Goal: Task Accomplishment & Management: Complete application form

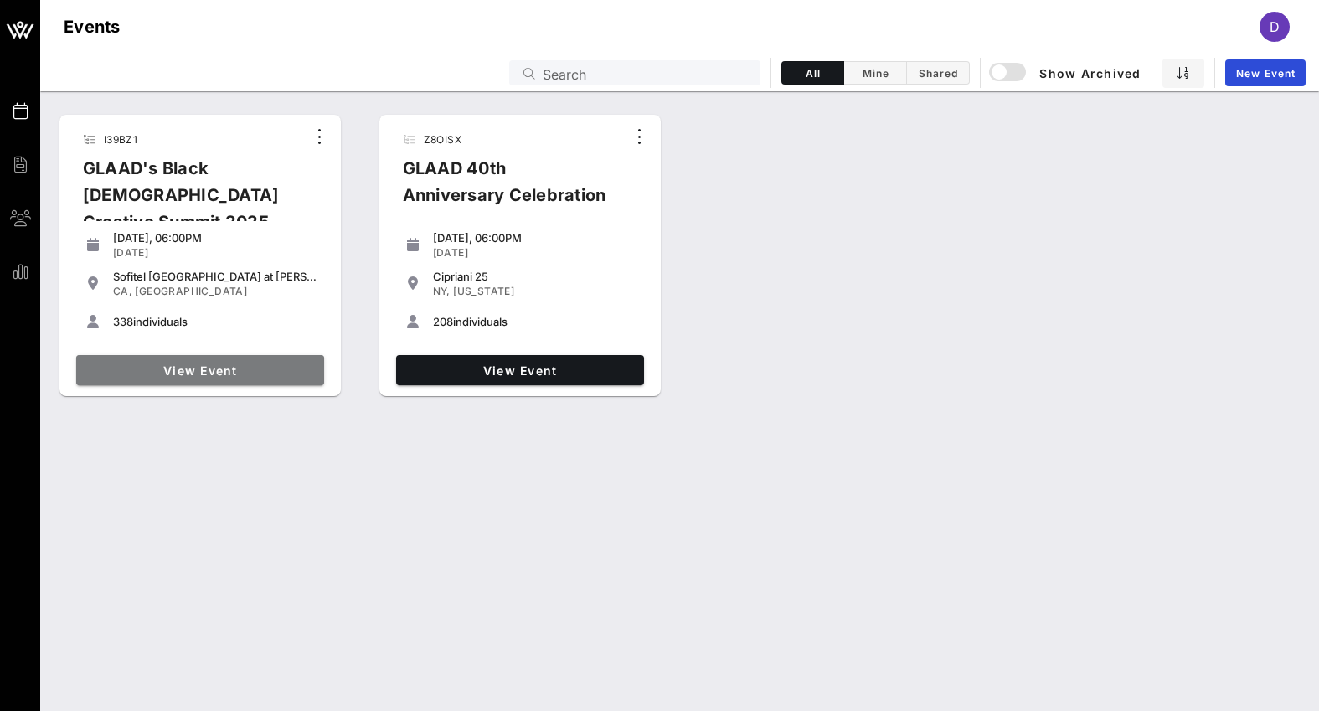
click at [177, 367] on span "View Event" at bounding box center [200, 371] width 235 height 14
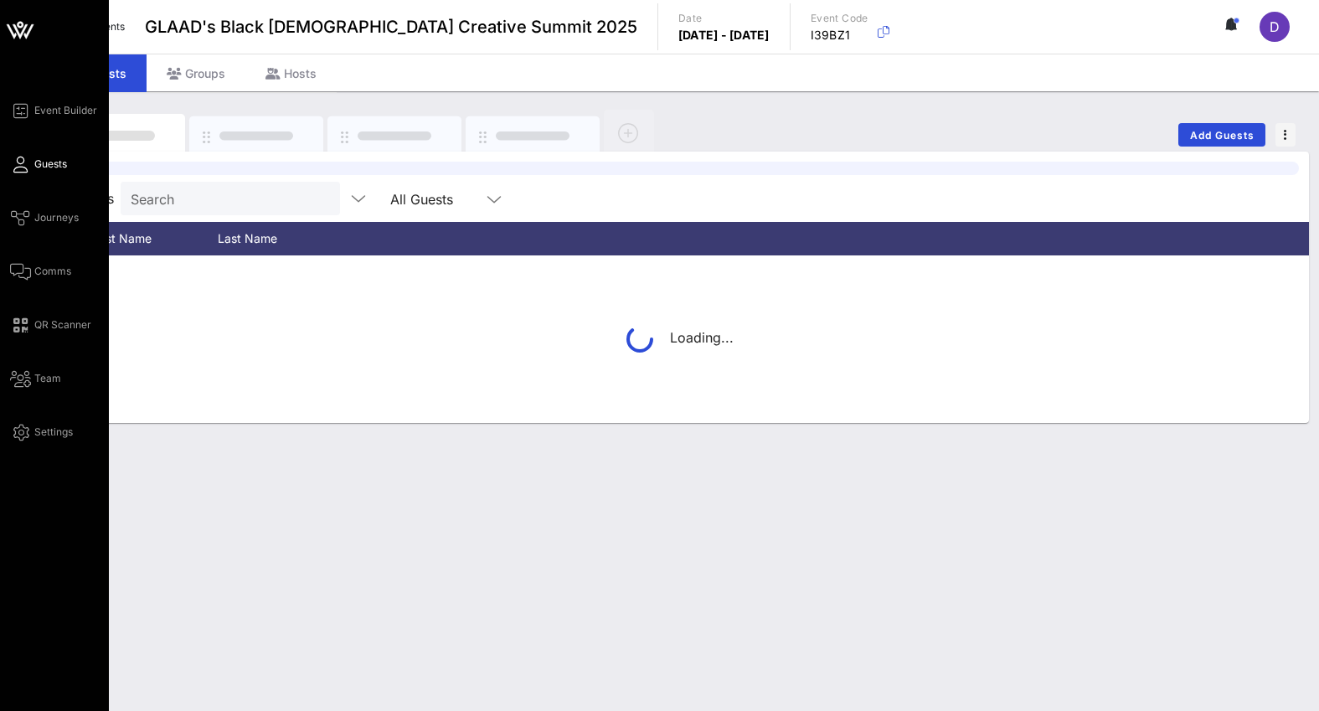
click at [31, 160] on link "Guests" at bounding box center [38, 164] width 57 height 20
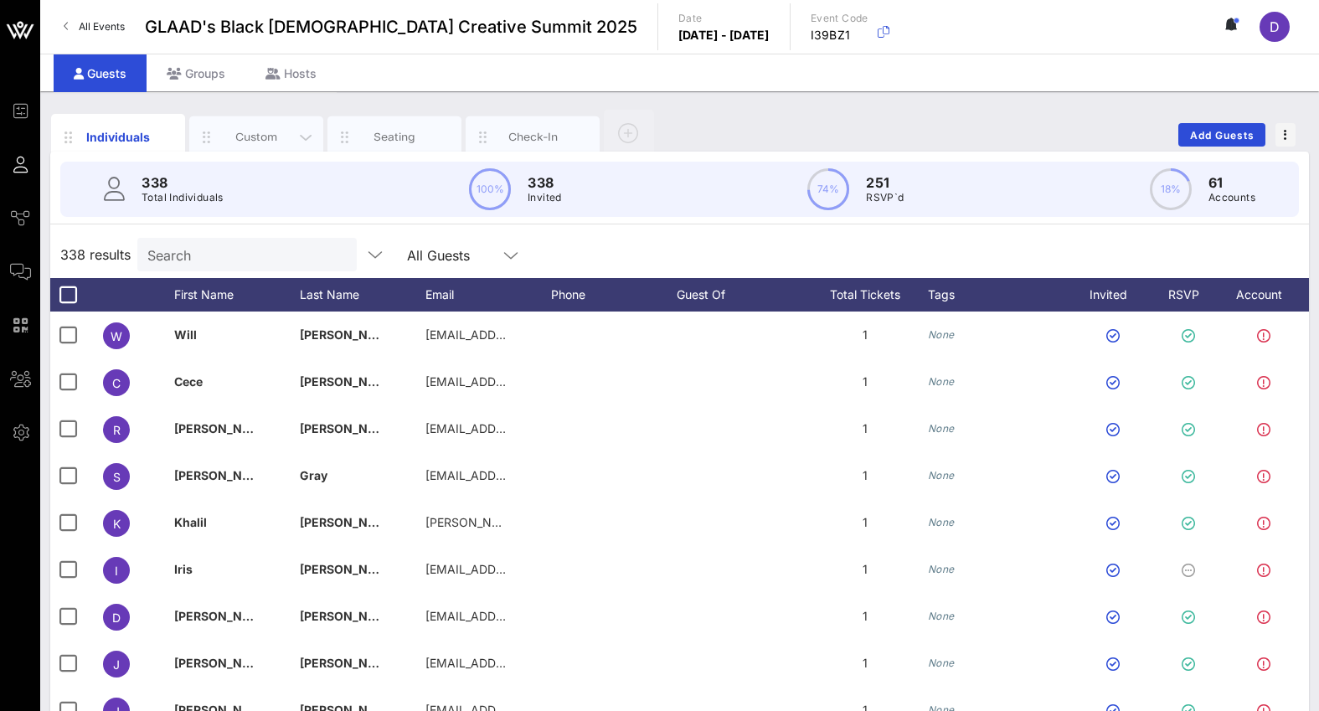
click at [235, 146] on div "Custom" at bounding box center [256, 137] width 134 height 42
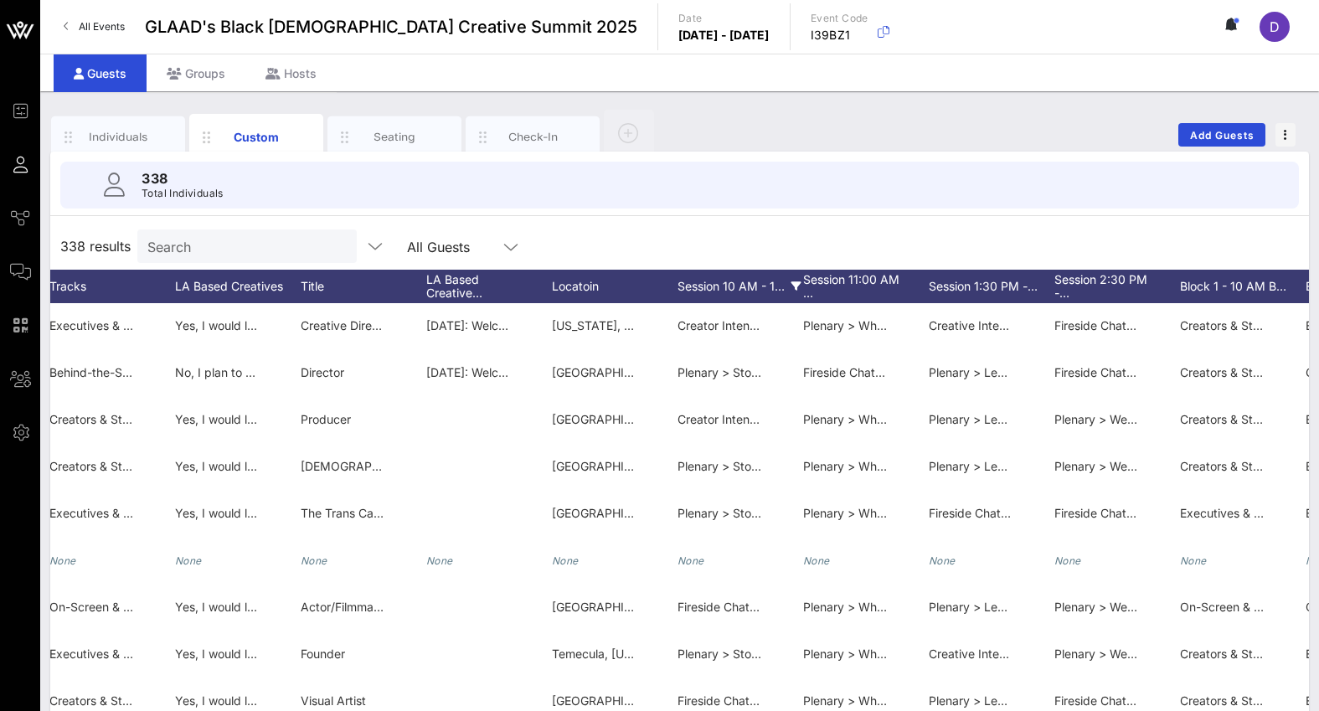
click at [776, 287] on div "Session 10 AM - 1…" at bounding box center [741, 287] width 126 height 34
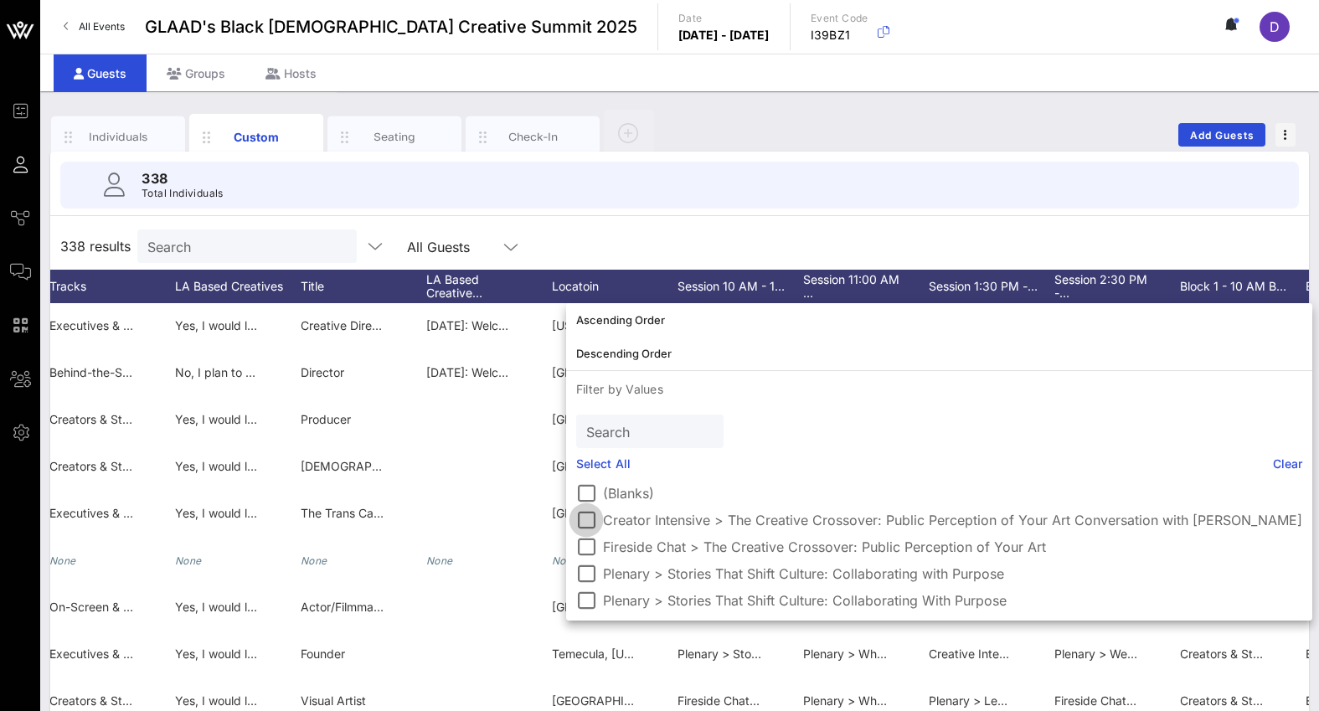
click at [584, 514] on div at bounding box center [586, 520] width 28 height 28
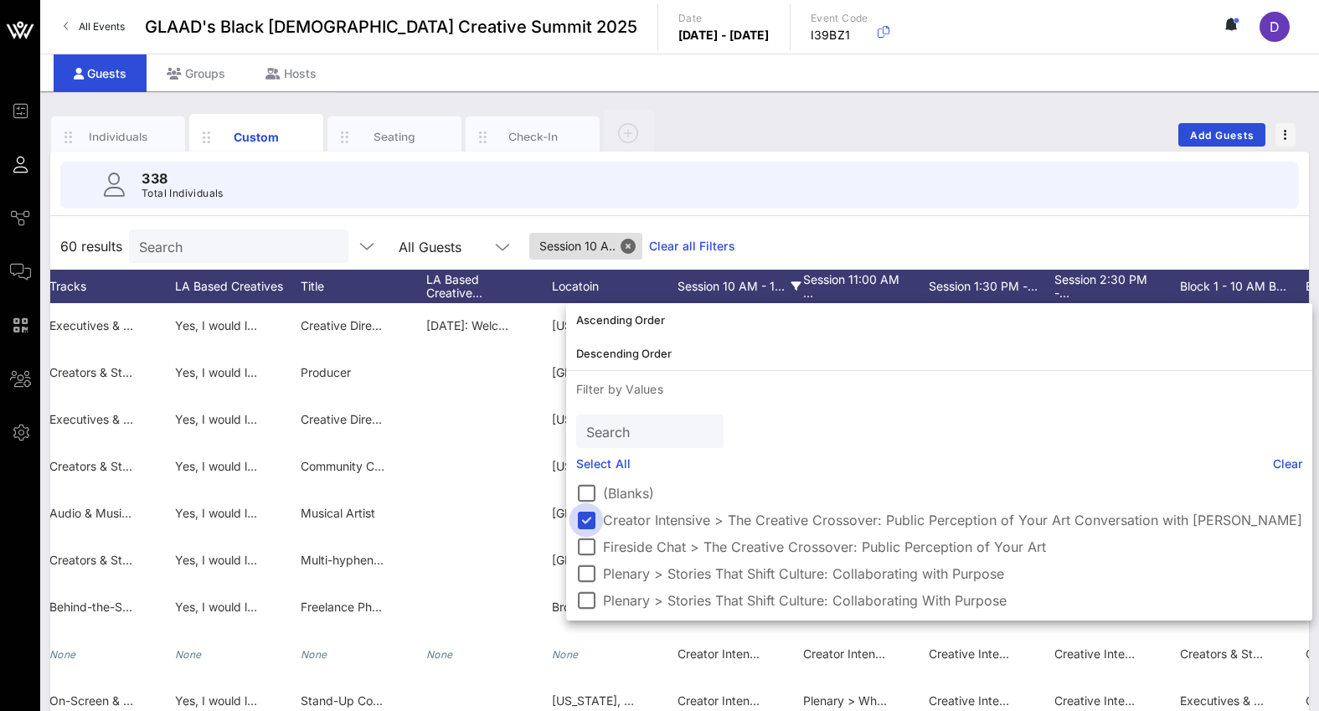
click at [590, 512] on div at bounding box center [586, 520] width 28 height 28
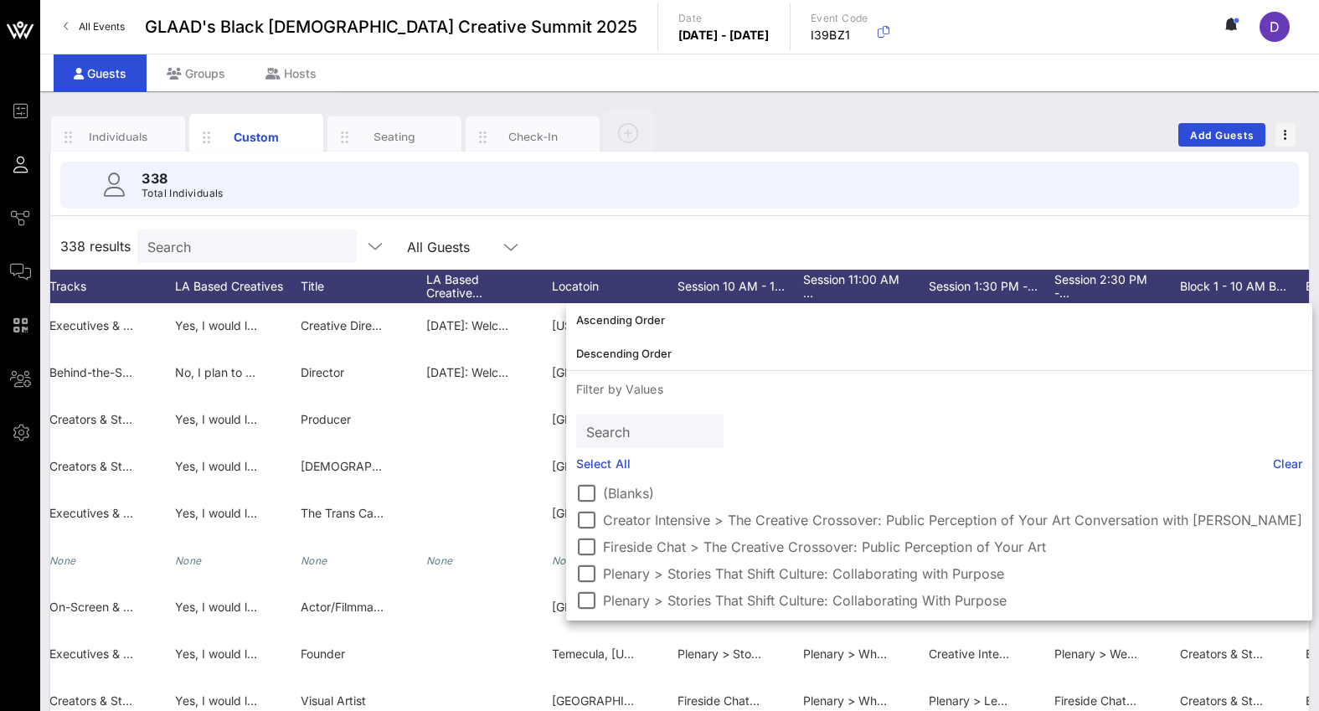
click at [735, 245] on div "338 results Search All Guests" at bounding box center [679, 246] width 1259 height 47
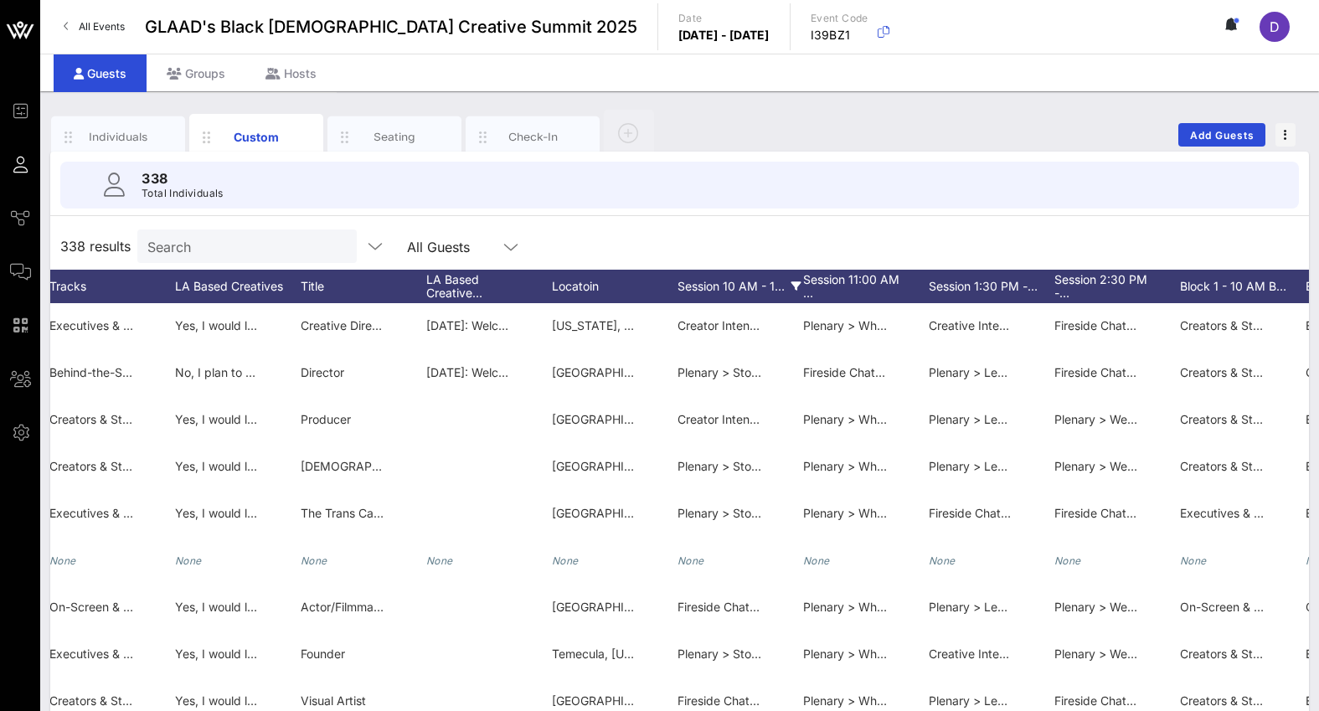
click at [789, 286] on div "Session 10 AM - 1…" at bounding box center [741, 287] width 126 height 34
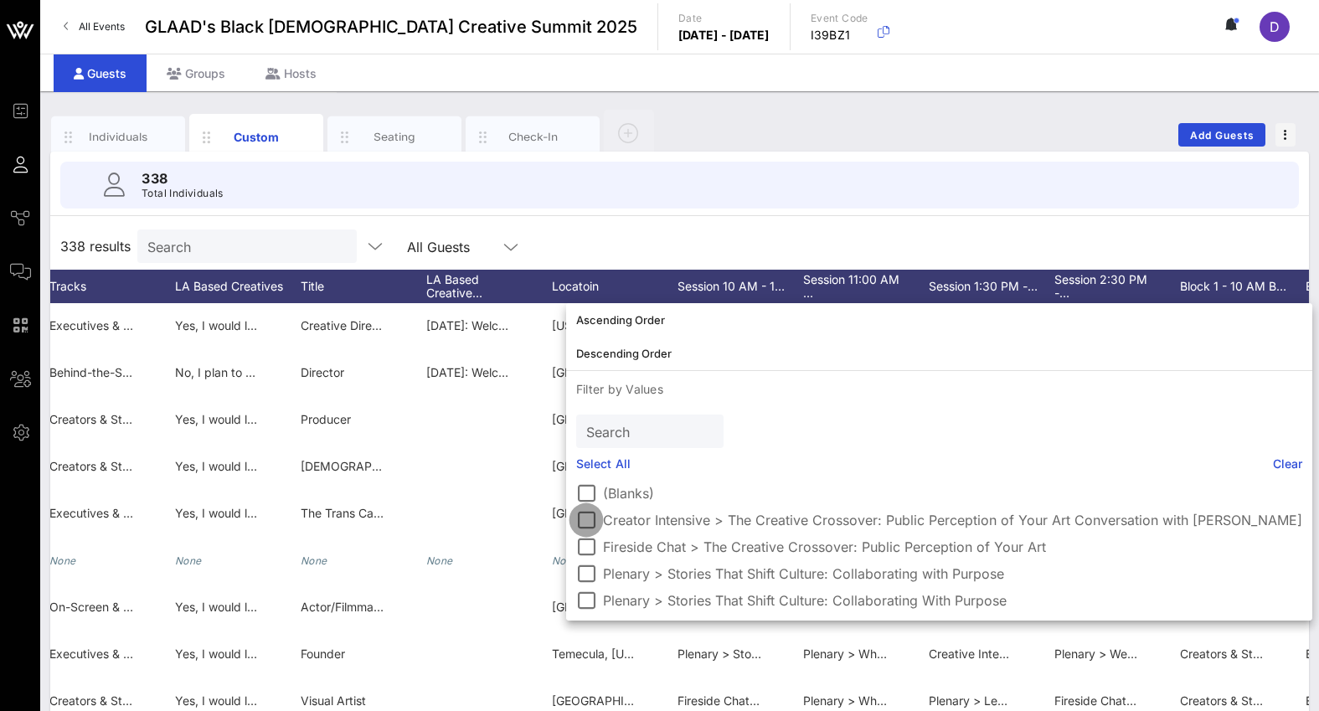
click at [580, 514] on div at bounding box center [586, 520] width 28 height 28
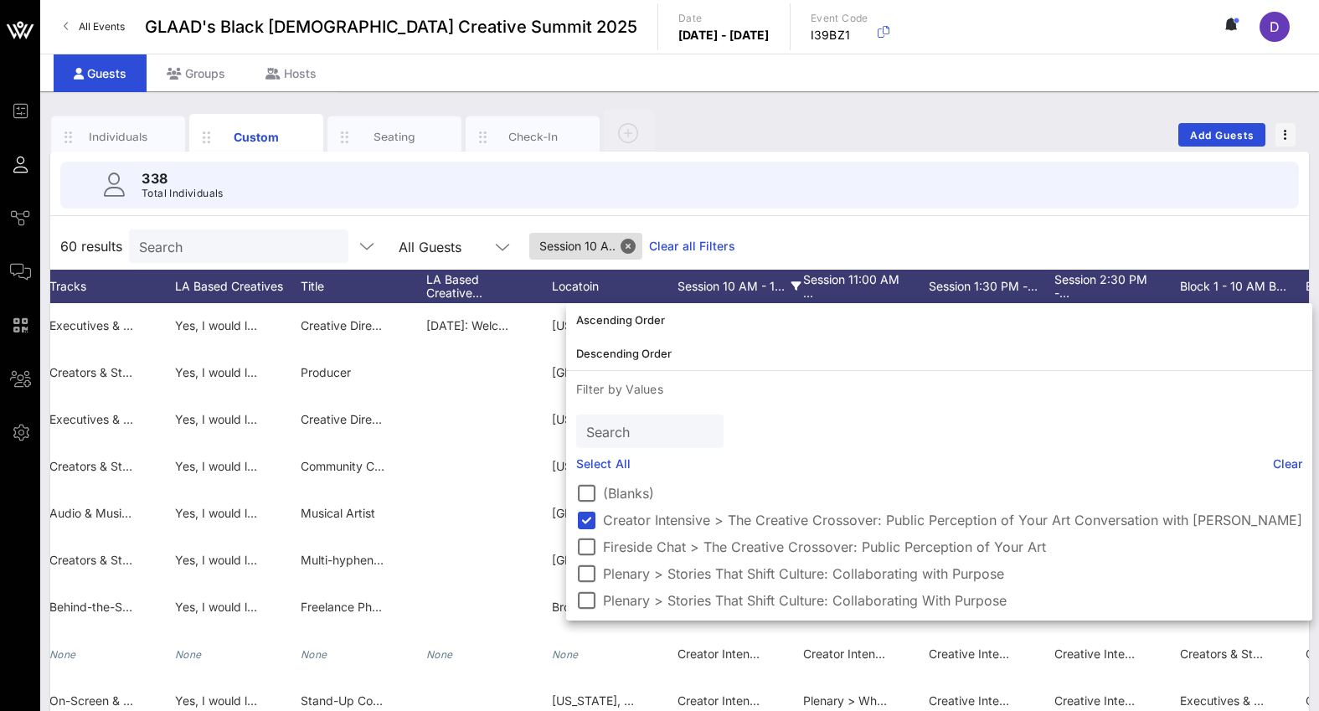
click at [714, 215] on div "338 Total Individuals" at bounding box center [679, 185] width 1279 height 67
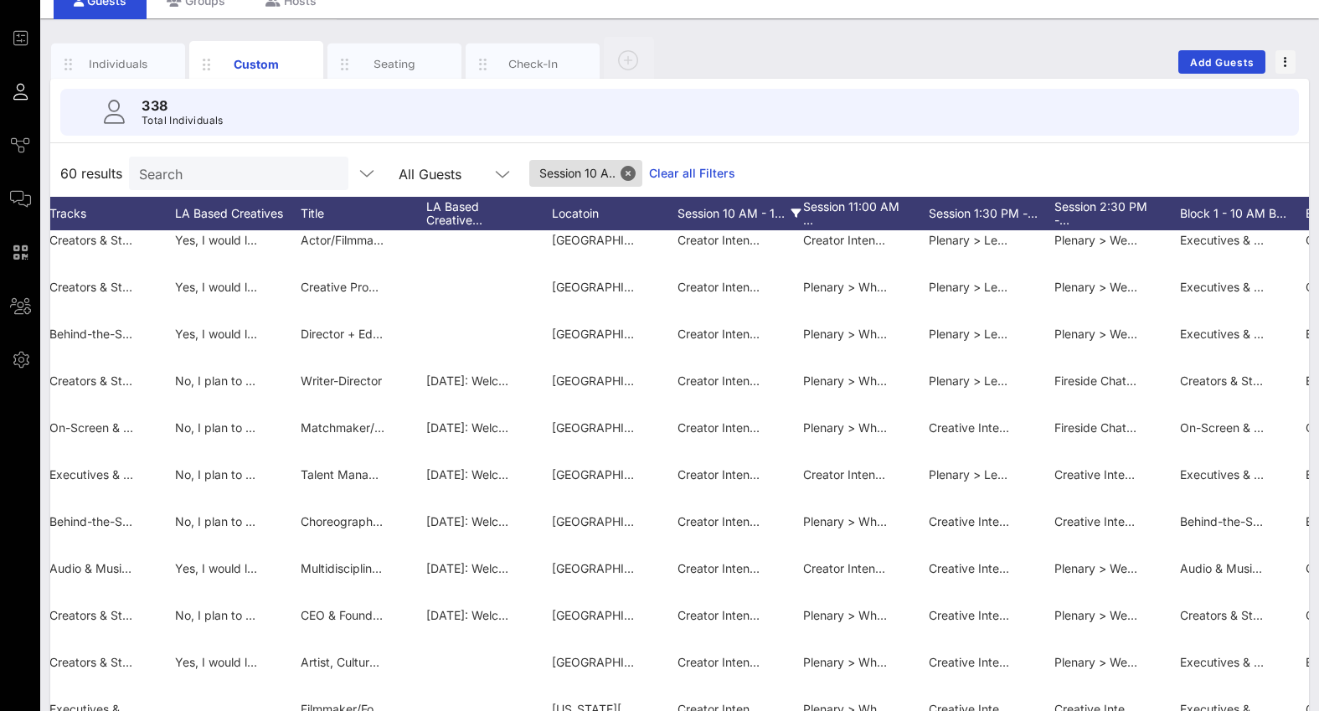
scroll to position [111, 0]
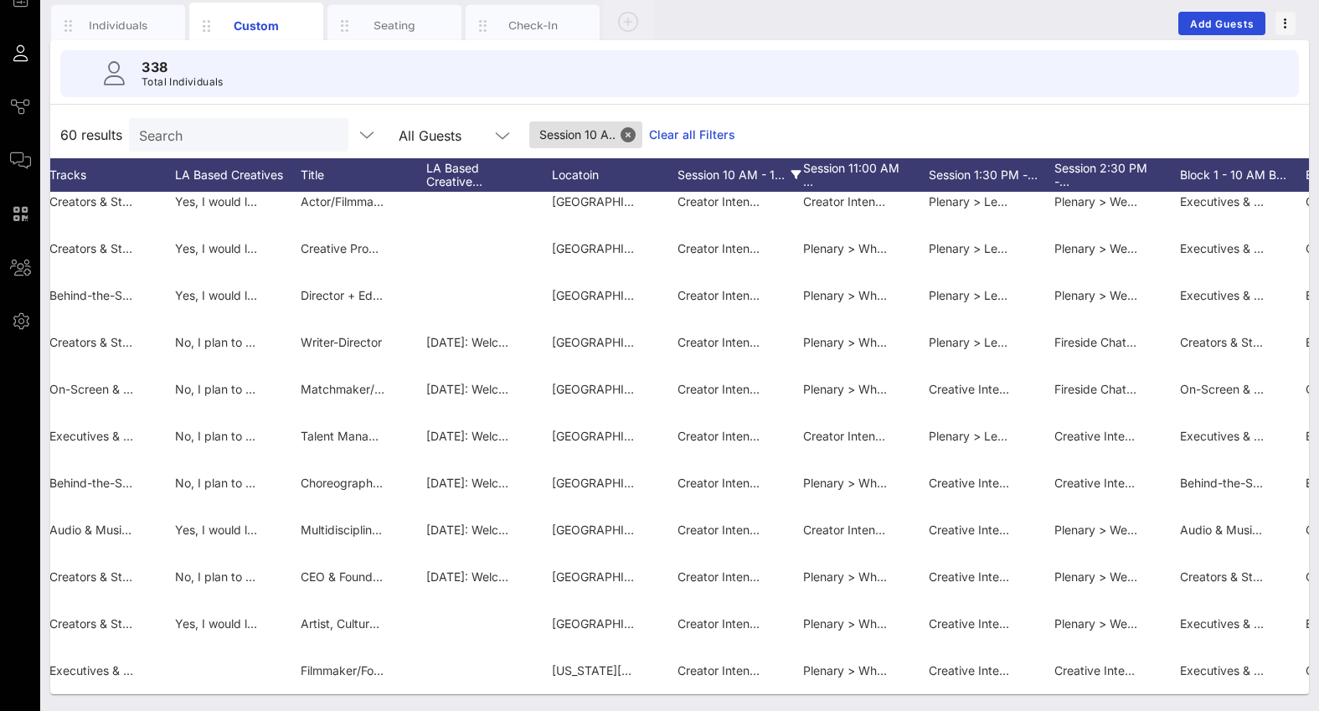
click at [795, 172] on icon at bounding box center [797, 175] width 10 height 10
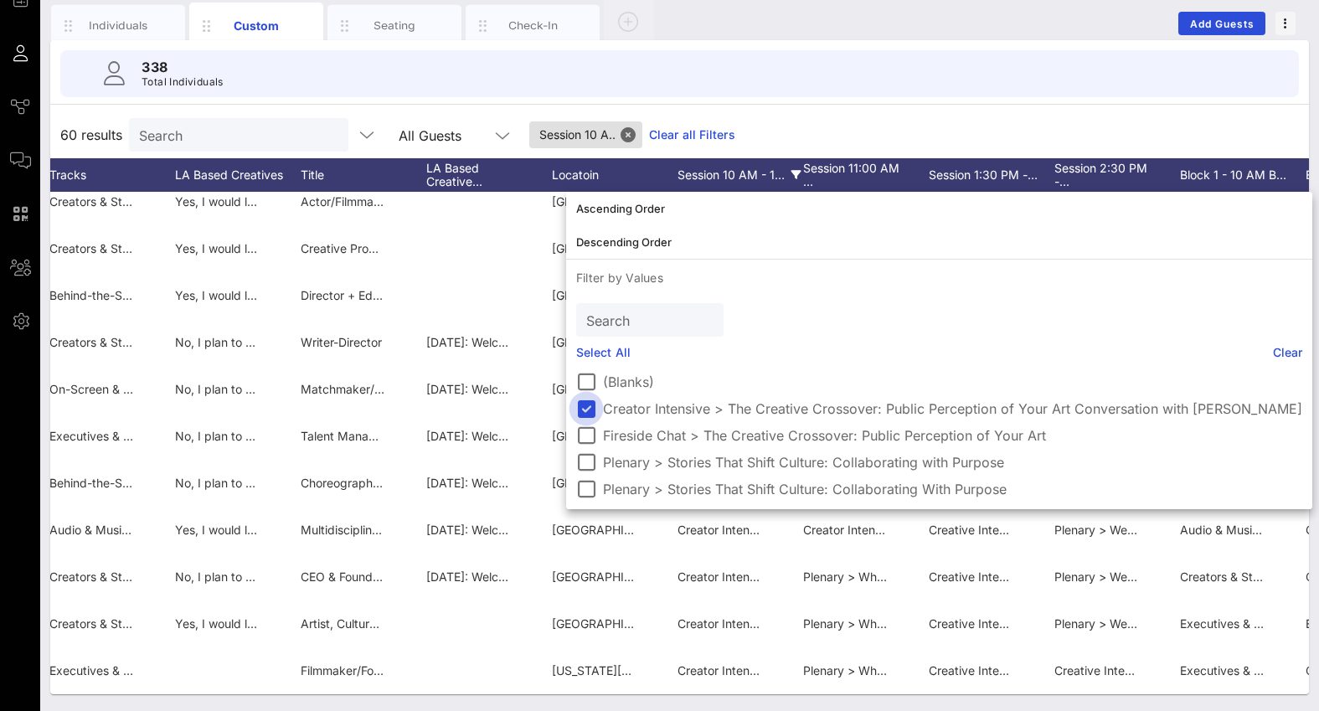
click at [582, 400] on div at bounding box center [586, 409] width 28 height 28
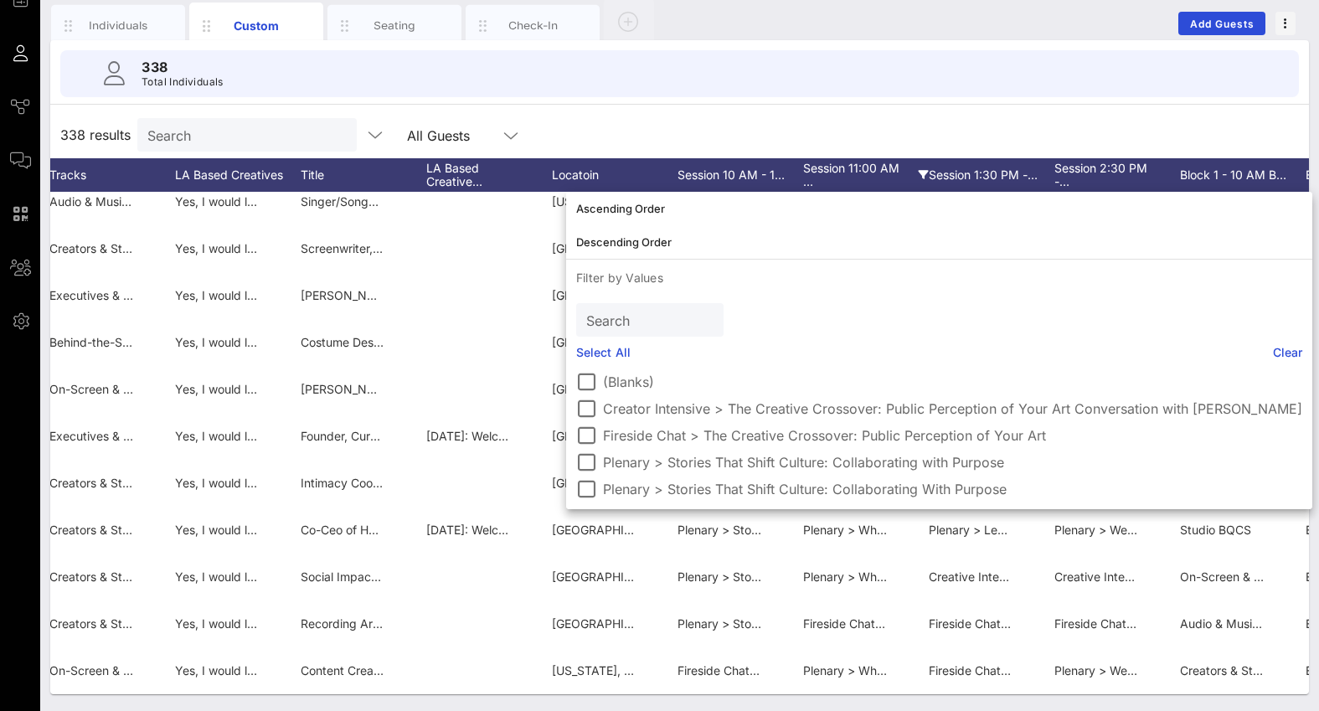
click at [903, 173] on div "Session 11:00 AM …" at bounding box center [866, 175] width 126 height 34
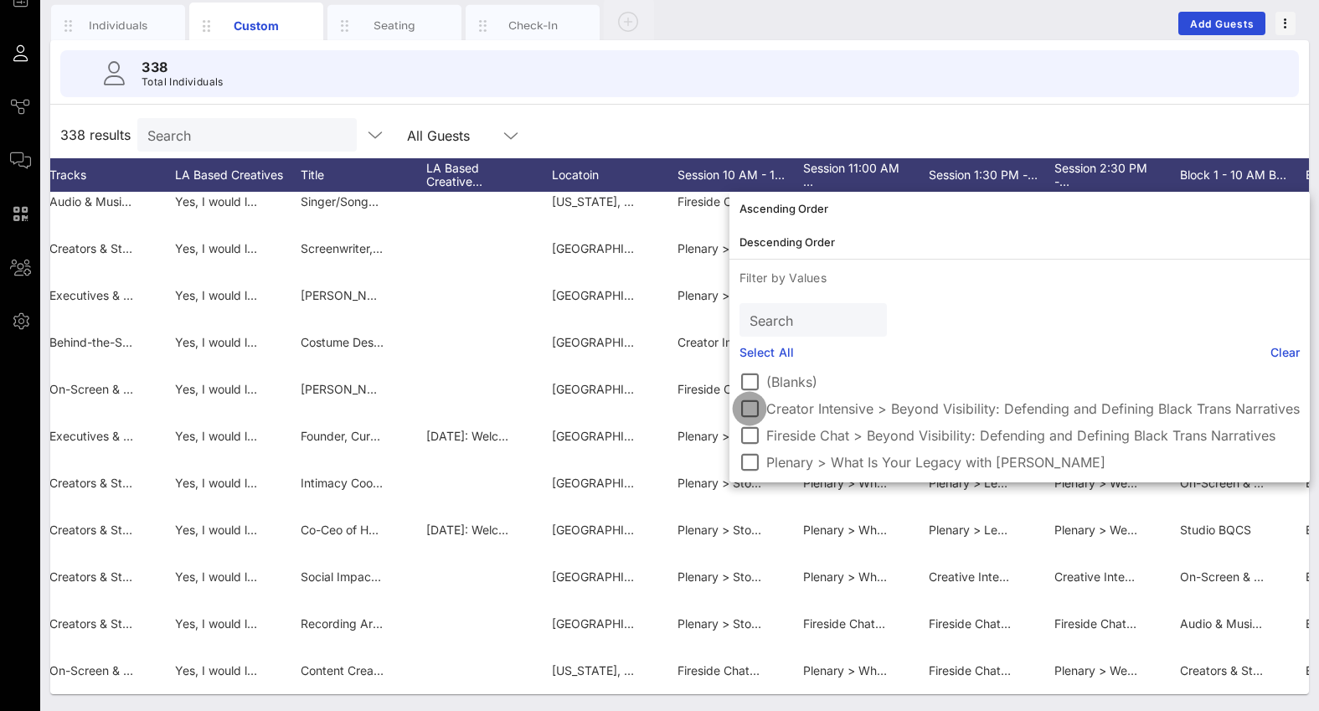
click at [753, 407] on div at bounding box center [749, 409] width 28 height 28
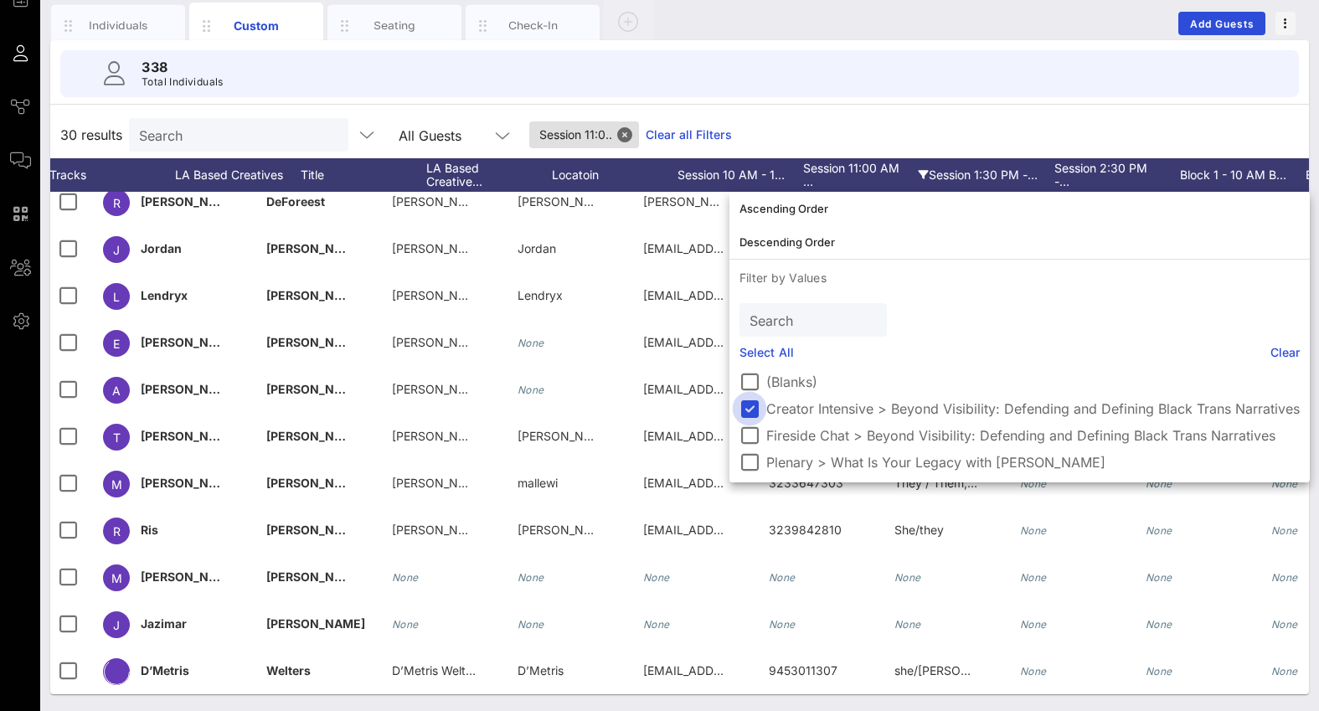
scroll to position [0, 0]
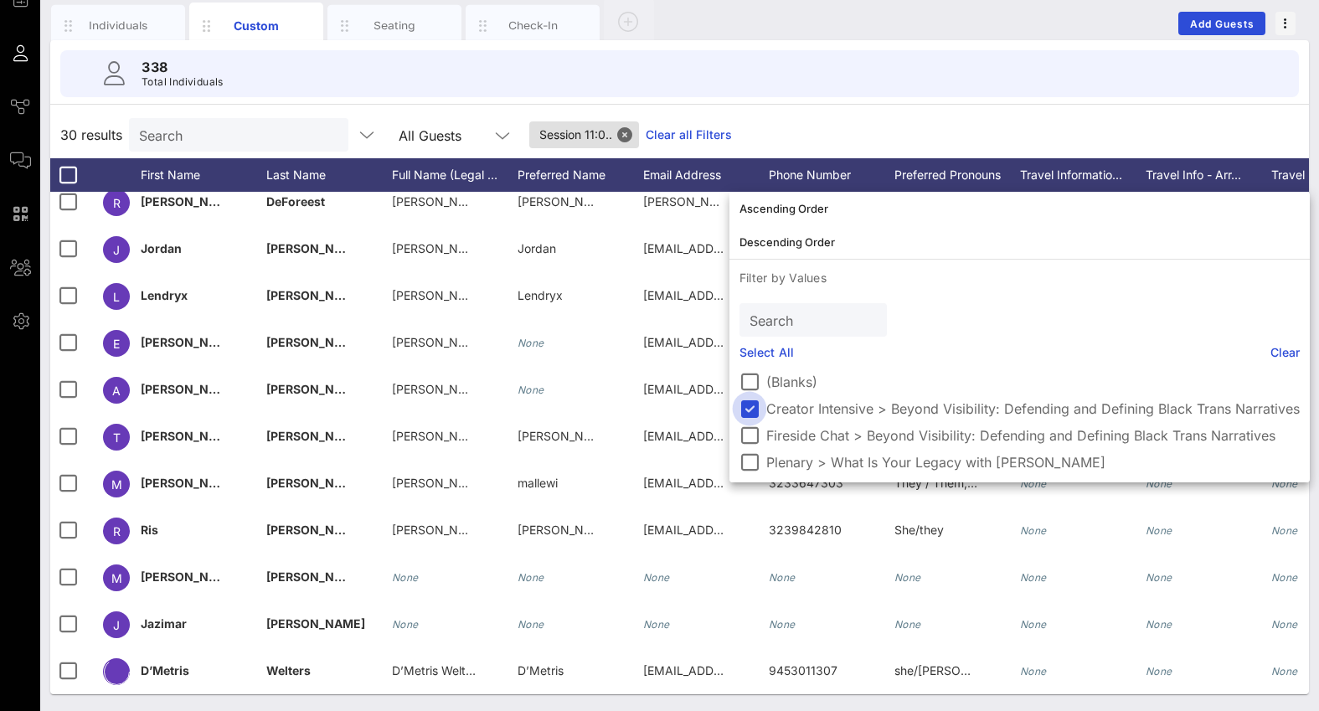
click at [752, 407] on div at bounding box center [749, 409] width 28 height 28
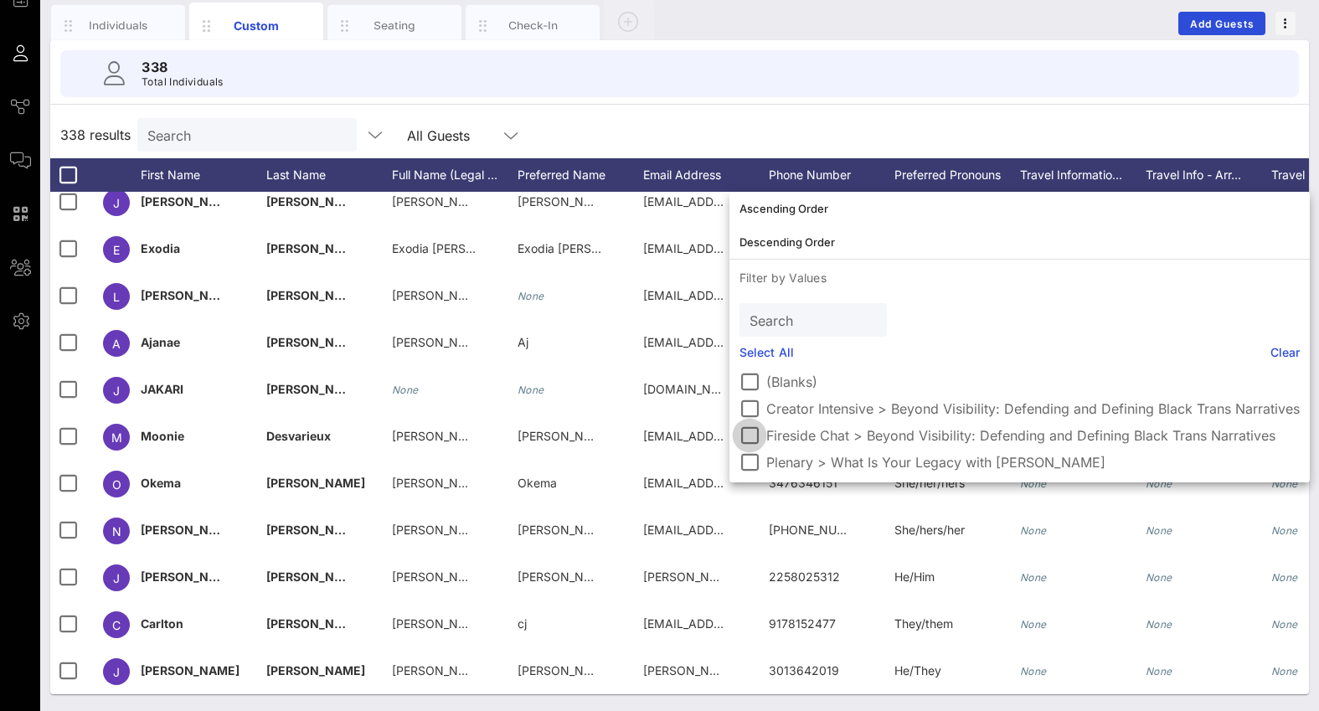
click at [750, 436] on div at bounding box center [749, 435] width 28 height 28
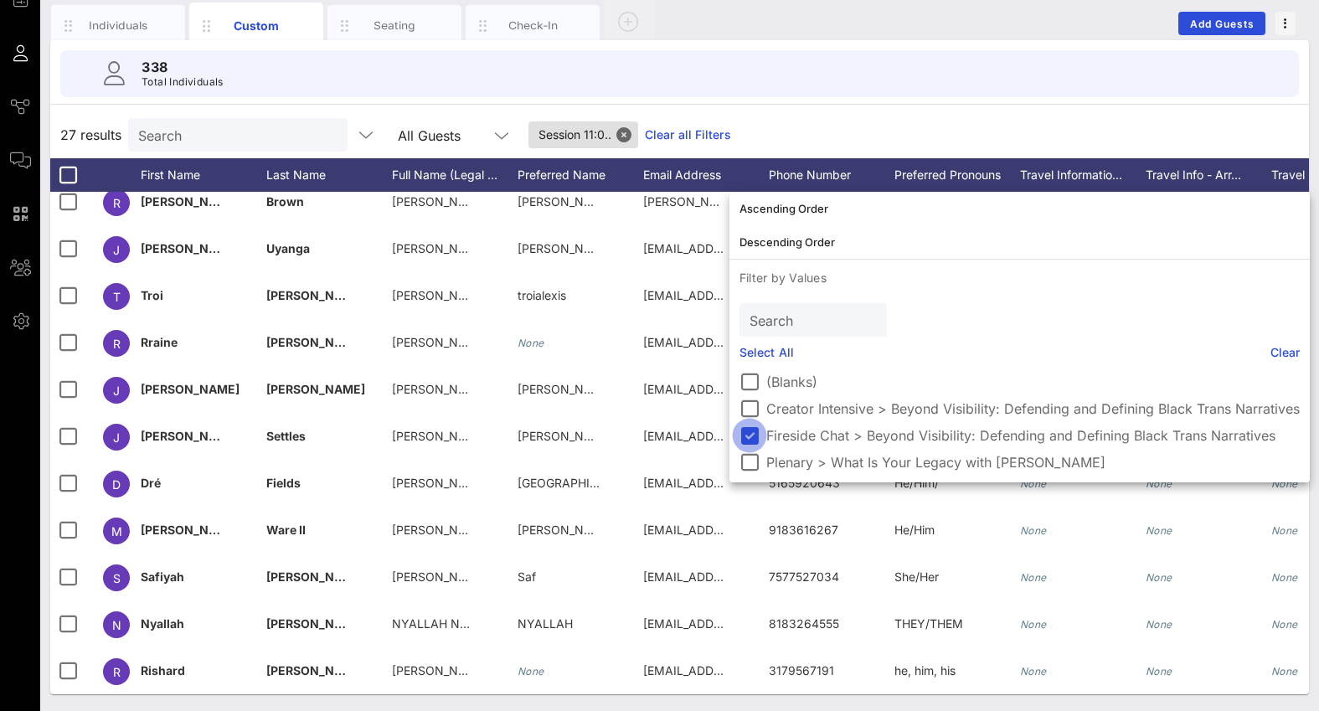
scroll to position [764, 0]
click at [750, 436] on div at bounding box center [749, 435] width 28 height 28
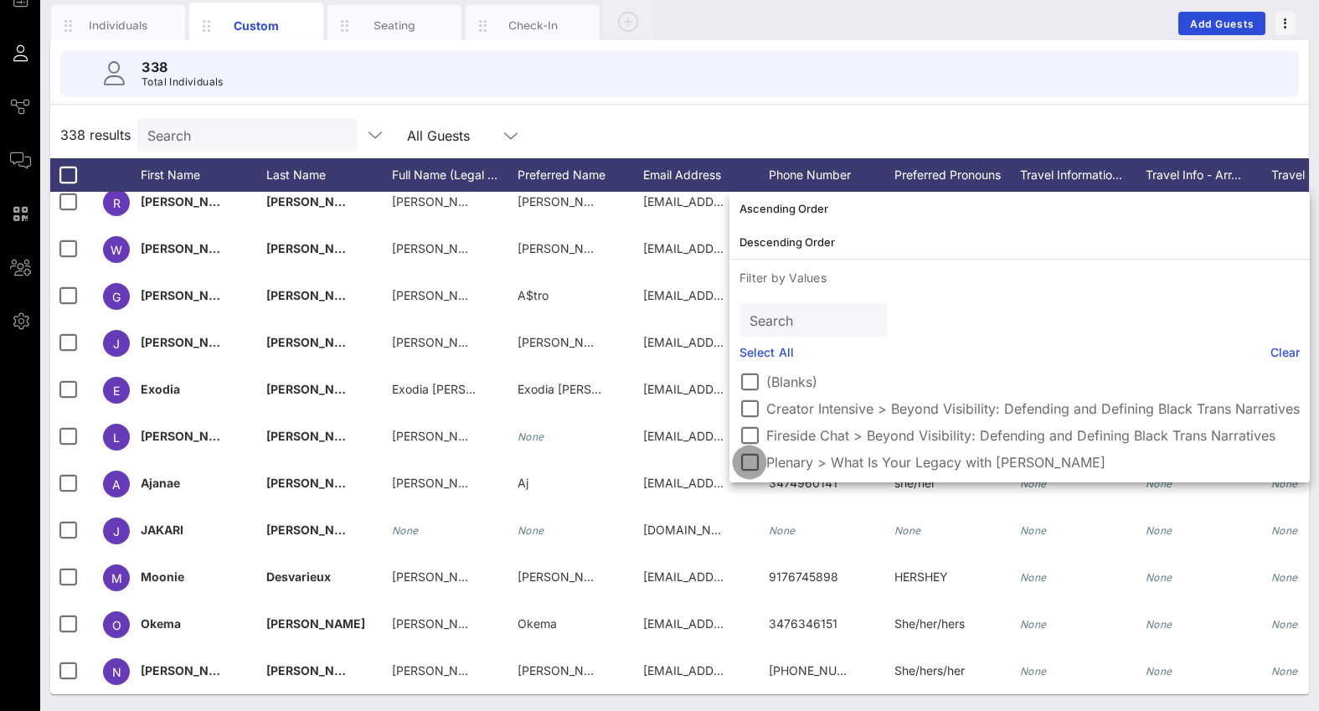
click at [750, 454] on div at bounding box center [749, 462] width 28 height 28
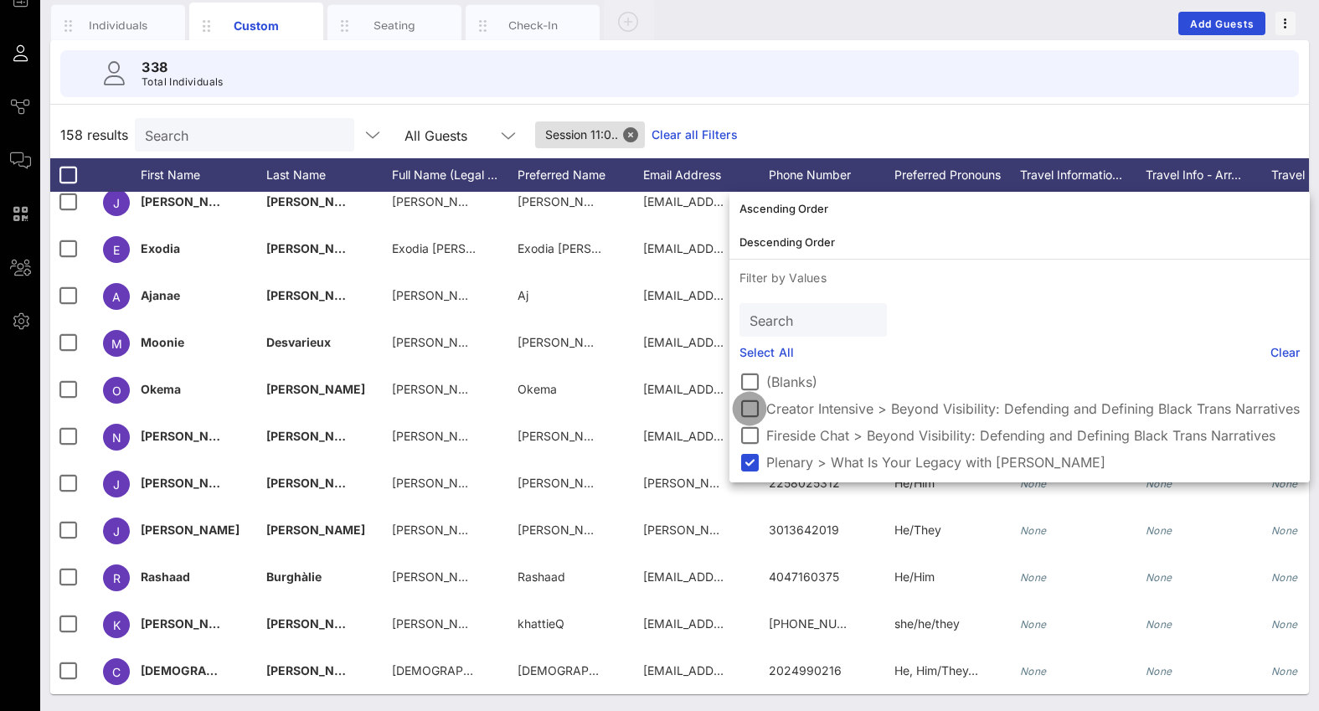
click at [749, 405] on div at bounding box center [749, 409] width 28 height 28
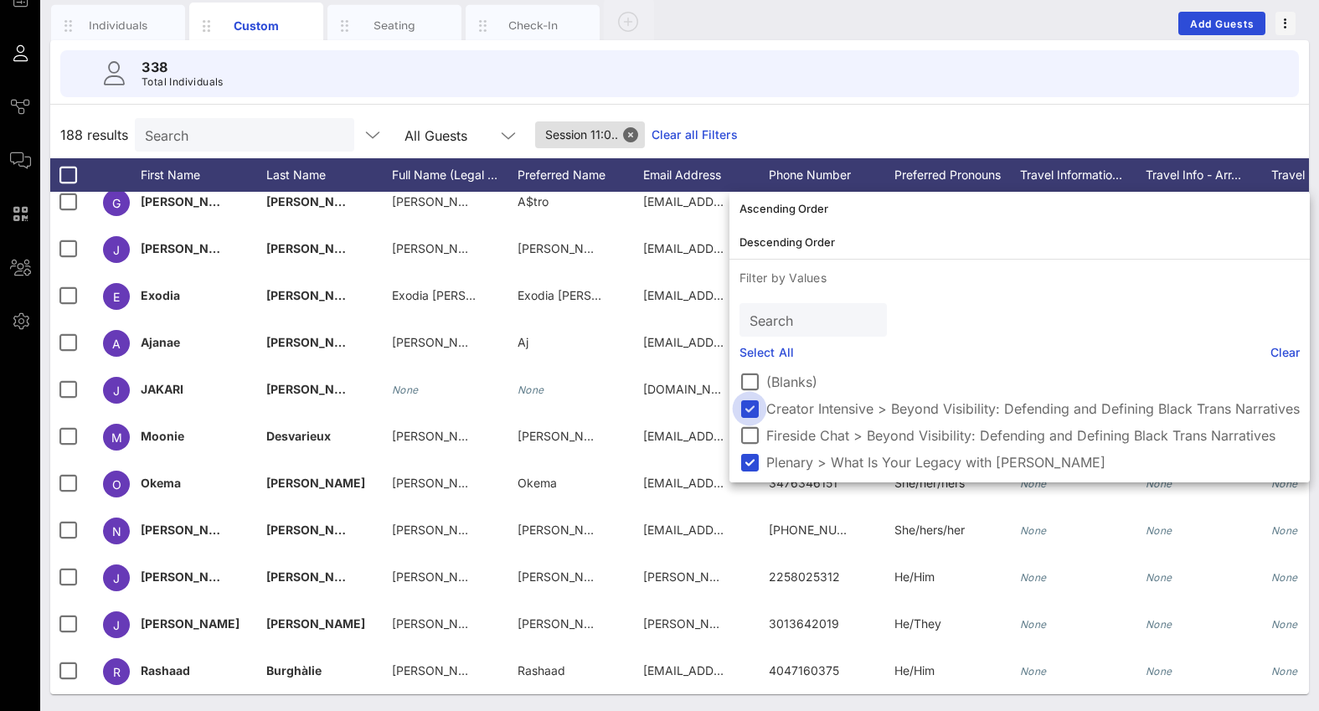
click at [749, 405] on div at bounding box center [749, 409] width 28 height 28
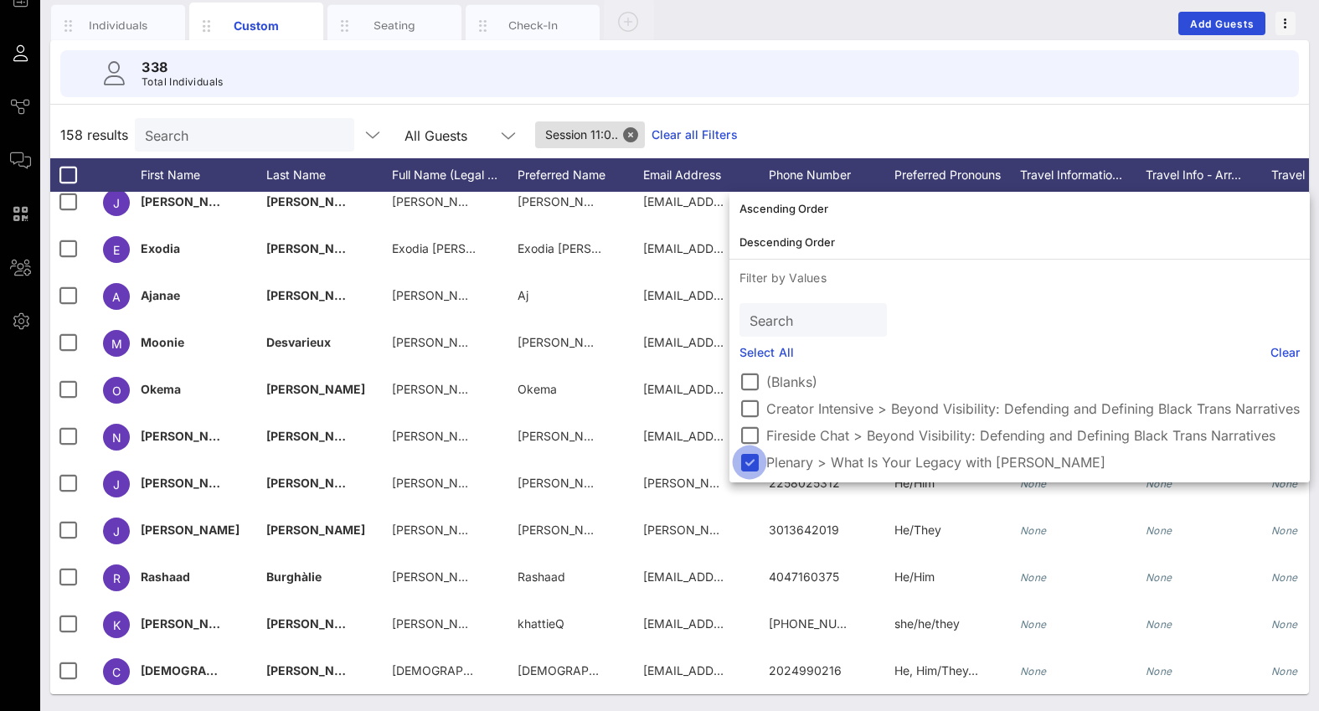
click at [749, 462] on div at bounding box center [749, 462] width 28 height 28
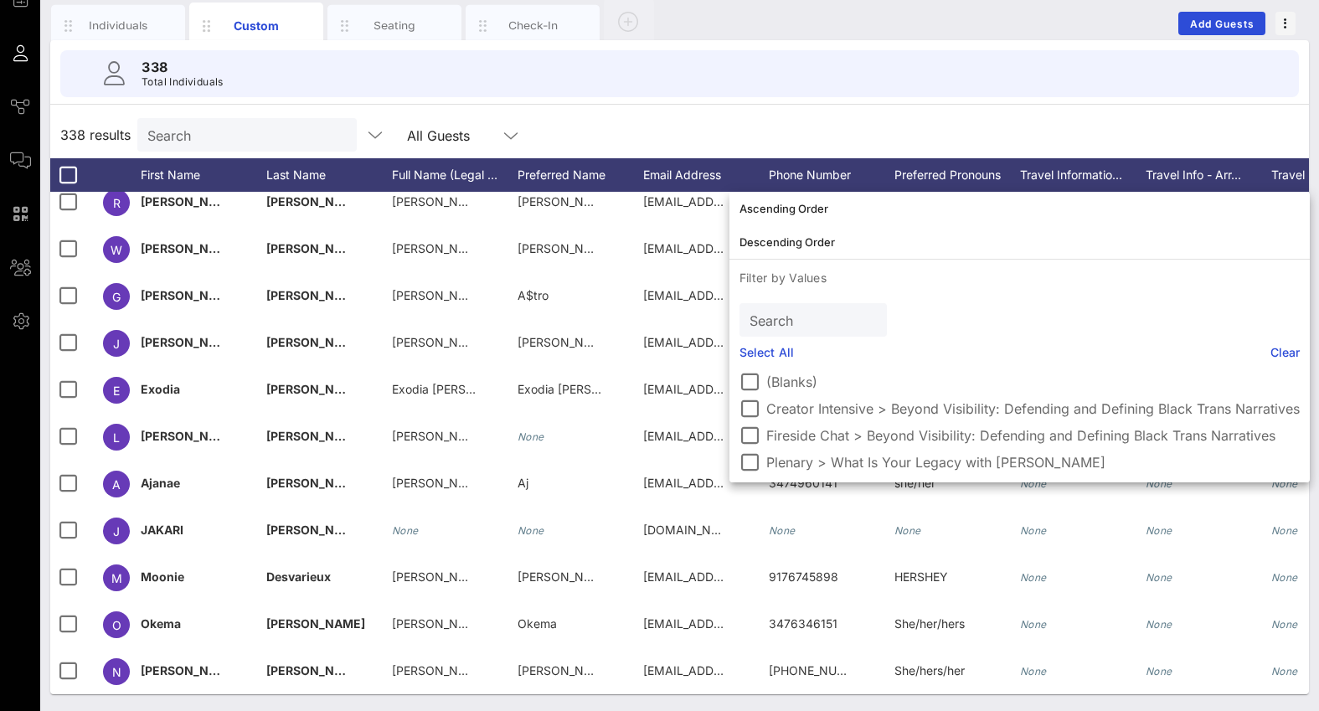
click at [825, 85] on div "338 Total Individuals" at bounding box center [679, 73] width 1239 height 47
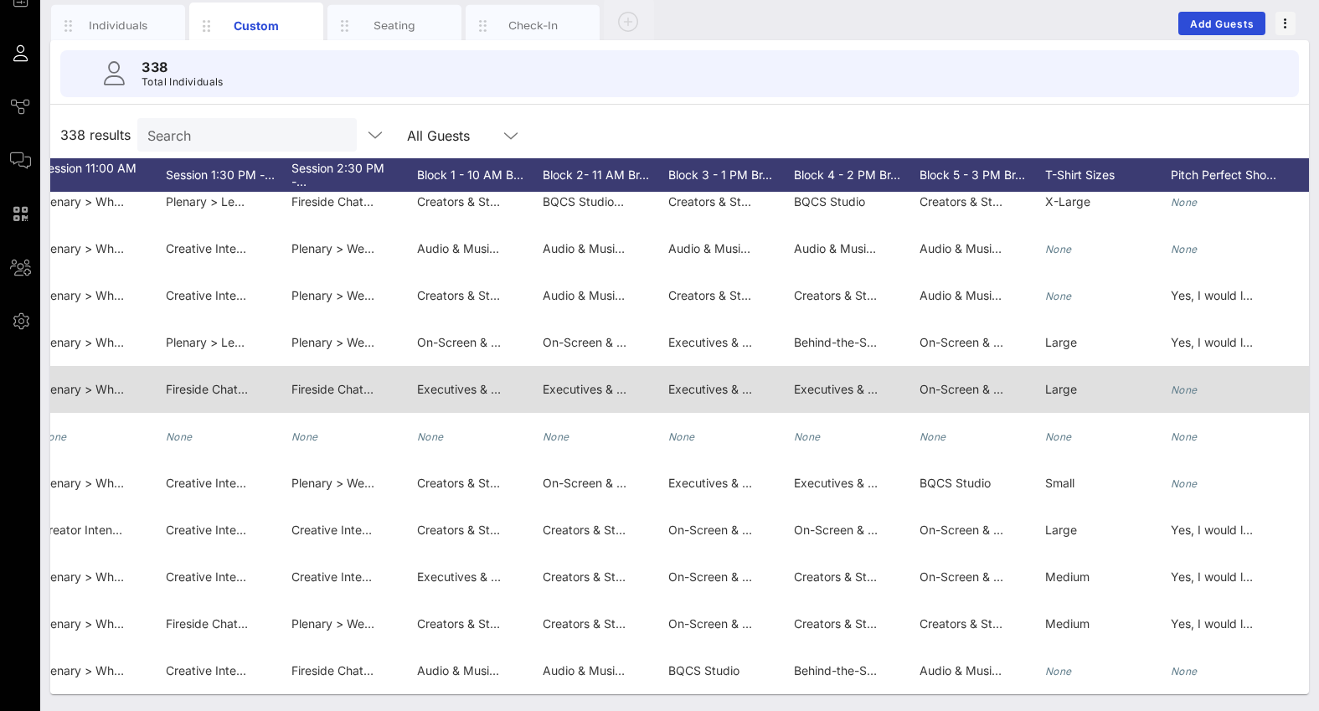
scroll to position [0, 3271]
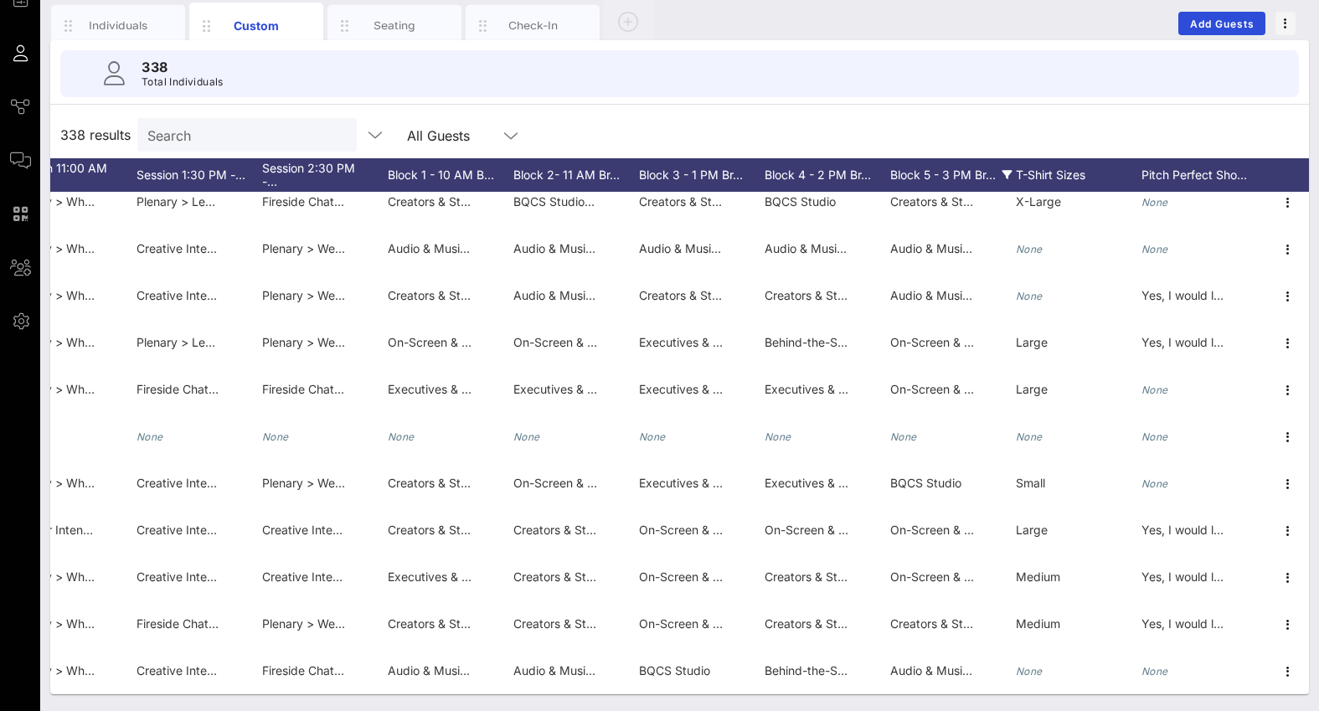
click at [943, 163] on div "Block 5 - 3 PM Br…" at bounding box center [953, 175] width 126 height 34
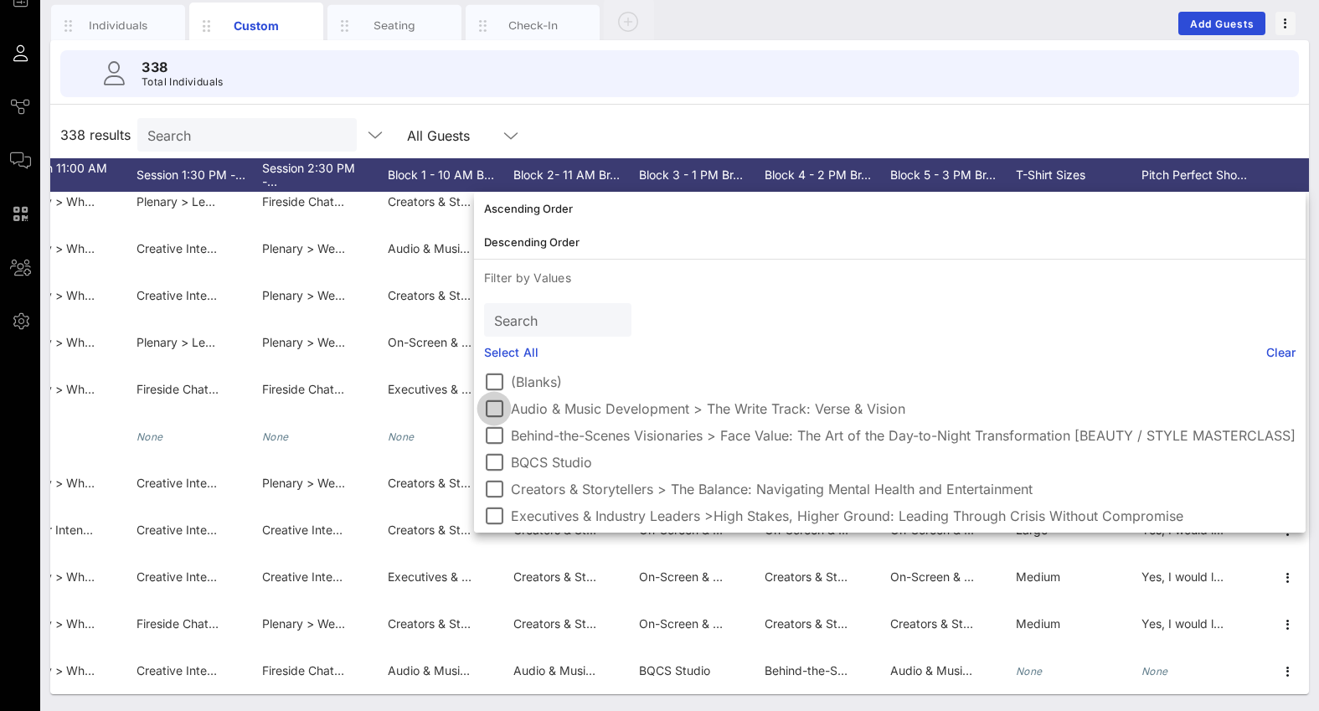
click at [494, 408] on div at bounding box center [494, 409] width 28 height 28
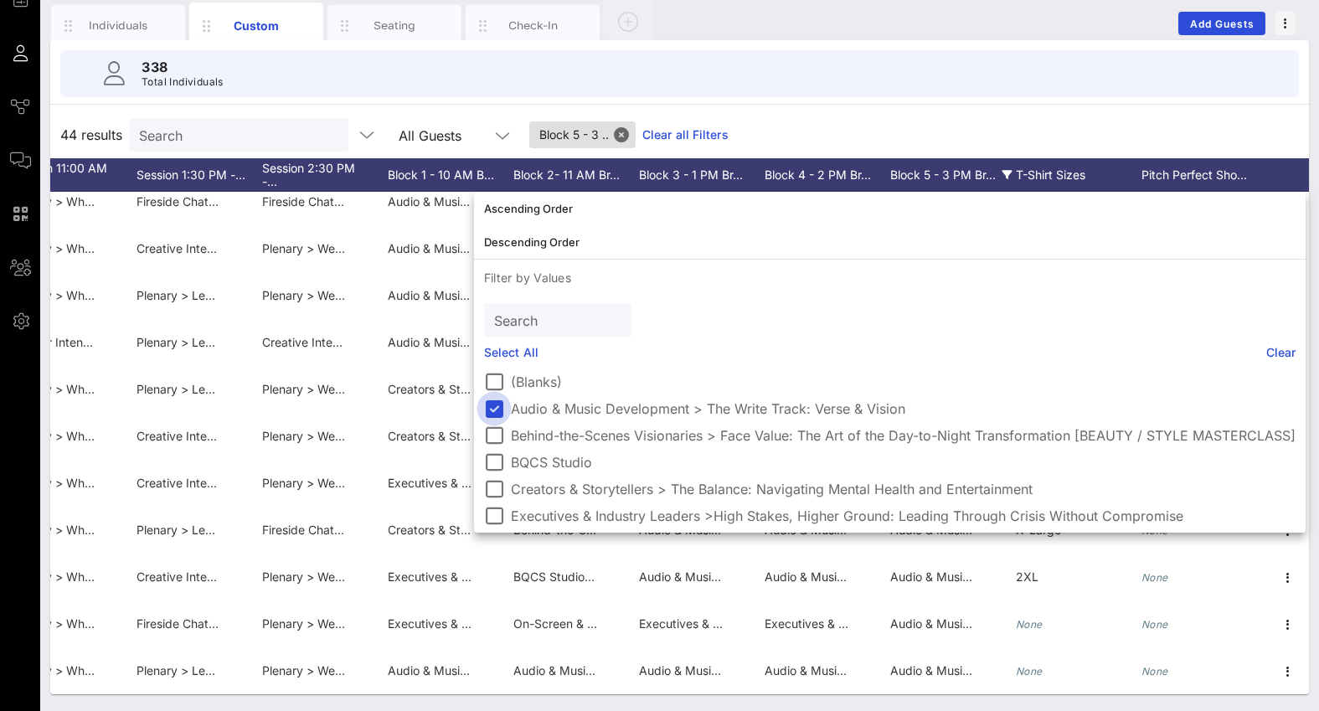
click at [500, 408] on div at bounding box center [494, 409] width 28 height 28
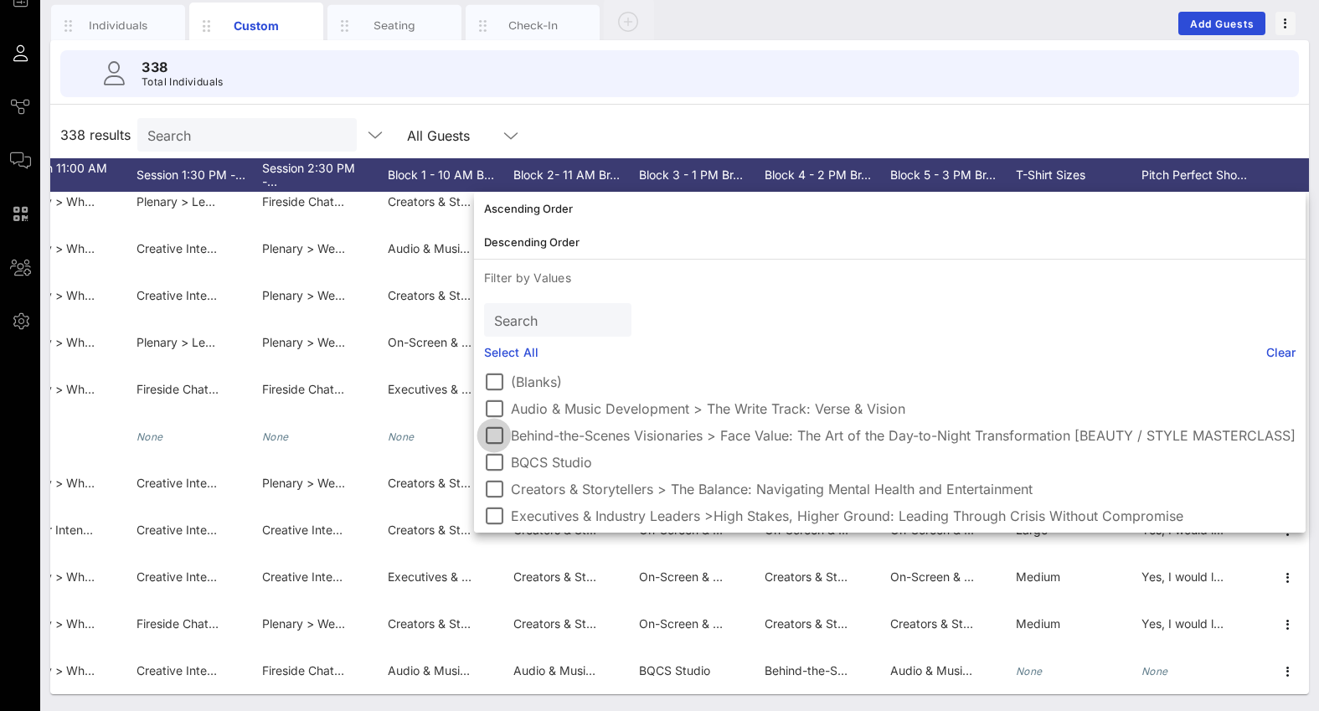
click at [498, 431] on div at bounding box center [494, 435] width 28 height 28
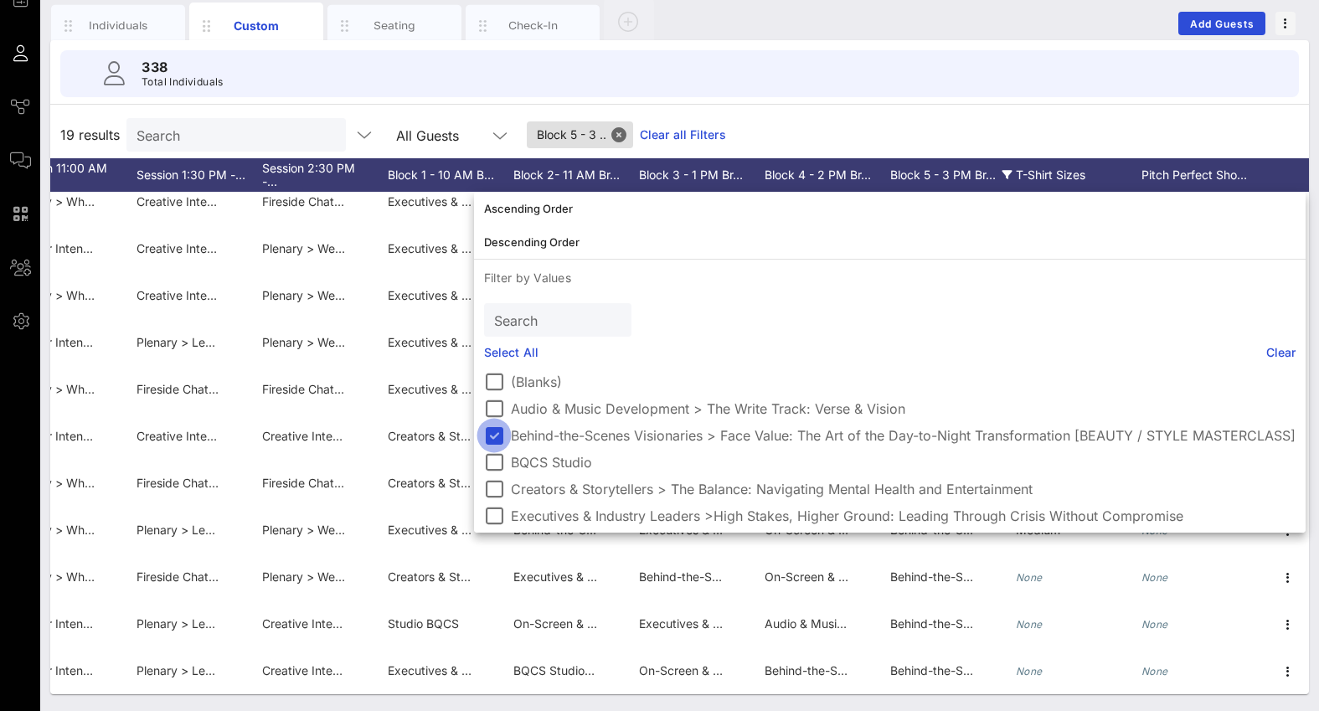
scroll to position [389, 3271]
click at [498, 431] on div at bounding box center [494, 435] width 28 height 28
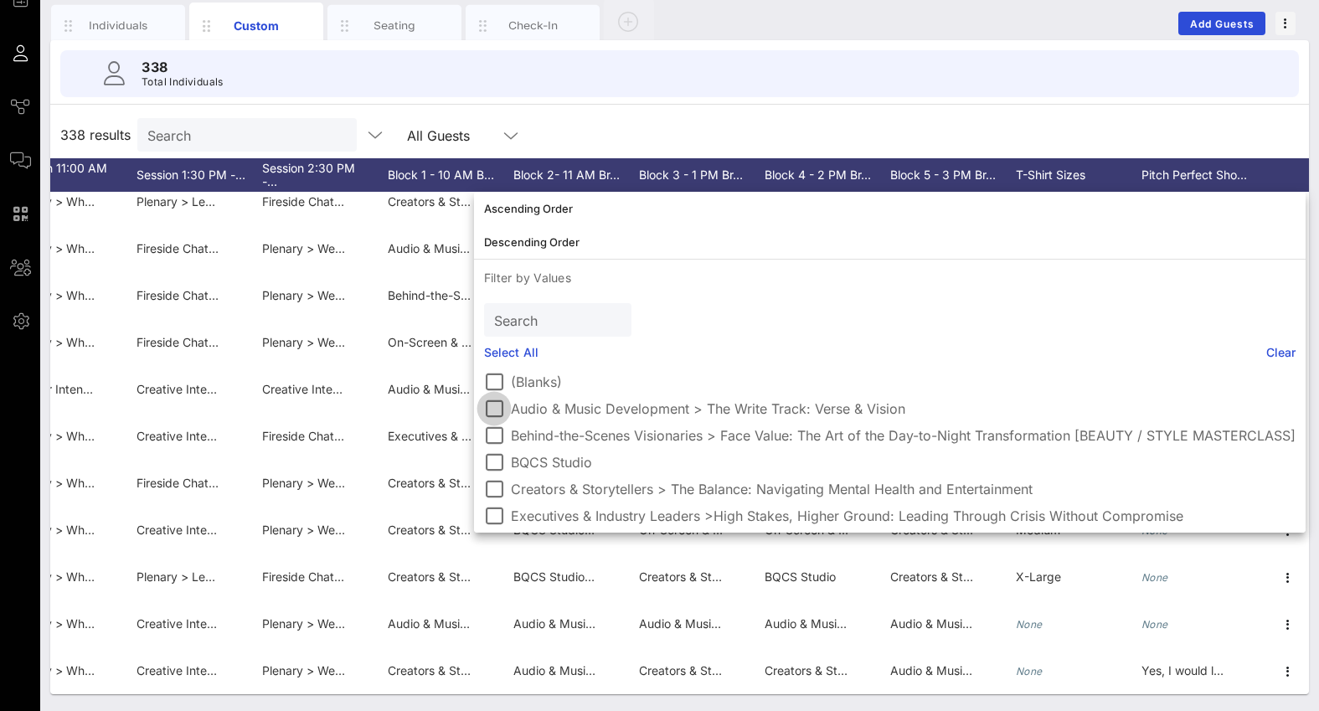
click at [493, 411] on div at bounding box center [494, 409] width 28 height 28
click at [492, 454] on div at bounding box center [494, 462] width 28 height 28
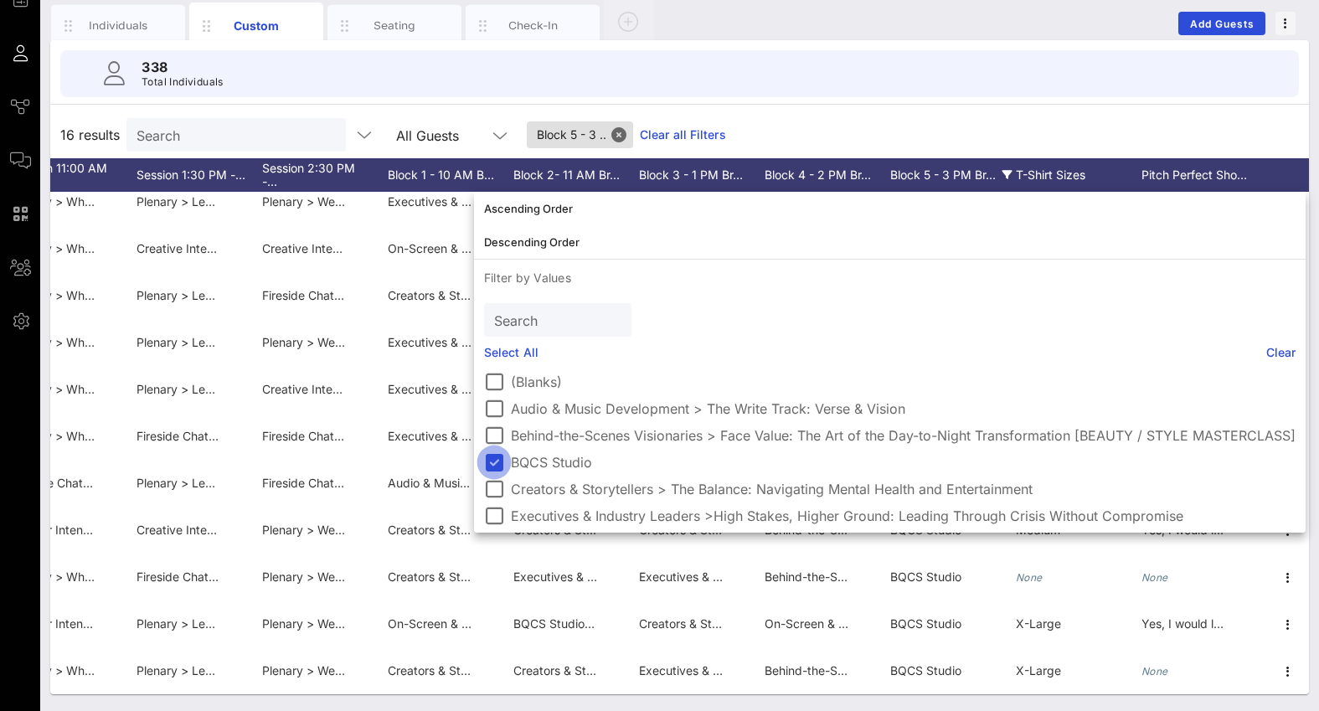
scroll to position [248, 3271]
click at [492, 454] on div at bounding box center [494, 462] width 28 height 28
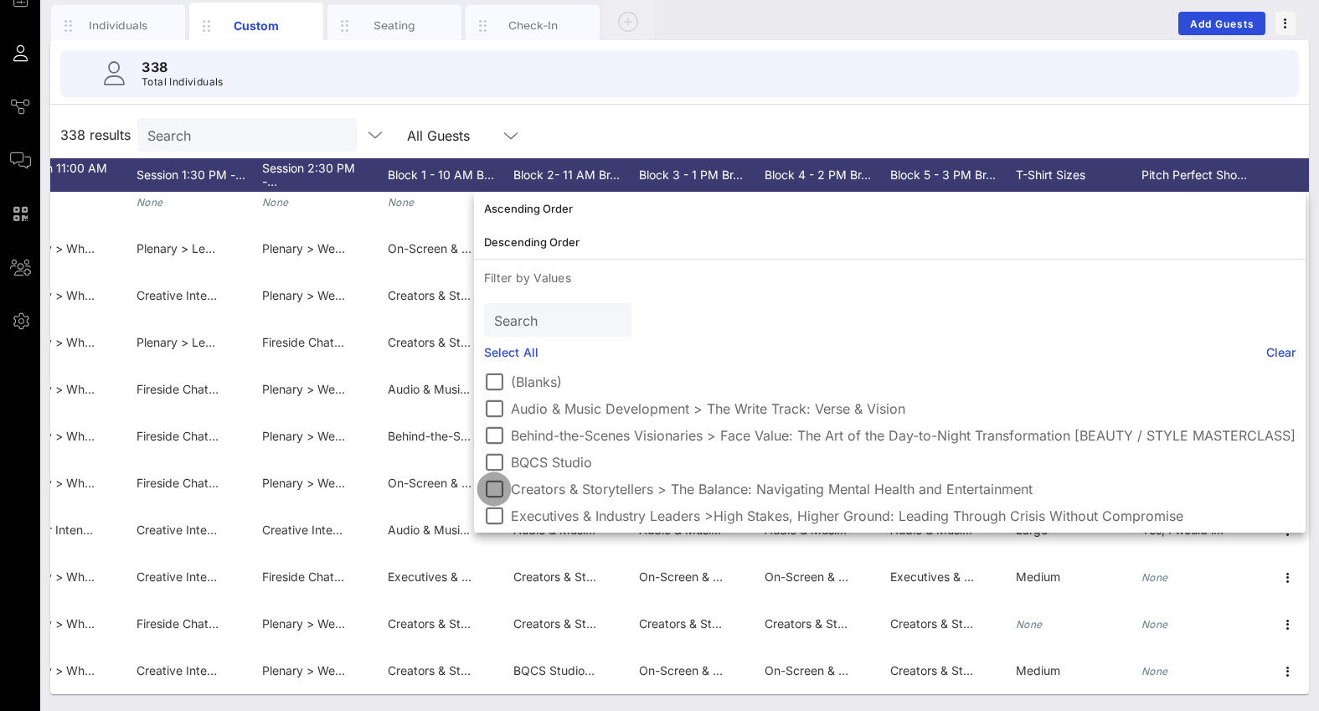
click at [493, 487] on div at bounding box center [494, 489] width 28 height 28
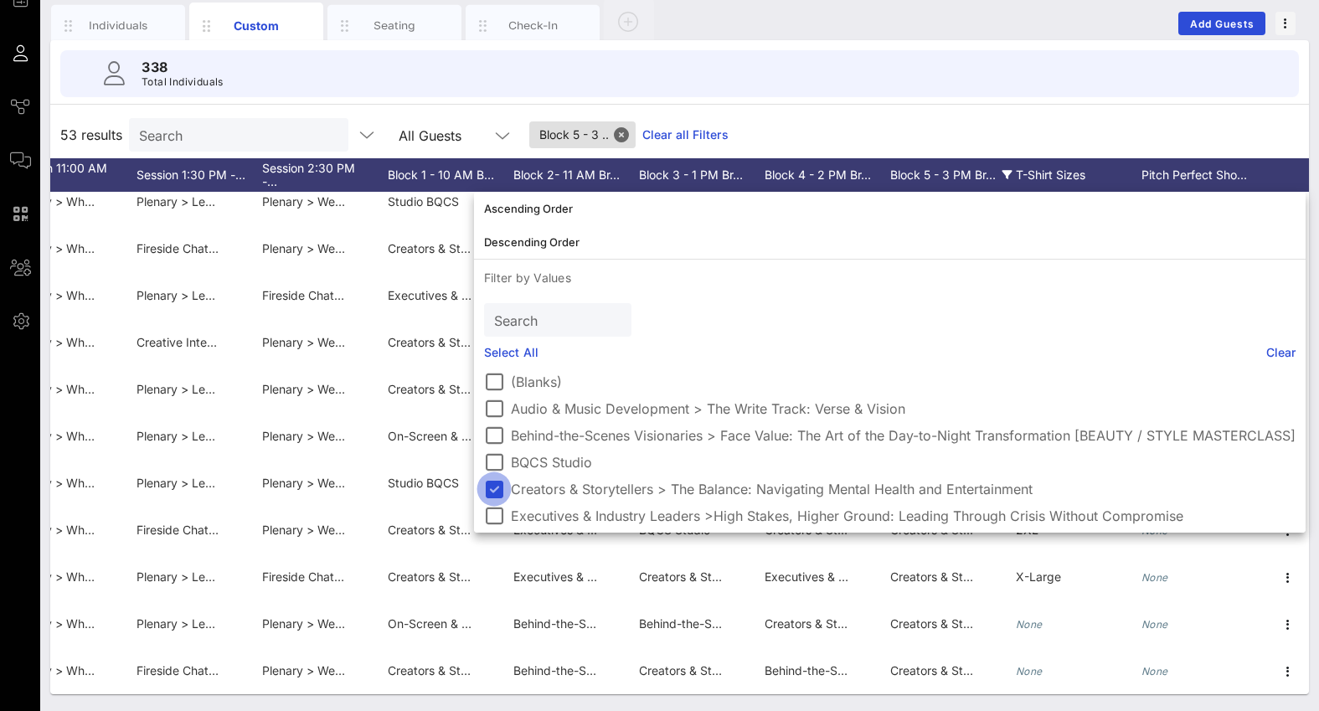
click at [493, 487] on div at bounding box center [494, 489] width 28 height 28
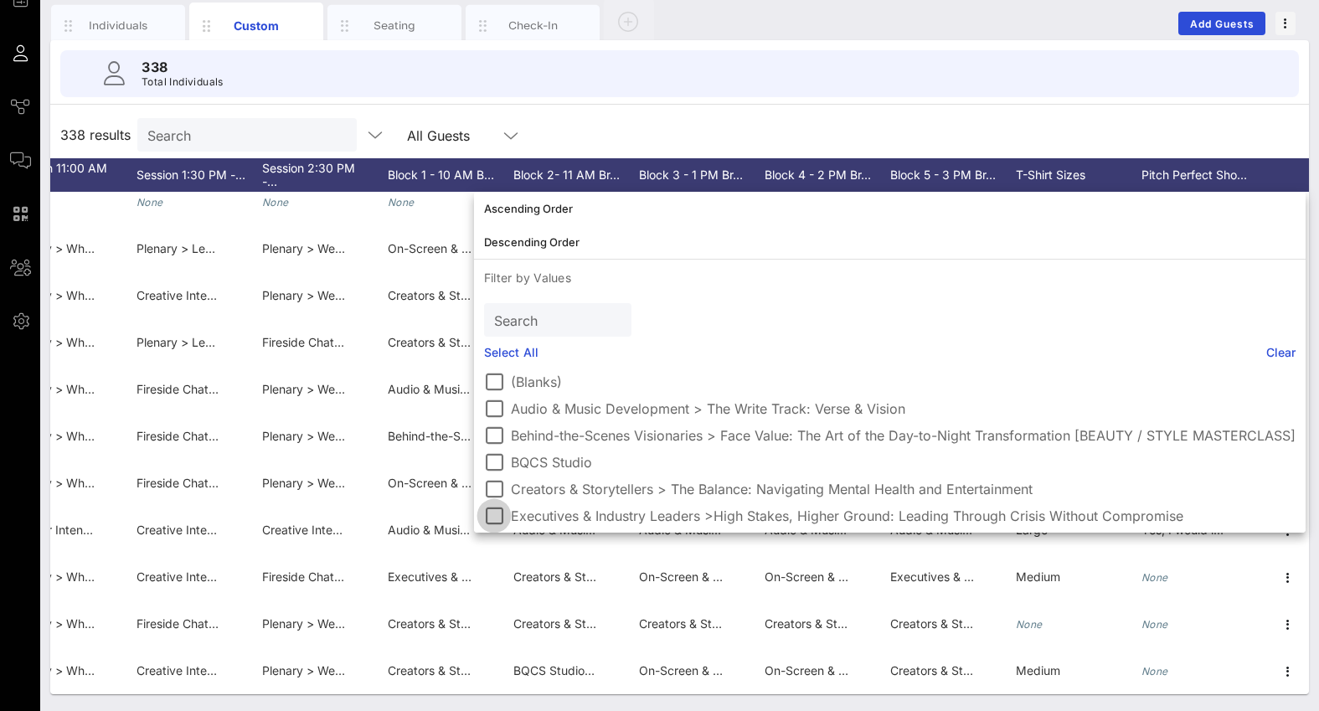
click at [493, 518] on div at bounding box center [494, 516] width 28 height 28
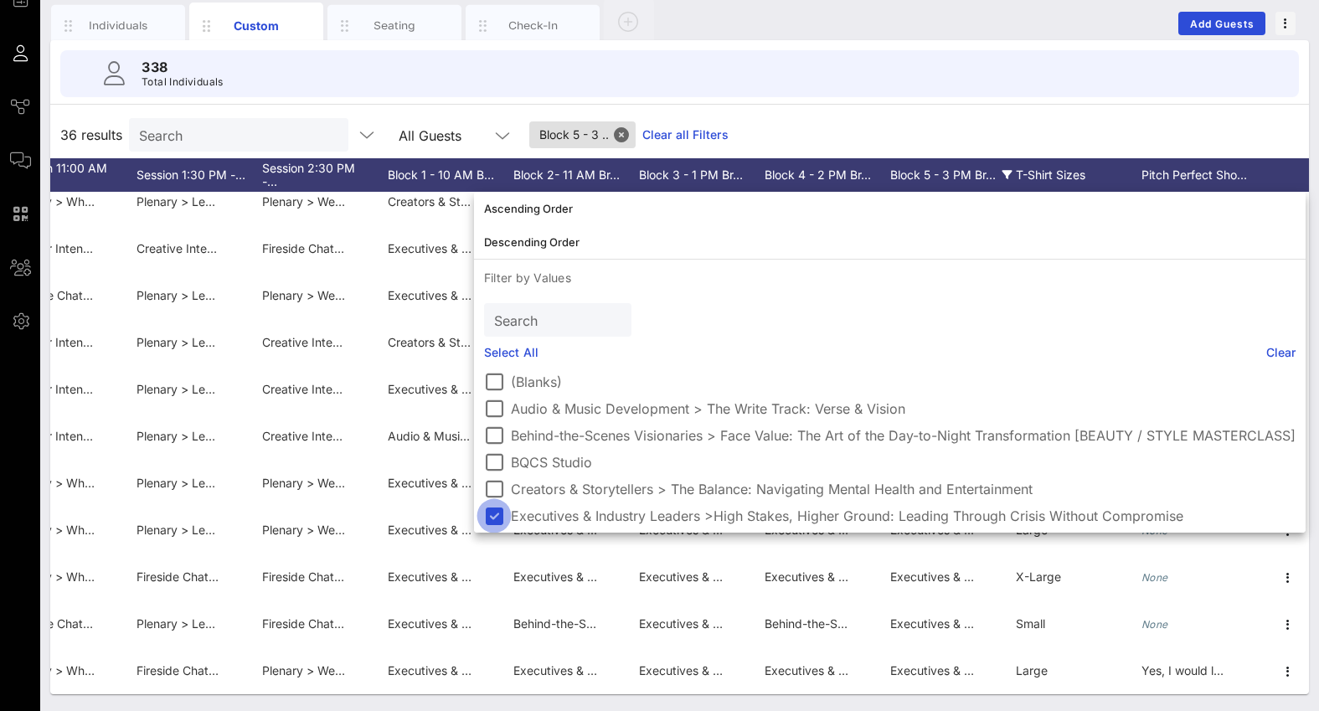
click at [493, 518] on div at bounding box center [494, 516] width 28 height 28
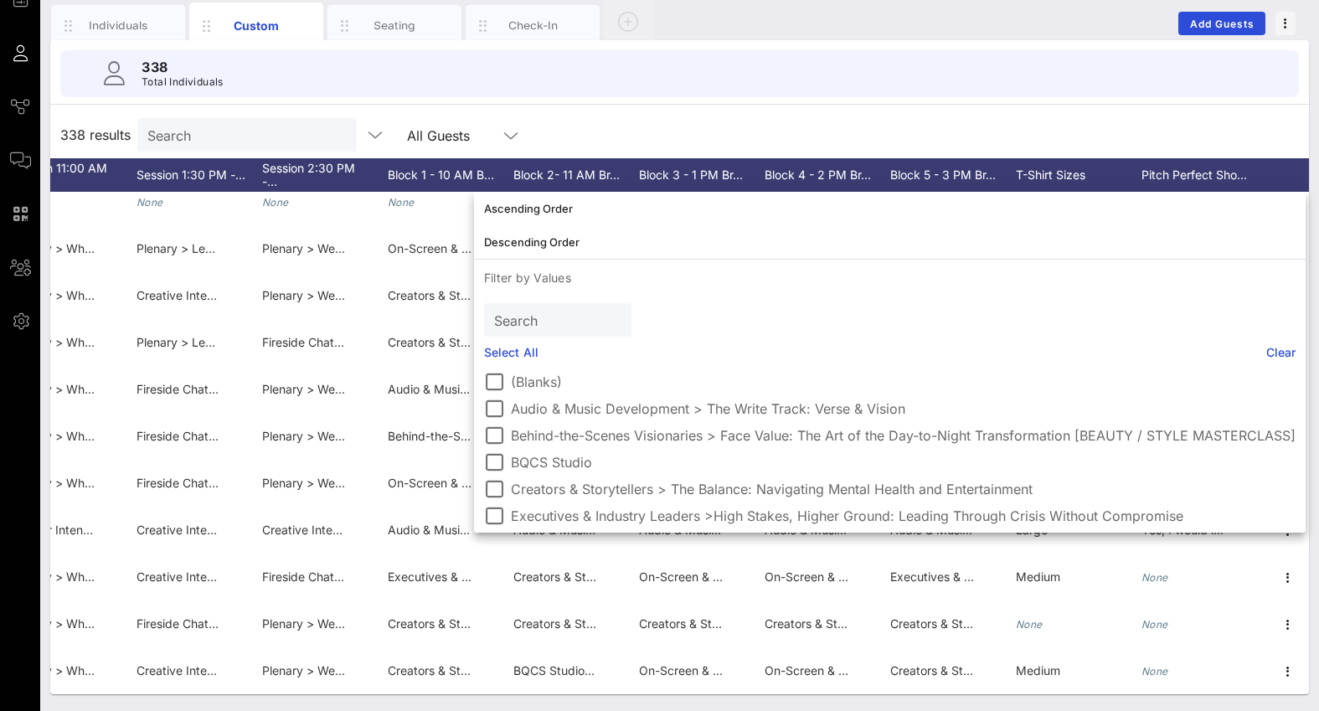
click at [758, 126] on div "338 results Search All Guests" at bounding box center [679, 134] width 1259 height 47
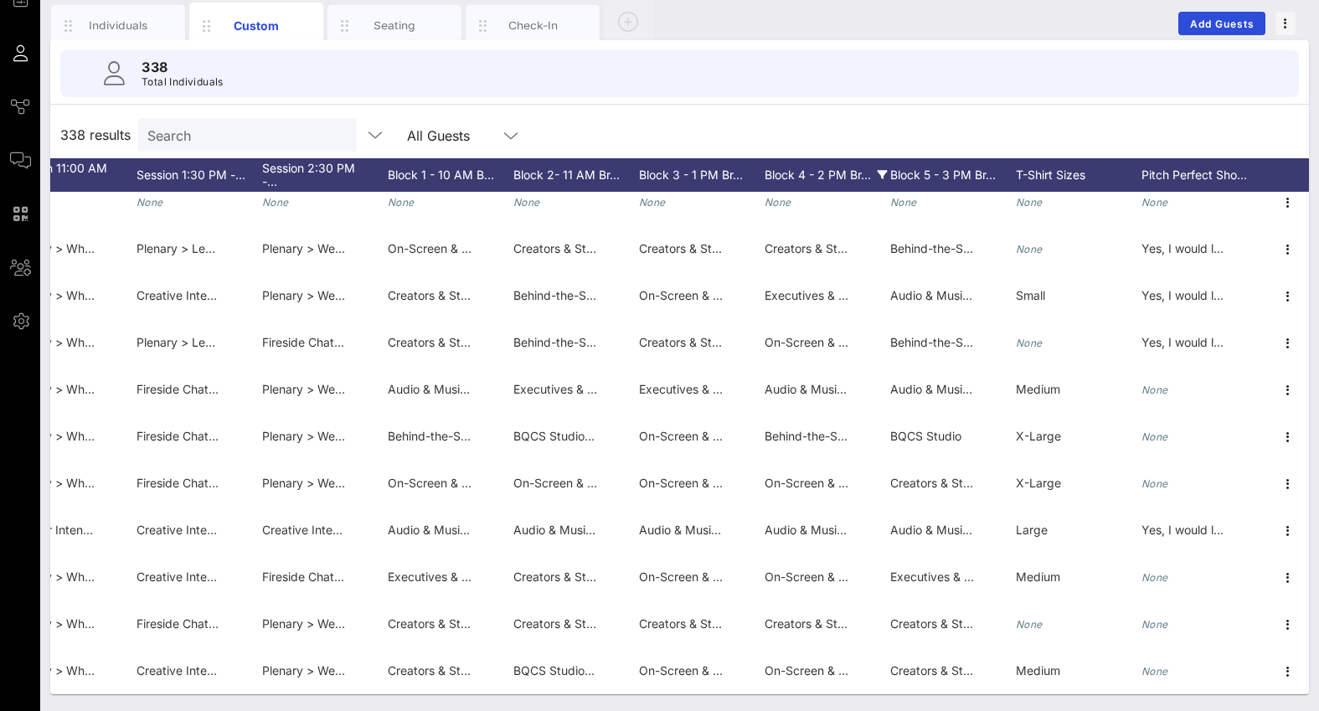
click at [797, 174] on div "Block 4 - 2 PM Br…" at bounding box center [828, 175] width 126 height 34
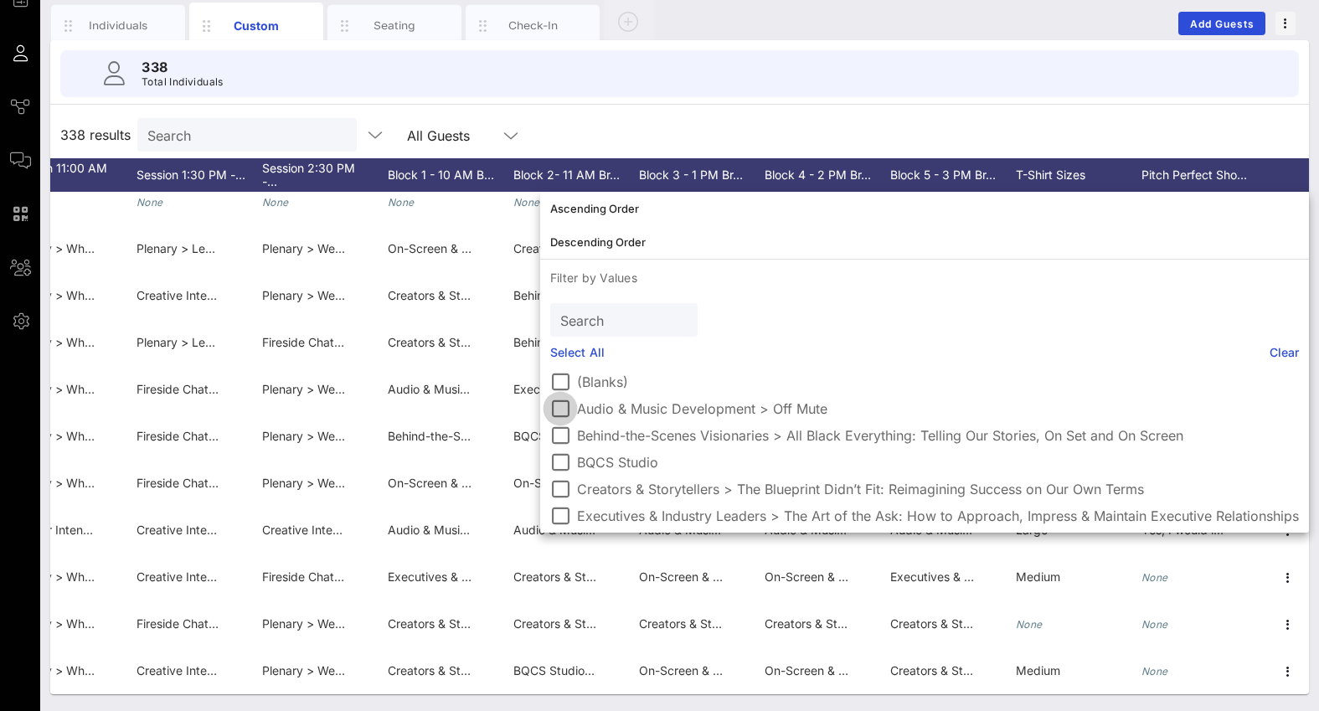
click at [562, 412] on div at bounding box center [560, 409] width 28 height 28
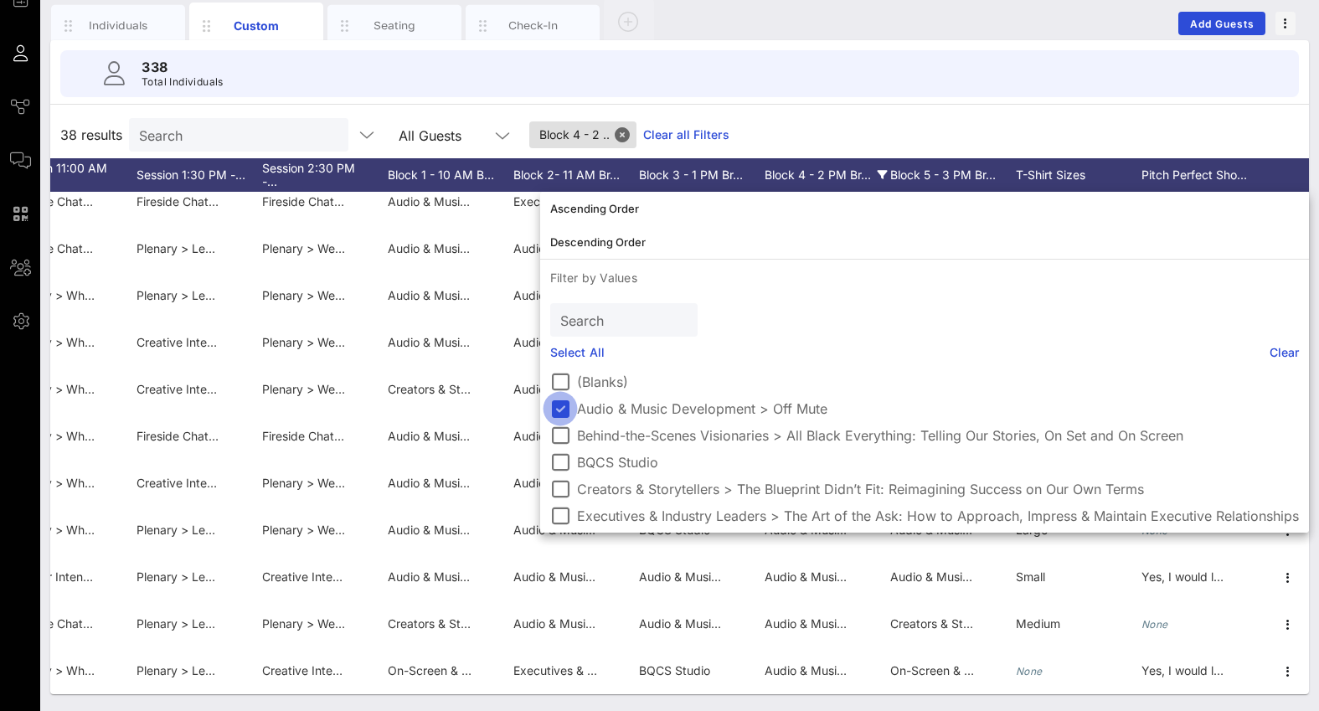
click at [562, 412] on div at bounding box center [560, 409] width 28 height 28
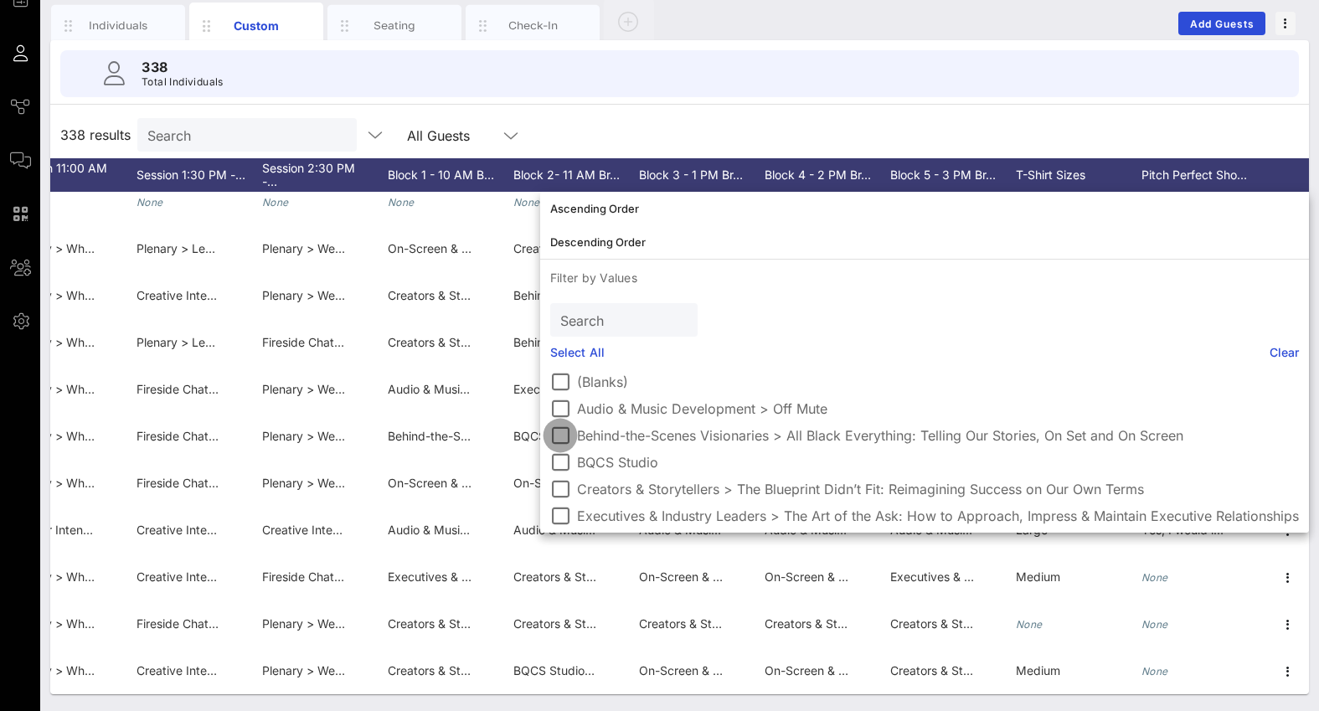
click at [562, 436] on div at bounding box center [560, 435] width 28 height 28
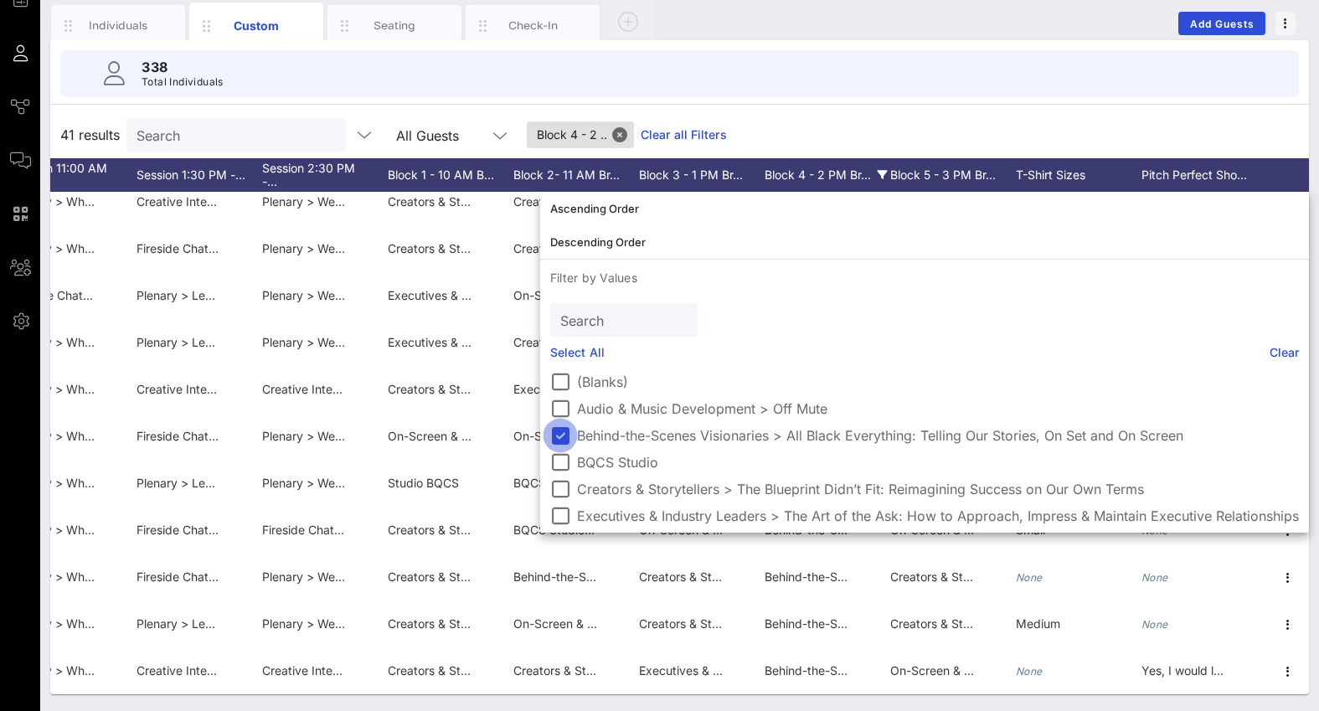
click at [562, 436] on div at bounding box center [560, 435] width 28 height 28
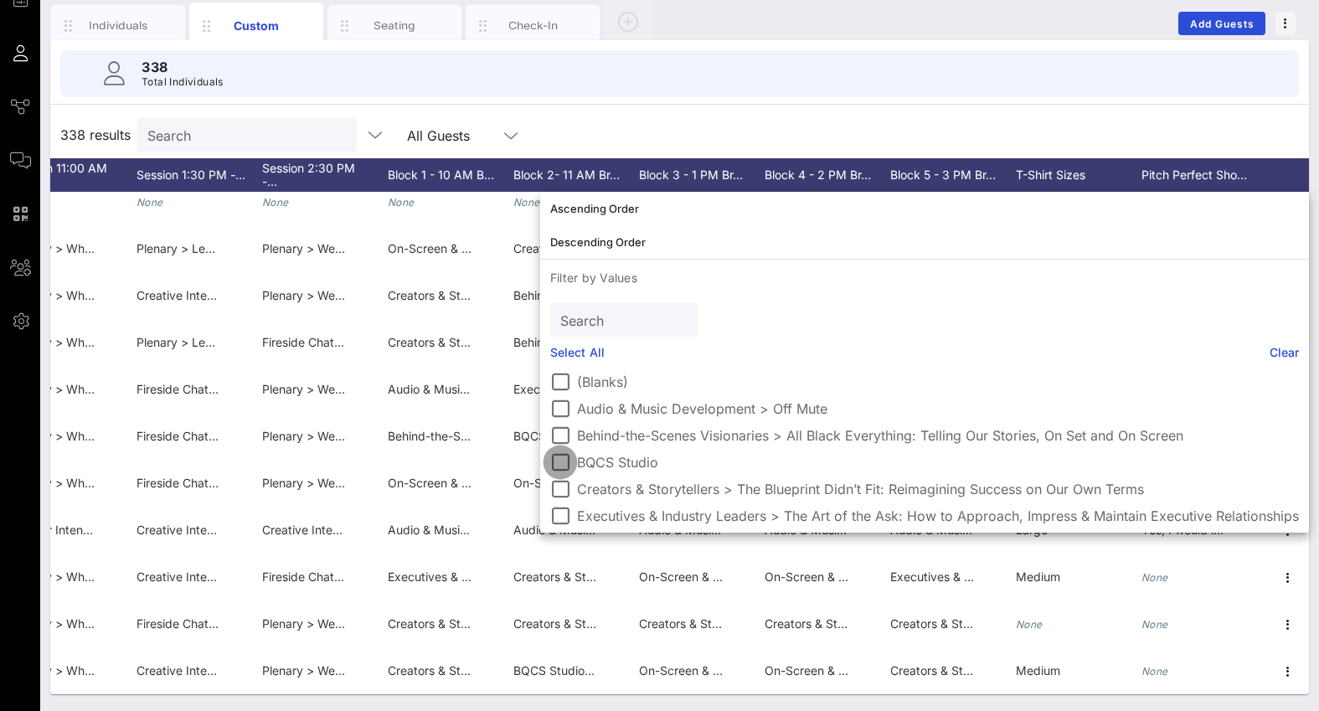
click at [562, 461] on div at bounding box center [560, 462] width 28 height 28
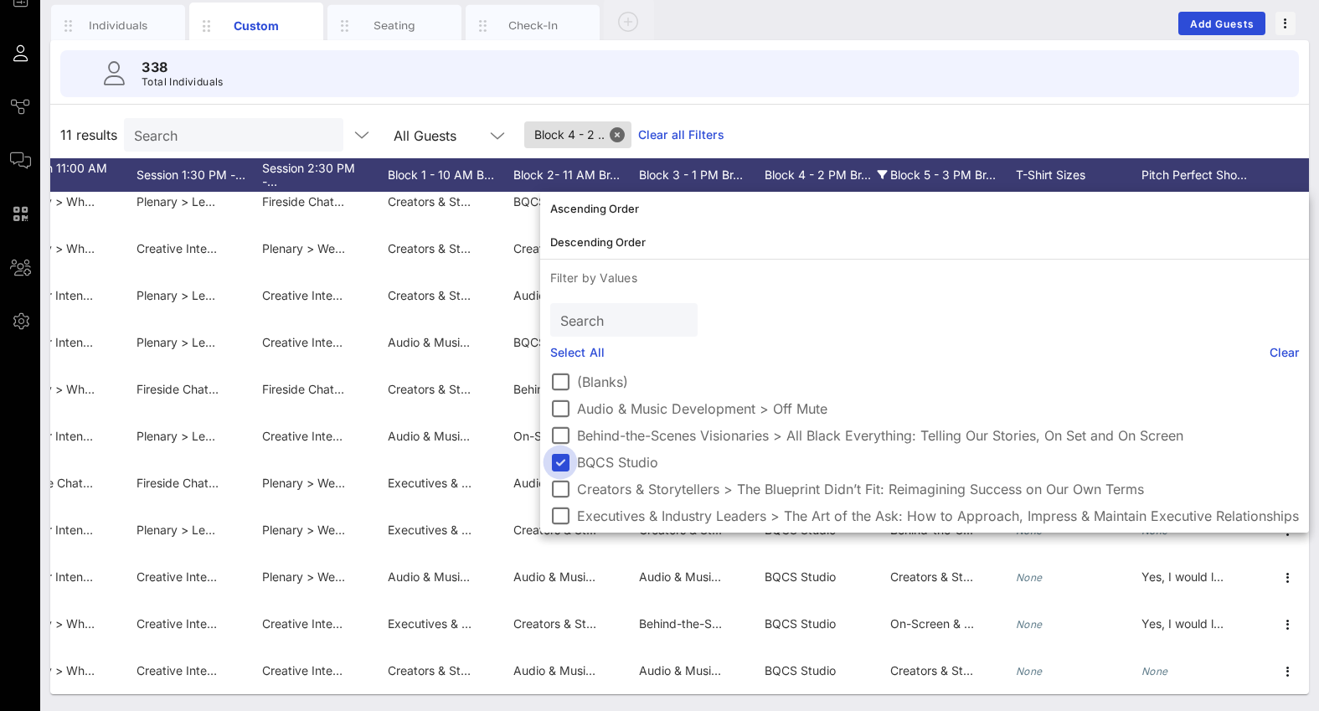
scroll to position [13, 3271]
click at [561, 458] on div at bounding box center [560, 462] width 28 height 28
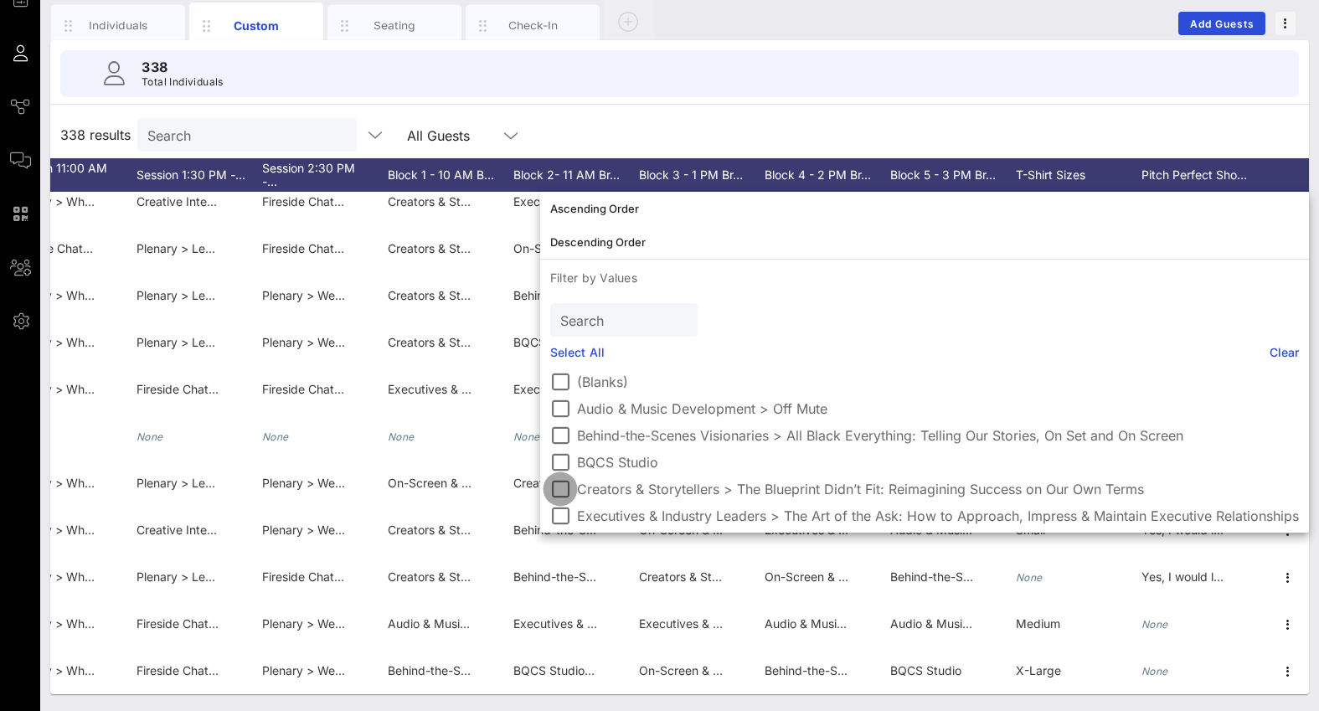
click at [561, 483] on div at bounding box center [560, 489] width 28 height 28
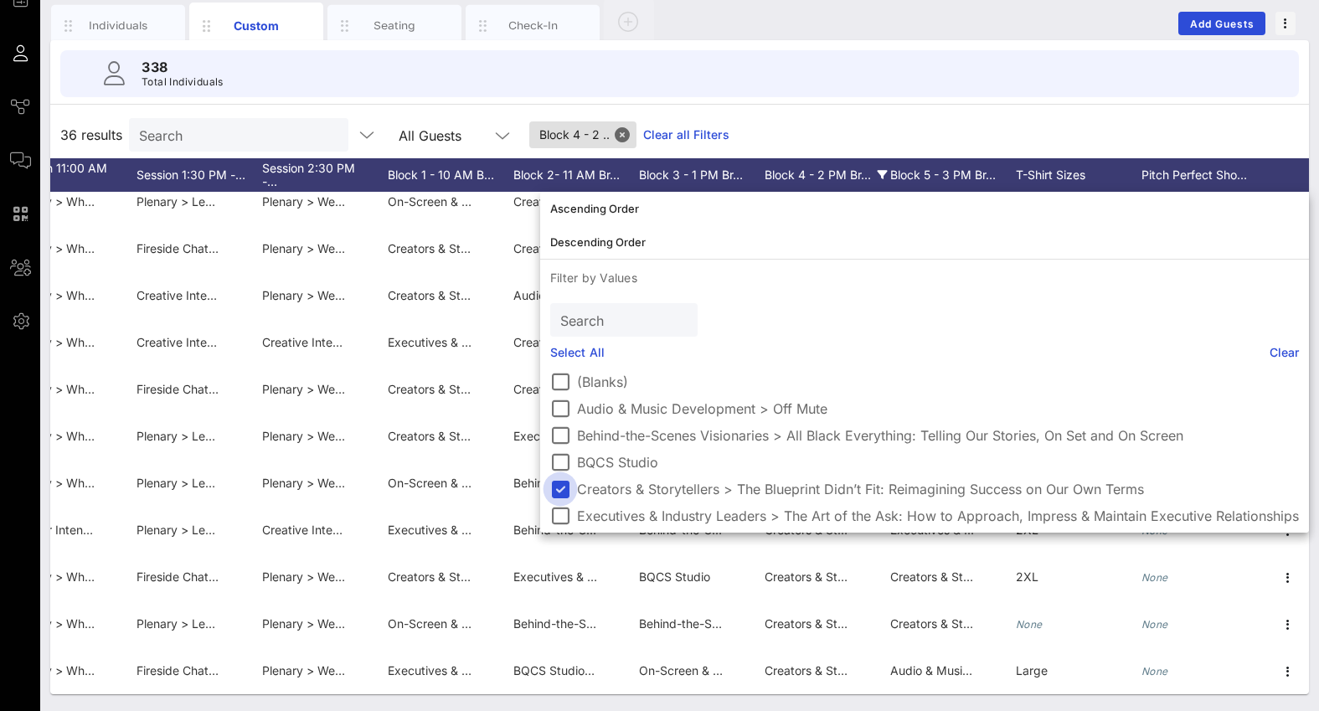
click at [561, 483] on div at bounding box center [560, 489] width 28 height 28
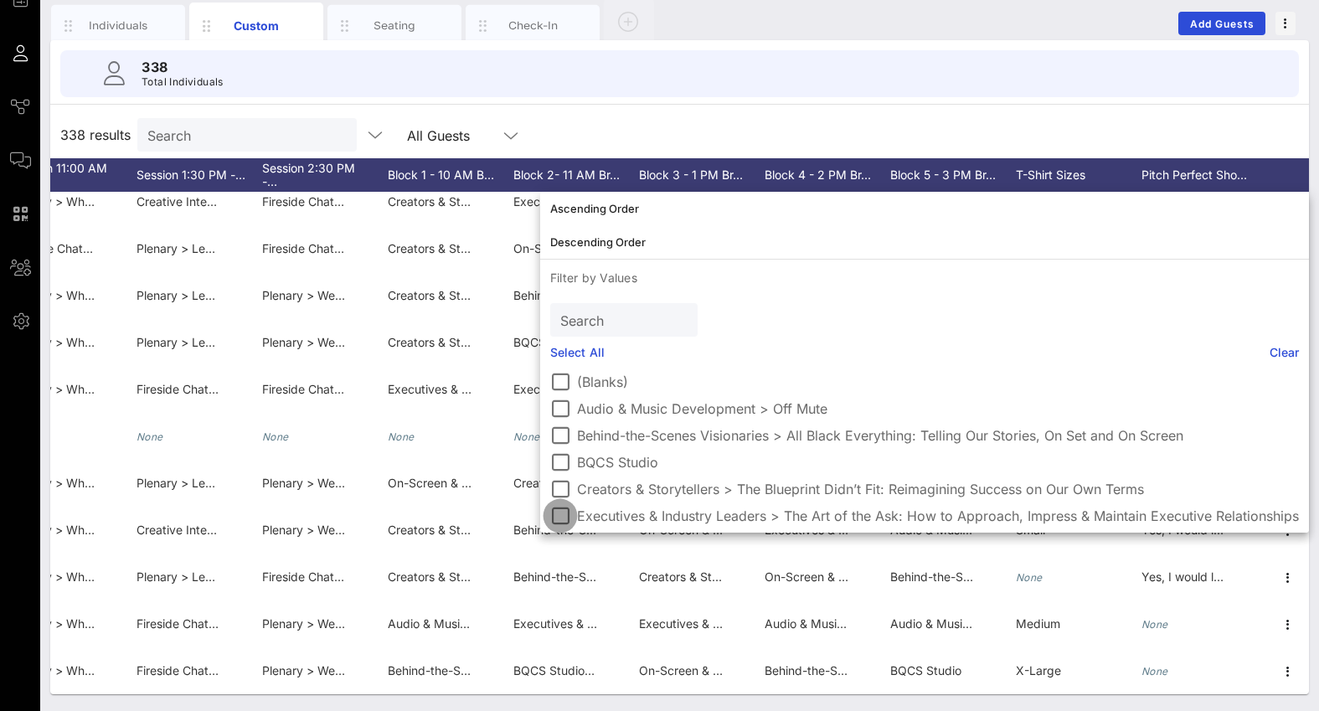
click at [561, 502] on div at bounding box center [560, 516] width 28 height 28
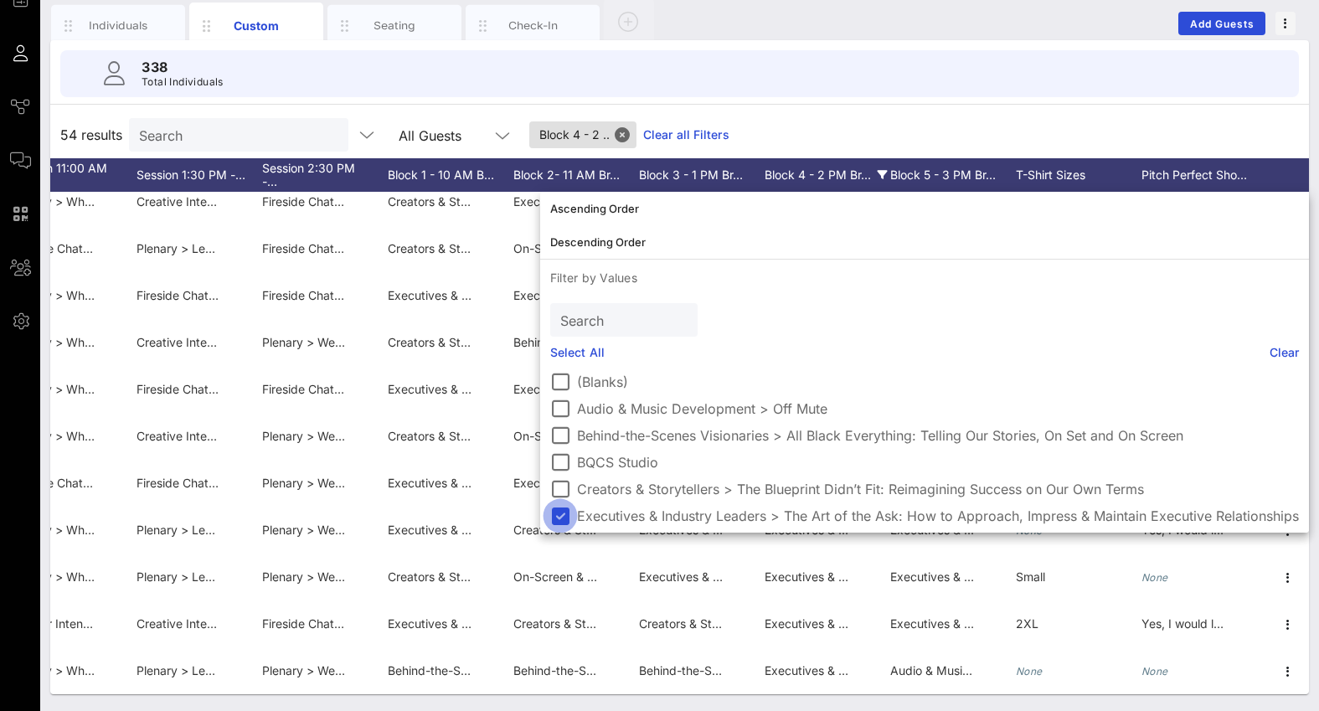
click at [561, 502] on div at bounding box center [560, 516] width 28 height 28
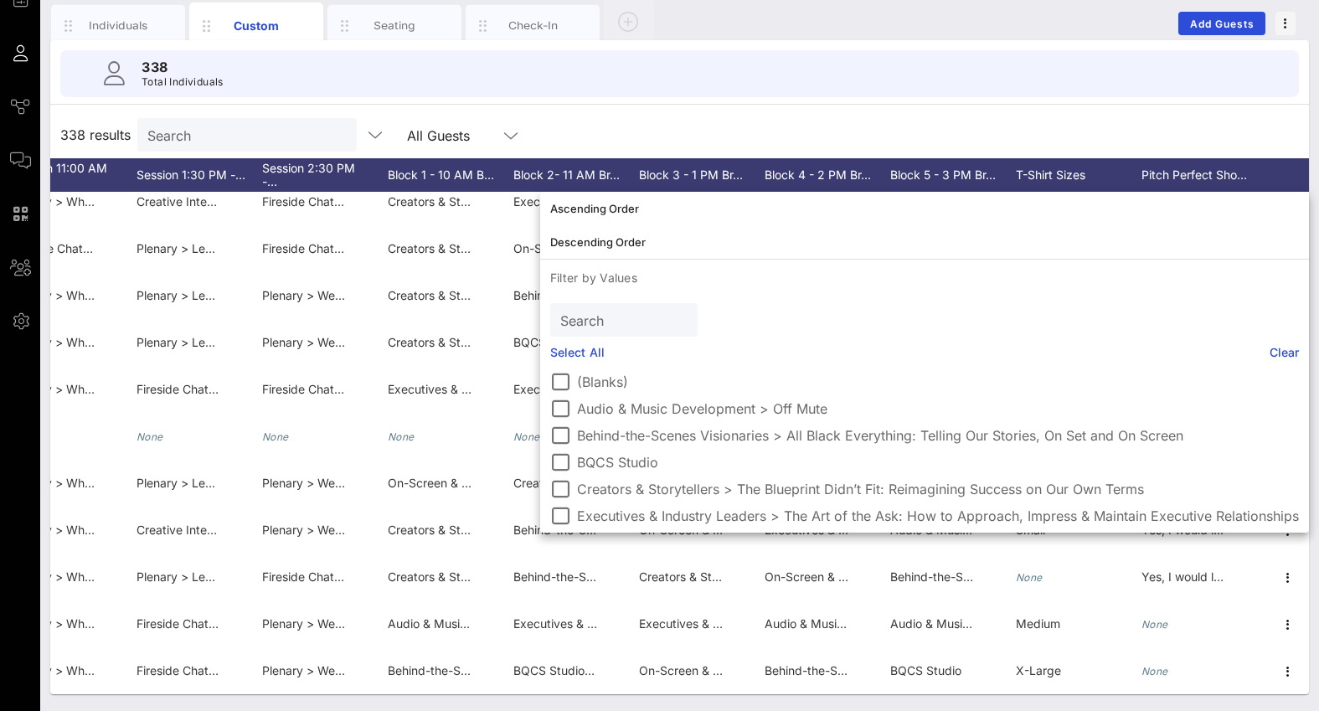
click at [743, 114] on div "338 results Search All Guests" at bounding box center [679, 134] width 1259 height 47
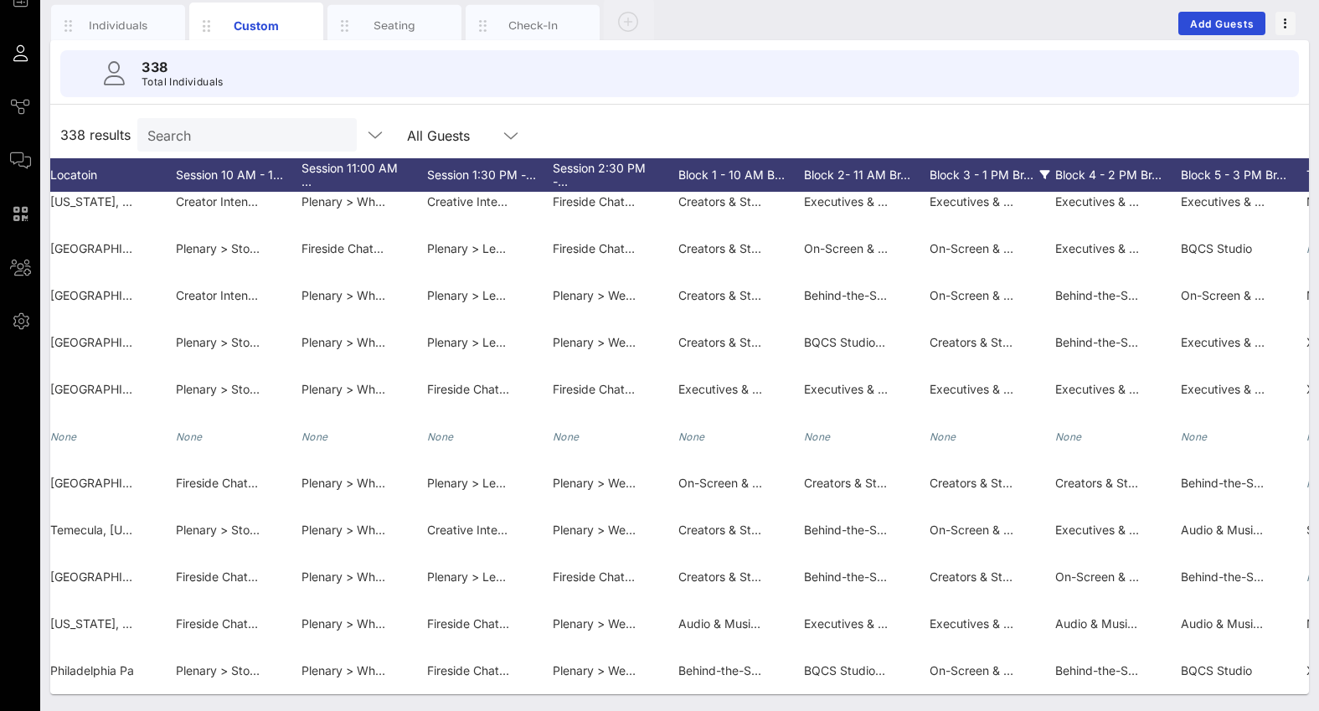
scroll to position [13, 3013]
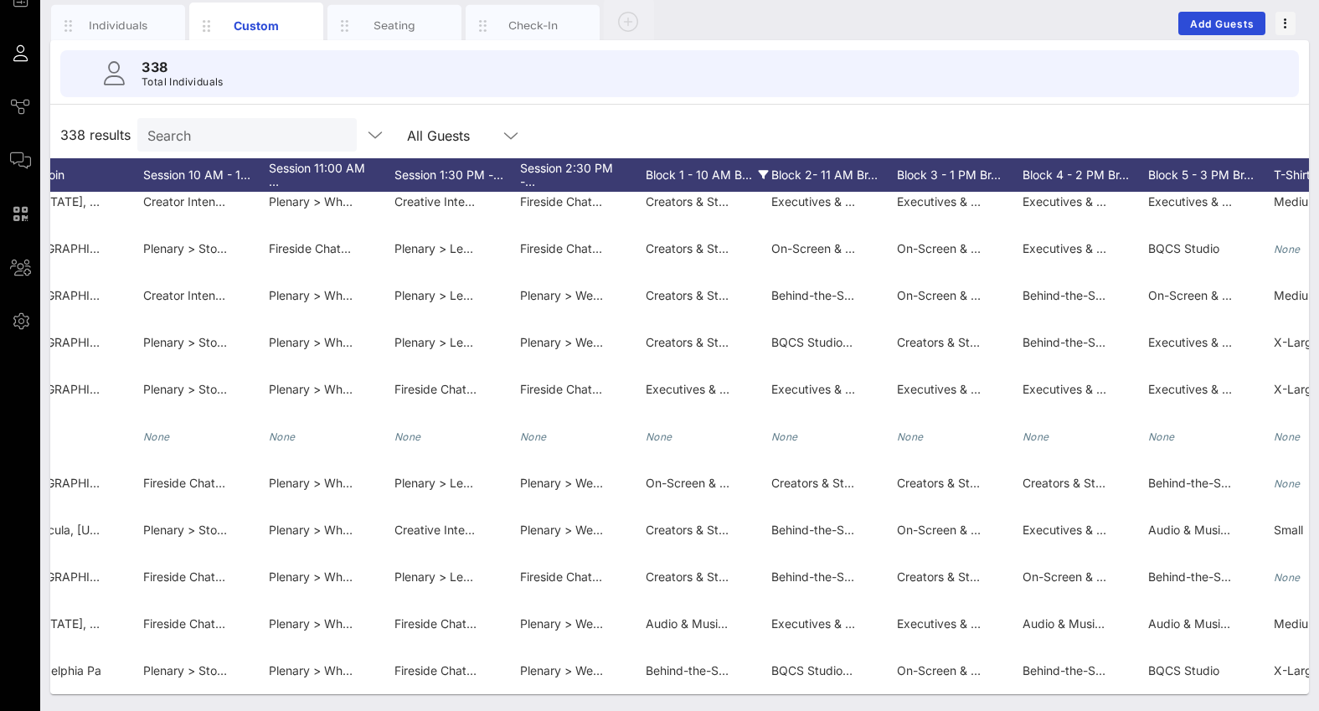
click at [719, 168] on div "Block 1 - 10 AM B…" at bounding box center [709, 175] width 126 height 34
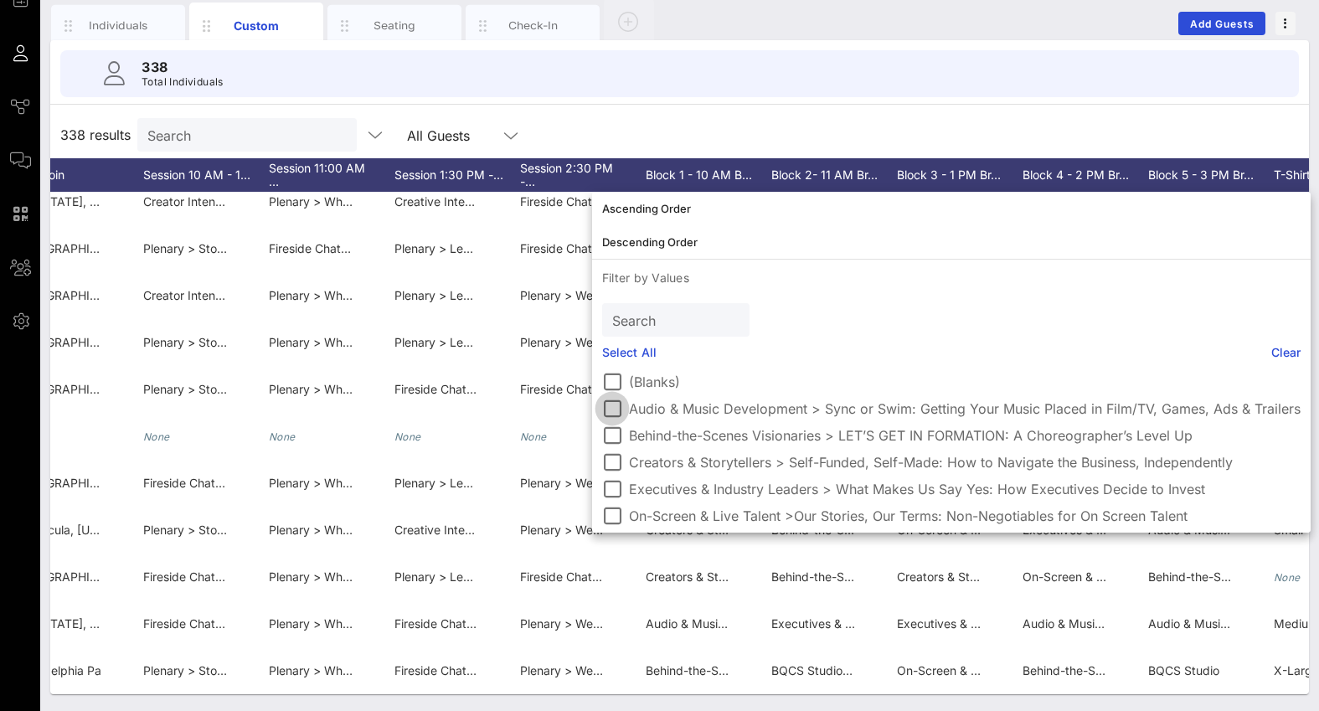
click at [618, 405] on div at bounding box center [612, 409] width 28 height 28
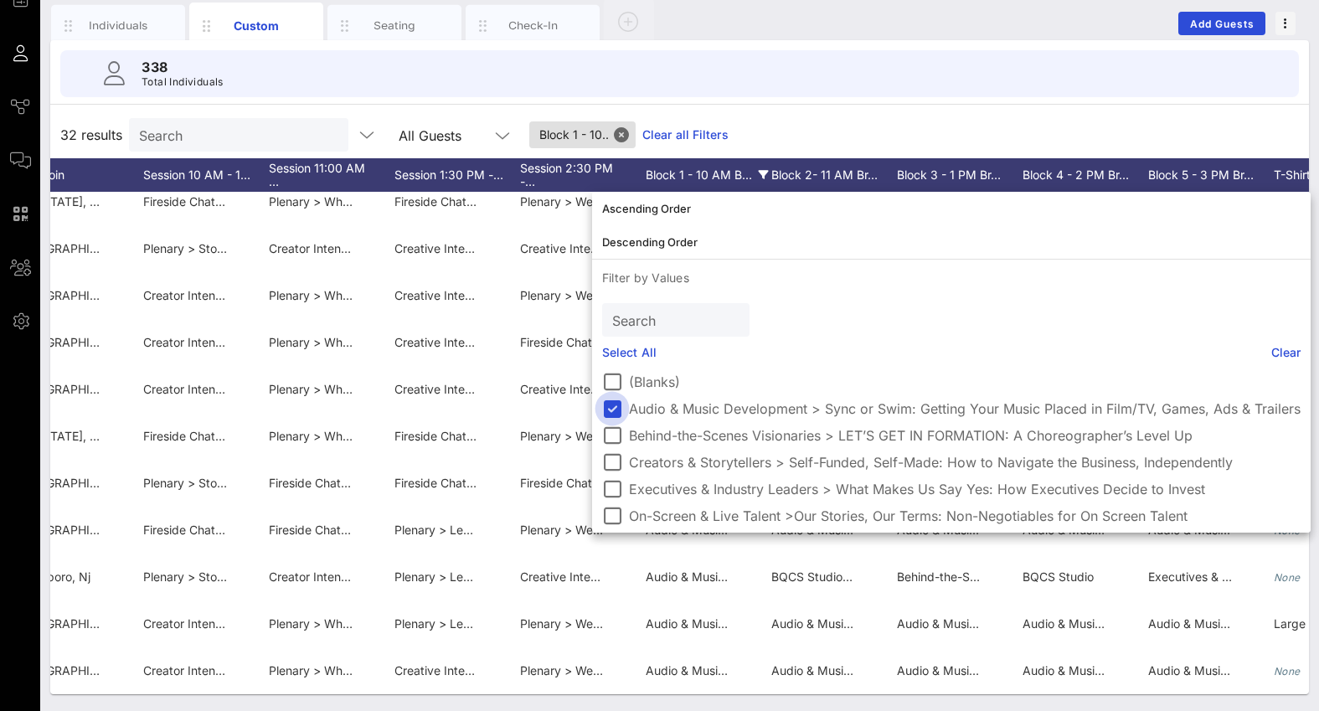
click at [618, 405] on div at bounding box center [612, 409] width 28 height 28
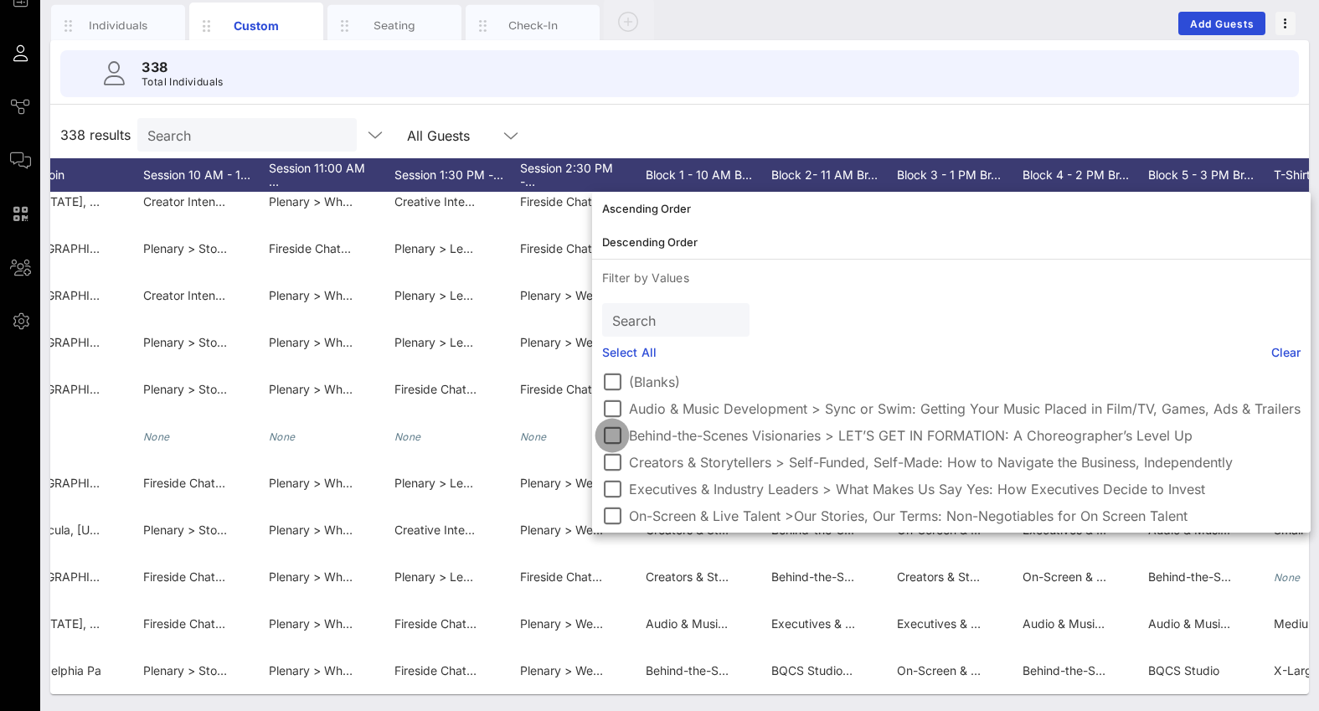
click at [616, 440] on div at bounding box center [612, 435] width 28 height 28
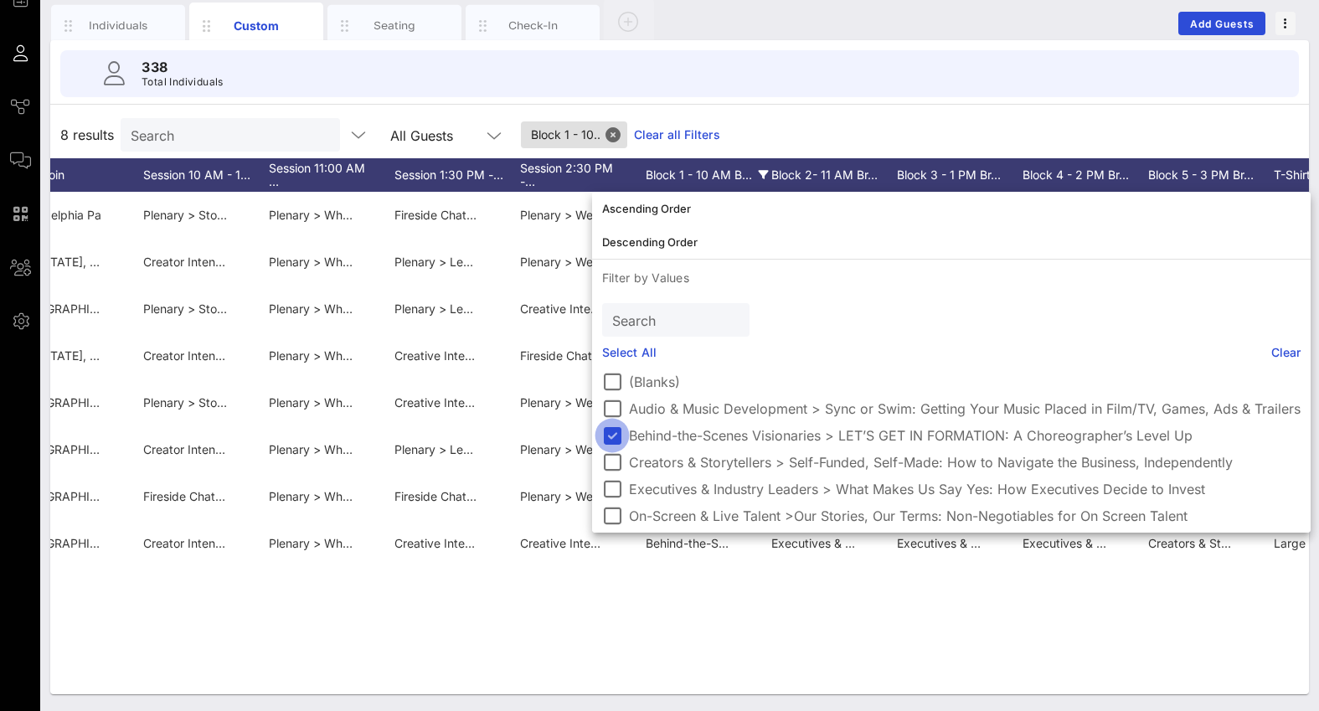
click at [616, 440] on div at bounding box center [612, 435] width 28 height 28
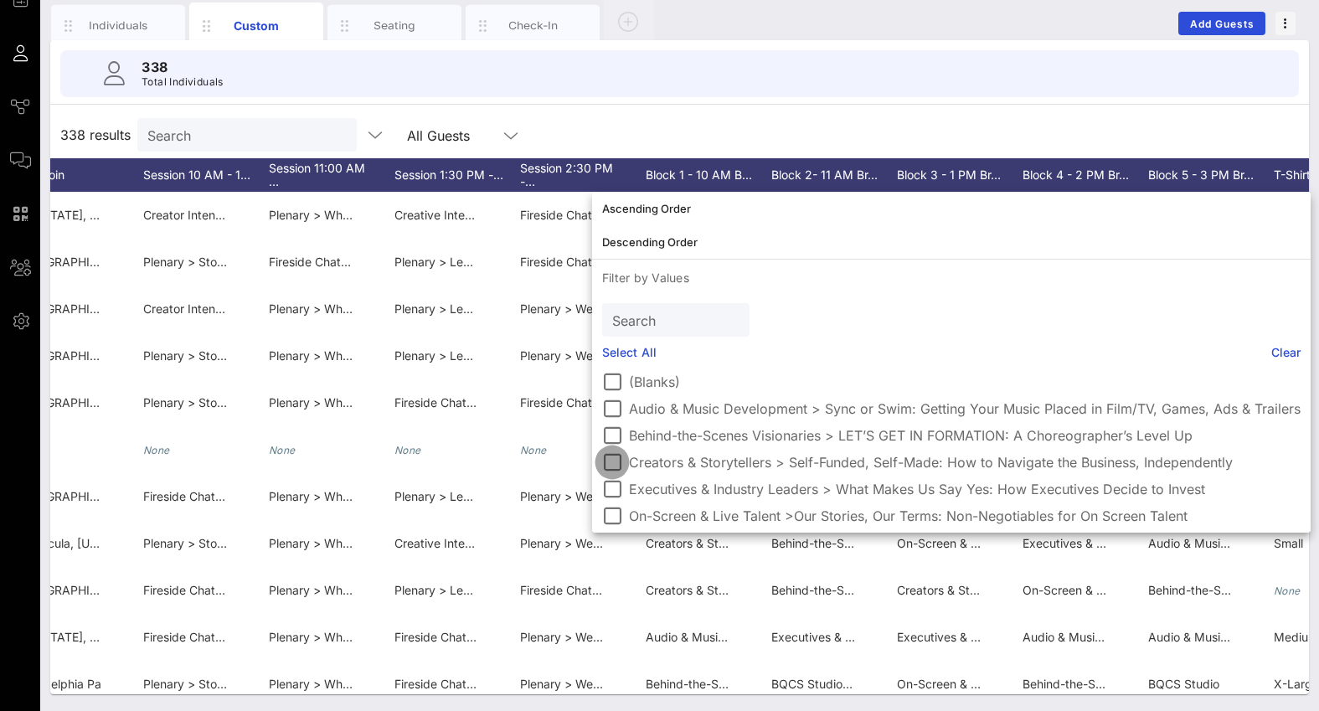
click at [616, 469] on div at bounding box center [612, 462] width 28 height 28
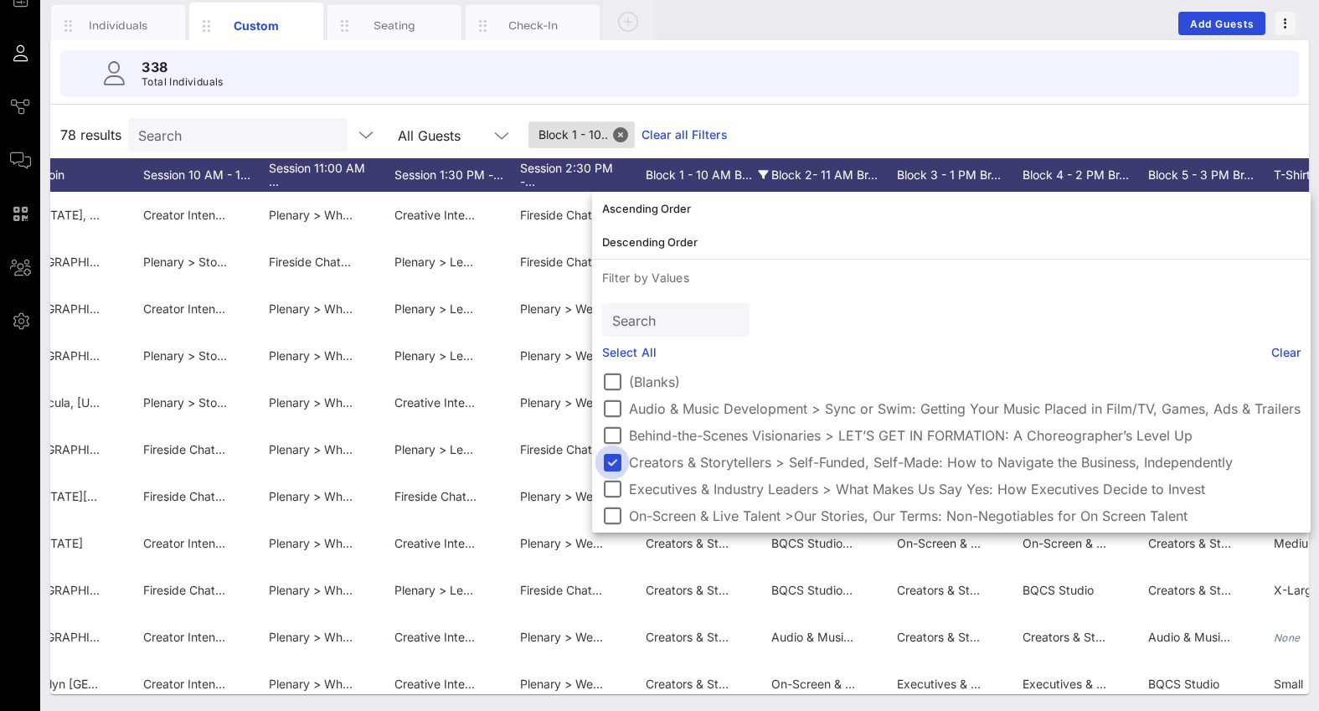
click at [616, 469] on div at bounding box center [612, 462] width 28 height 28
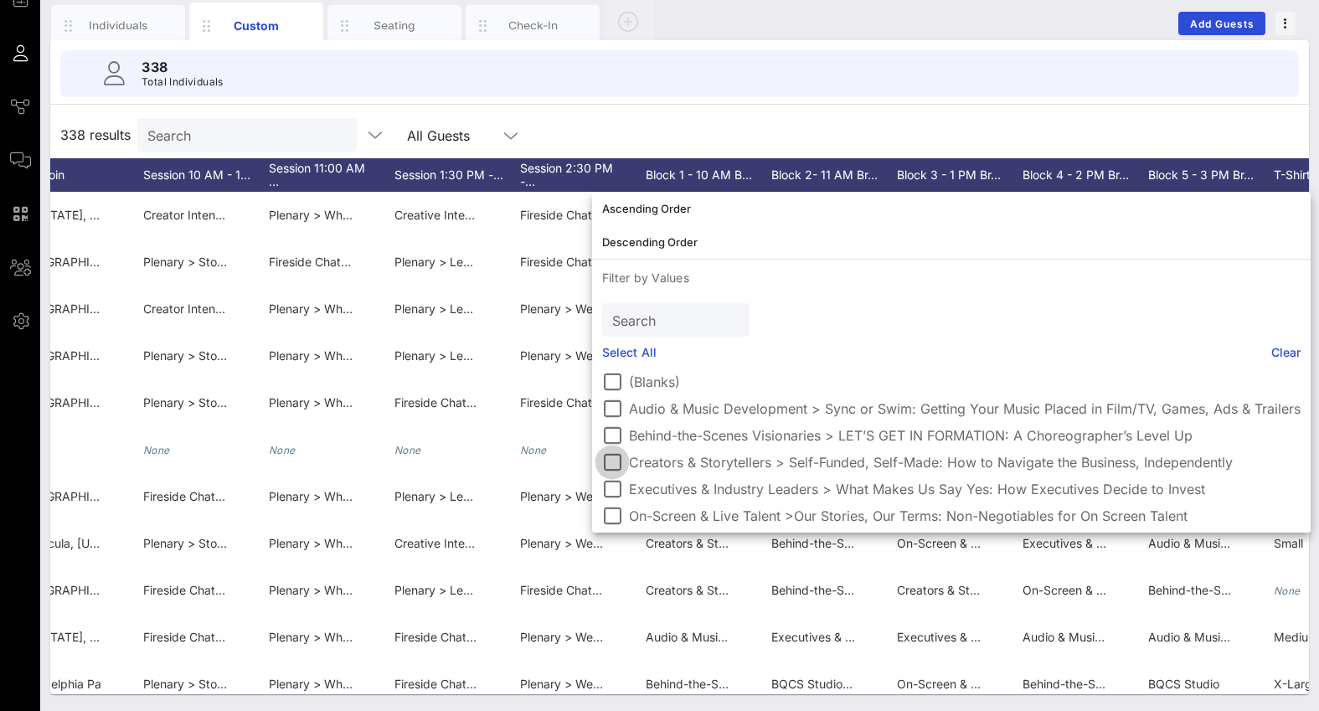
click at [616, 468] on div at bounding box center [612, 462] width 28 height 28
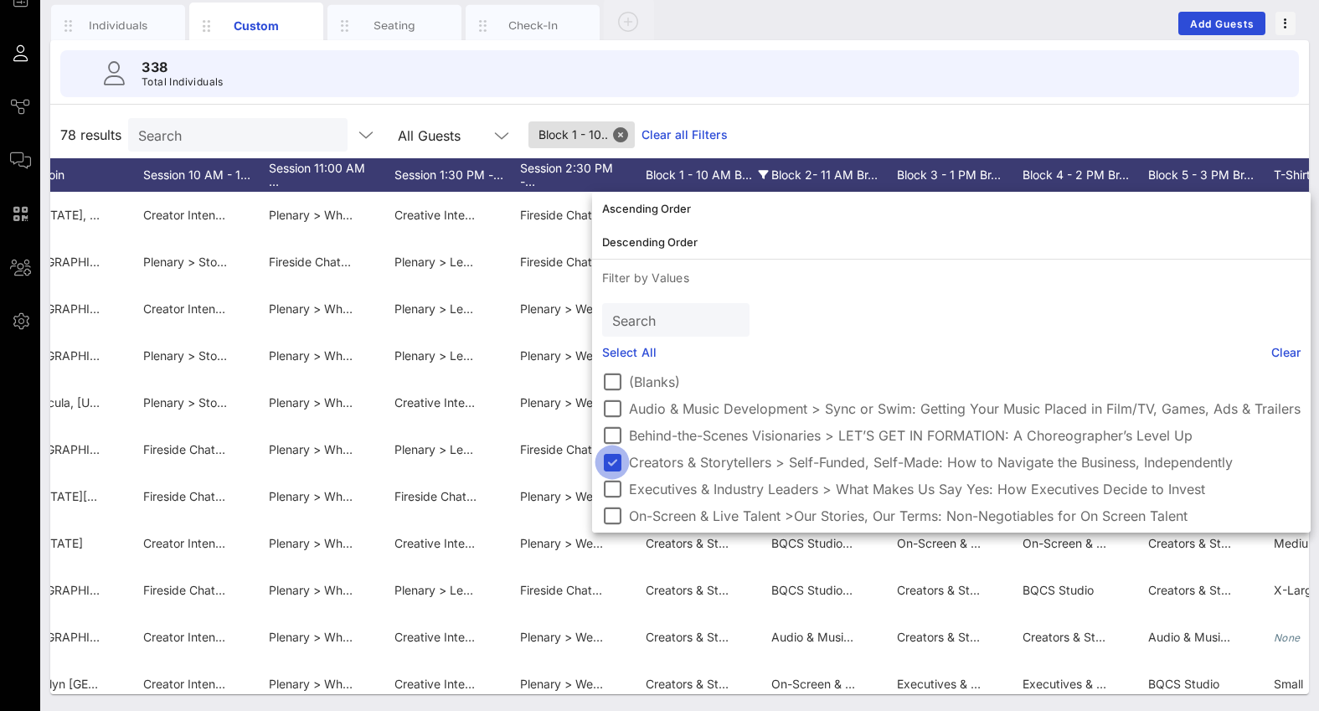
click at [616, 468] on div at bounding box center [612, 462] width 28 height 28
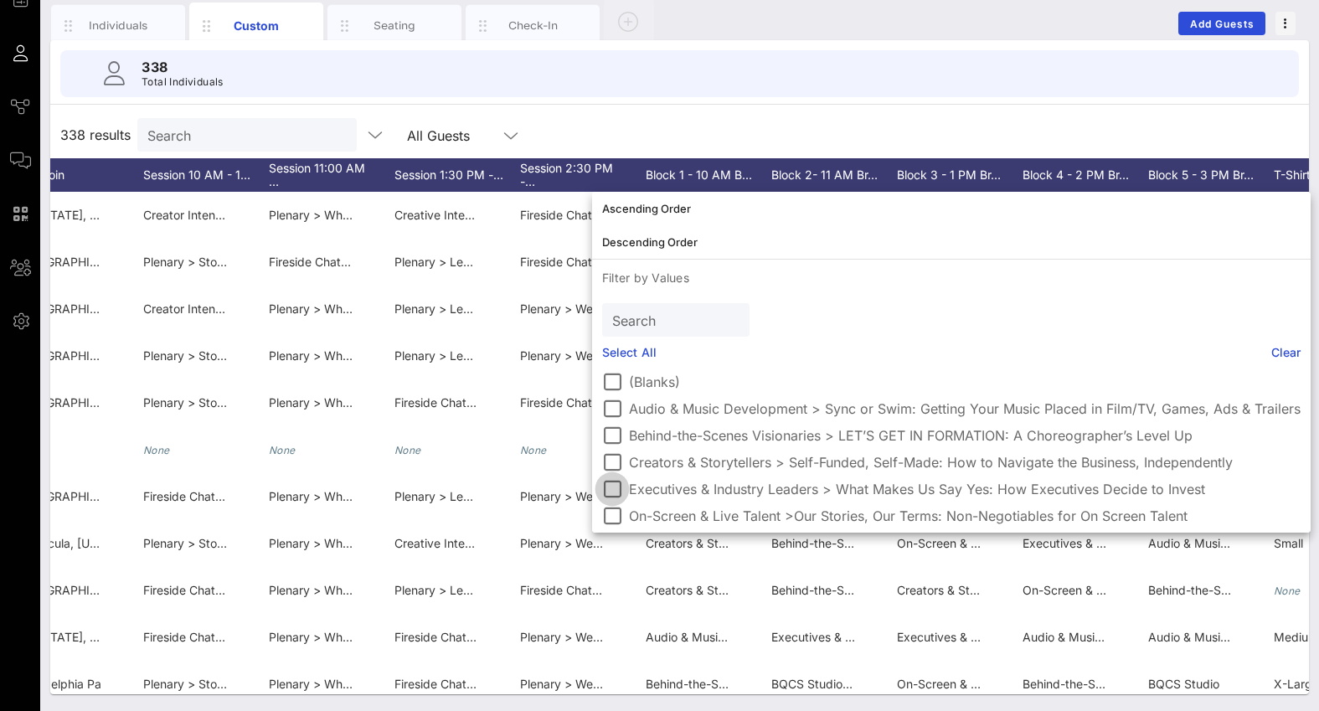
click at [613, 492] on div at bounding box center [612, 489] width 28 height 28
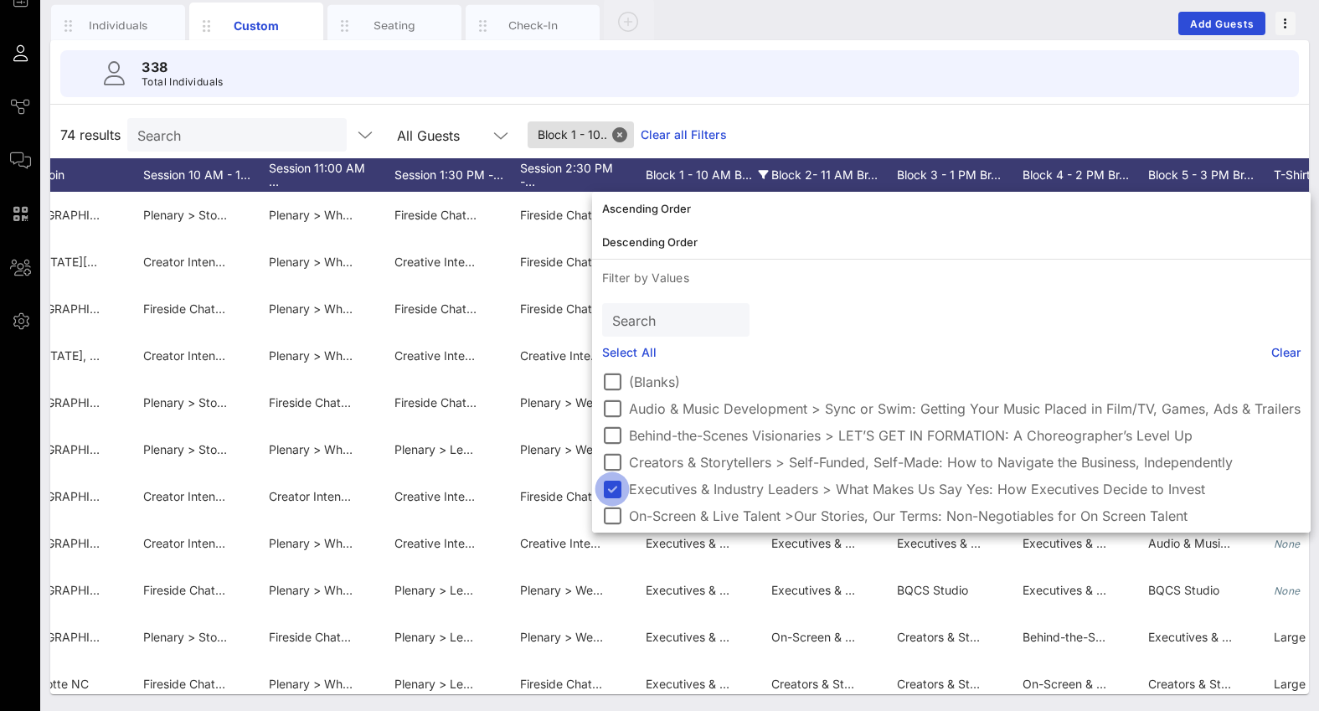
click at [613, 492] on div at bounding box center [612, 489] width 28 height 28
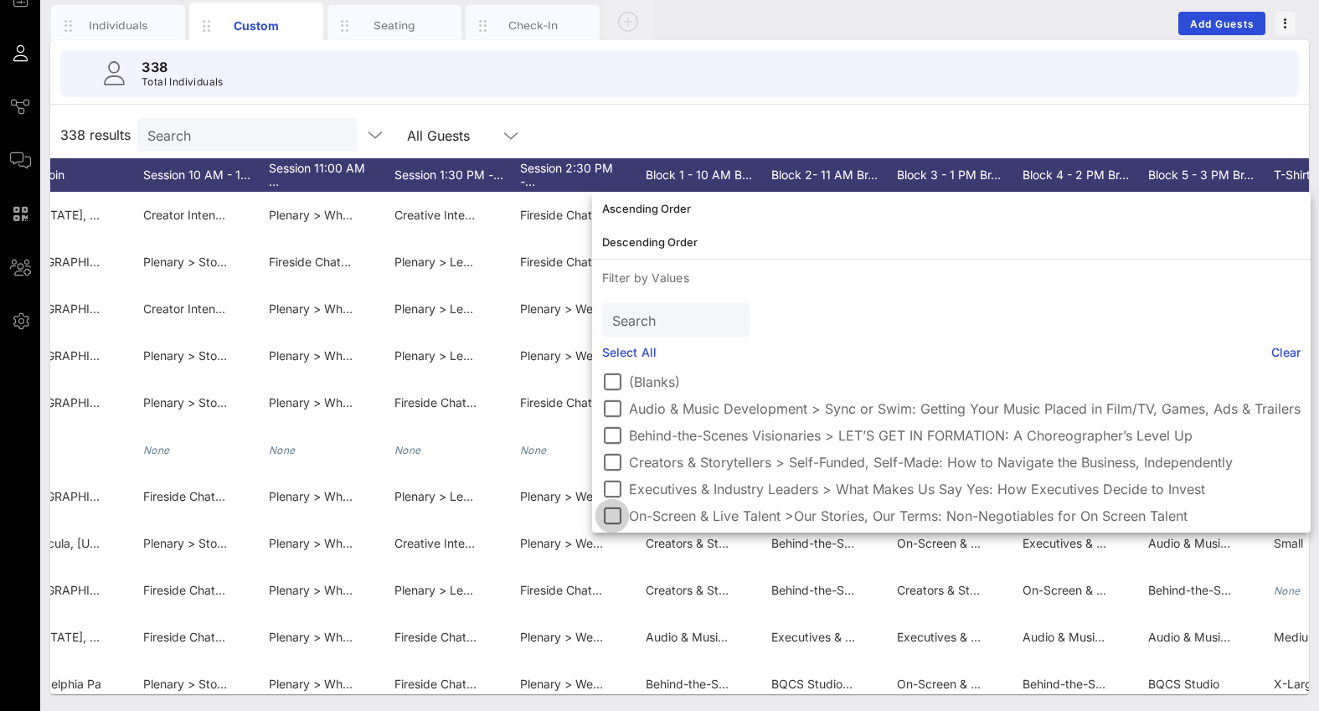
click at [613, 511] on div at bounding box center [612, 516] width 28 height 28
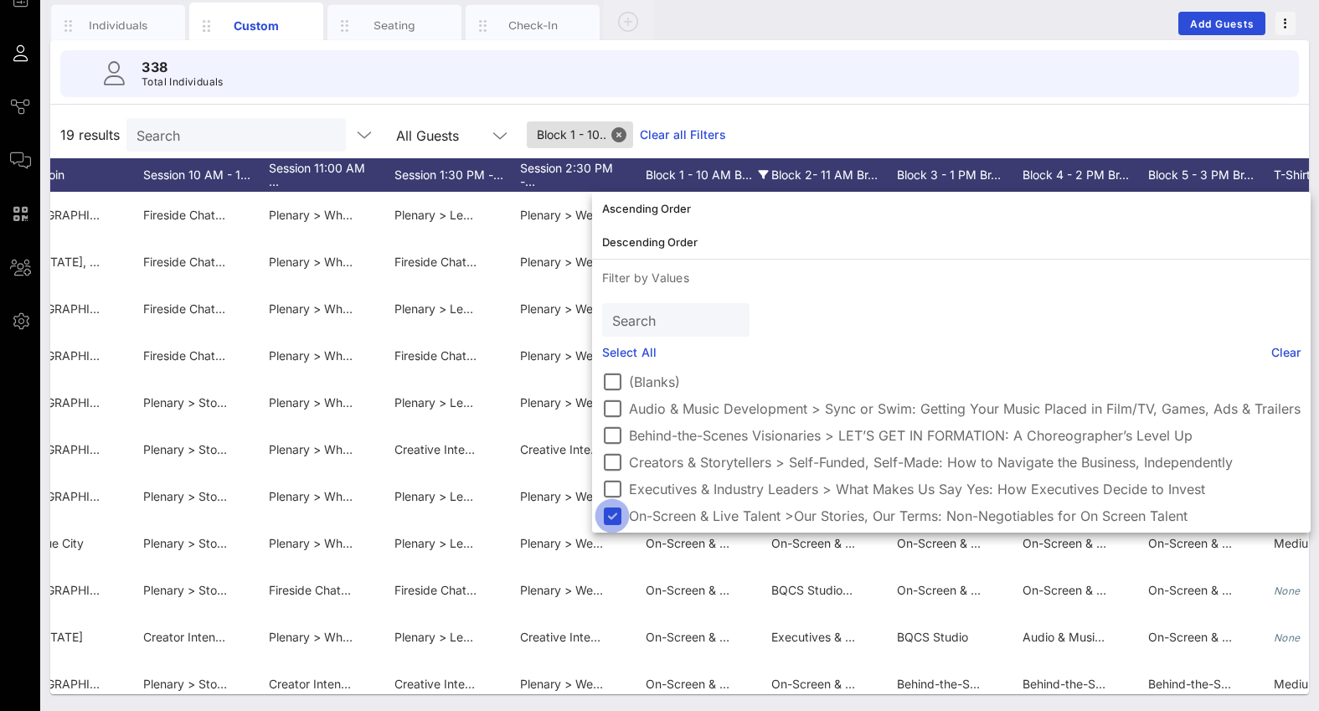
click at [613, 511] on div at bounding box center [612, 516] width 28 height 28
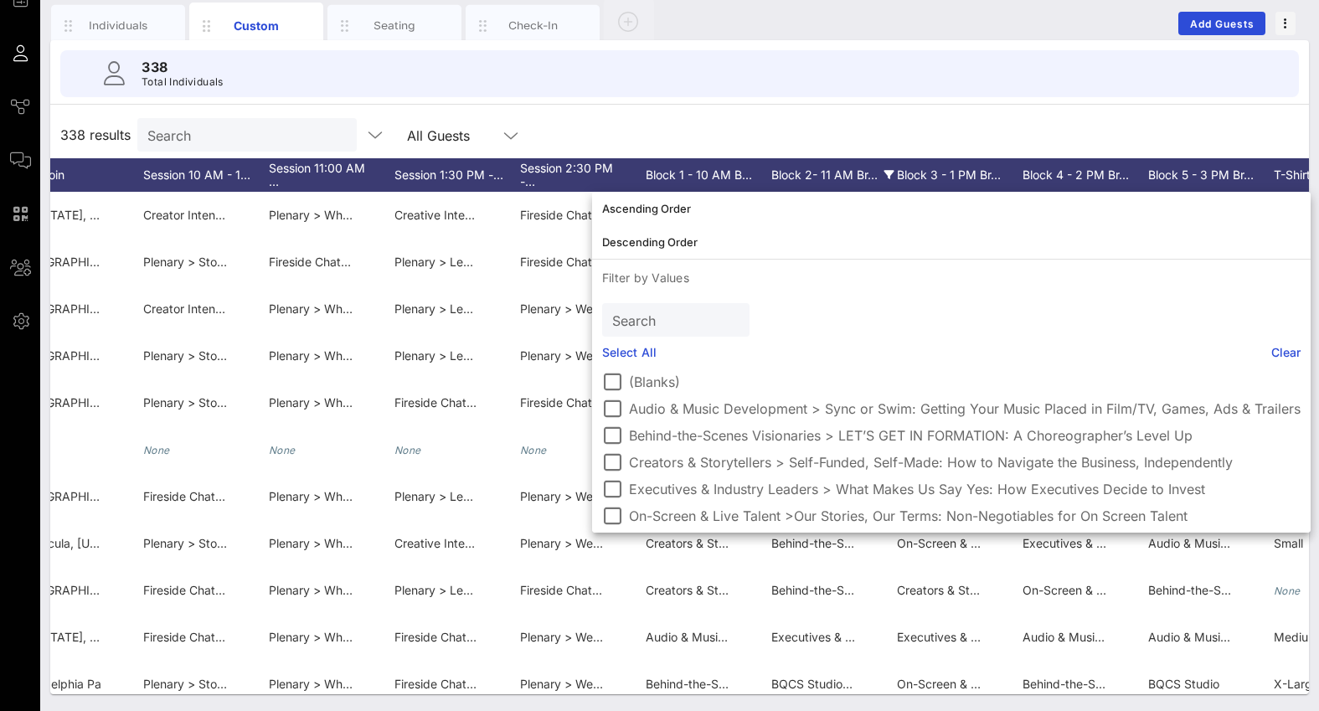
click at [811, 169] on div "Block 2- 11 AM Br…" at bounding box center [834, 175] width 126 height 34
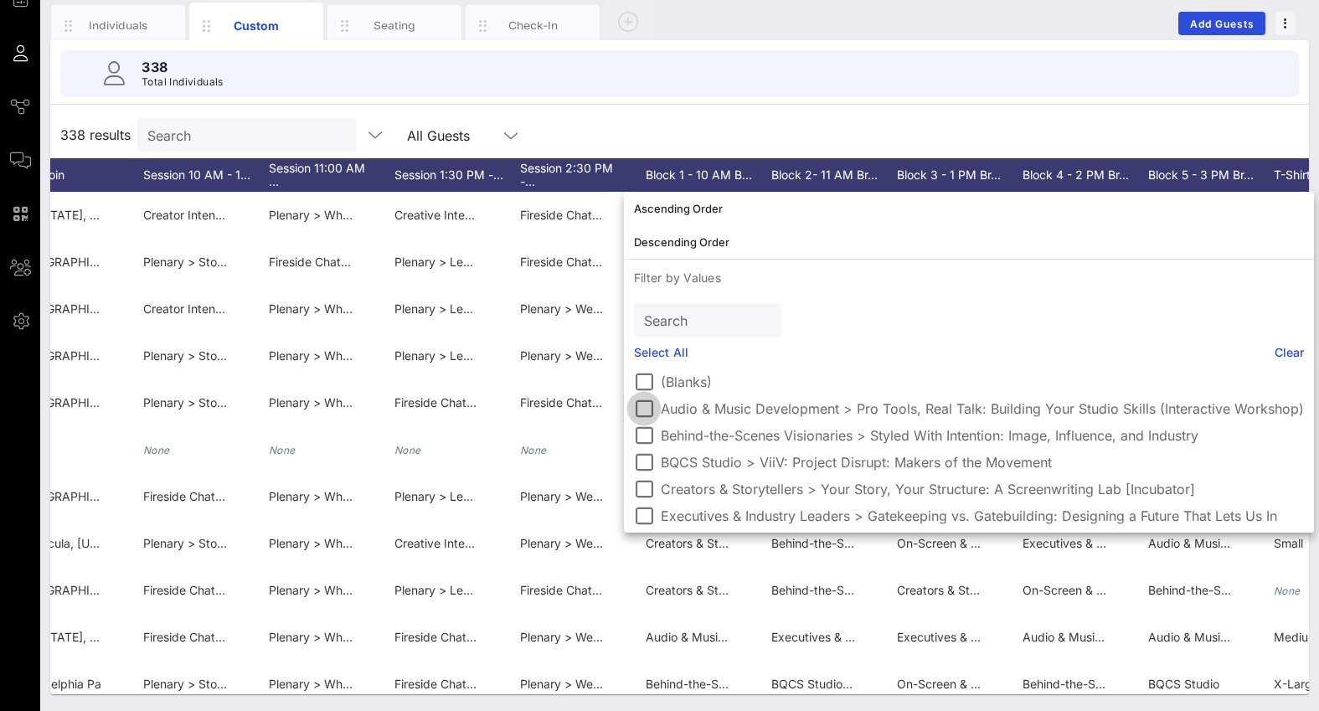
click at [648, 405] on div at bounding box center [644, 409] width 28 height 28
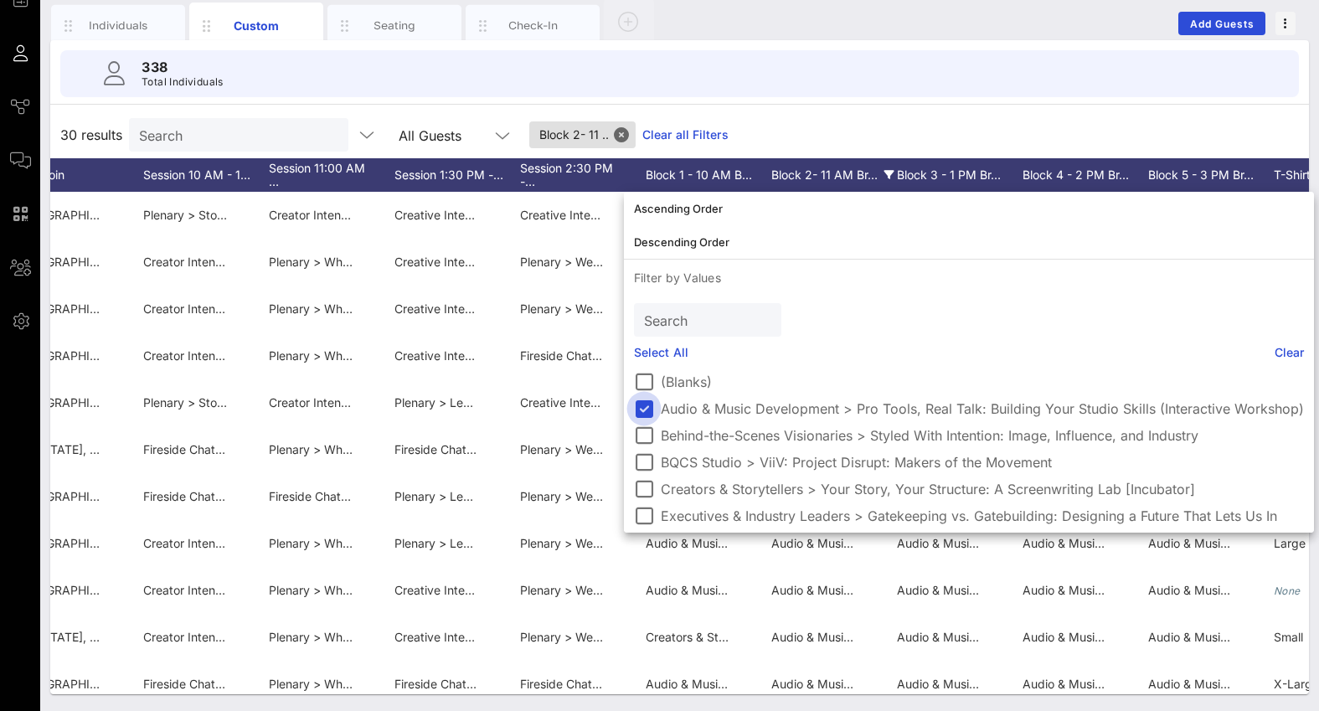
click at [648, 405] on div at bounding box center [644, 409] width 28 height 28
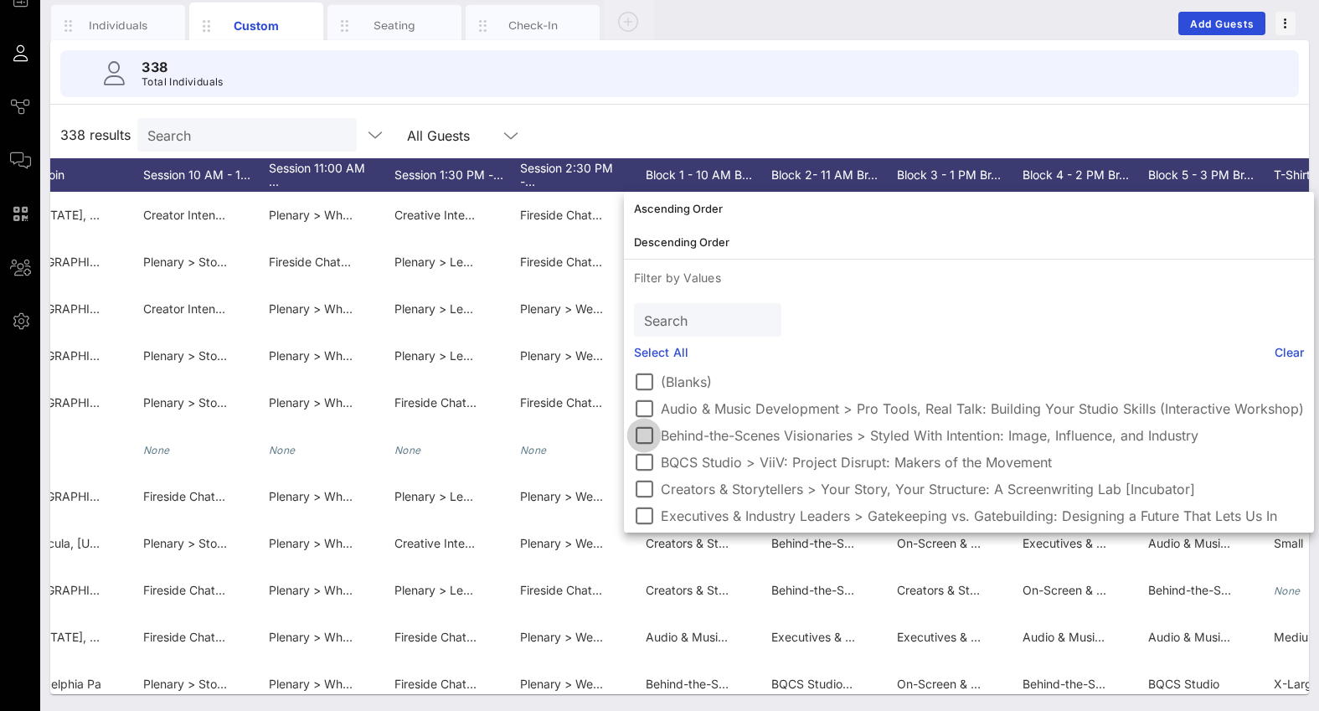
click at [643, 436] on div at bounding box center [644, 435] width 28 height 28
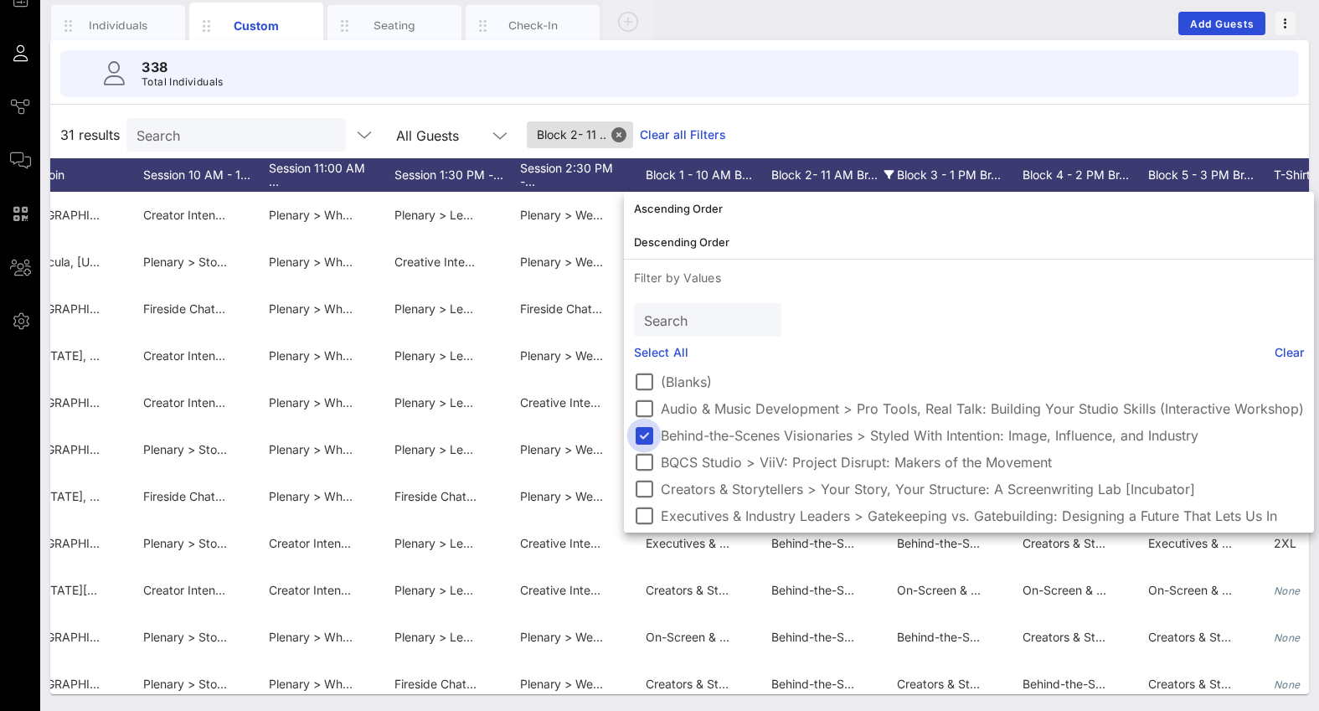
click at [643, 436] on div at bounding box center [644, 435] width 28 height 28
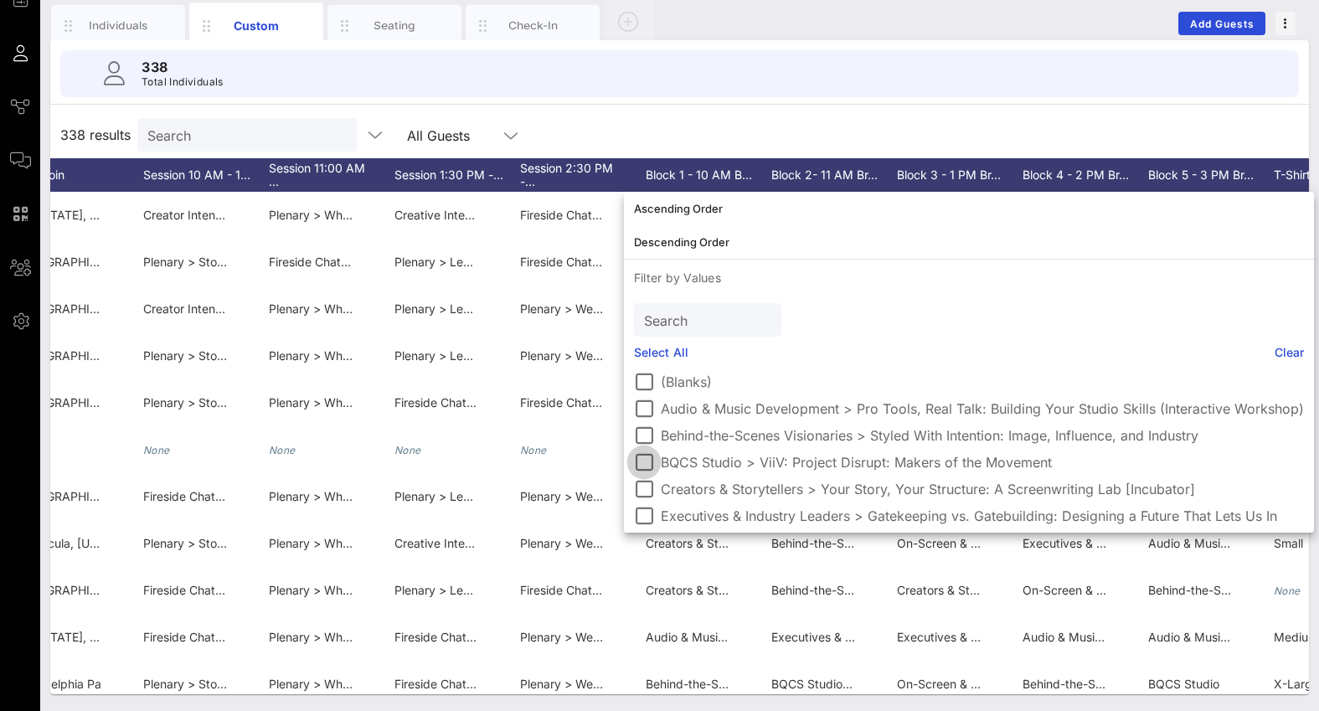
click at [643, 468] on div at bounding box center [644, 462] width 28 height 28
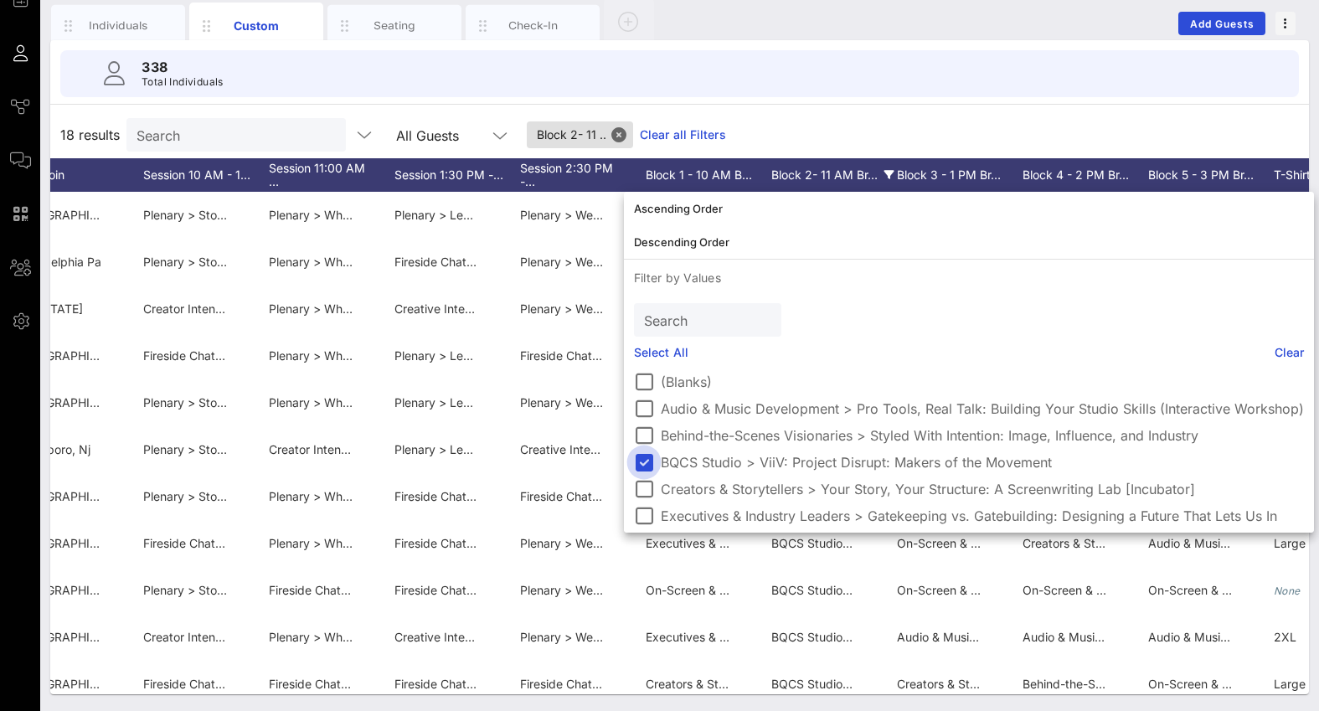
click at [643, 468] on div at bounding box center [644, 462] width 28 height 28
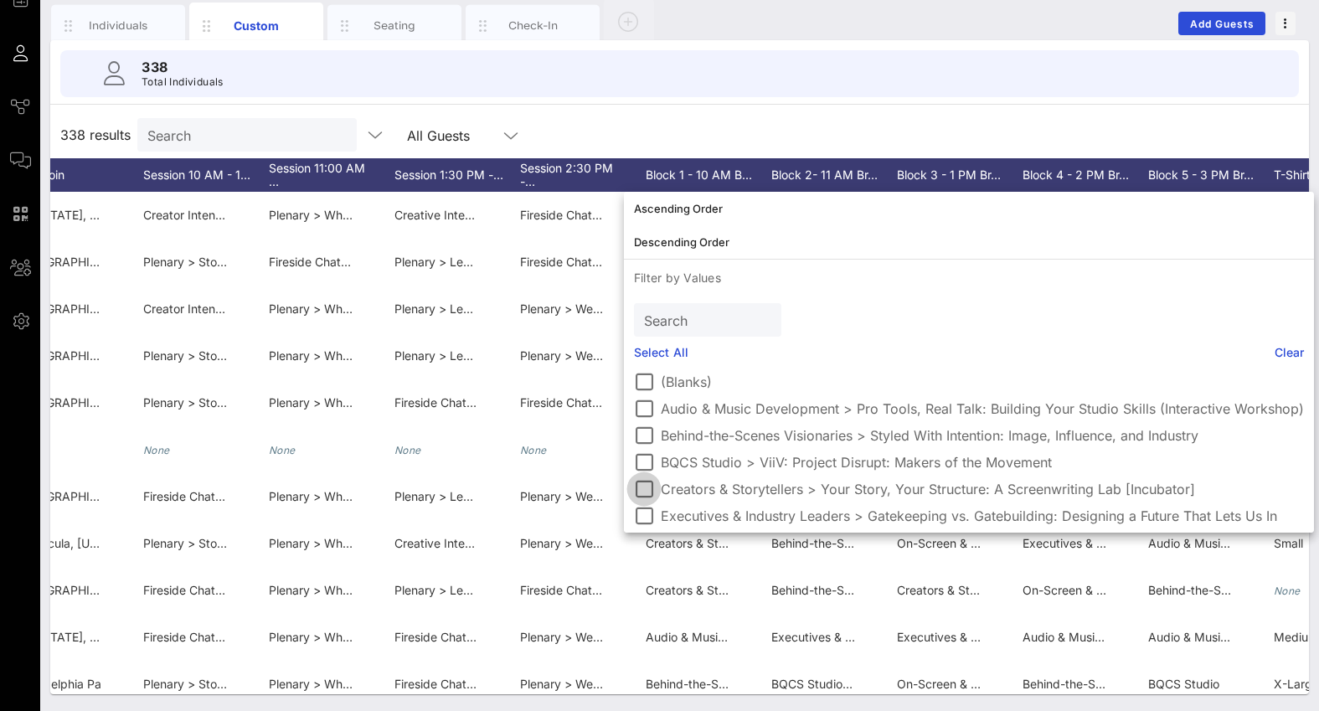
click at [643, 488] on div at bounding box center [644, 489] width 28 height 28
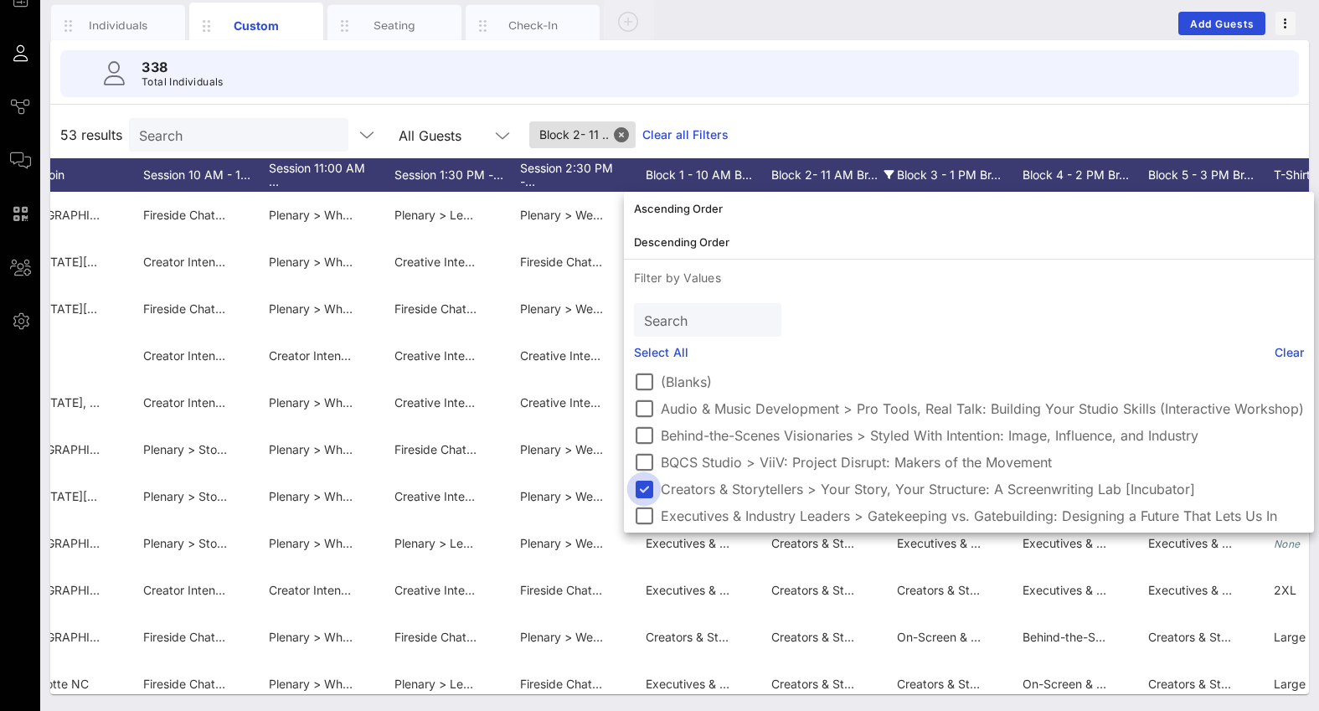
click at [643, 488] on div at bounding box center [644, 489] width 28 height 28
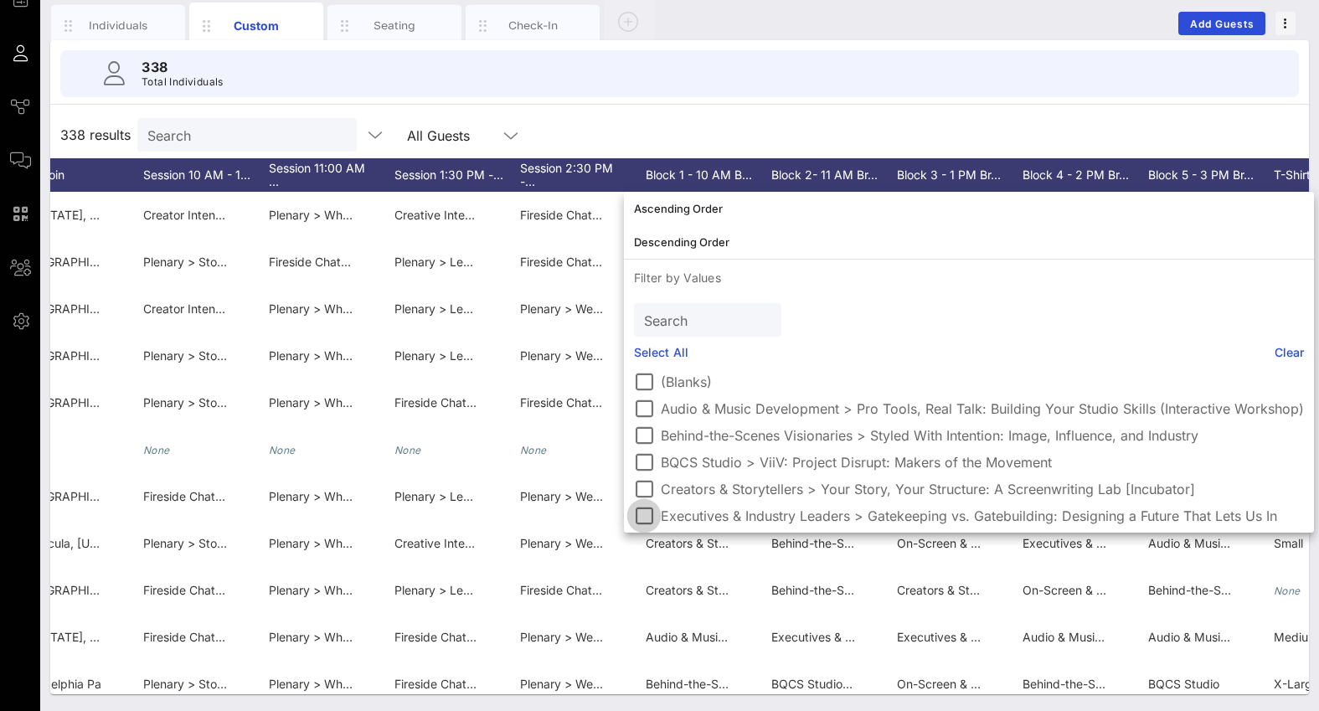
click at [642, 510] on div at bounding box center [644, 516] width 28 height 28
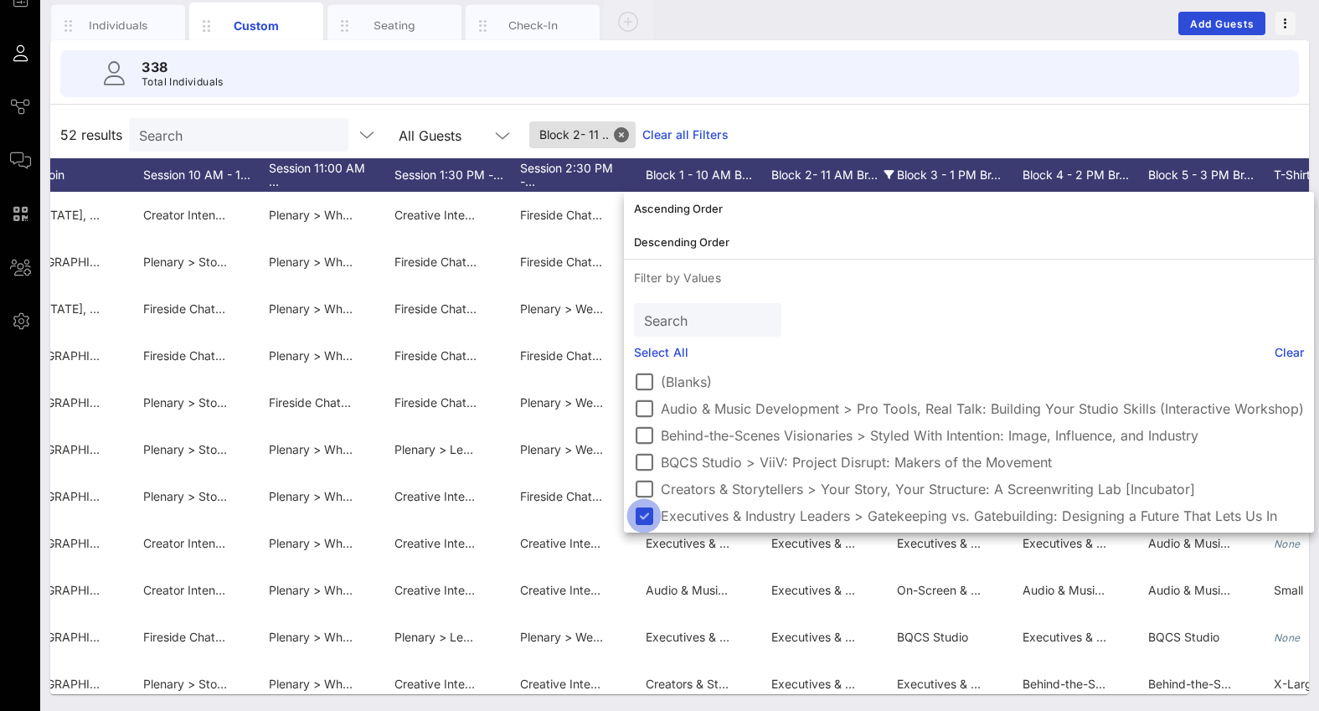
click at [642, 510] on div at bounding box center [644, 516] width 28 height 28
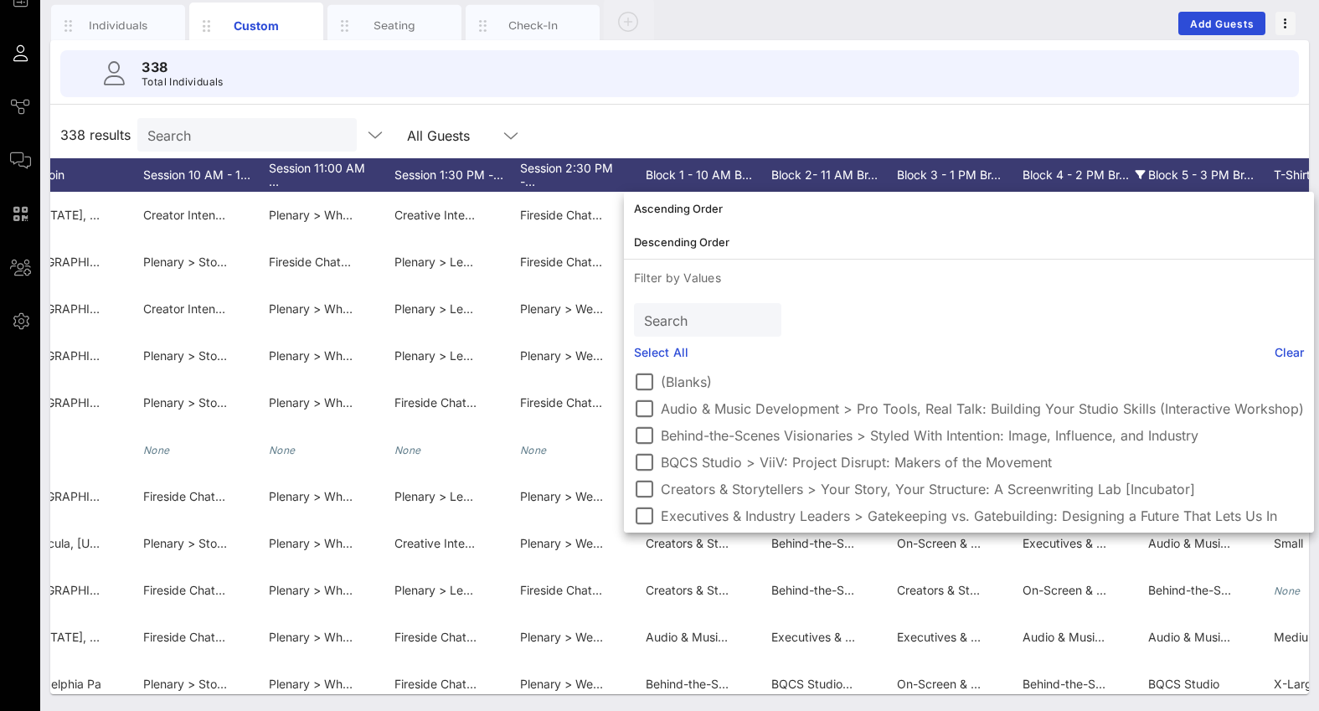
click at [1059, 168] on div "Block 4 - 2 PM Br…" at bounding box center [1086, 175] width 126 height 34
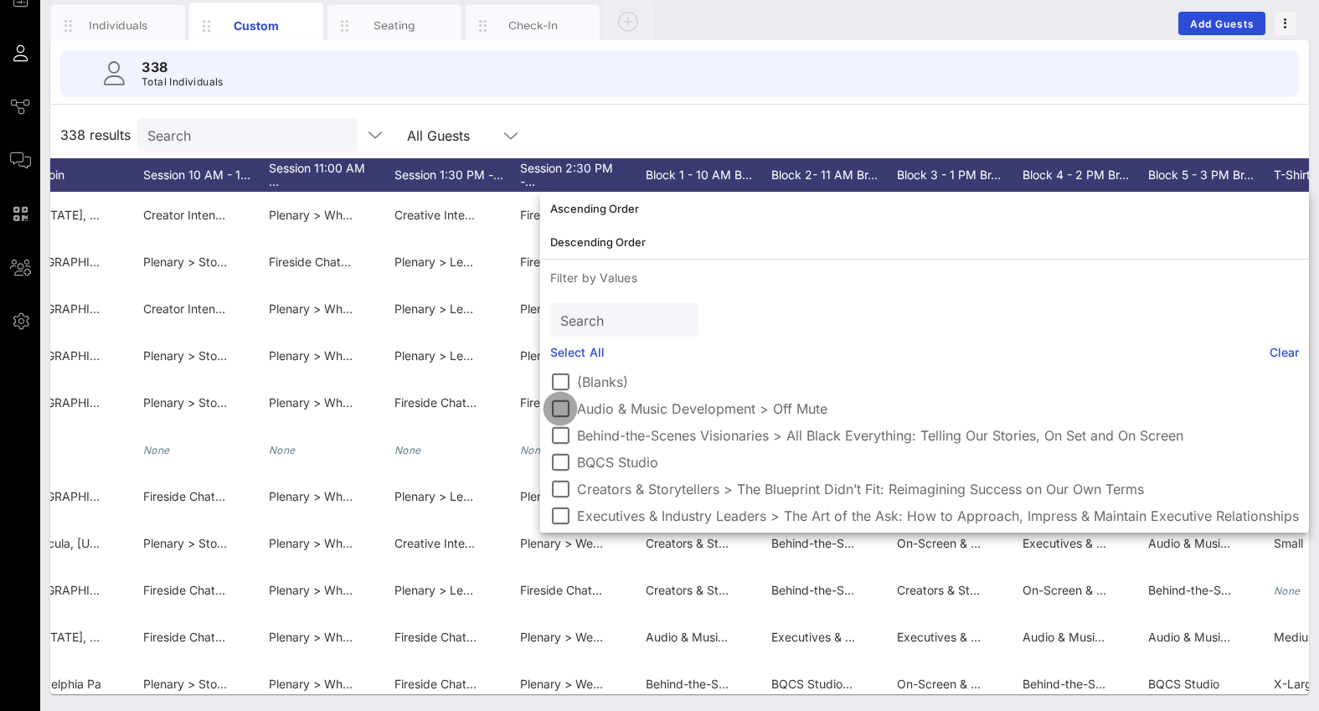
click at [567, 405] on div at bounding box center [560, 409] width 28 height 28
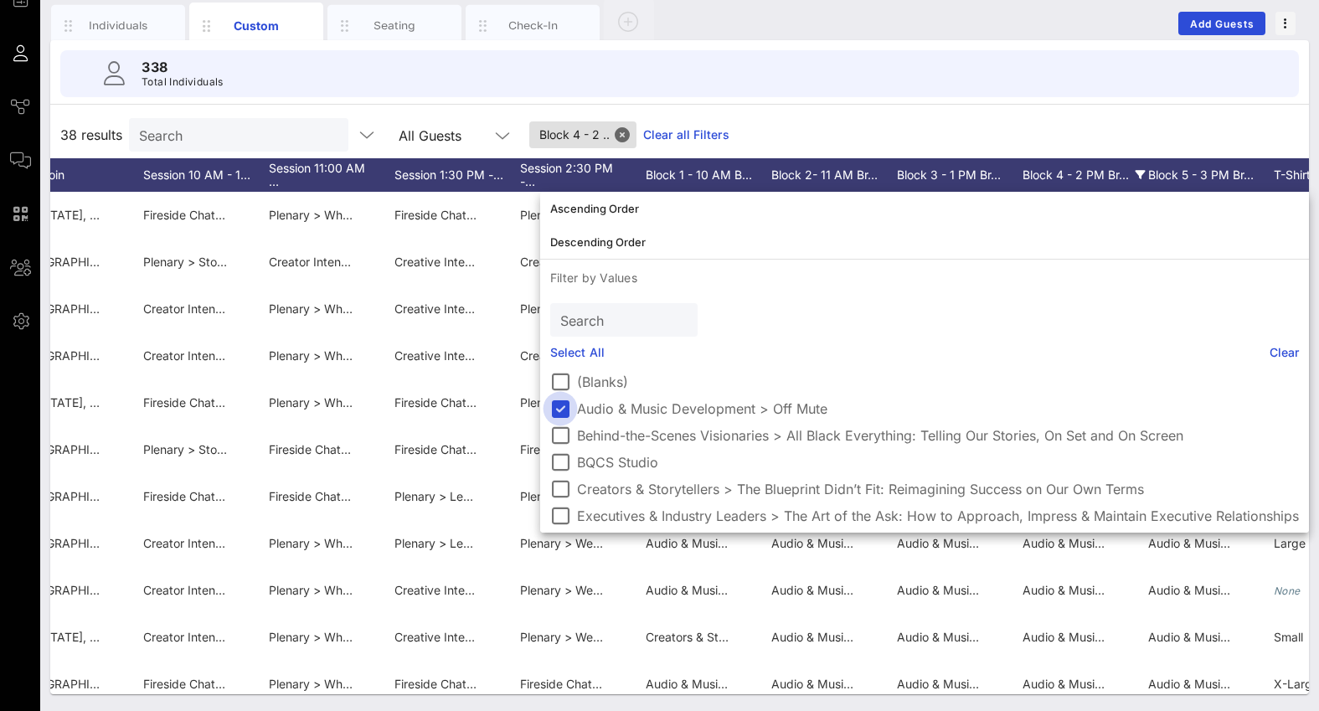
click at [567, 405] on div at bounding box center [560, 409] width 28 height 28
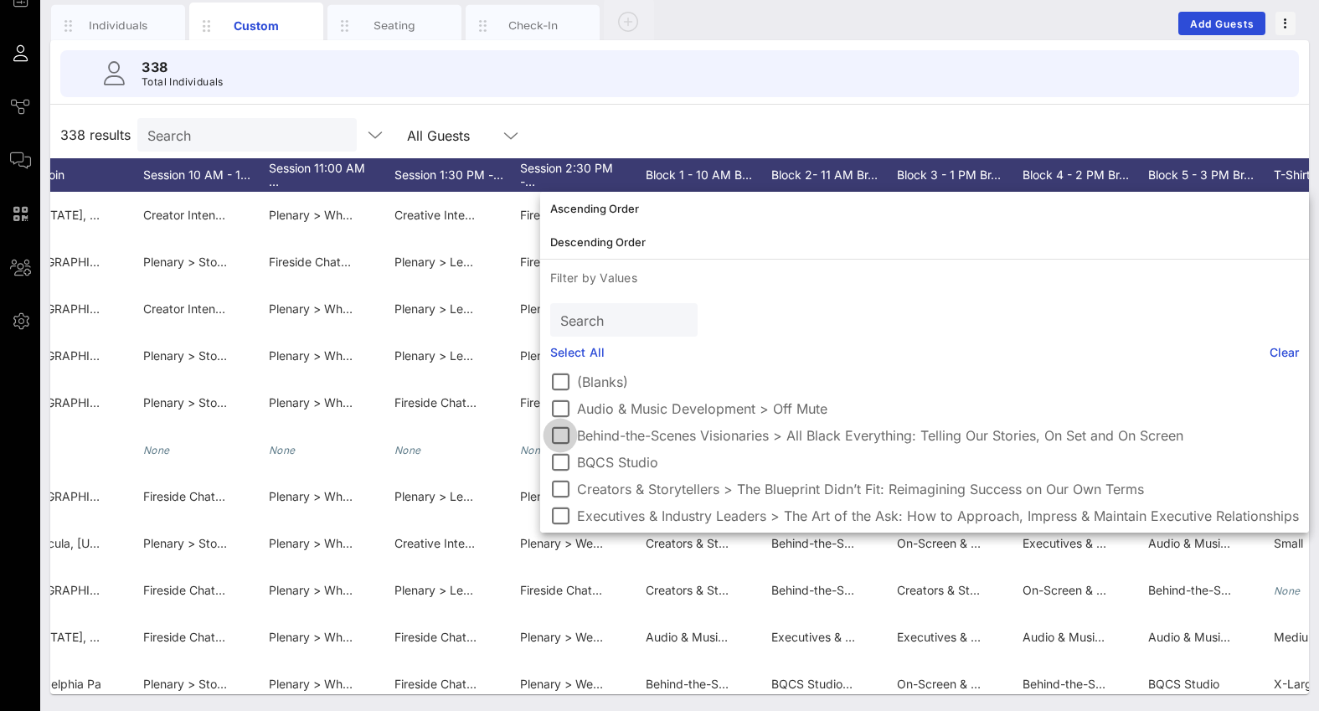
click at [565, 437] on div at bounding box center [560, 435] width 28 height 28
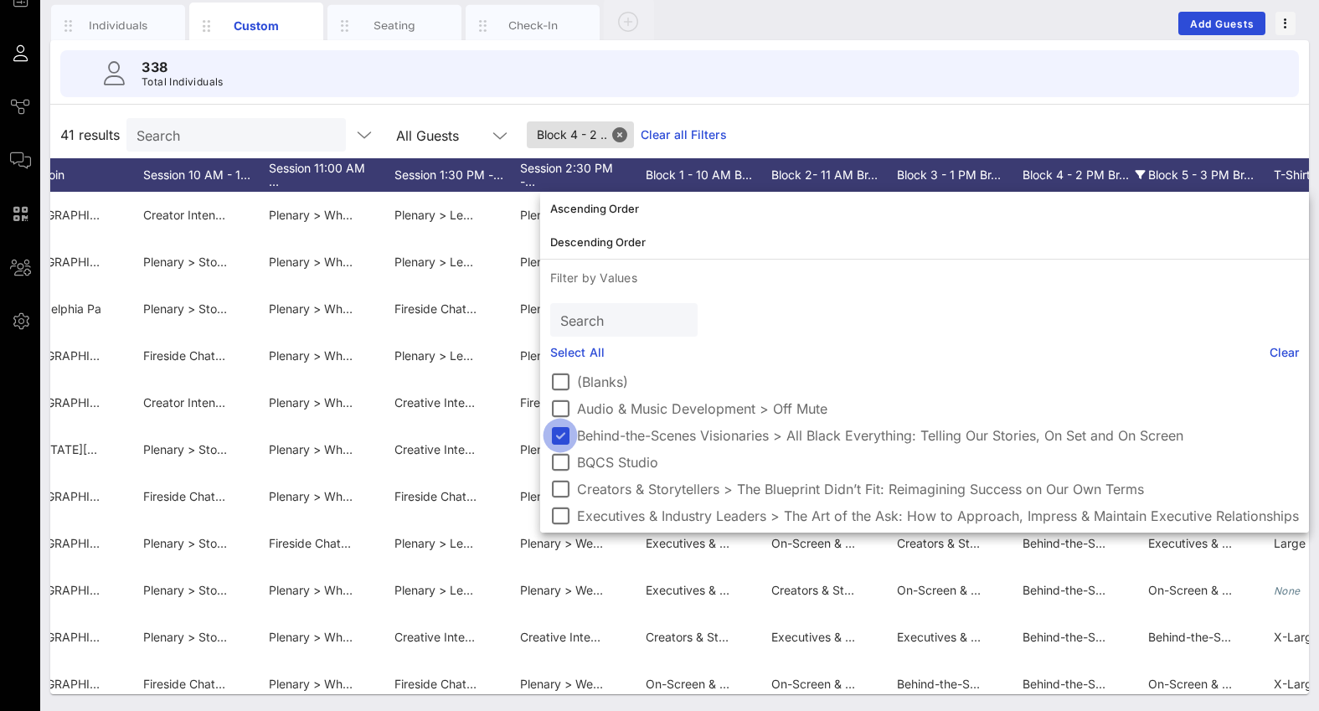
click at [565, 437] on div at bounding box center [560, 435] width 28 height 28
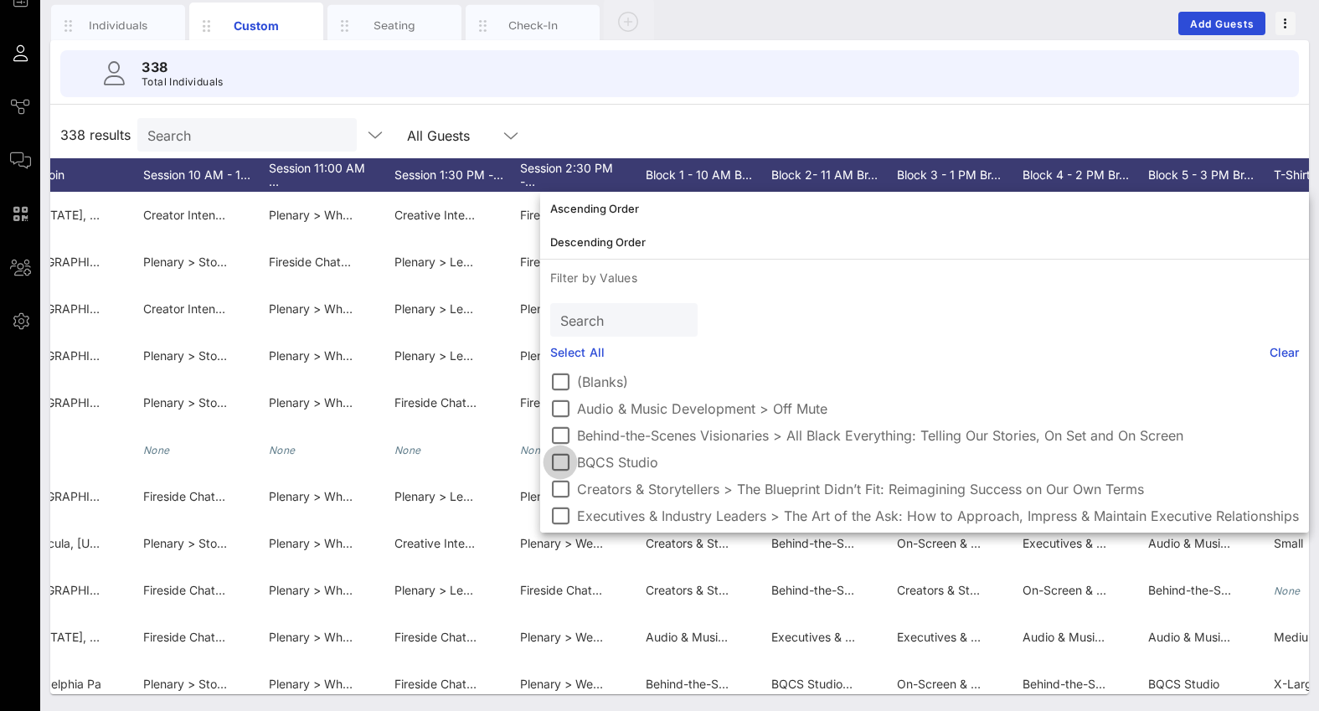
click at [562, 469] on div at bounding box center [560, 462] width 28 height 28
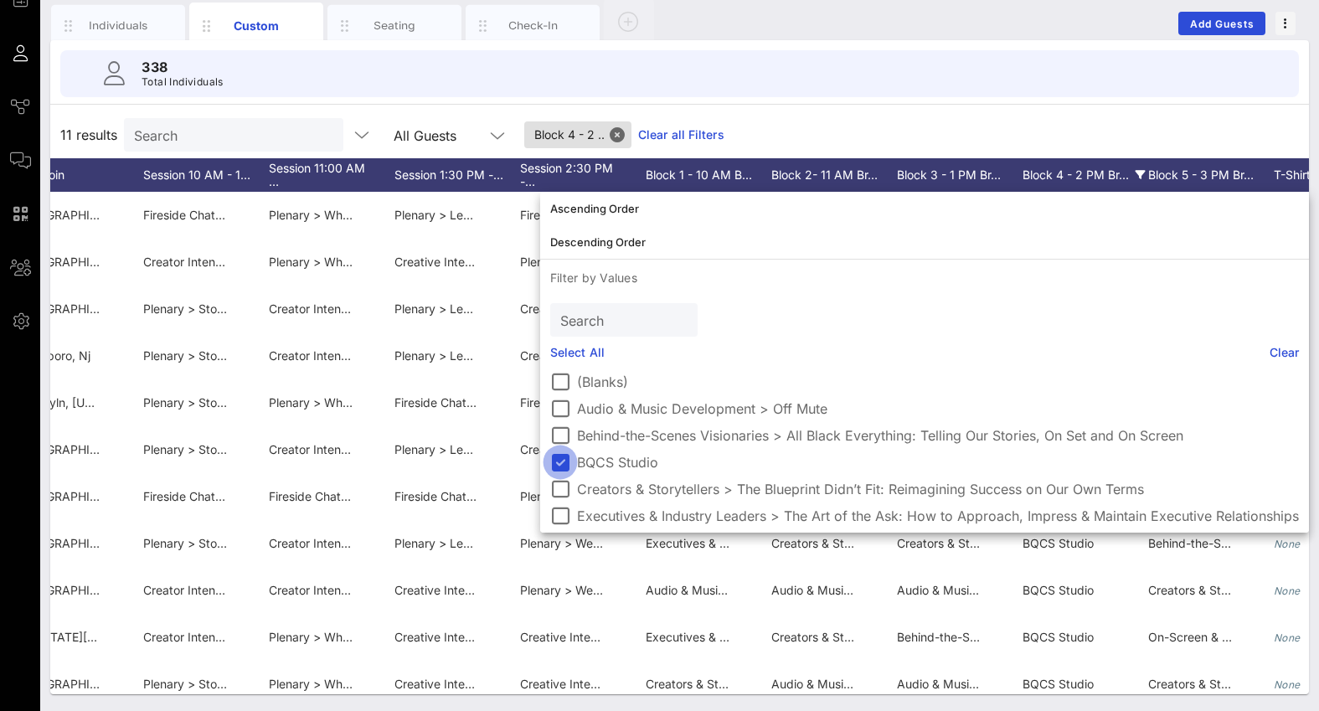
click at [562, 469] on div at bounding box center [560, 462] width 28 height 28
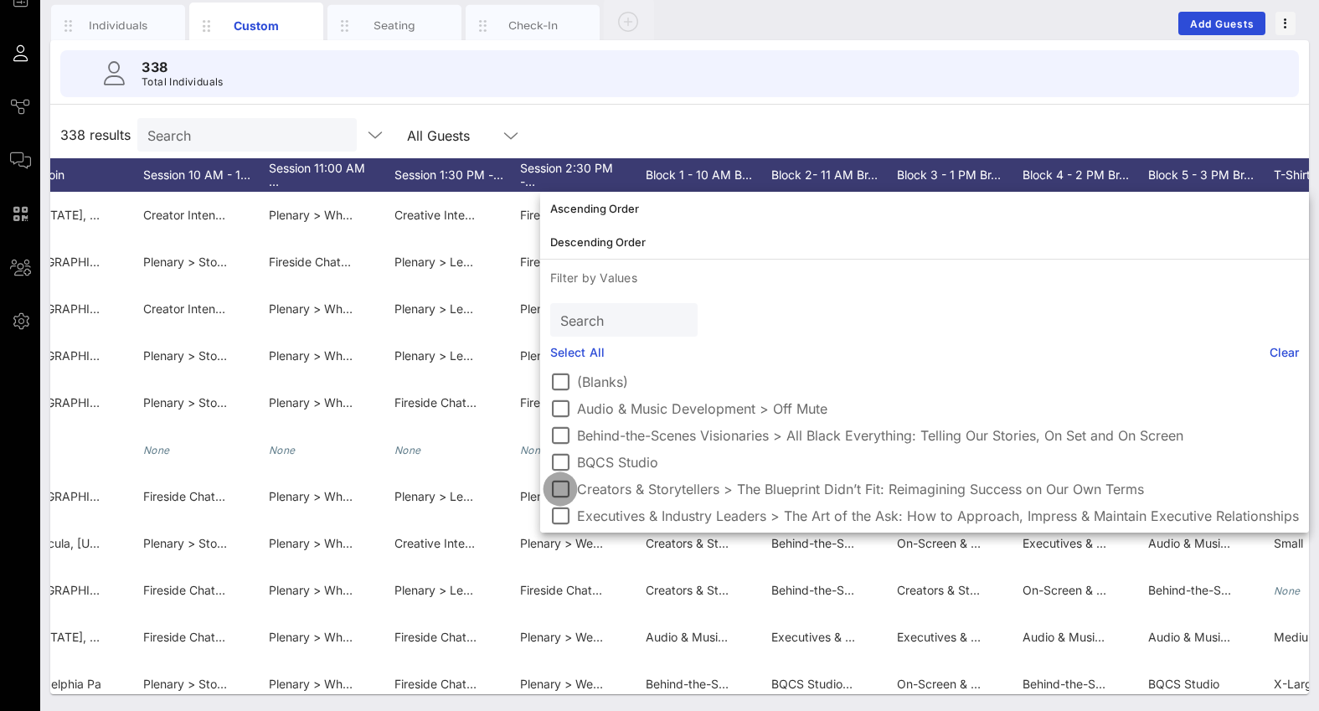
click at [560, 494] on div at bounding box center [560, 489] width 28 height 28
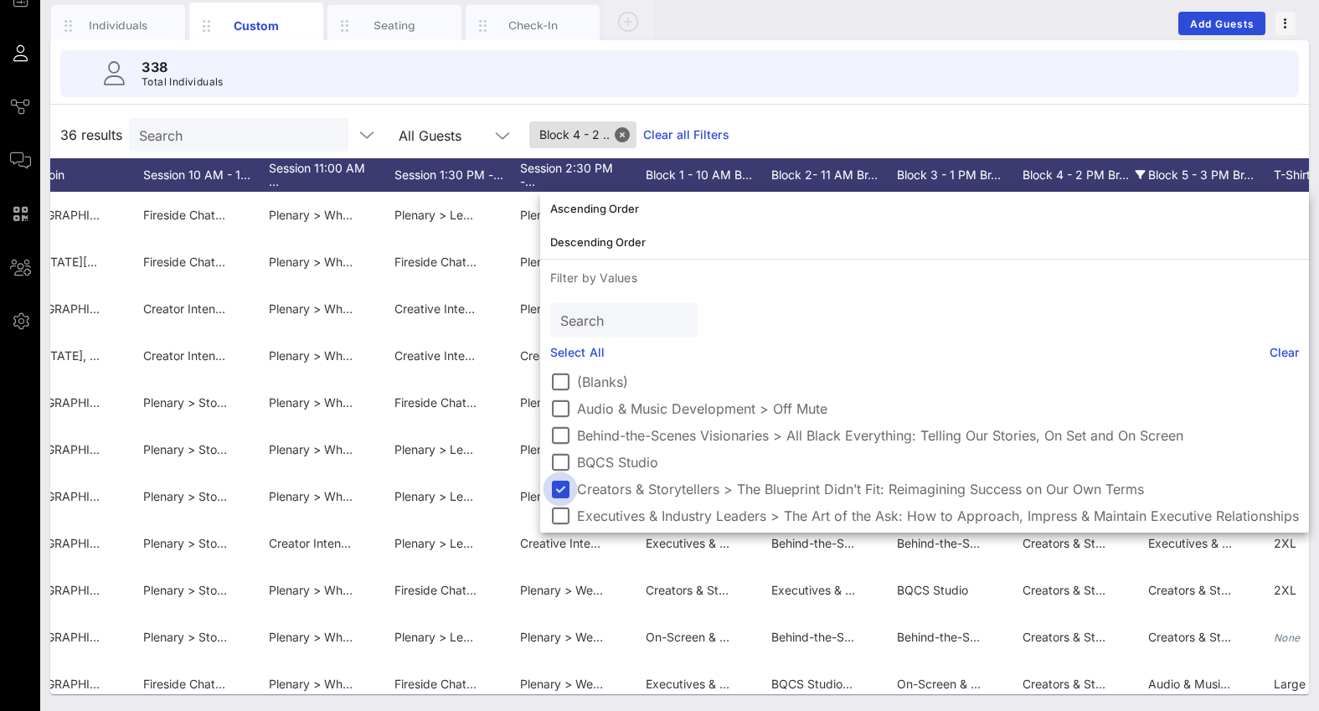
click at [560, 494] on div at bounding box center [560, 489] width 28 height 28
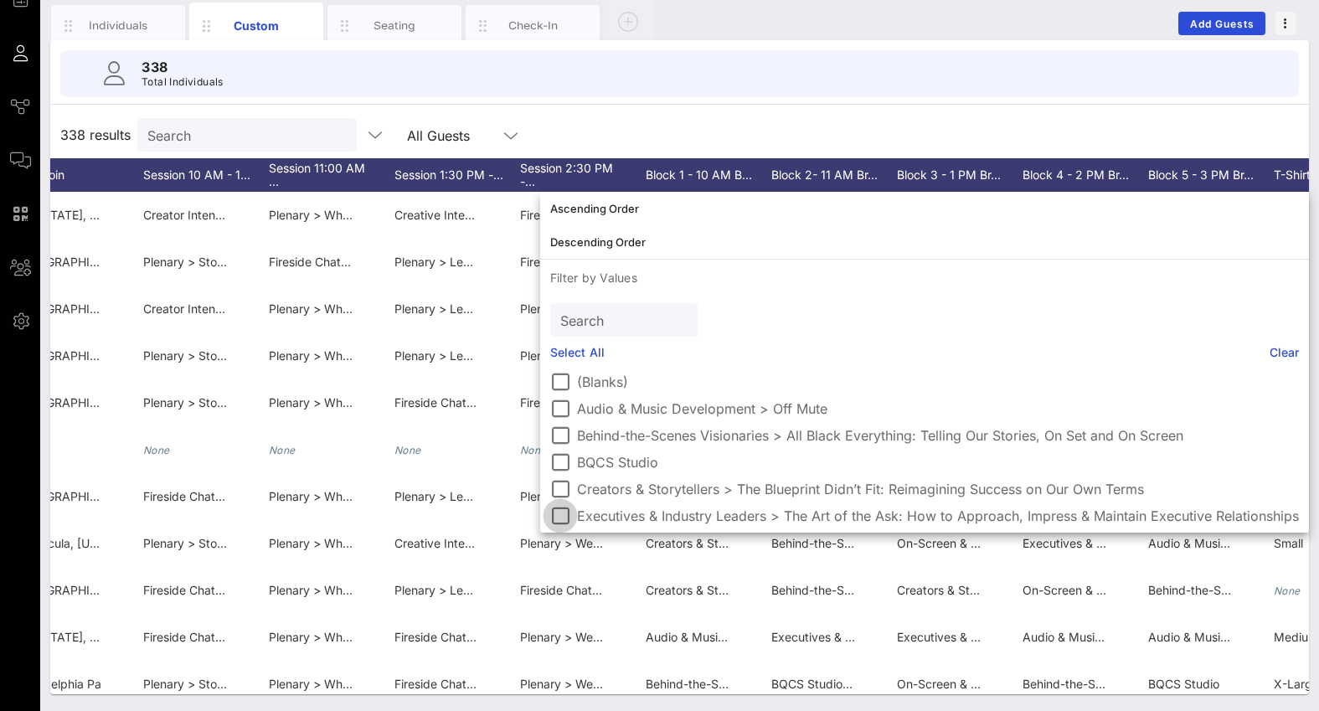
click at [560, 516] on div at bounding box center [560, 516] width 28 height 28
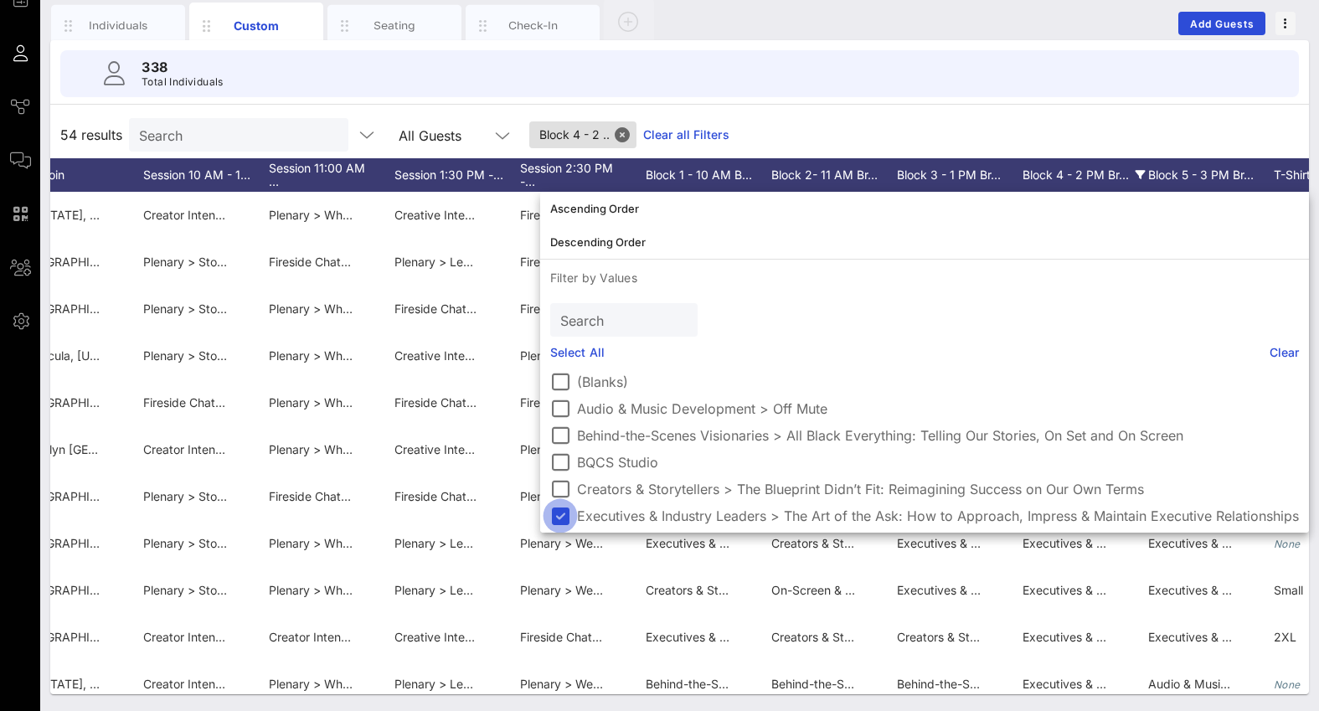
click at [560, 516] on div at bounding box center [560, 516] width 28 height 28
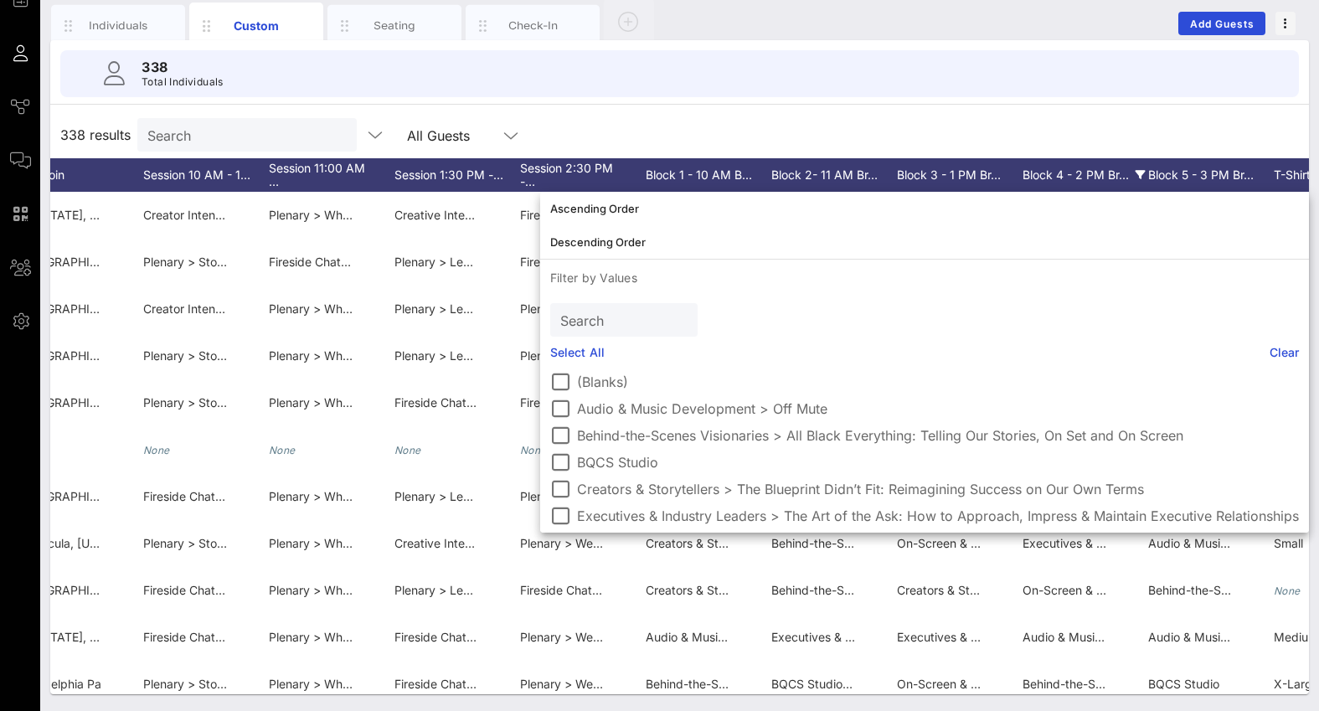
click at [1069, 182] on div "Block 4 - 2 PM Br…" at bounding box center [1086, 175] width 126 height 34
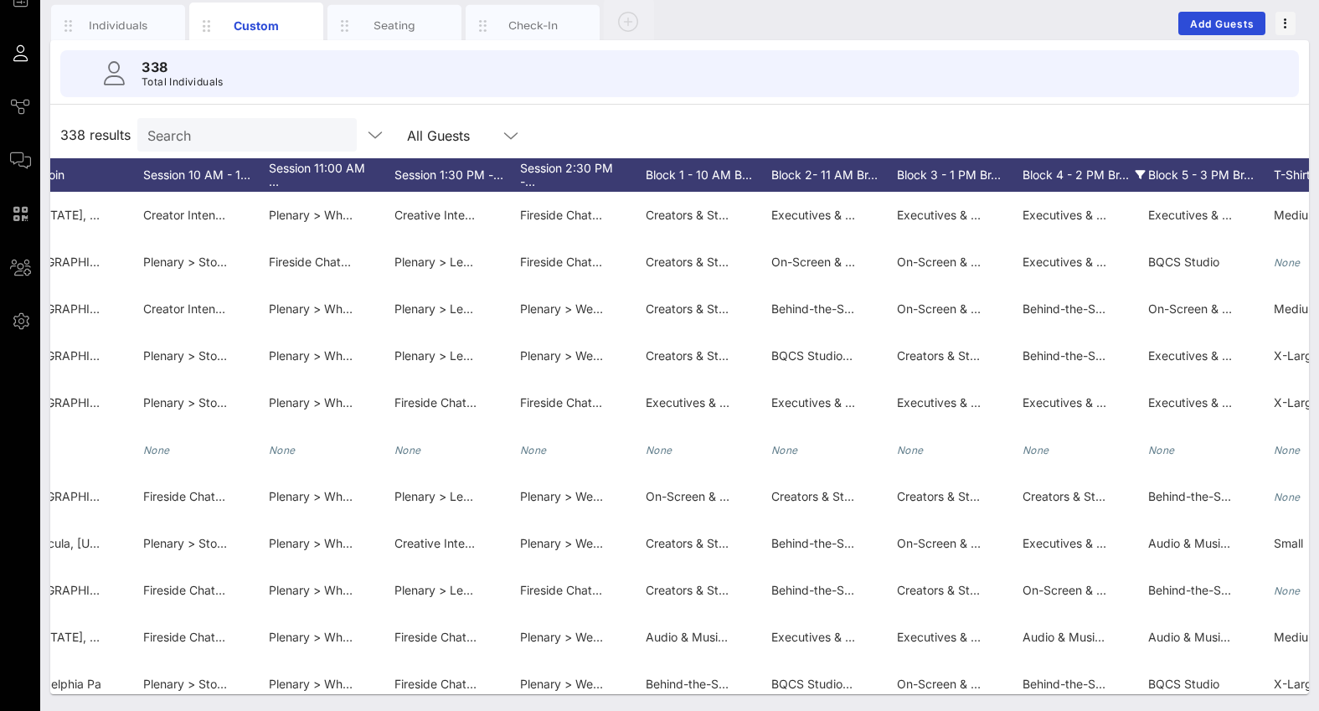
click at [1061, 175] on div "Block 4 - 2 PM Br…" at bounding box center [1086, 175] width 126 height 34
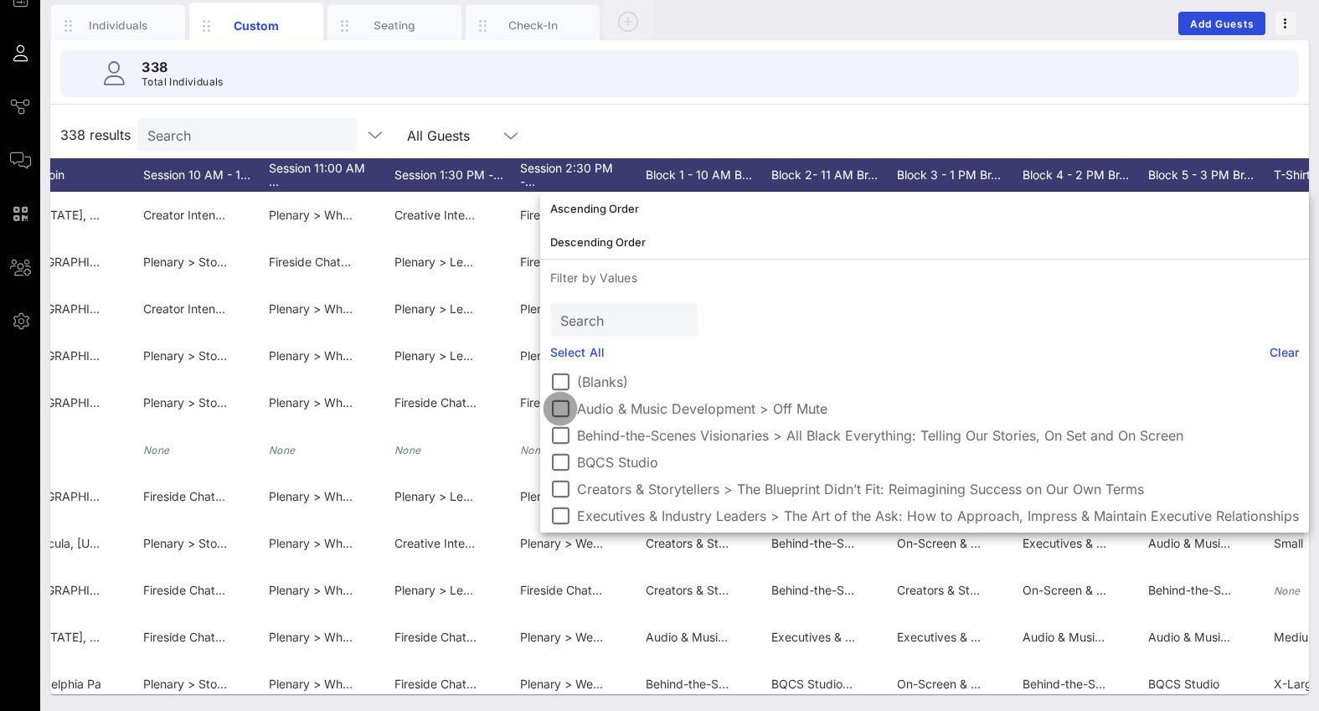
click at [560, 407] on div at bounding box center [560, 409] width 28 height 28
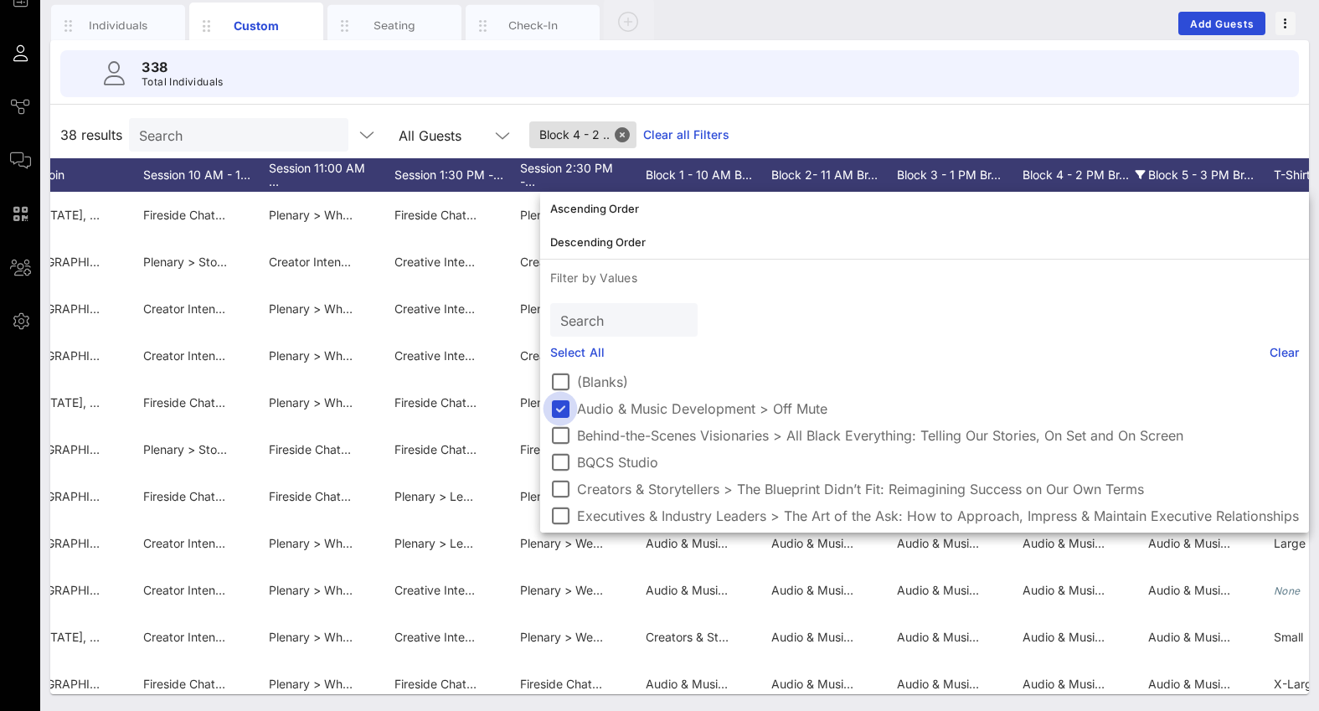
click at [560, 408] on div at bounding box center [560, 409] width 28 height 28
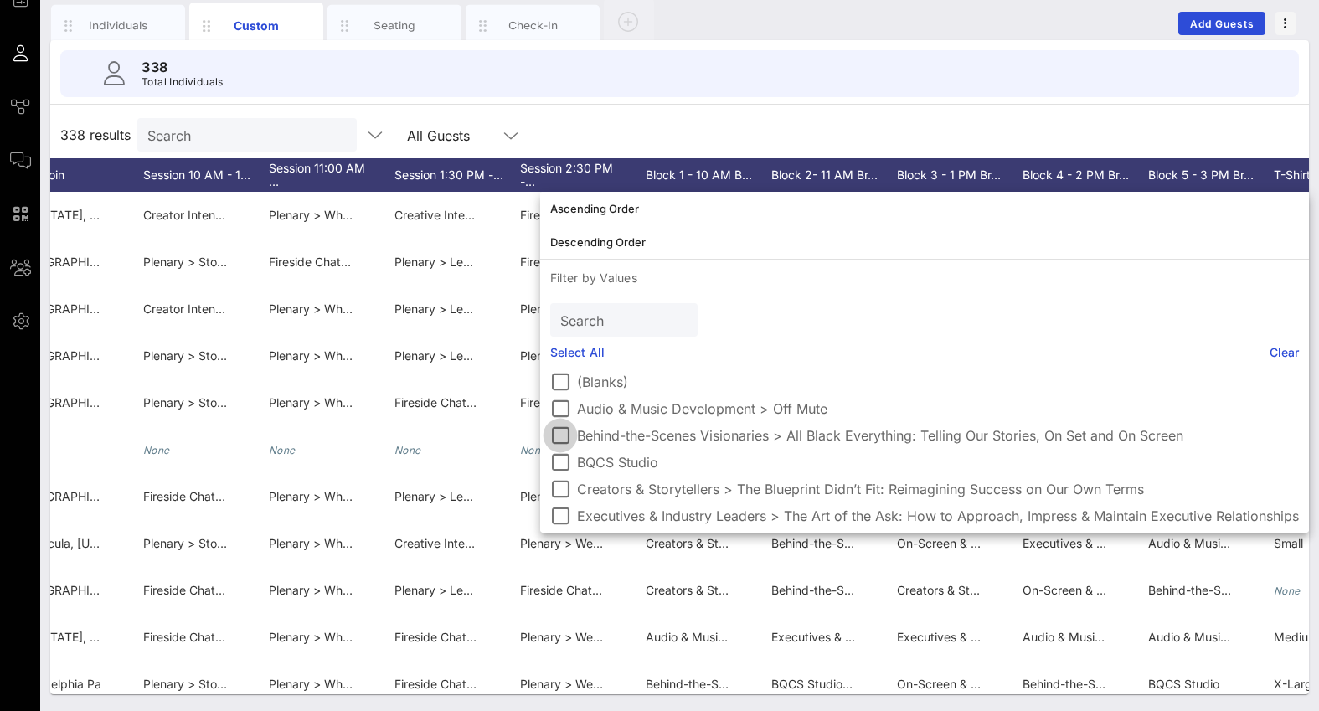
click at [560, 429] on div at bounding box center [560, 435] width 28 height 28
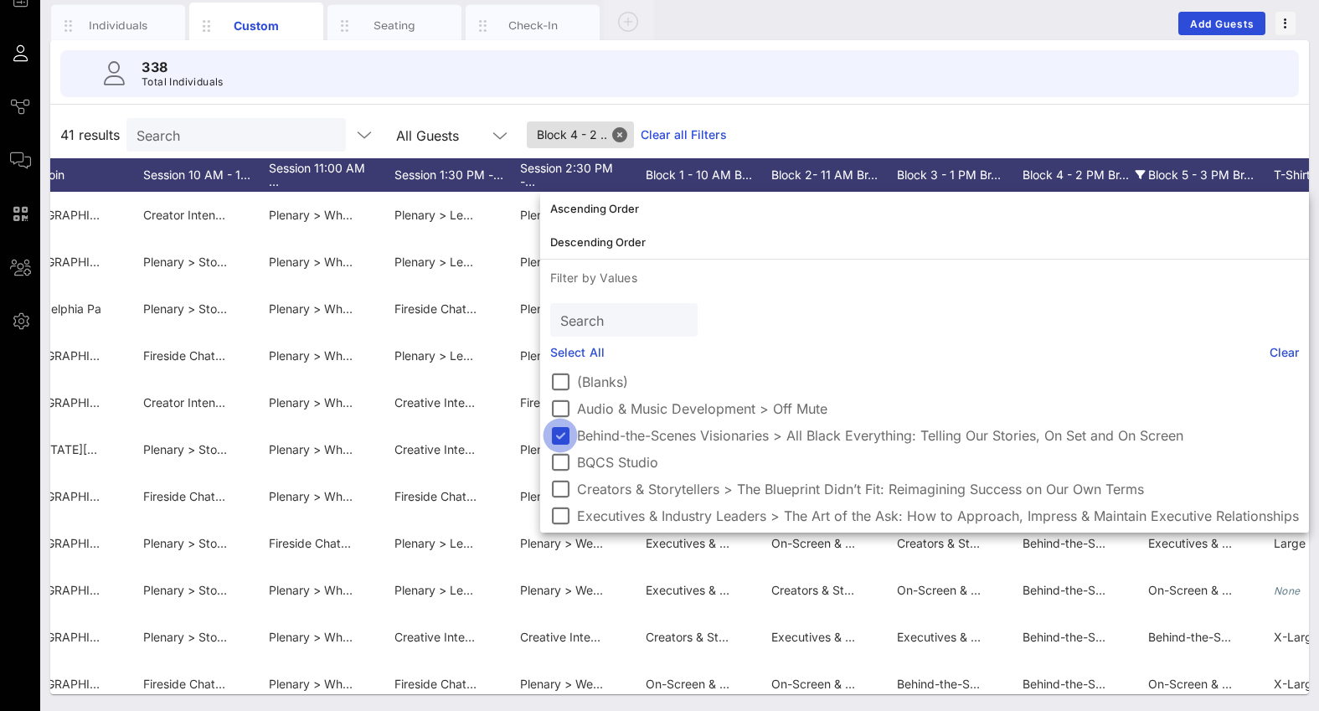
click at [560, 429] on div at bounding box center [560, 435] width 28 height 28
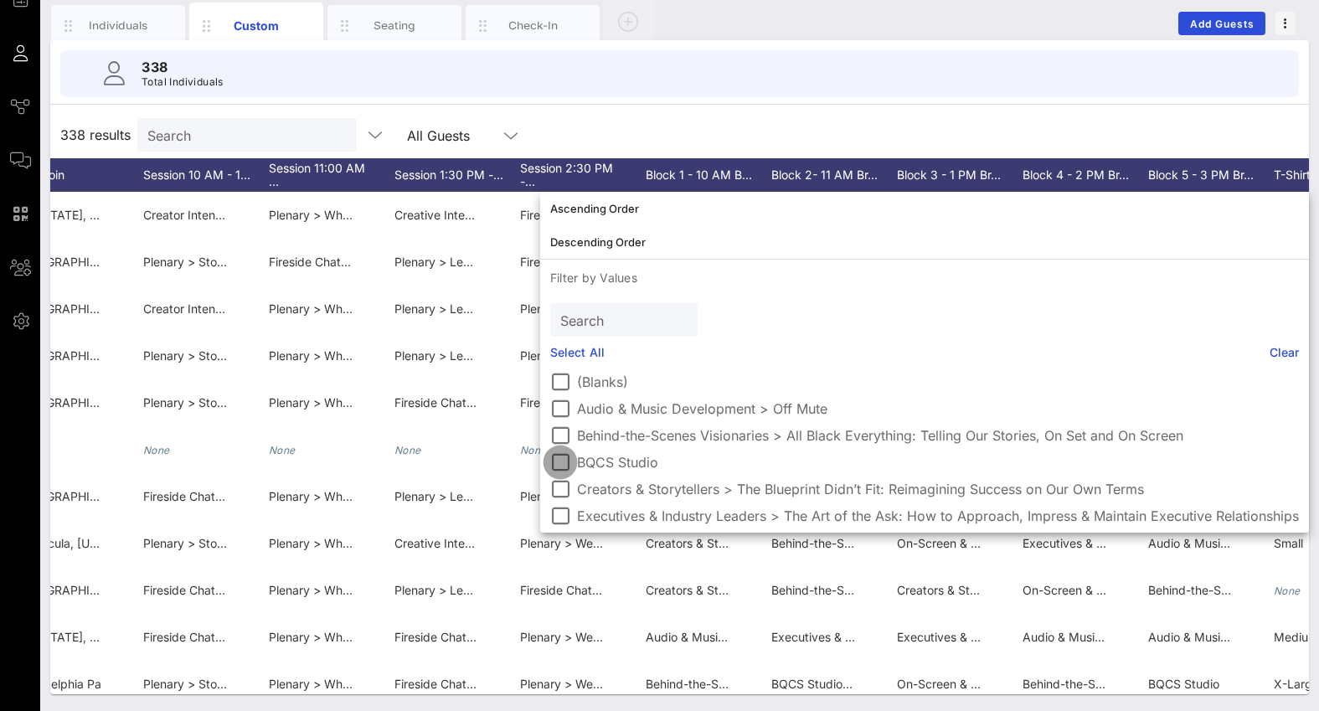
click at [558, 465] on div at bounding box center [560, 462] width 28 height 28
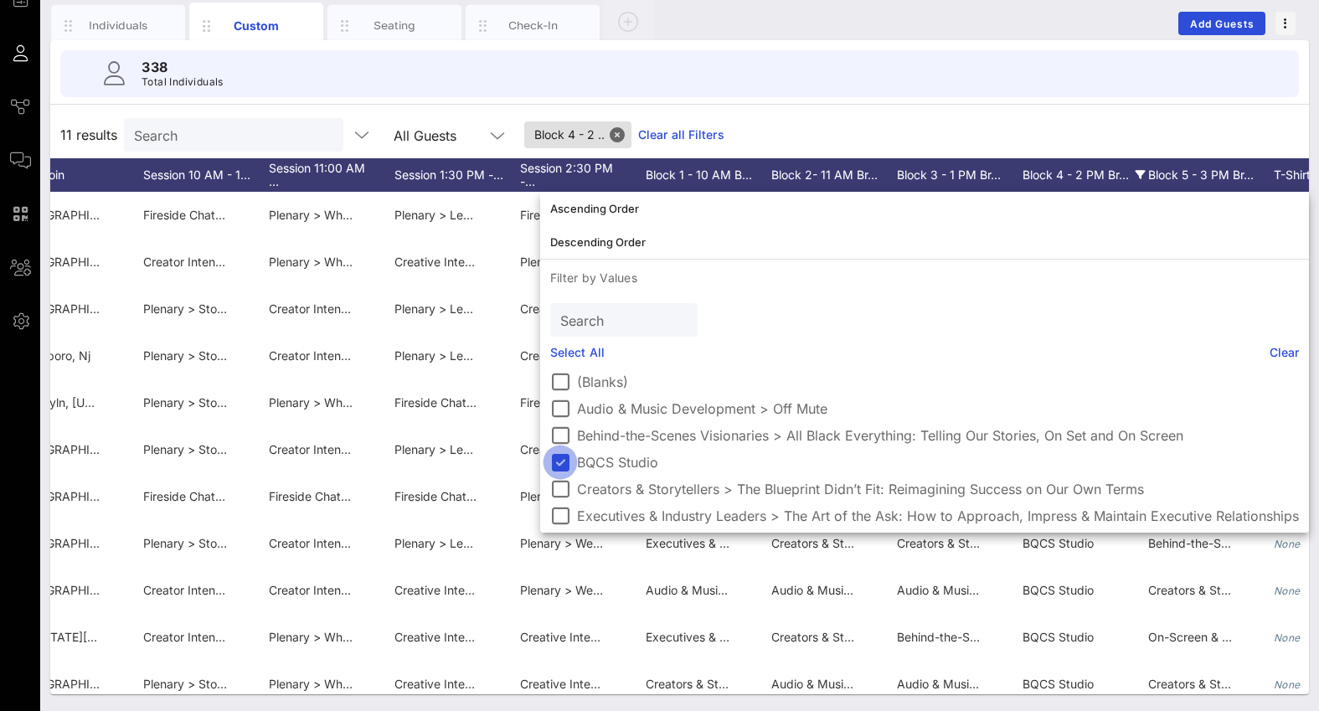
click at [558, 465] on div at bounding box center [560, 462] width 28 height 28
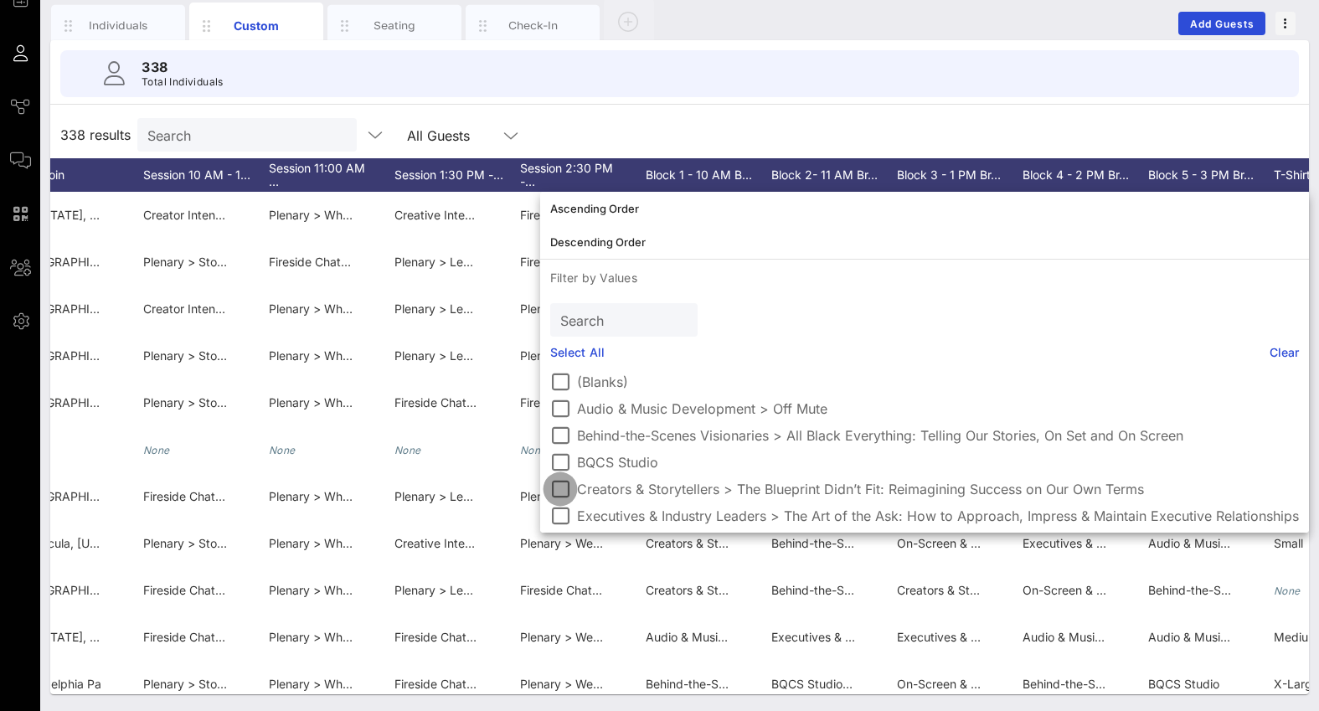
click at [558, 495] on div at bounding box center [560, 489] width 28 height 28
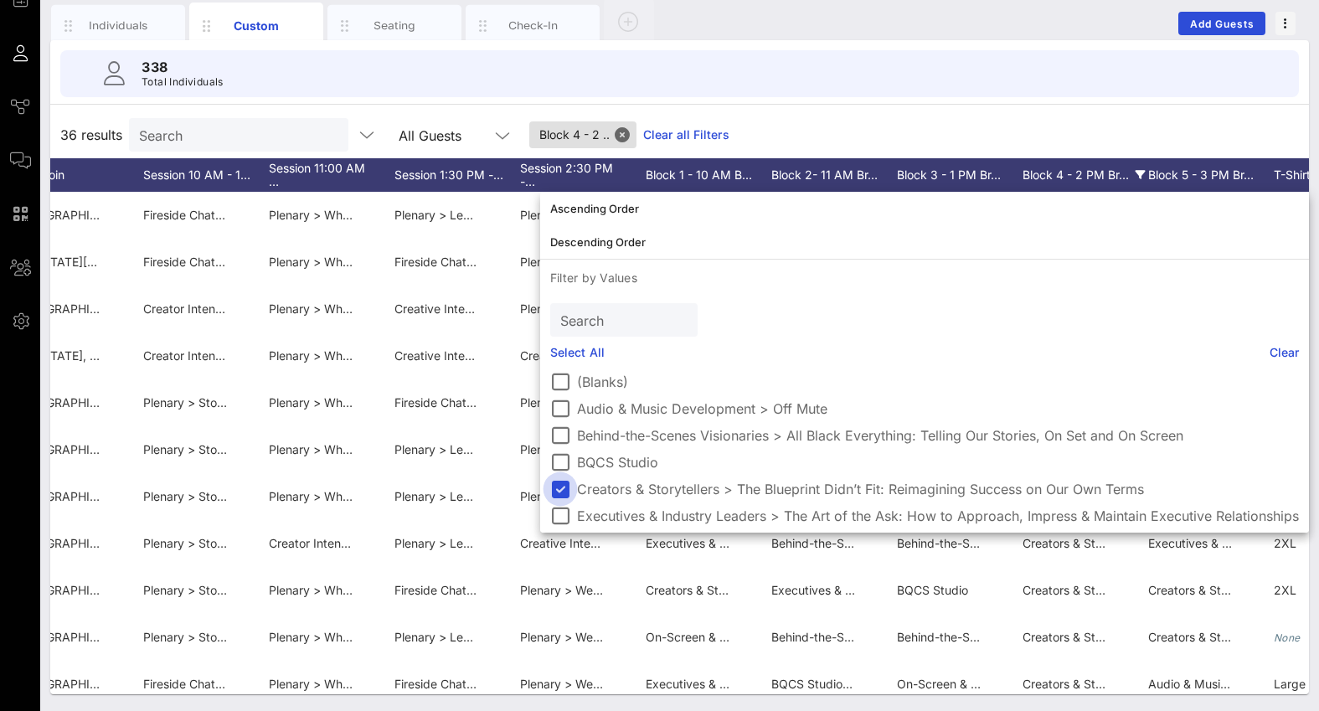
click at [558, 495] on div at bounding box center [560, 489] width 28 height 28
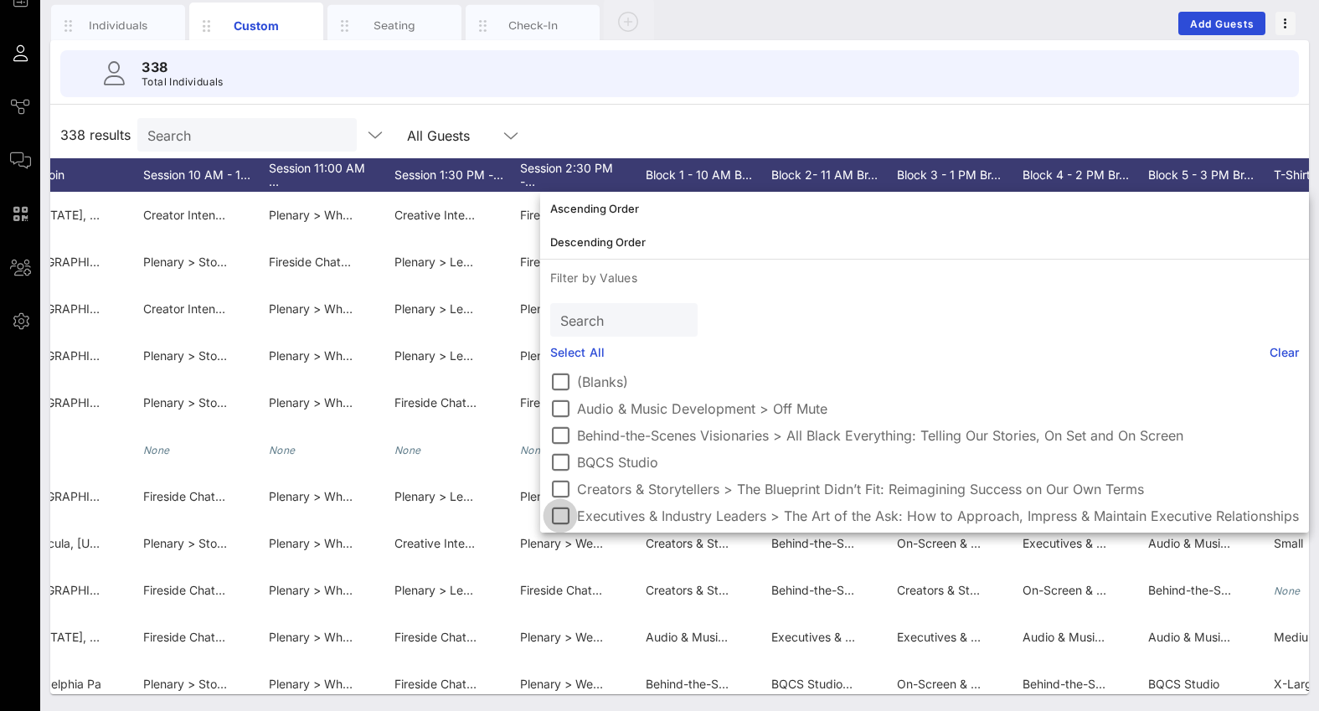
click at [559, 516] on div at bounding box center [560, 516] width 28 height 28
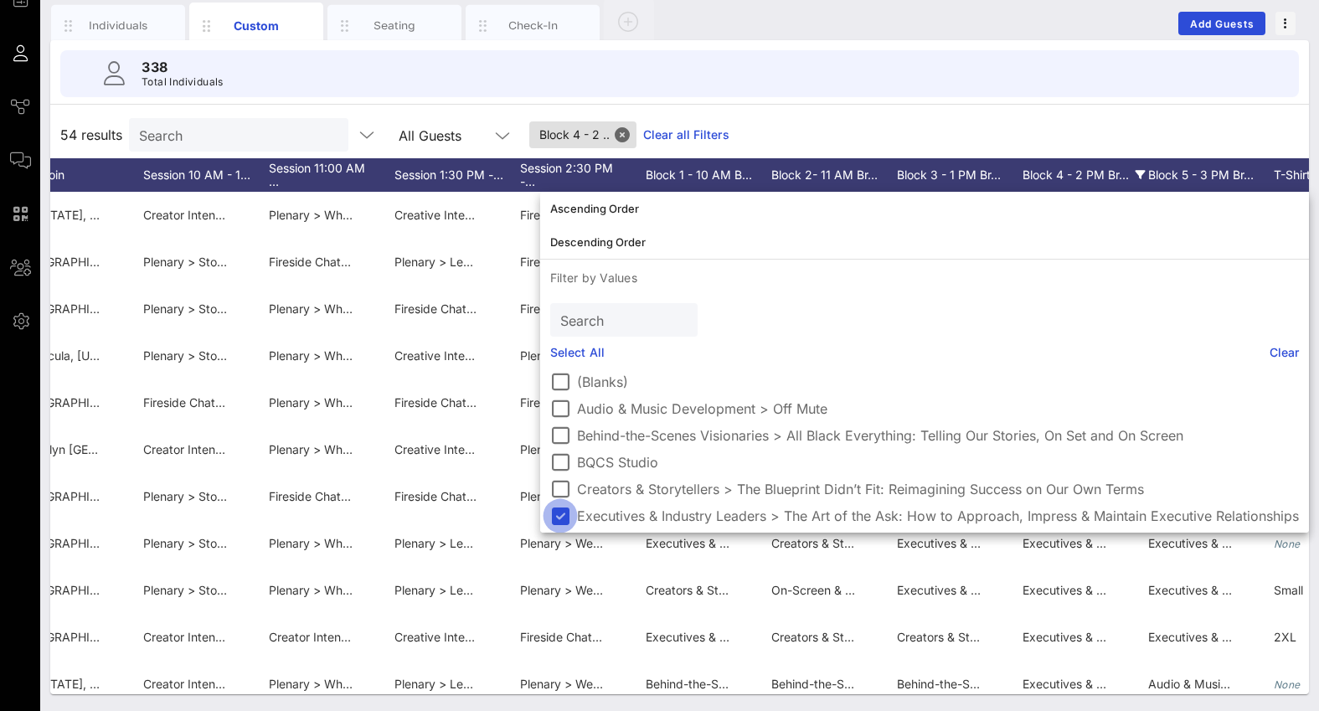
click at [559, 516] on div at bounding box center [560, 516] width 28 height 28
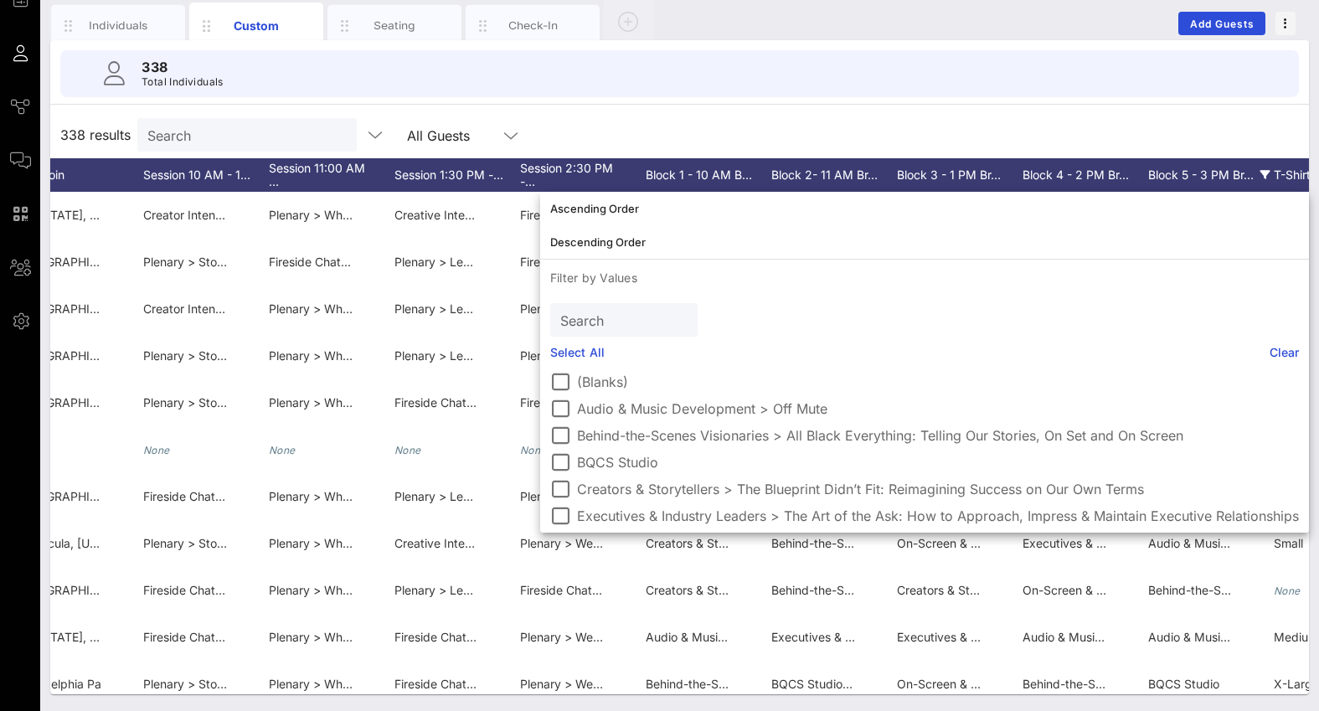
click at [1183, 173] on div "Block 5 - 3 PM Br…" at bounding box center [1211, 175] width 126 height 34
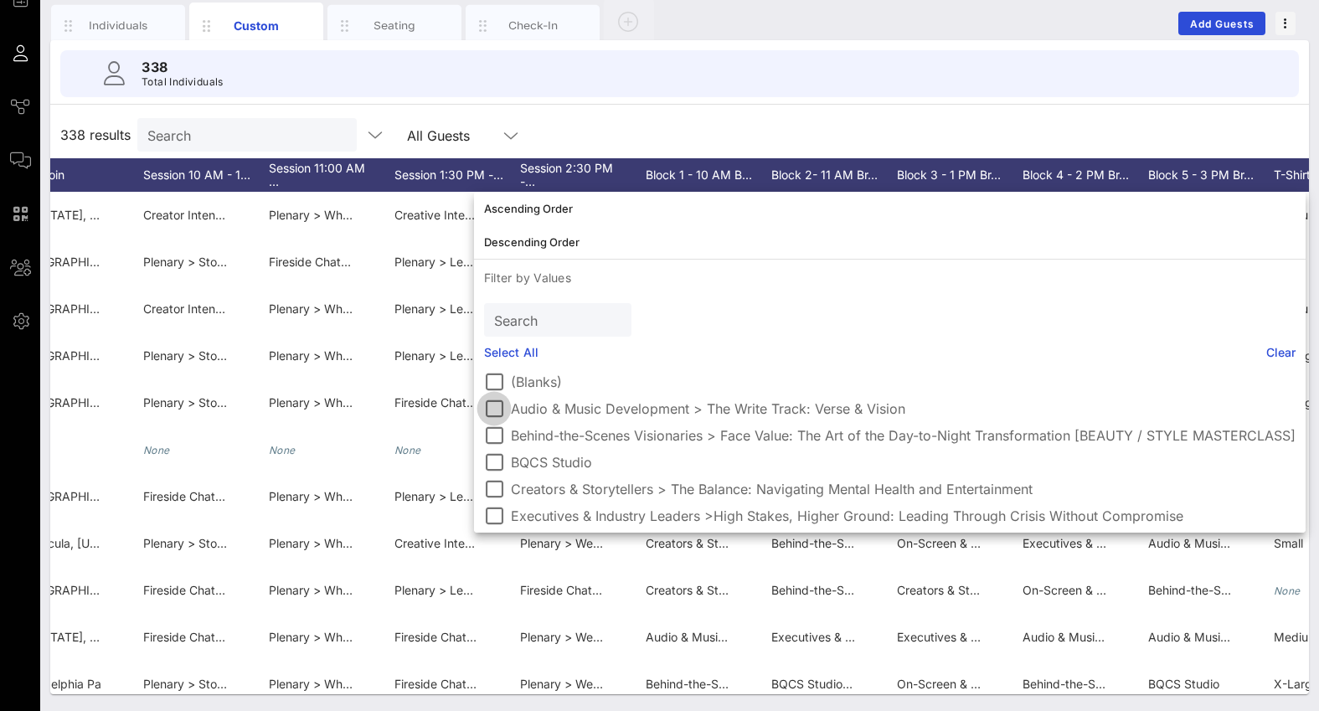
click at [497, 400] on div at bounding box center [494, 409] width 28 height 28
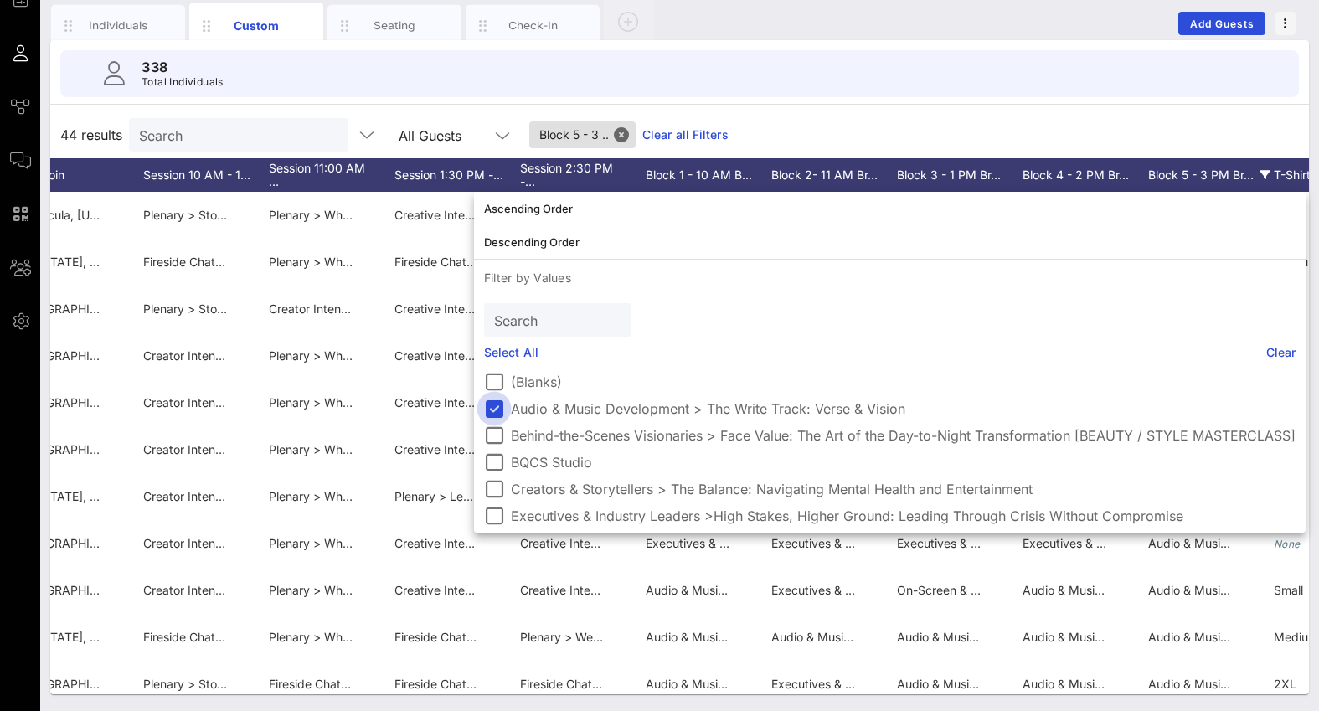
click at [497, 400] on div at bounding box center [494, 409] width 28 height 28
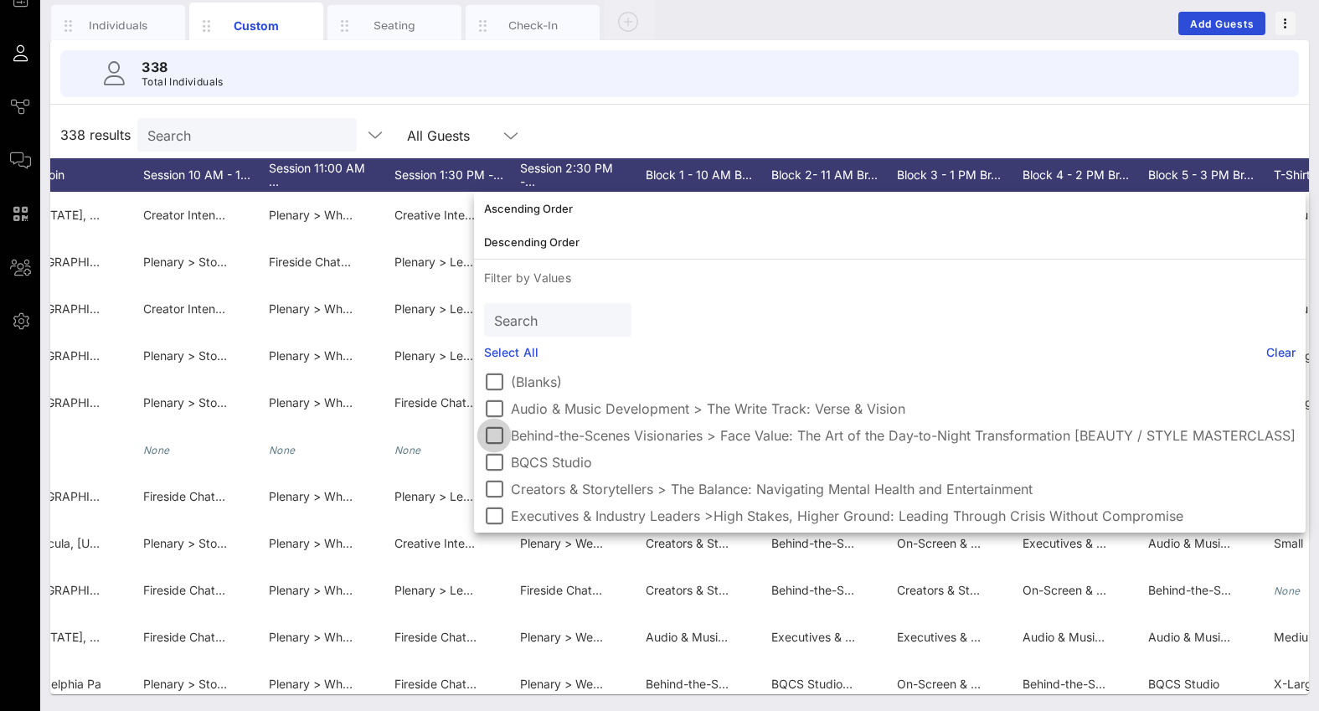
click at [497, 441] on div at bounding box center [494, 435] width 28 height 28
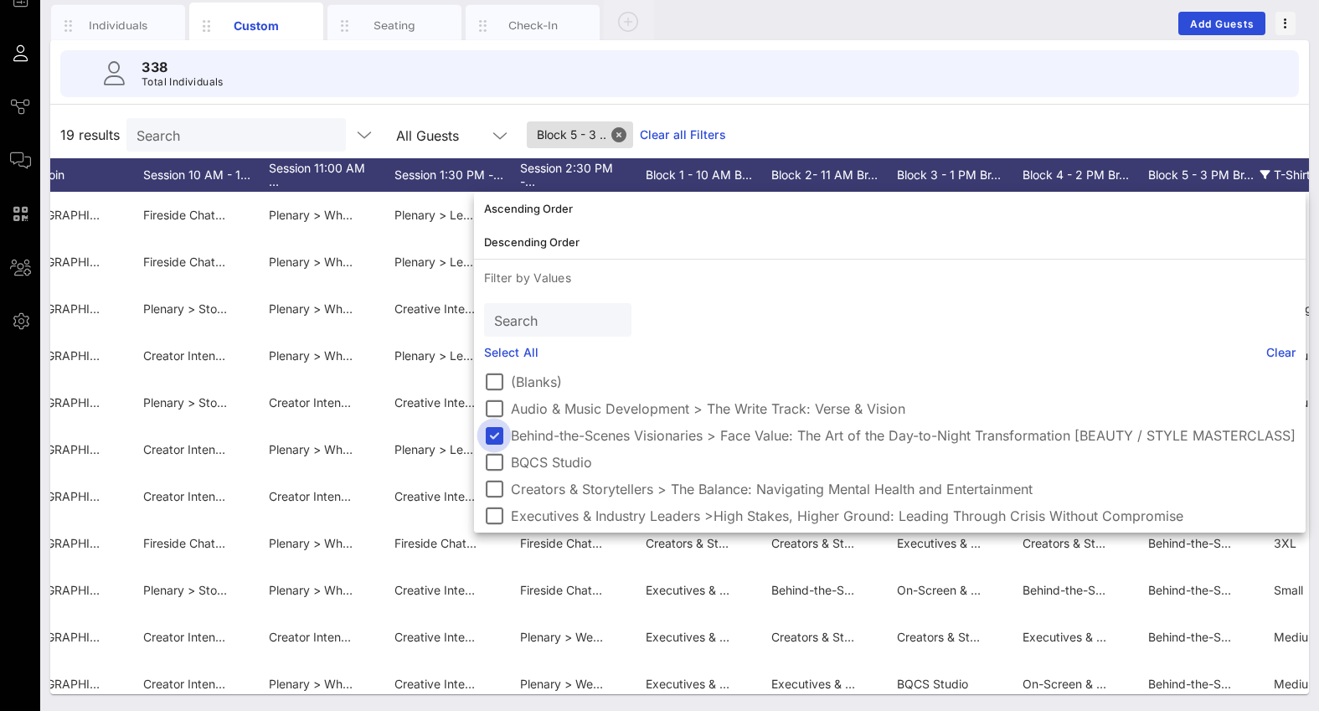
click at [497, 441] on div at bounding box center [494, 435] width 28 height 28
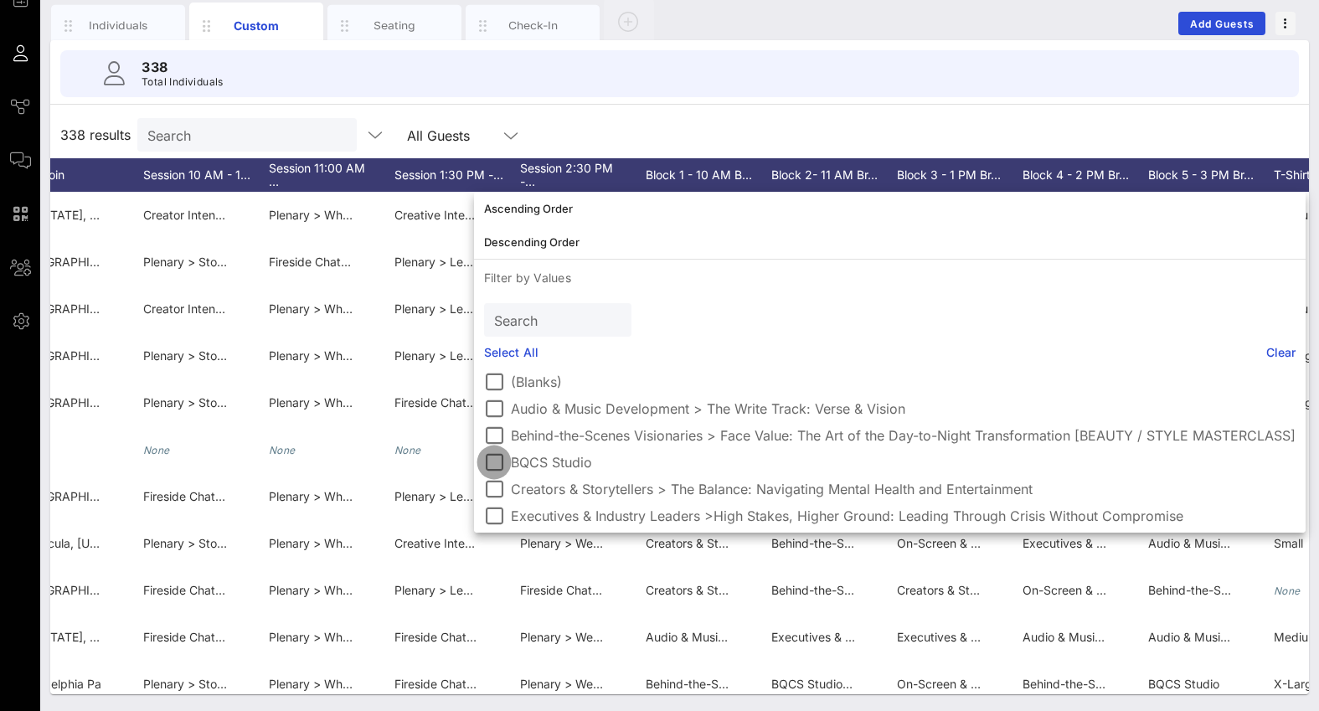
click at [495, 467] on div at bounding box center [494, 462] width 28 height 28
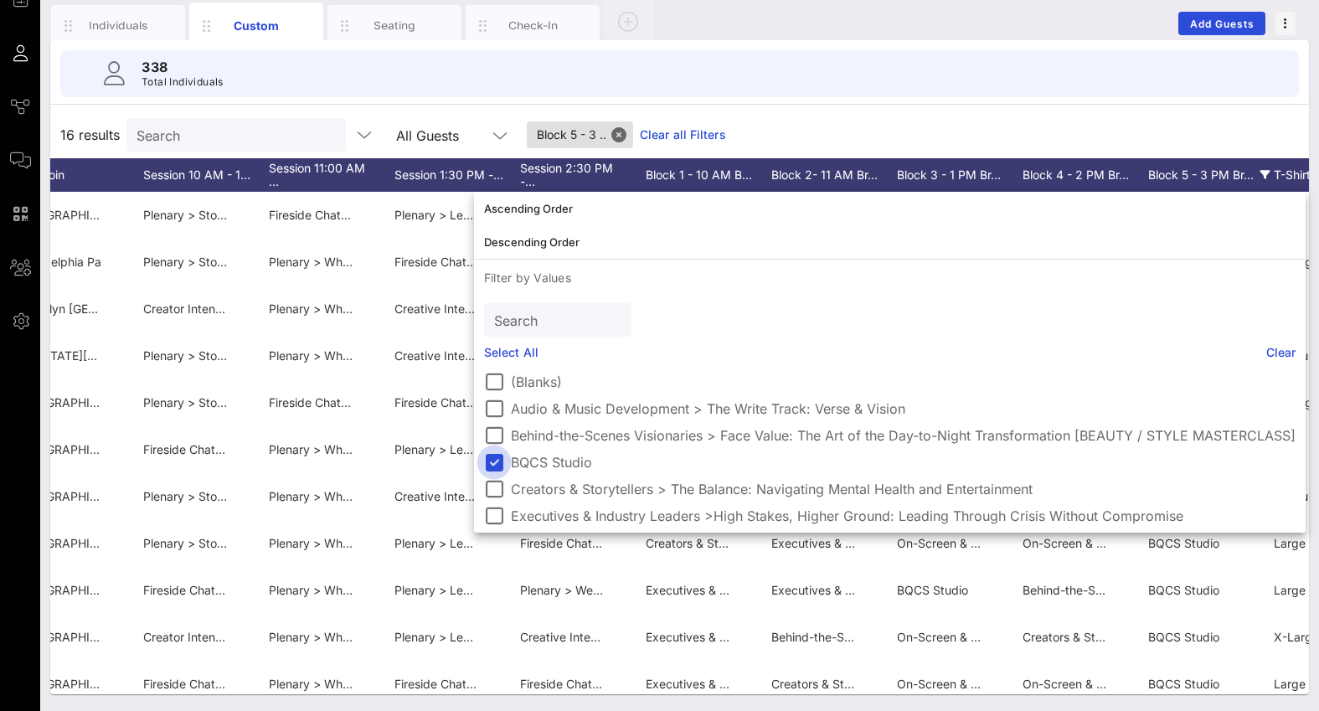
click at [495, 467] on div at bounding box center [494, 462] width 28 height 28
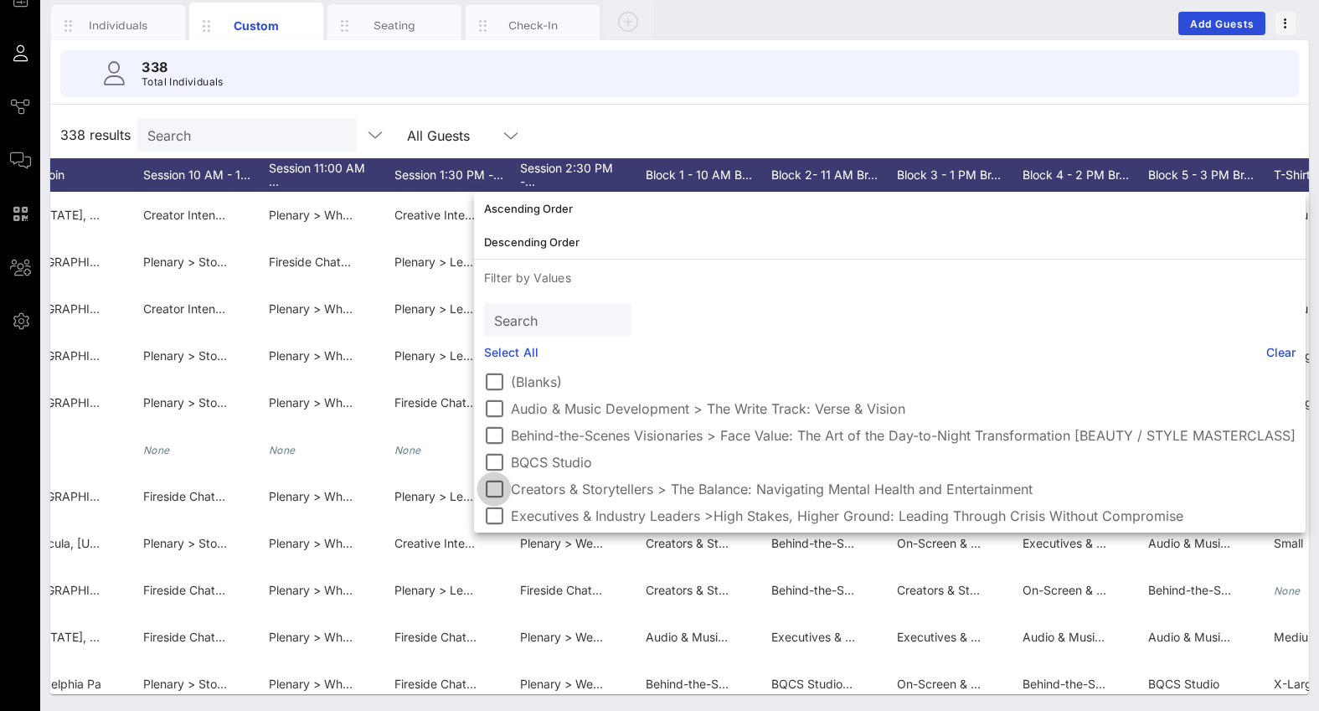
click at [495, 489] on div at bounding box center [494, 489] width 28 height 28
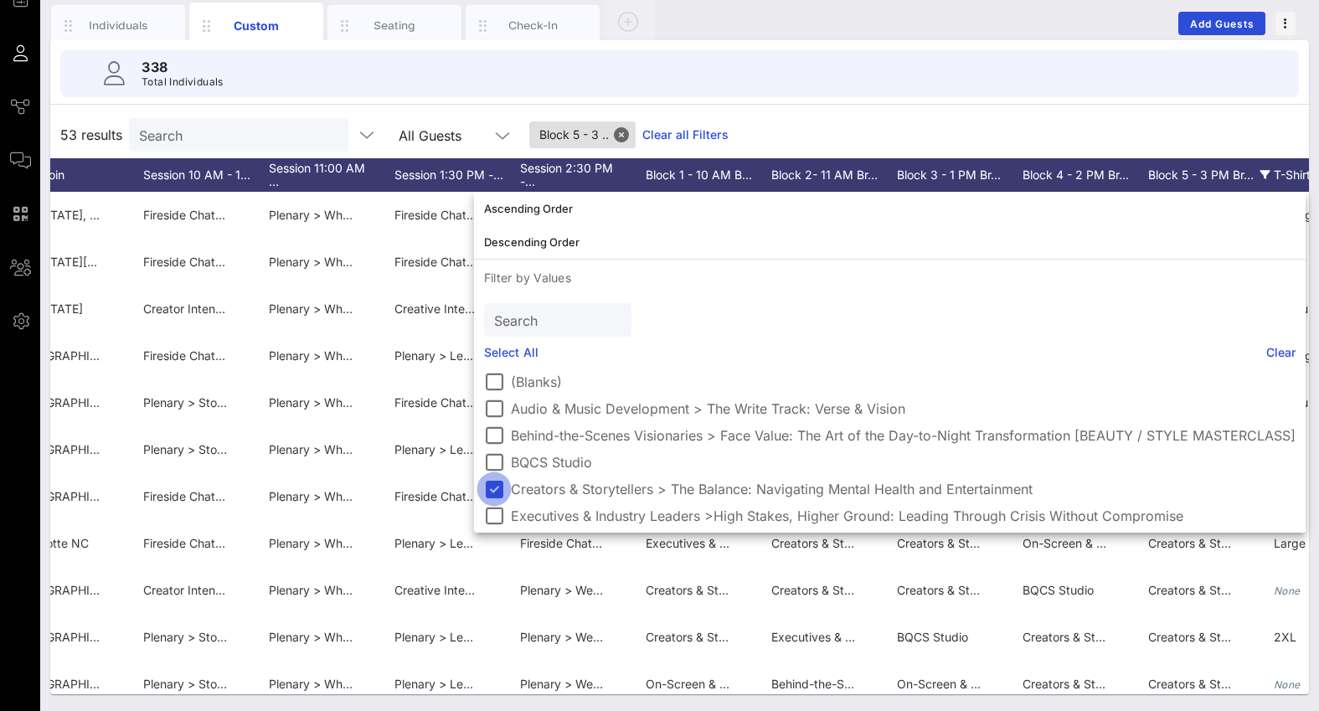
click at [495, 489] on div at bounding box center [494, 489] width 28 height 28
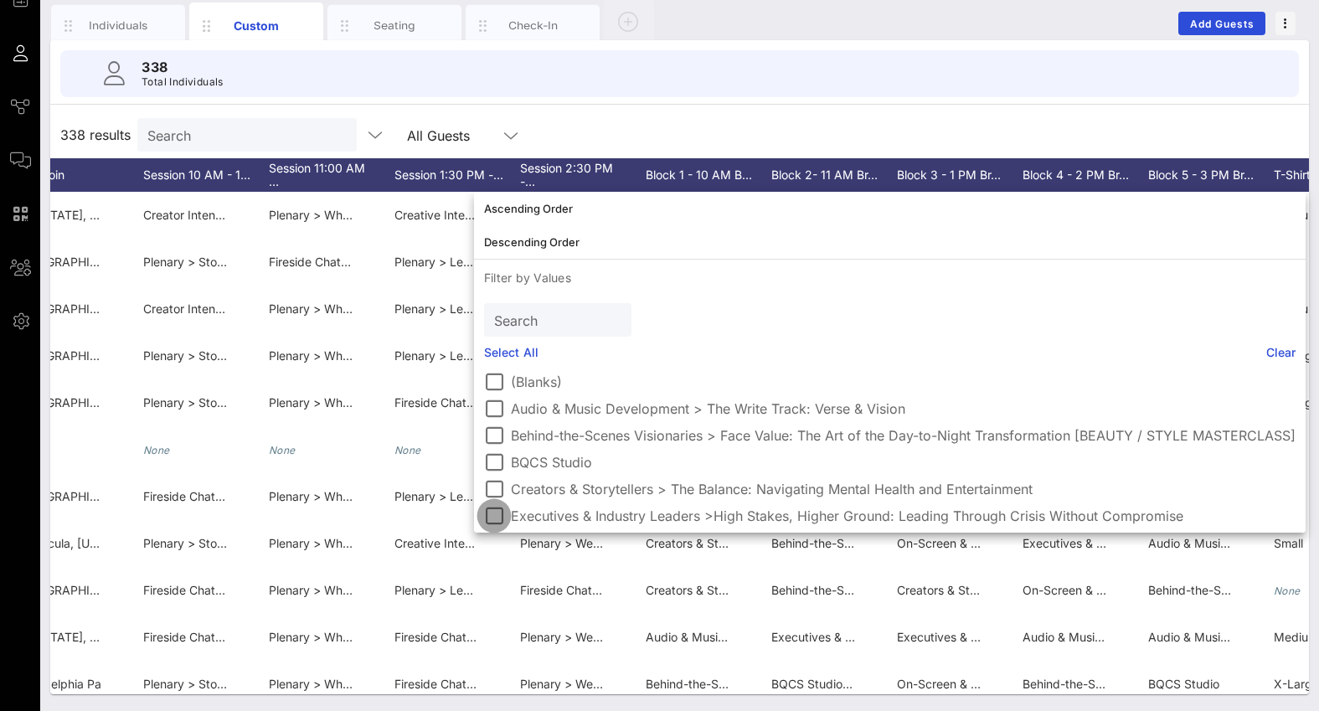
click at [495, 515] on div at bounding box center [494, 516] width 28 height 28
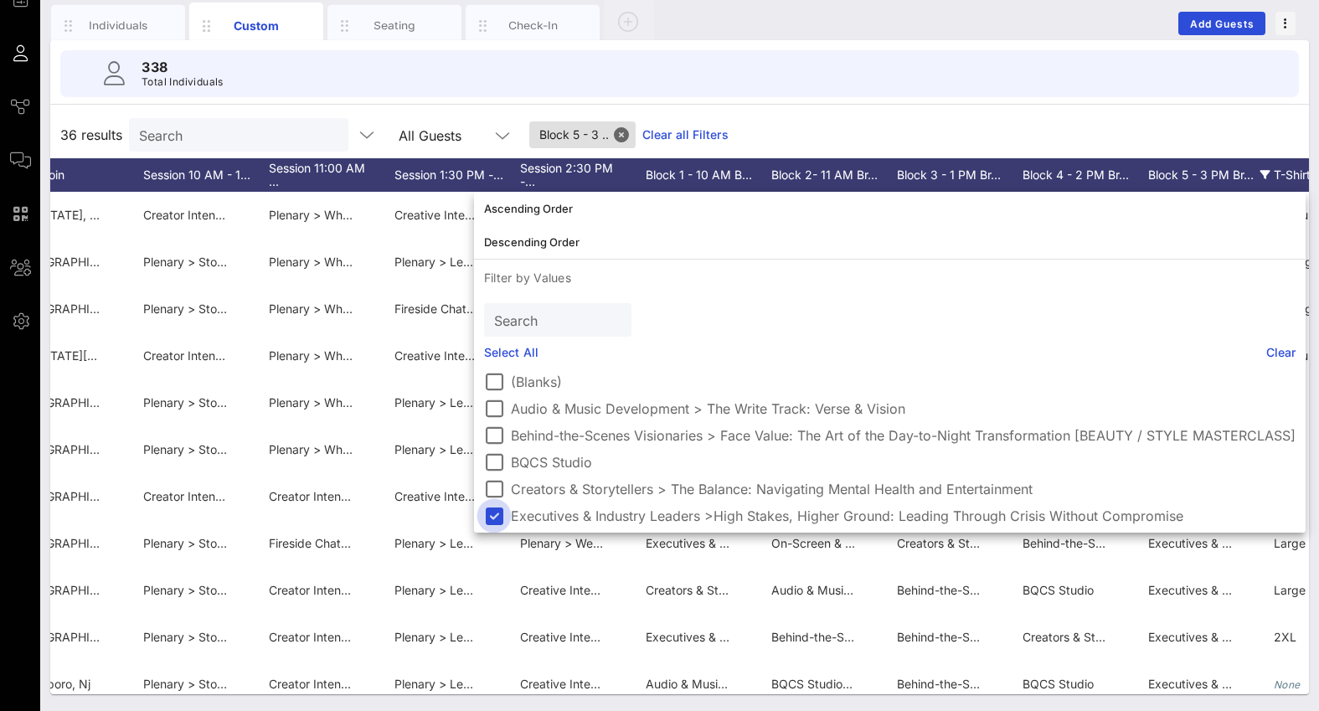
click at [495, 515] on div at bounding box center [494, 516] width 28 height 28
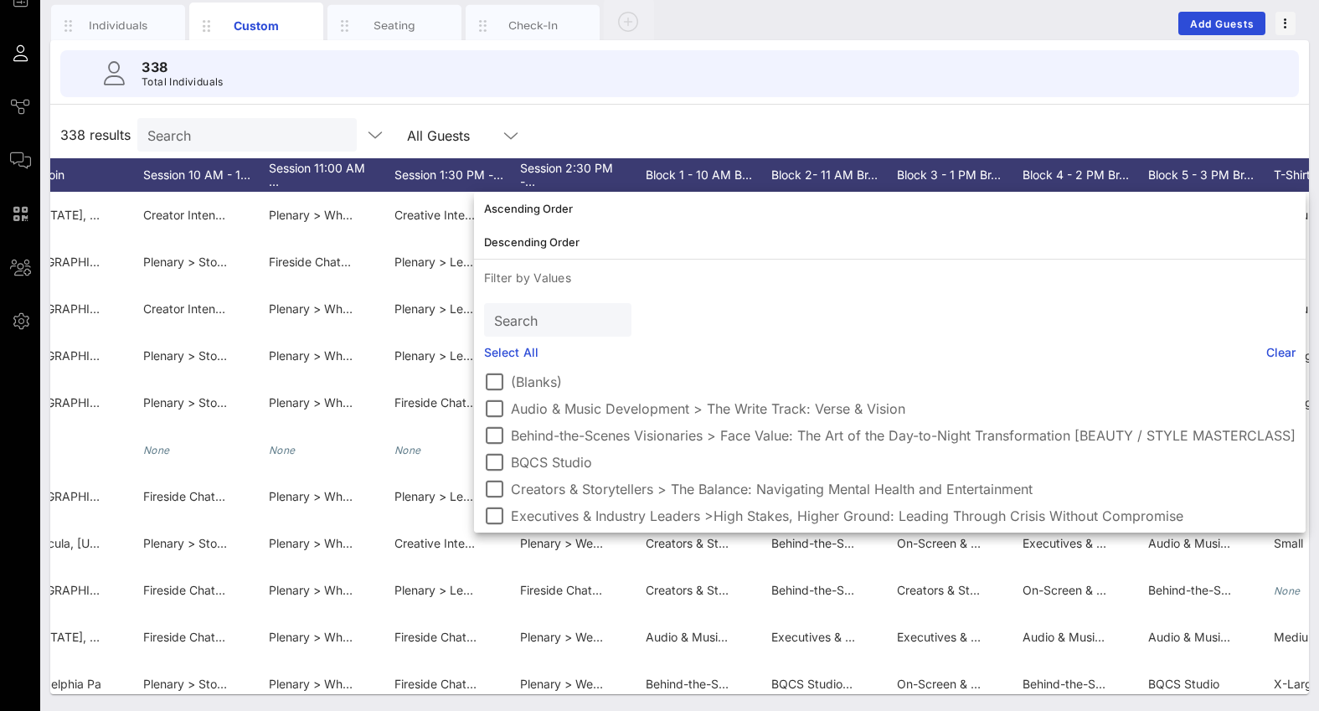
click at [571, 121] on div "338 results Search All Guests" at bounding box center [679, 134] width 1259 height 47
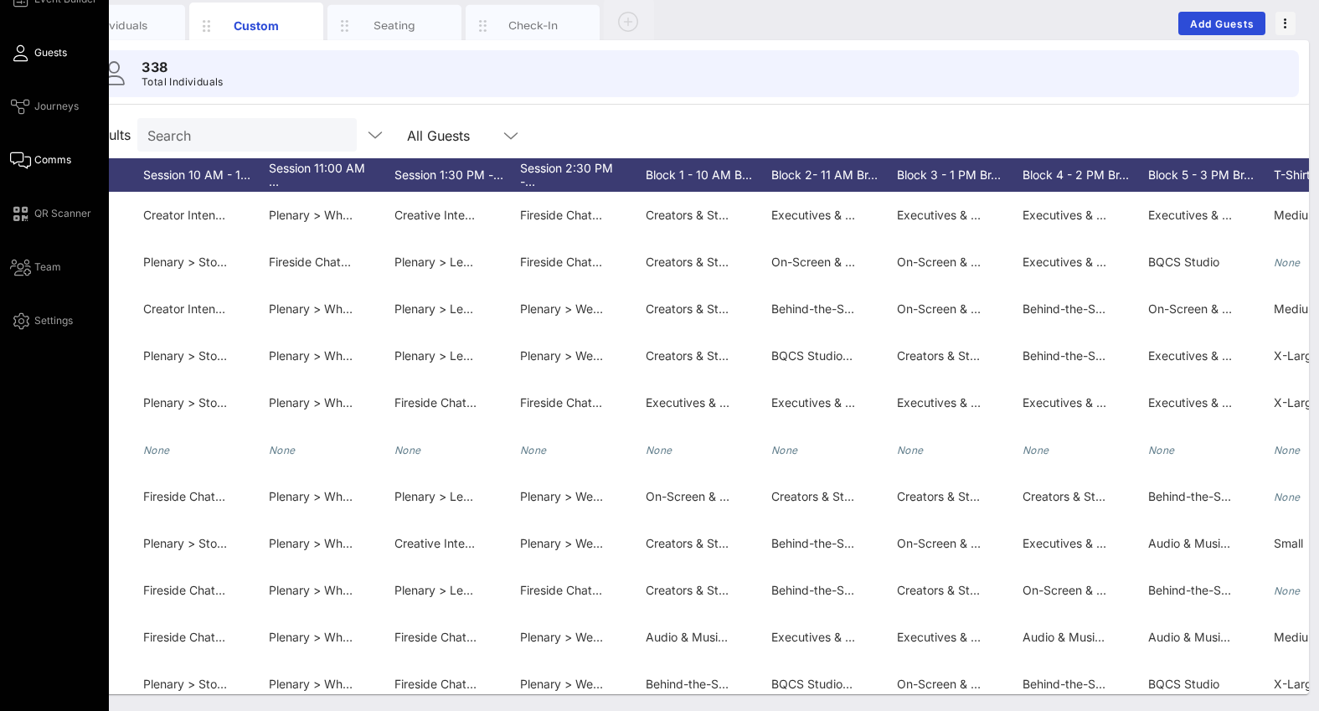
click at [20, 162] on icon at bounding box center [20, 160] width 21 height 3
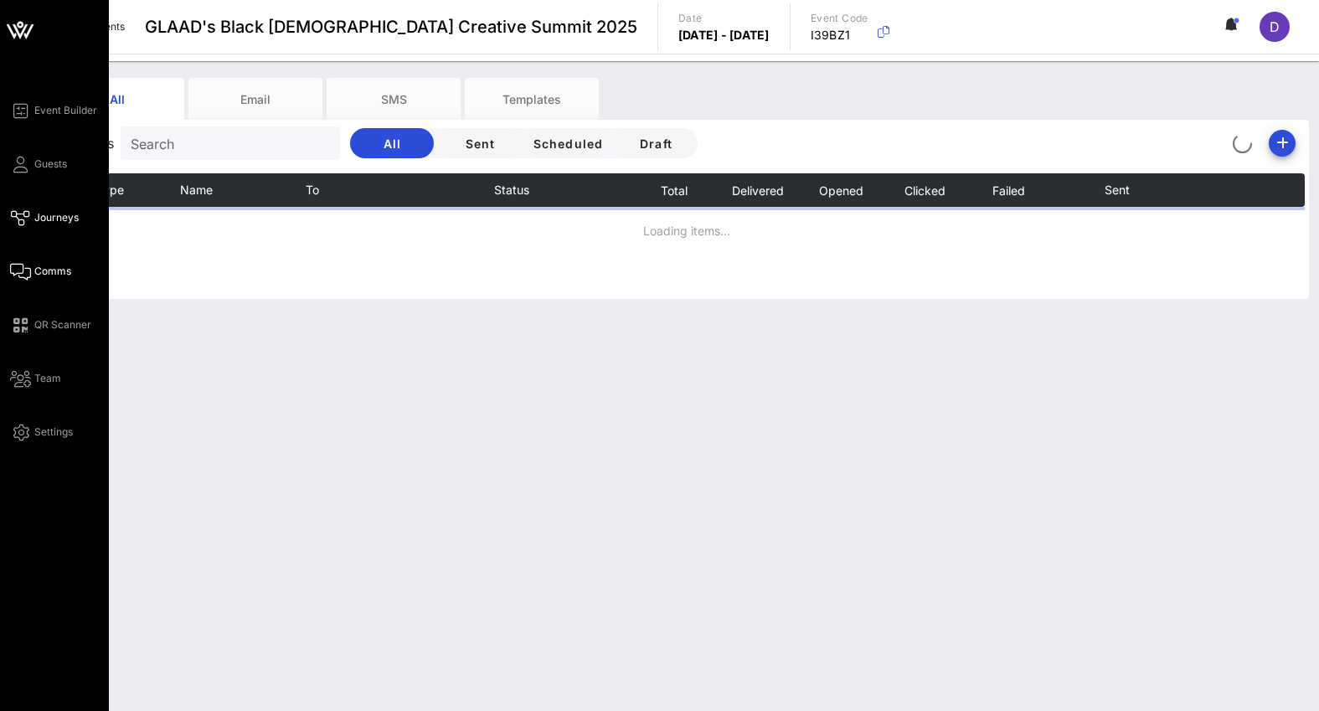
click at [52, 210] on span "Journeys" at bounding box center [56, 217] width 44 height 15
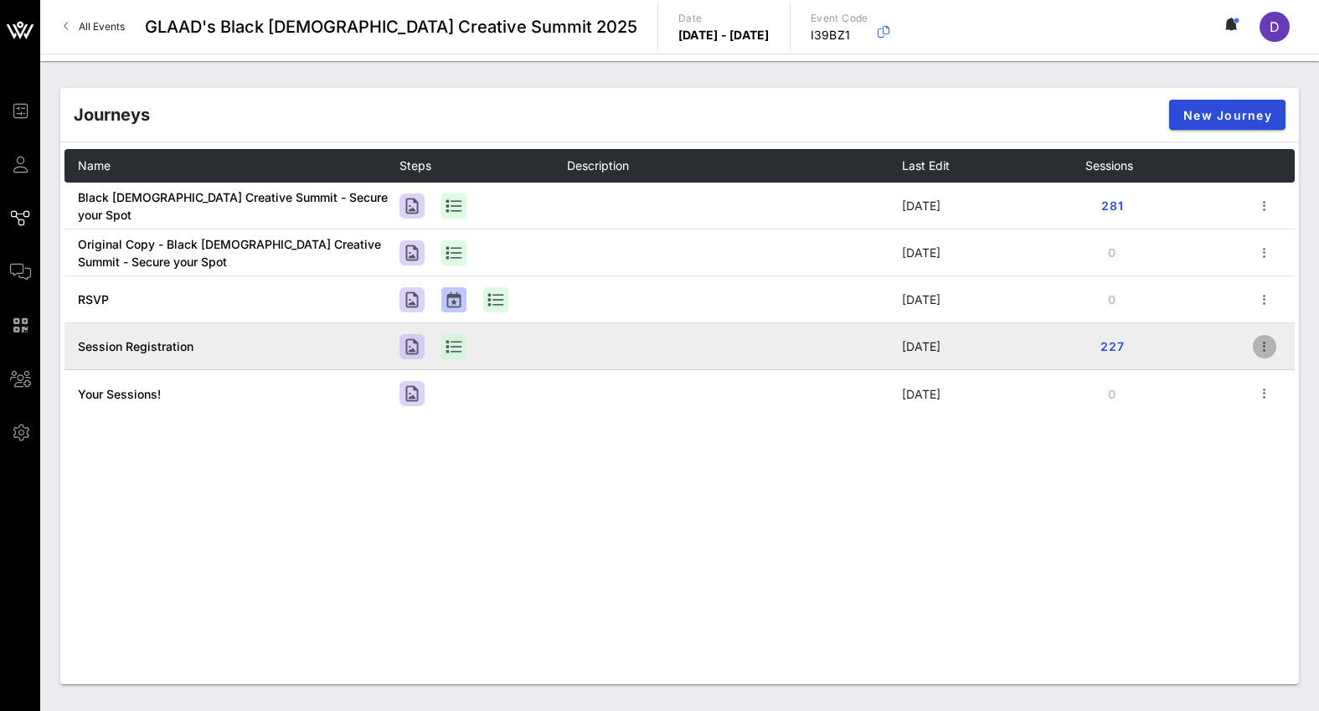
click at [1271, 344] on icon "button" at bounding box center [1265, 347] width 20 height 20
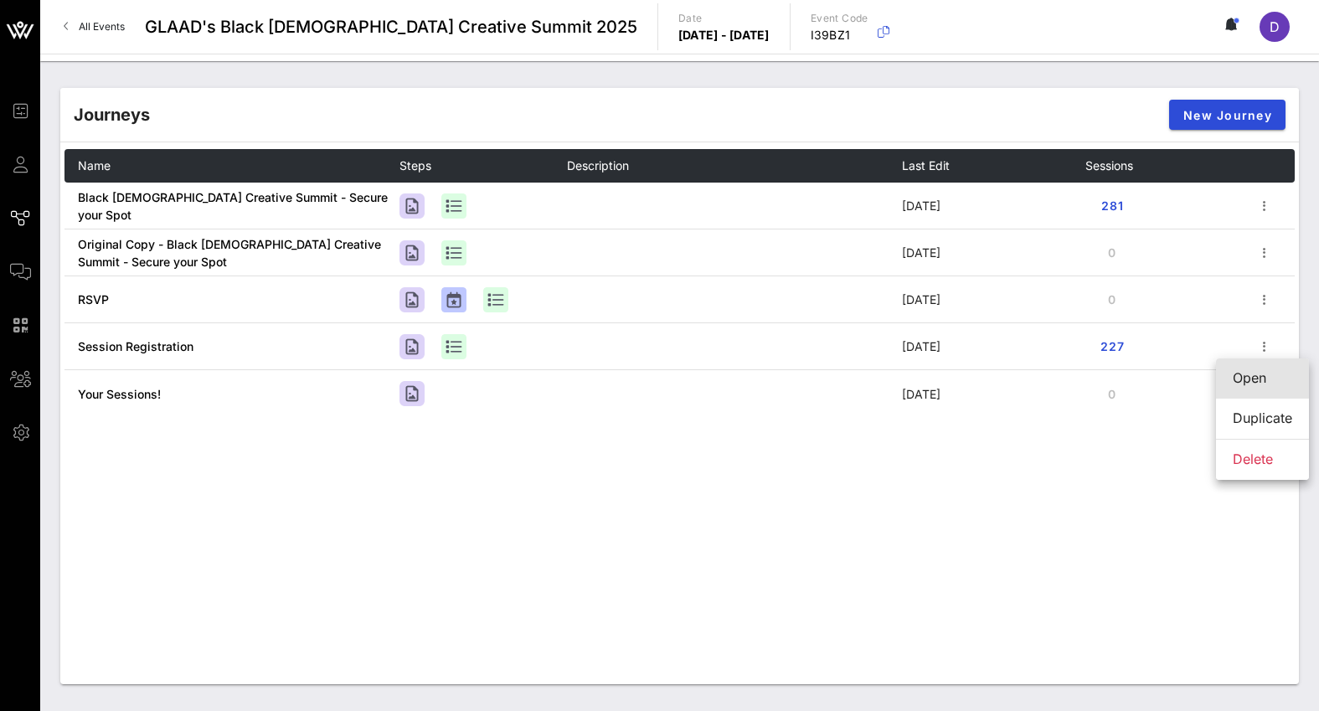
click at [1250, 374] on div "Open" at bounding box center [1262, 378] width 59 height 16
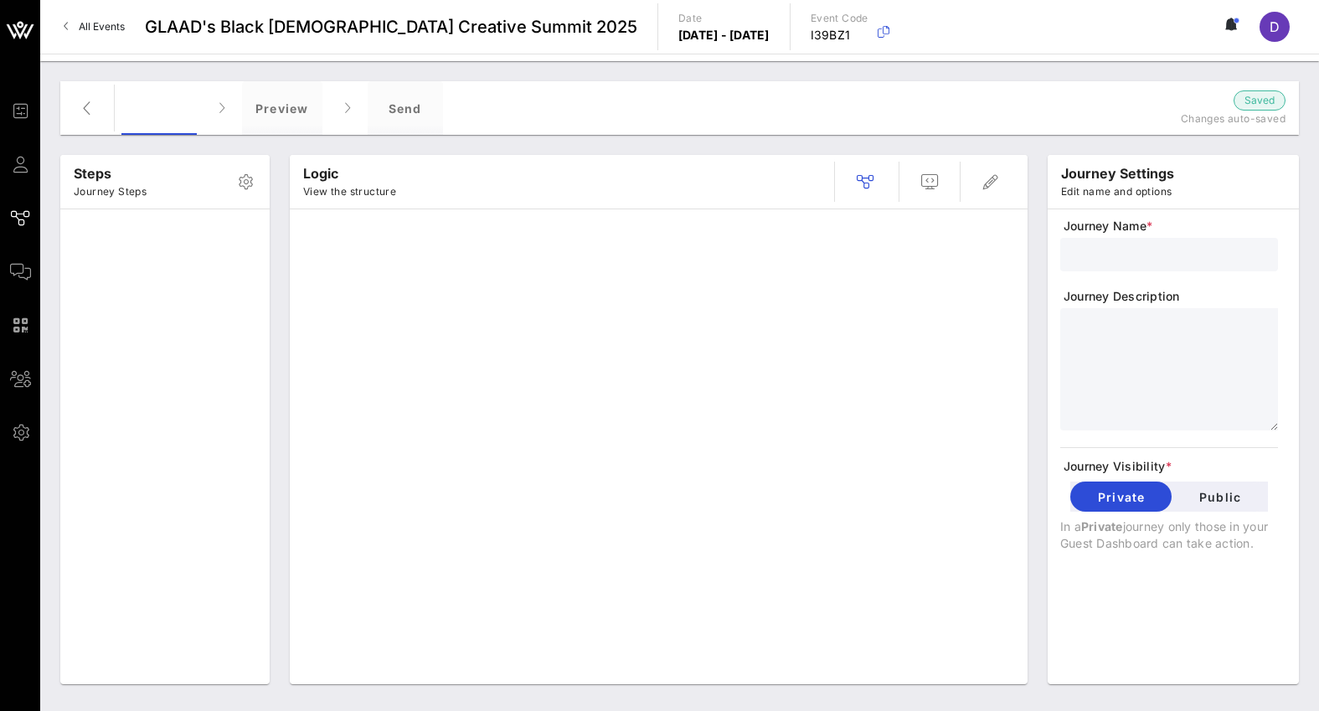
type input "Session Registration"
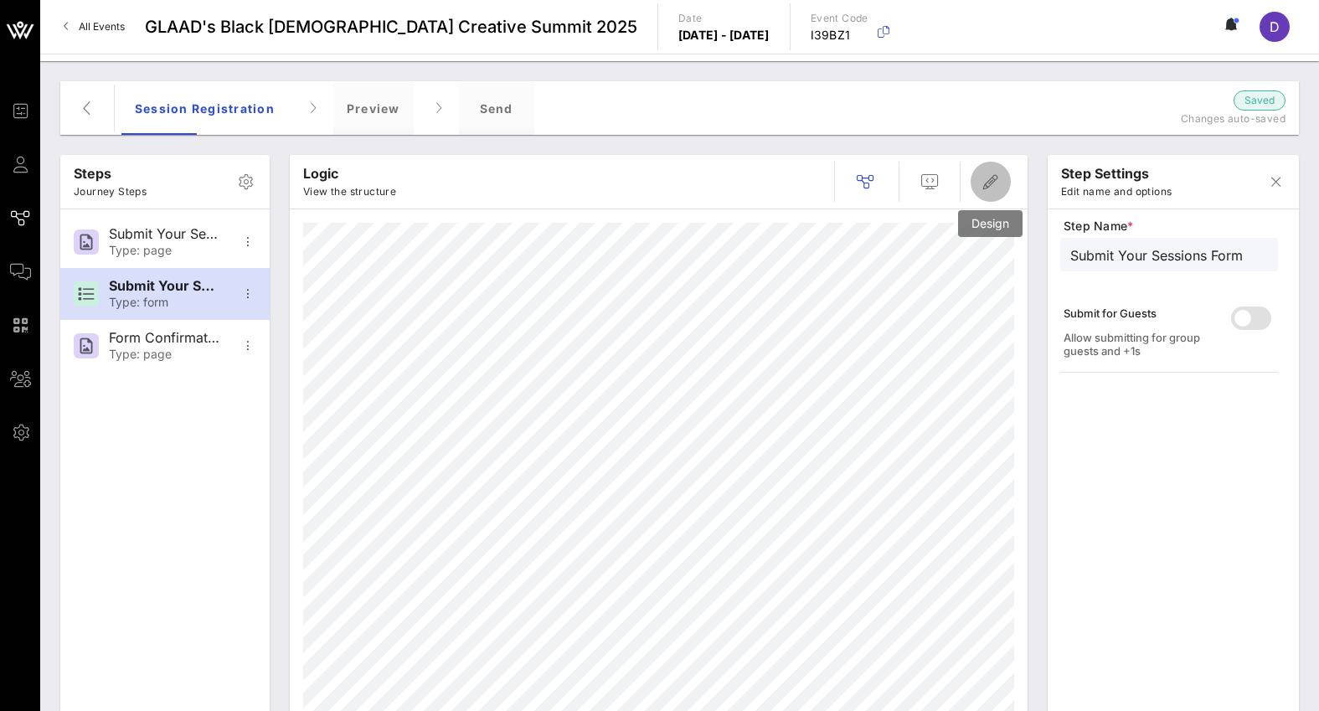
click at [988, 188] on icon "button" at bounding box center [991, 182] width 20 height 20
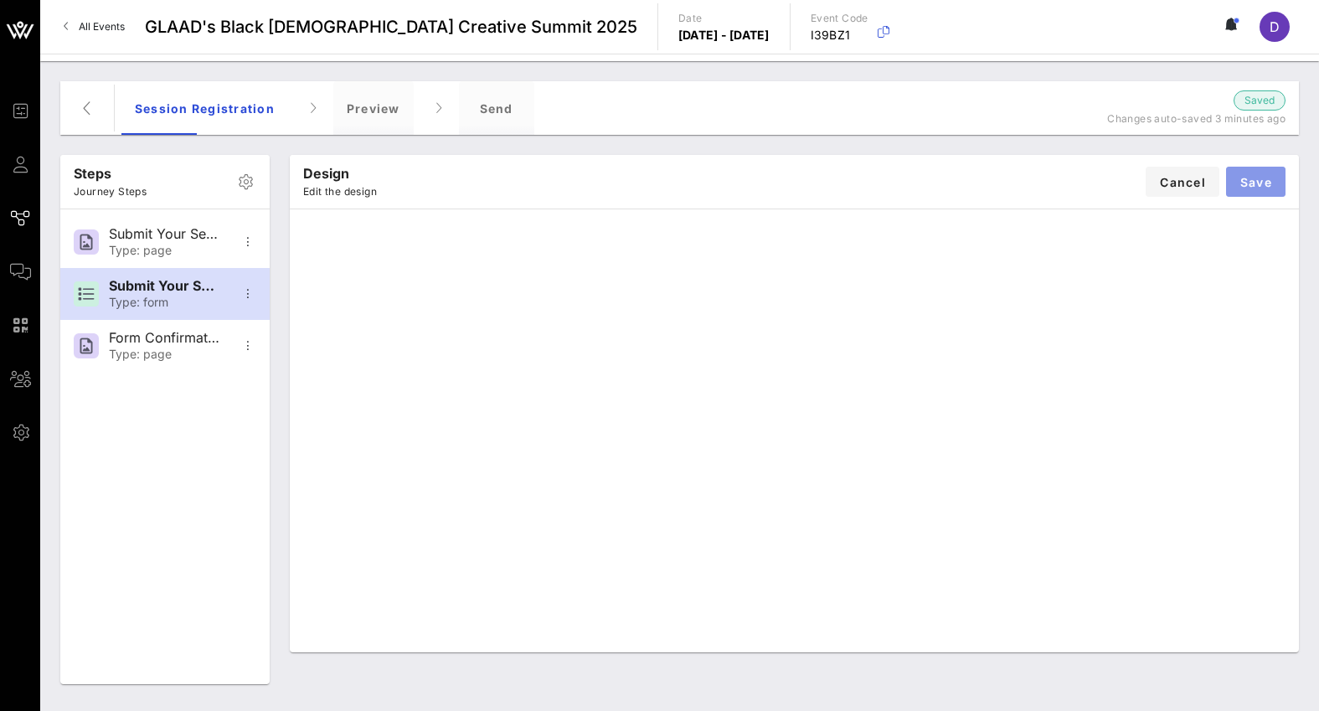
click at [1254, 168] on button "Save" at bounding box center [1255, 182] width 59 height 30
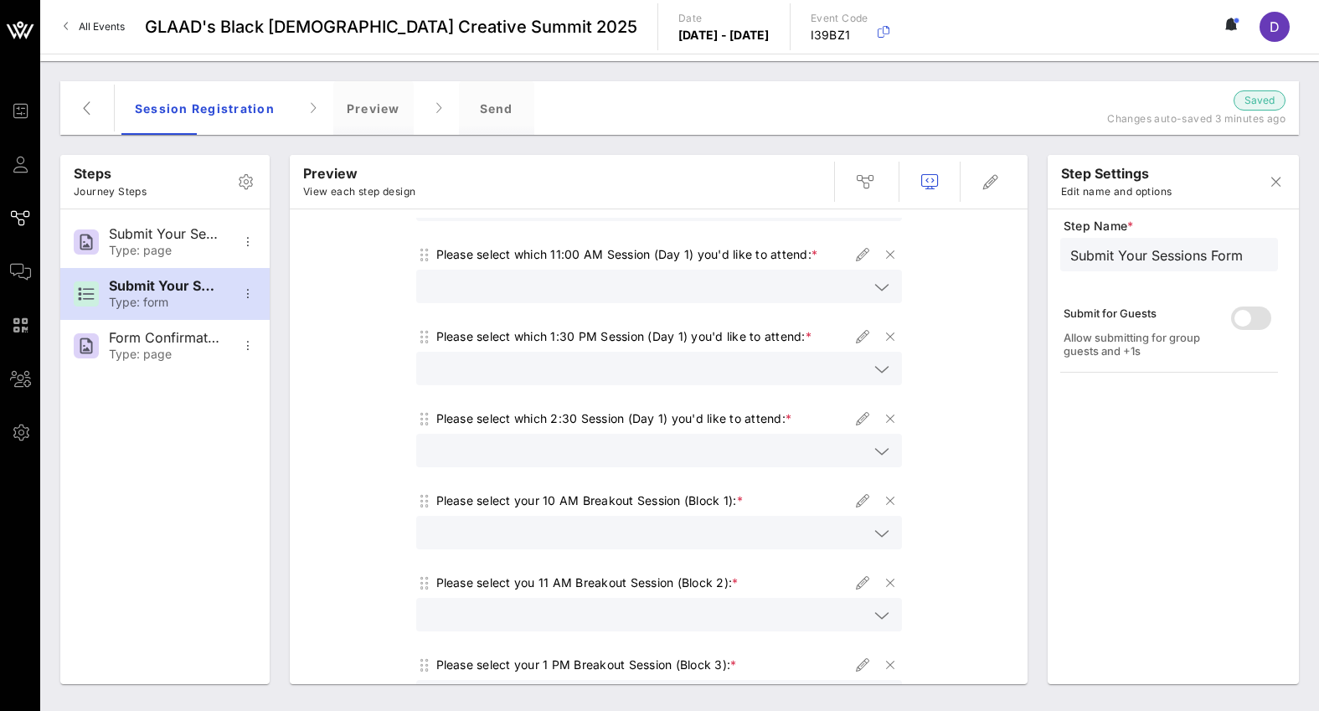
scroll to position [384, 0]
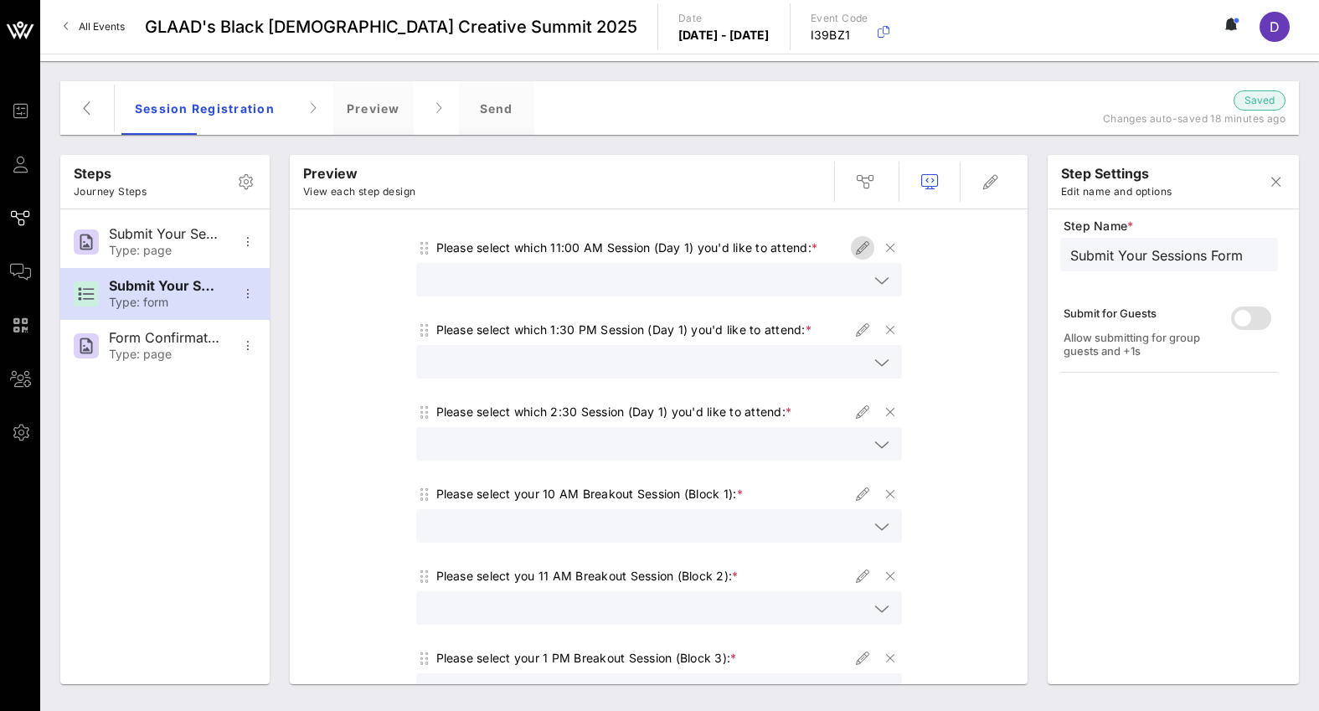
click at [859, 254] on icon "button" at bounding box center [863, 248] width 20 height 20
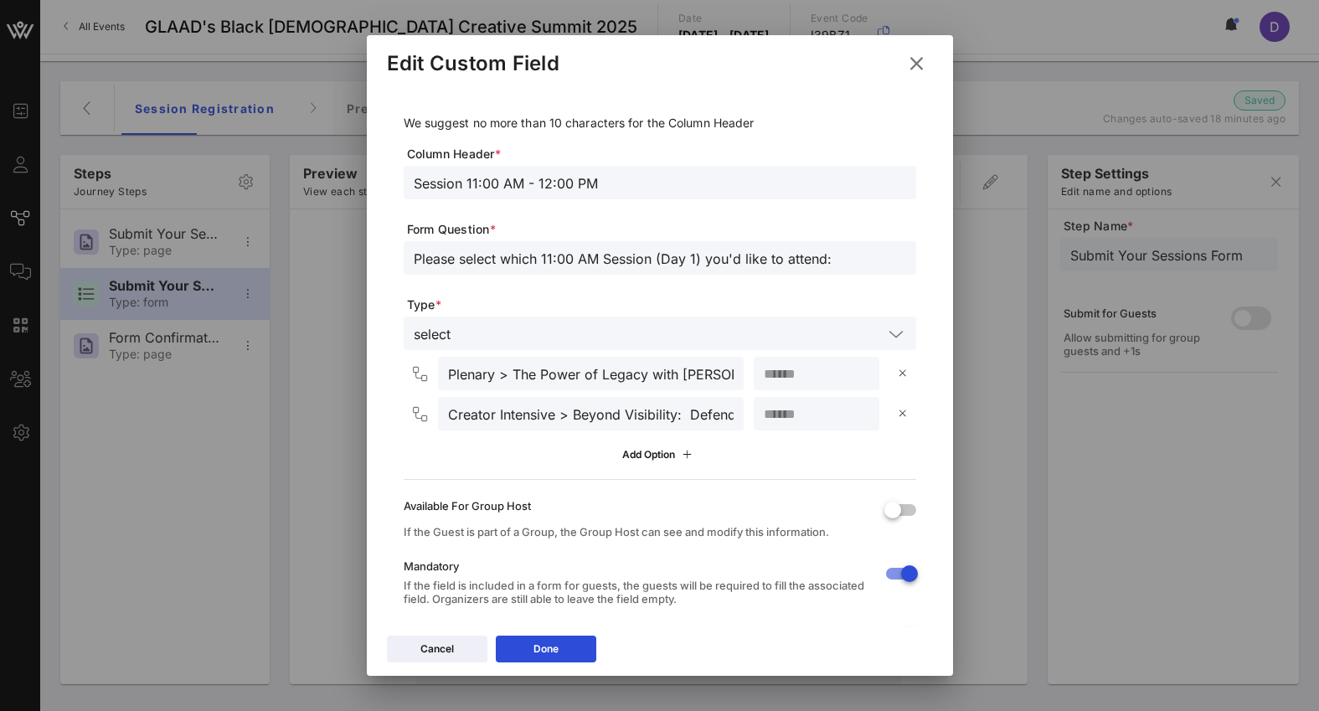
click at [684, 173] on input "Session 11:00 AM - 12:00 PM" at bounding box center [660, 183] width 492 height 22
click at [560, 188] on input "Session 11:00 AM - 12:00 PM" at bounding box center [660, 183] width 492 height 22
click at [575, 178] on input "Session 11:00 AM - 12:00 PM" at bounding box center [660, 183] width 492 height 22
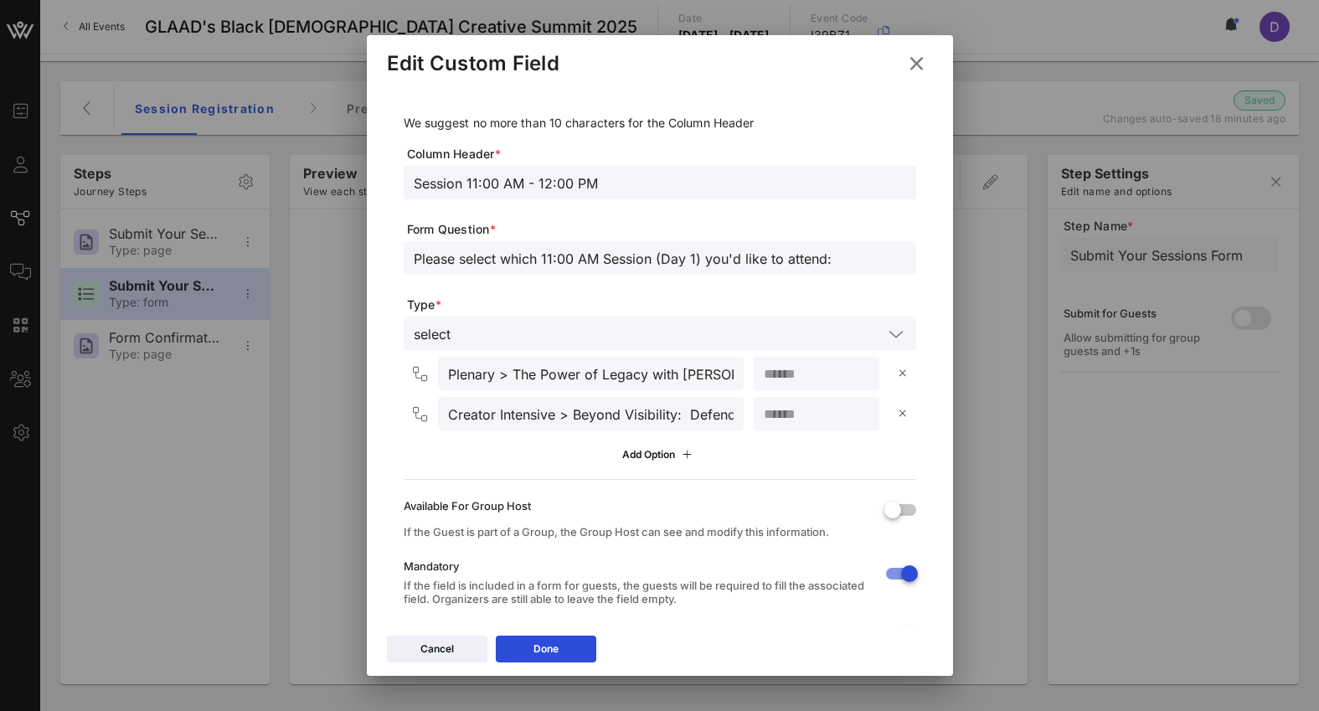
click at [575, 178] on input "Session 11:00 AM - 12:00 PM" at bounding box center [660, 183] width 492 height 22
click at [417, 176] on input "Session 11:00 AM - 12:00 PM" at bounding box center [660, 183] width 492 height 22
type input "Session 11:00 AM - 12:00 PM"
click at [897, 73] on div "Edit Custom Field" at bounding box center [660, 61] width 586 height 52
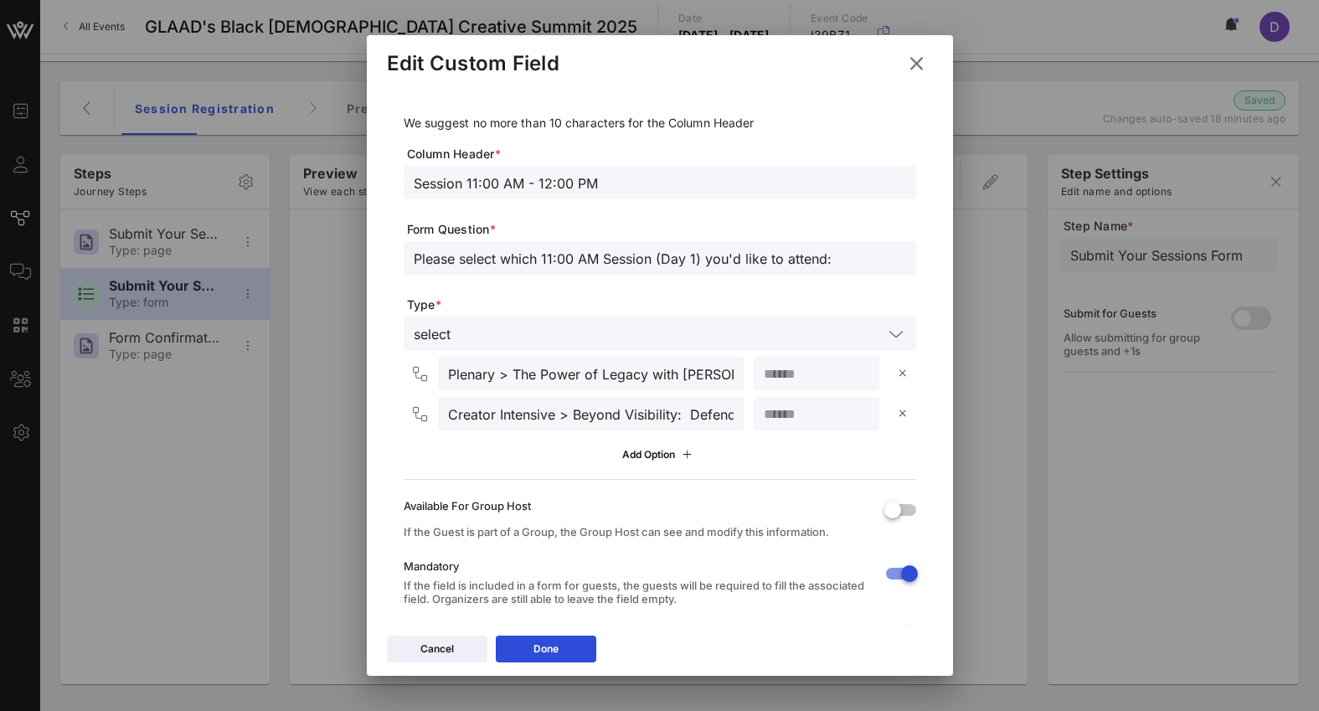
click at [917, 70] on icon at bounding box center [916, 63] width 28 height 29
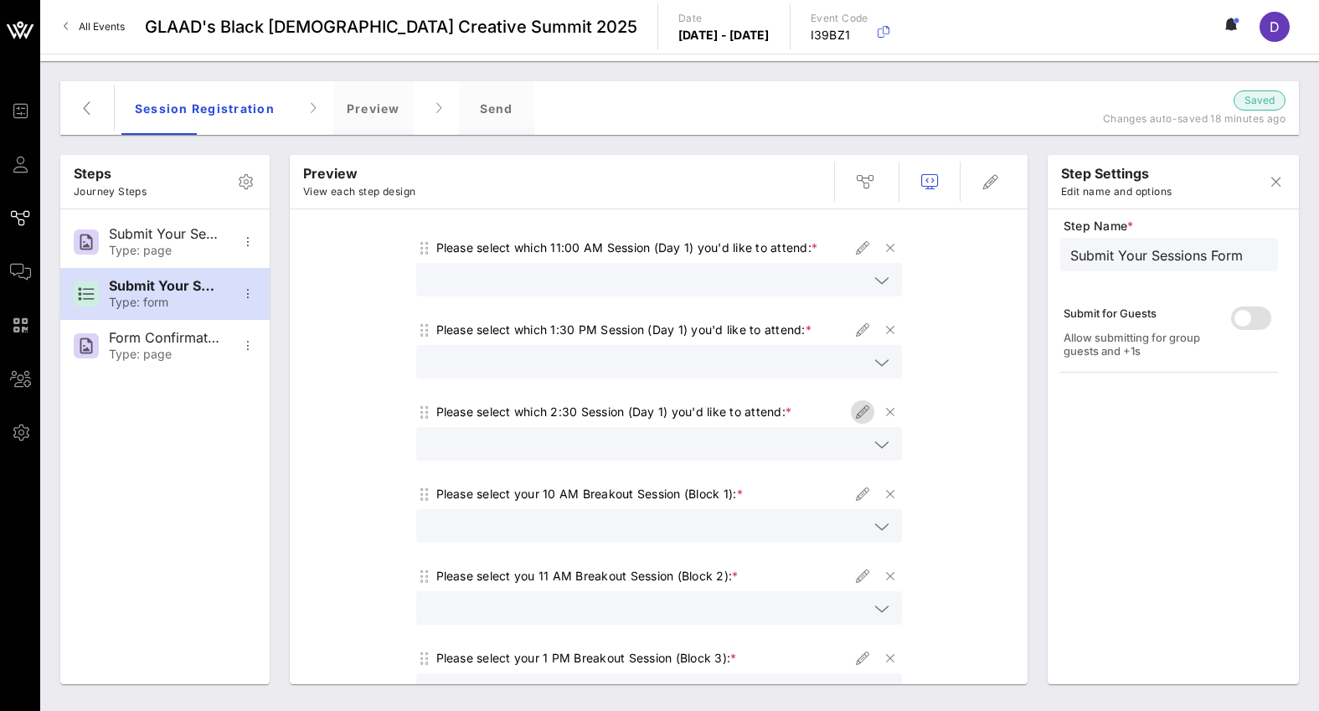
click at [859, 410] on icon "button" at bounding box center [863, 412] width 20 height 20
type input "Session 2:30 PM - 3:30 PM"
type input "Please select which 2:30 Session (Day 1) you'd like to attend:"
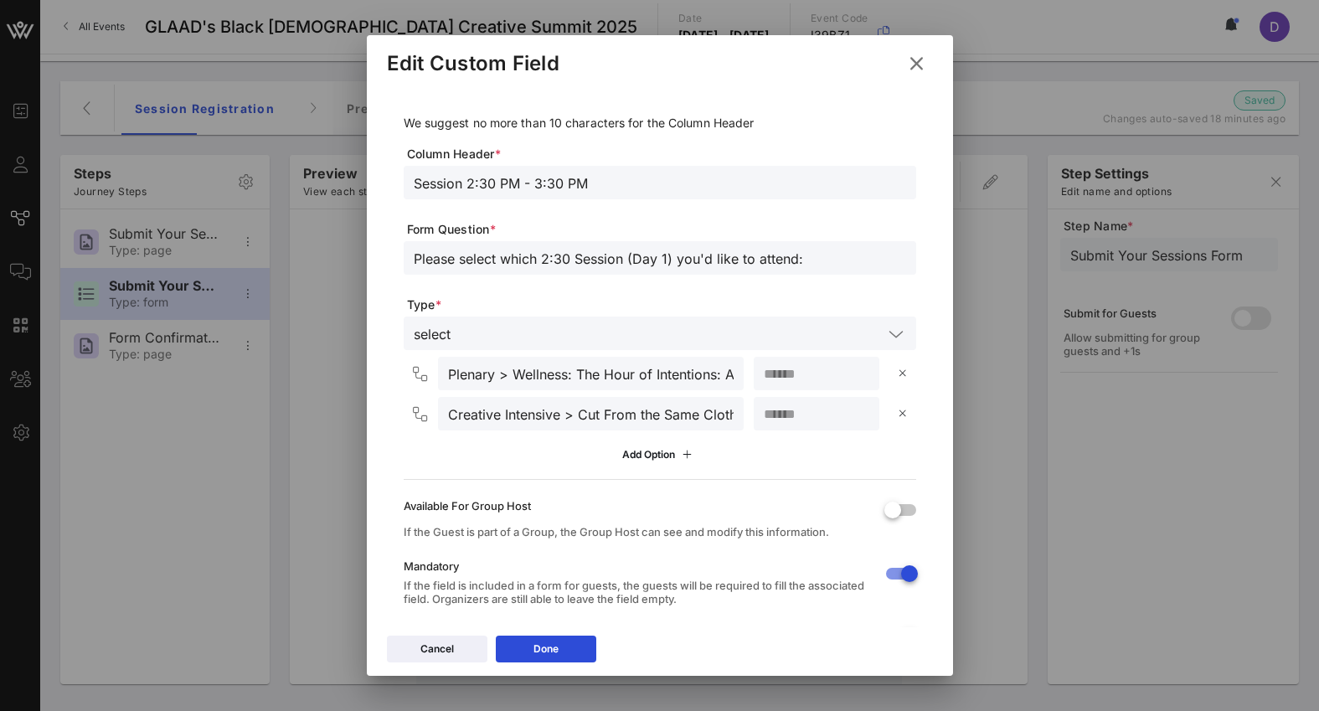
click at [910, 71] on icon at bounding box center [916, 64] width 26 height 24
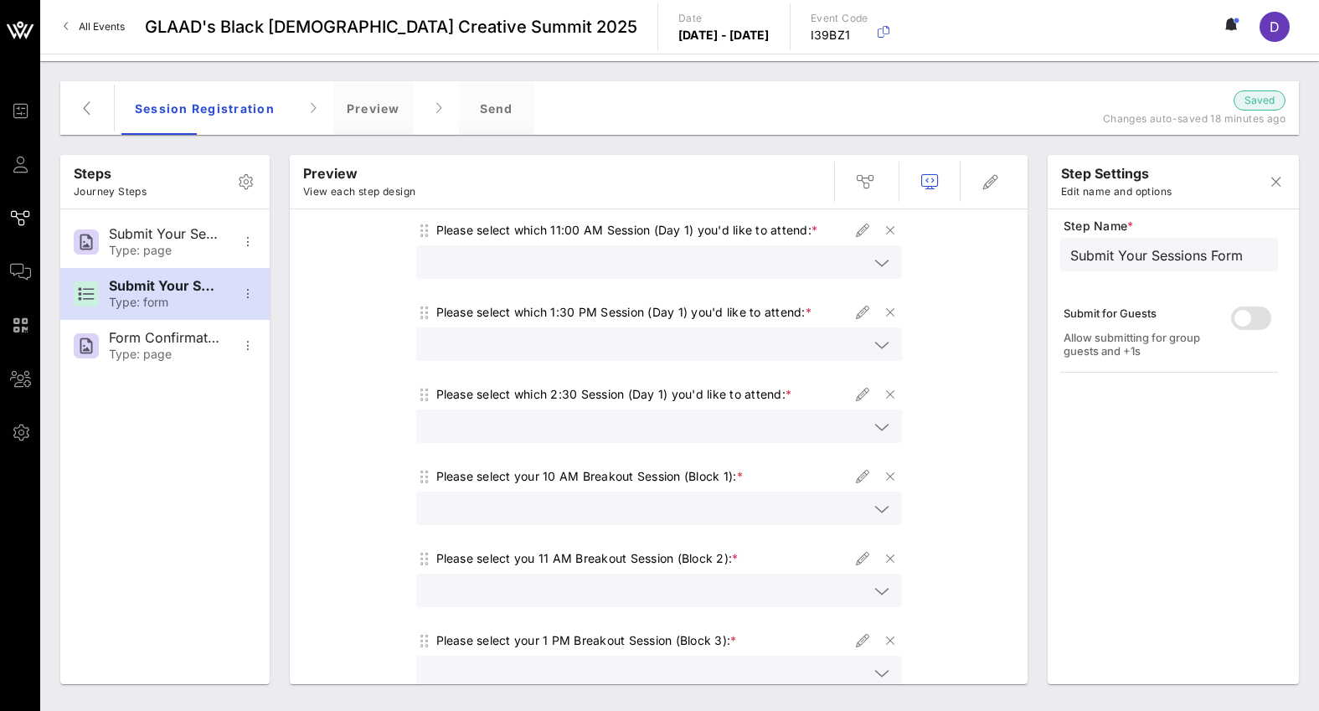
scroll to position [406, 0]
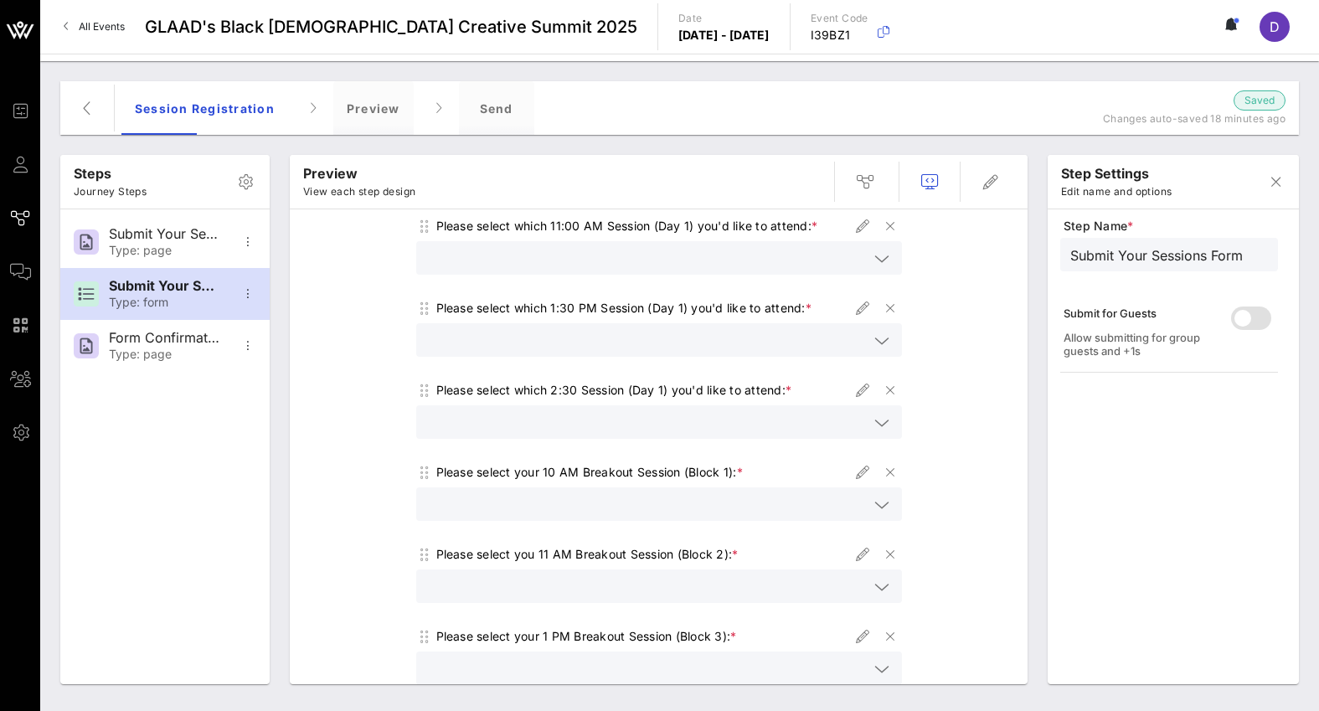
click at [876, 481] on div at bounding box center [876, 472] width 50 height 23
click at [866, 477] on icon "button" at bounding box center [863, 472] width 20 height 20
type input "Block 1 - 10 AM Breakouts"
type input "Please select your 10 AM Breakout Session (Block 1):"
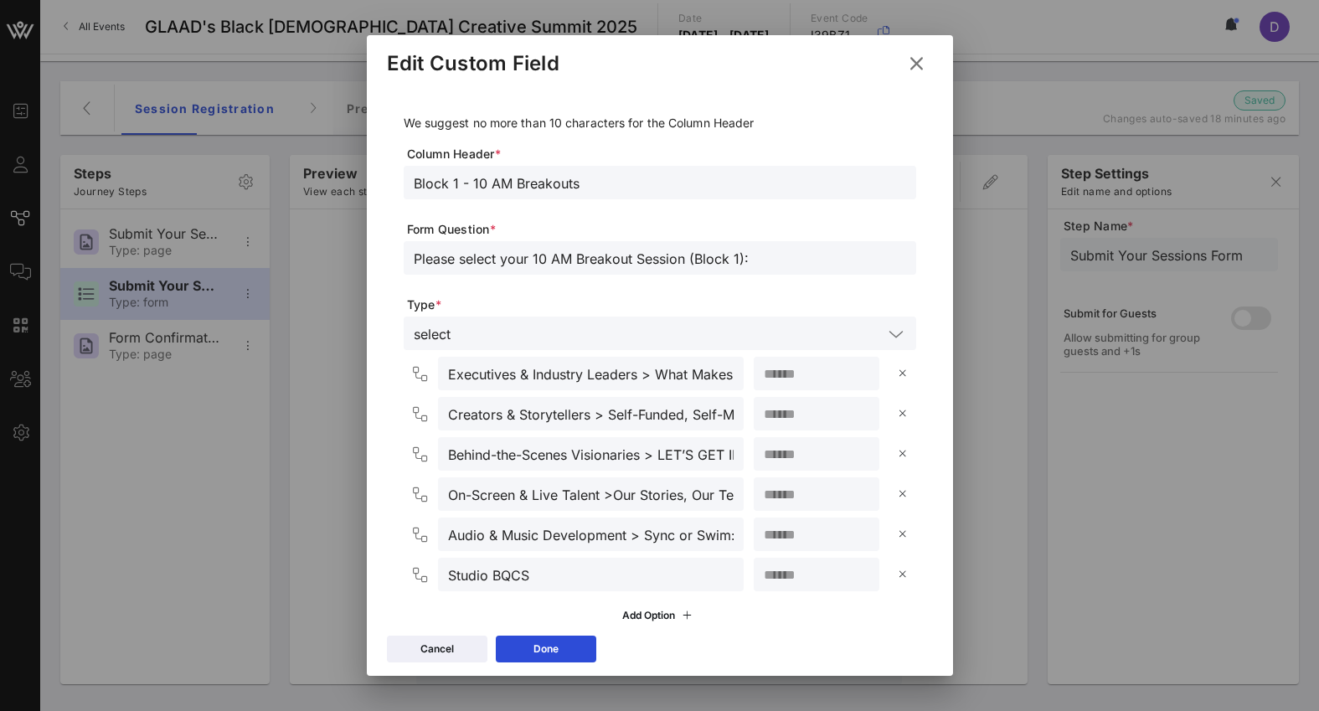
click at [913, 69] on icon at bounding box center [916, 64] width 30 height 30
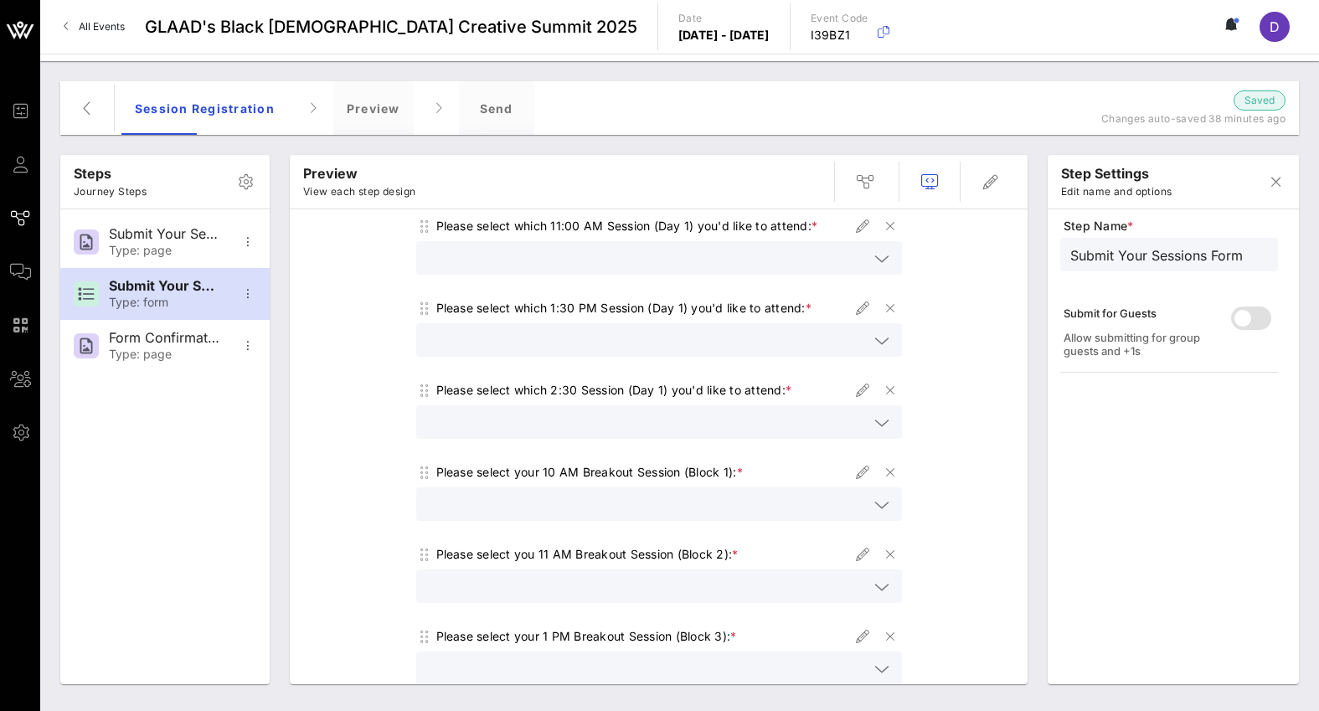
click at [878, 259] on icon at bounding box center [881, 259] width 15 height 20
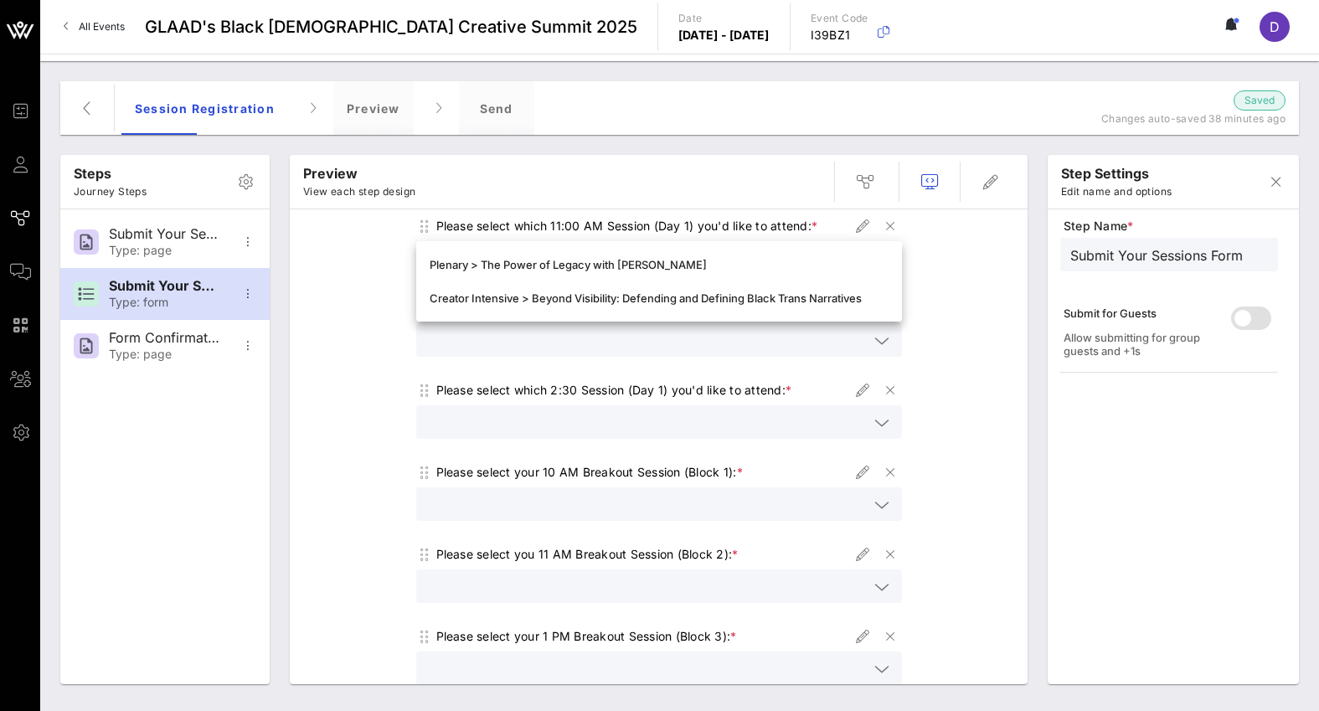
click at [887, 339] on icon at bounding box center [881, 341] width 15 height 20
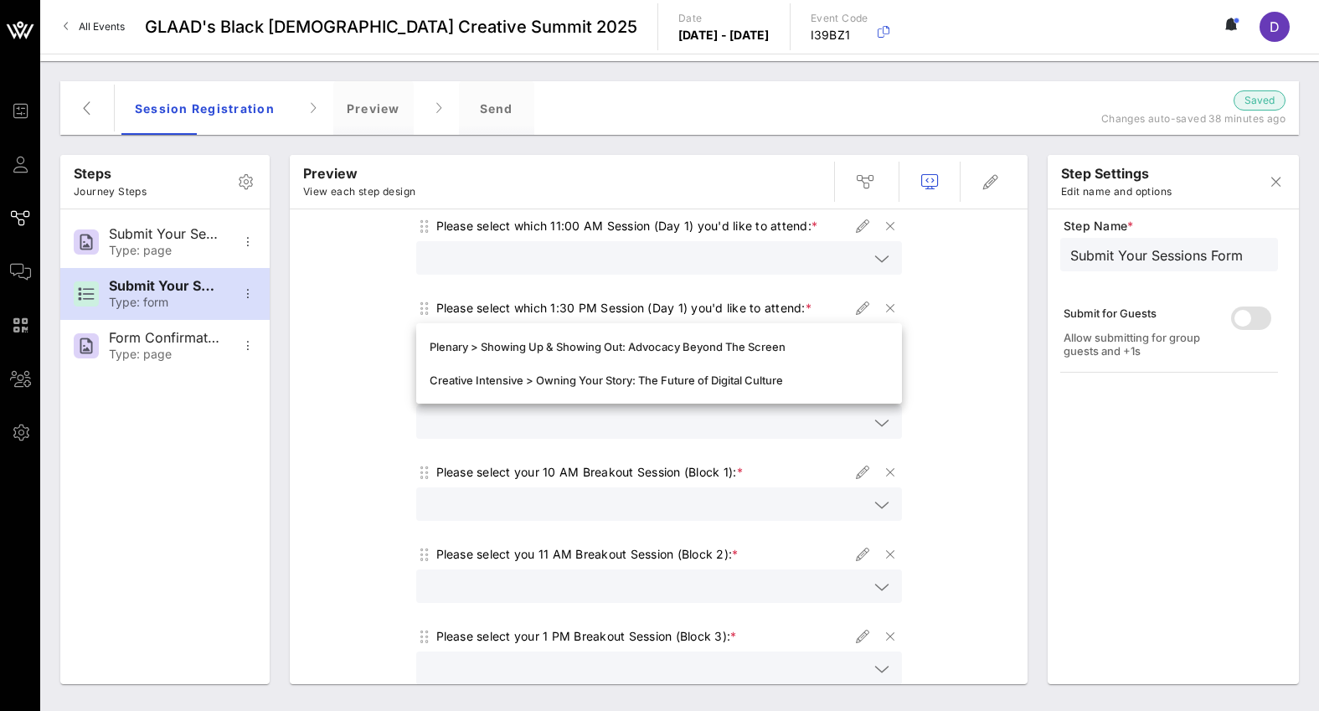
click at [803, 411] on input "text" at bounding box center [647, 422] width 442 height 22
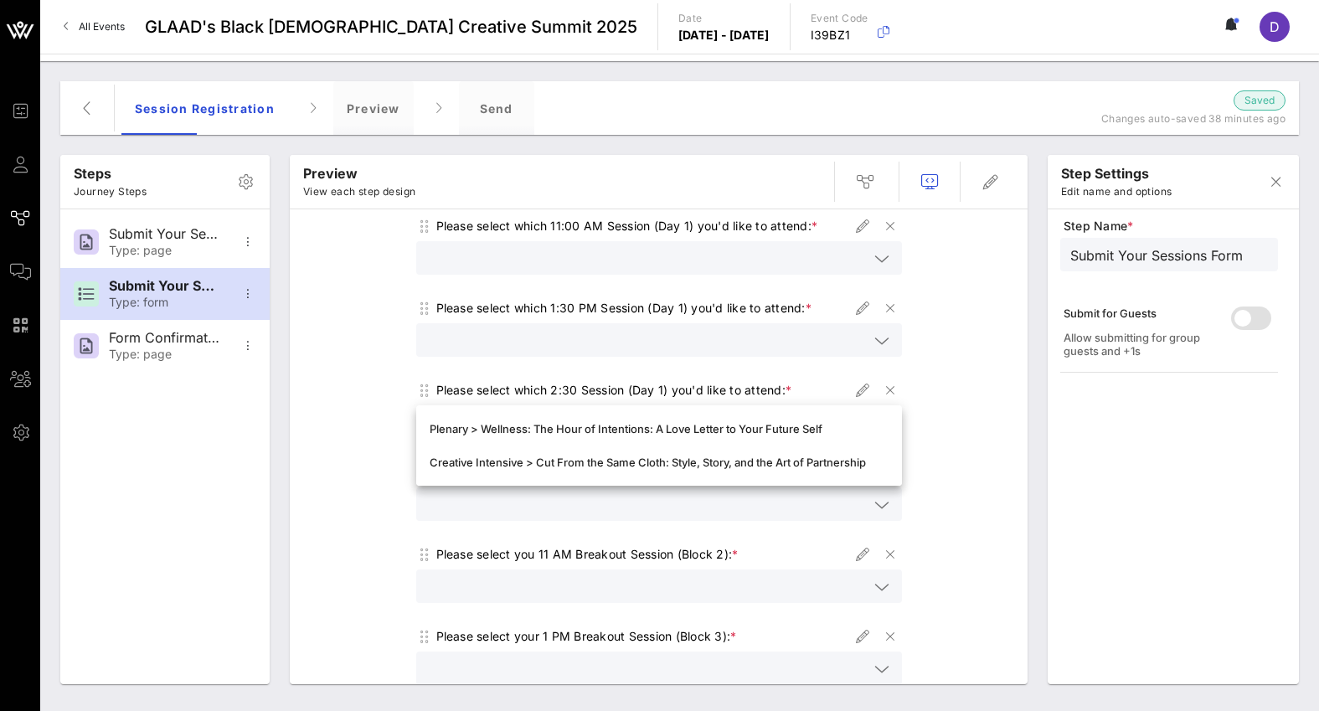
click at [932, 497] on div "Welcome to the BQCS 2025 Session Registration Form! To make the most of your Su…" at bounding box center [658, 402] width 721 height 1180
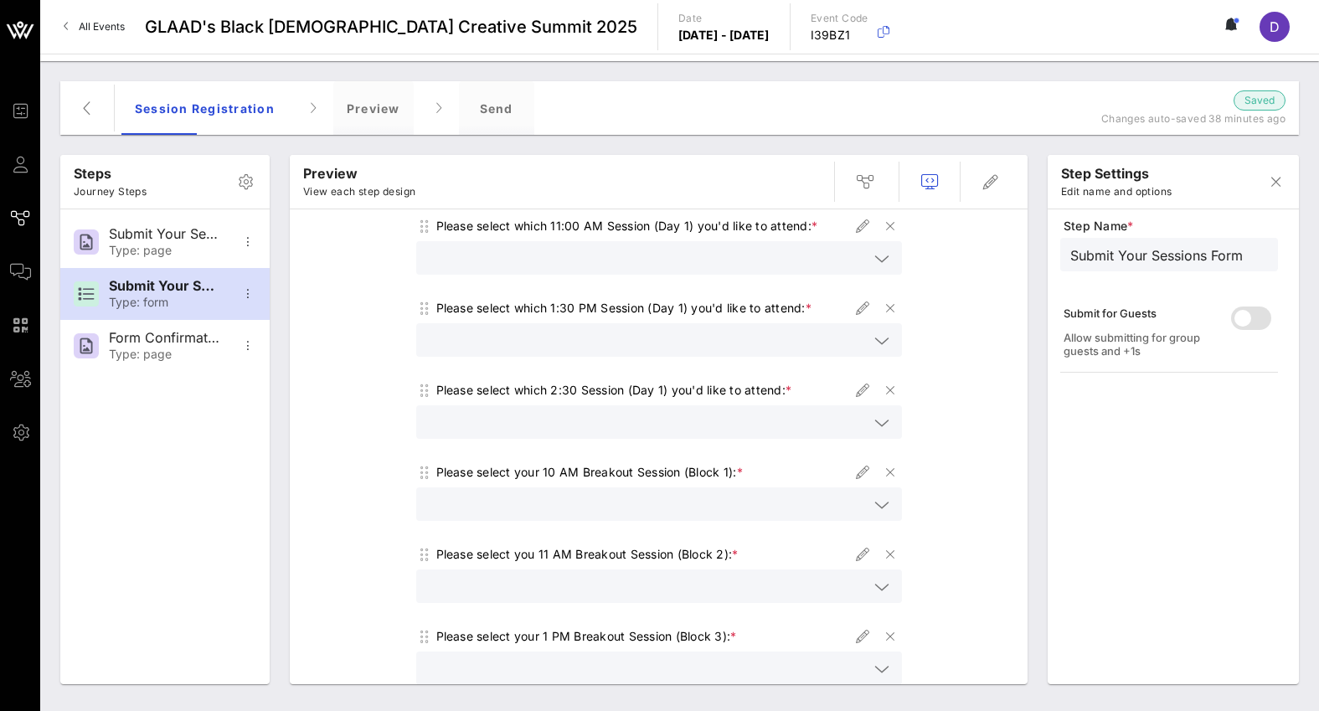
click at [887, 497] on icon at bounding box center [881, 505] width 15 height 20
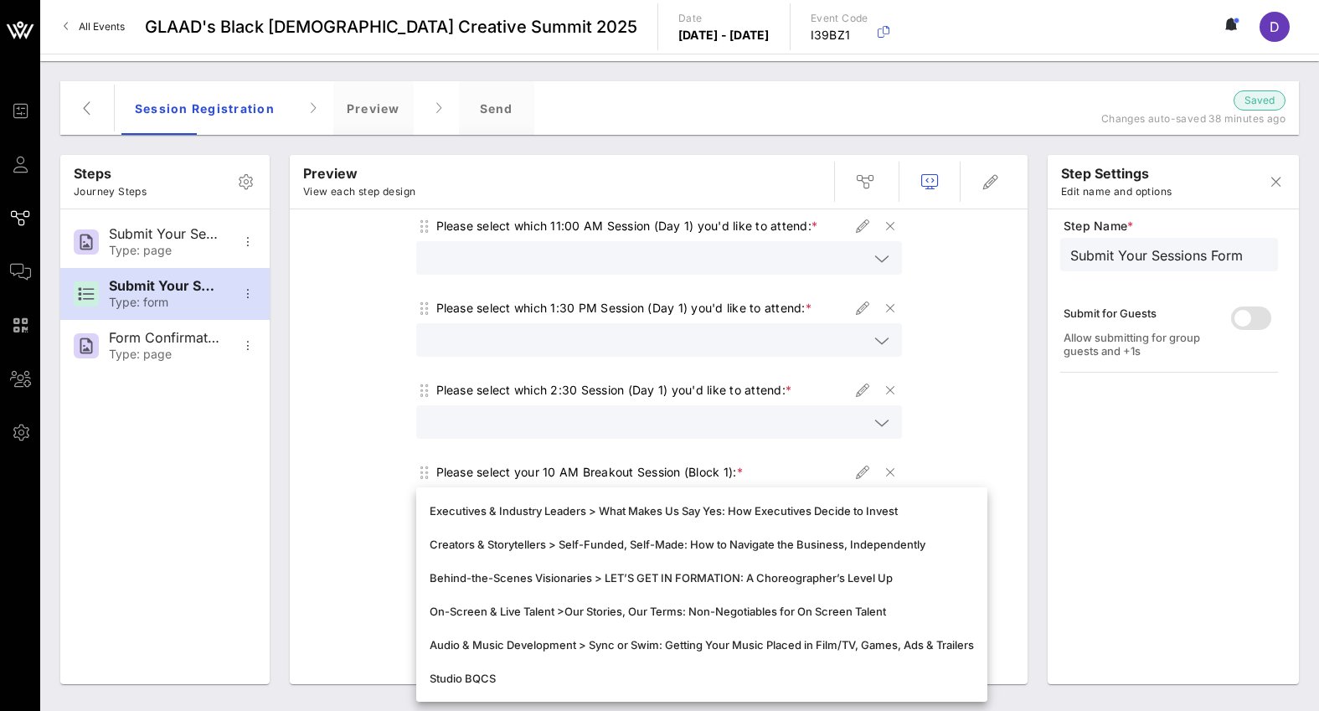
click at [968, 454] on div "Welcome to the BQCS 2025 Session Registration Form! To make the most of your Su…" at bounding box center [658, 402] width 721 height 1180
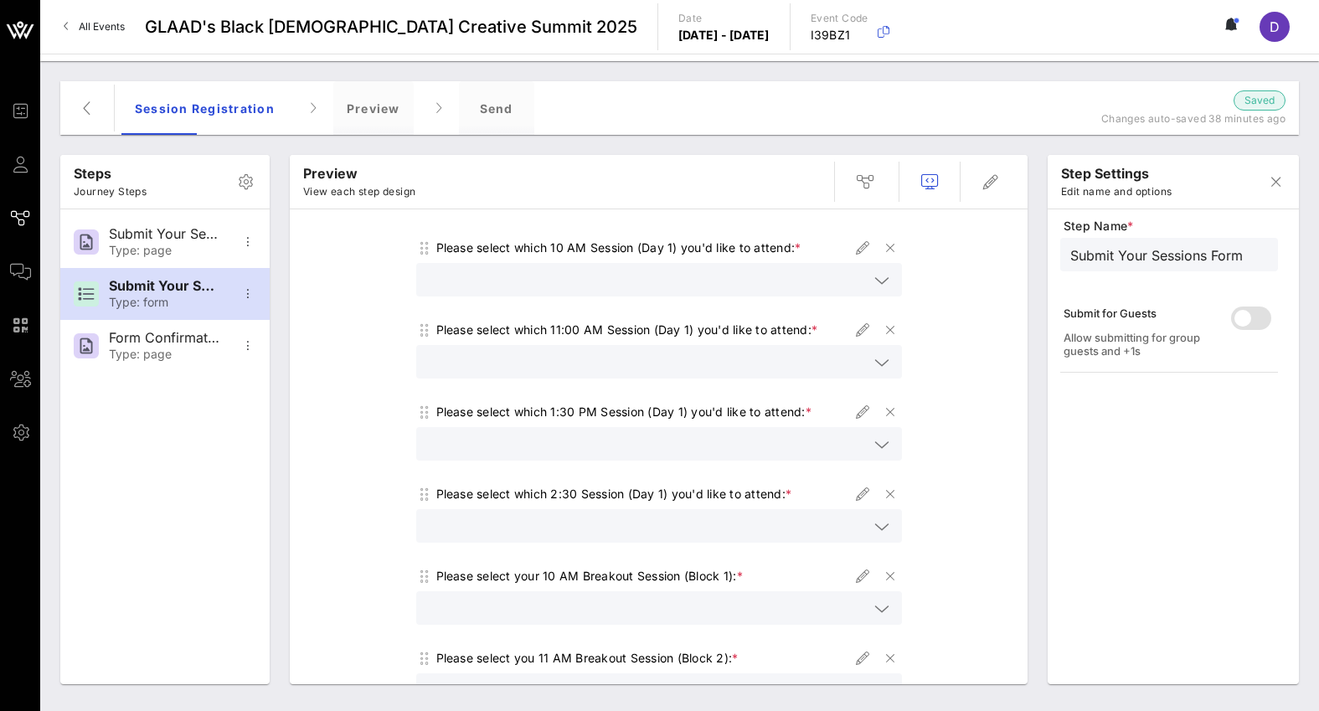
scroll to position [277, 0]
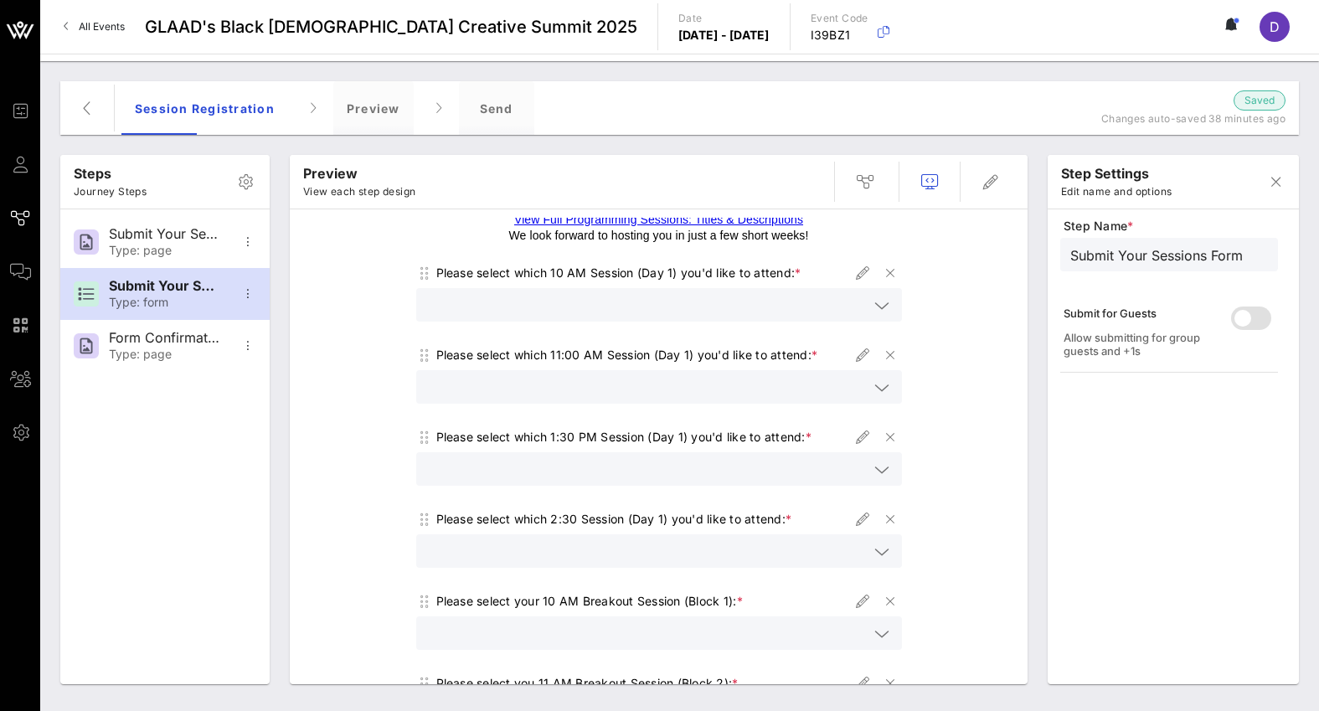
click at [887, 307] on icon at bounding box center [881, 306] width 15 height 20
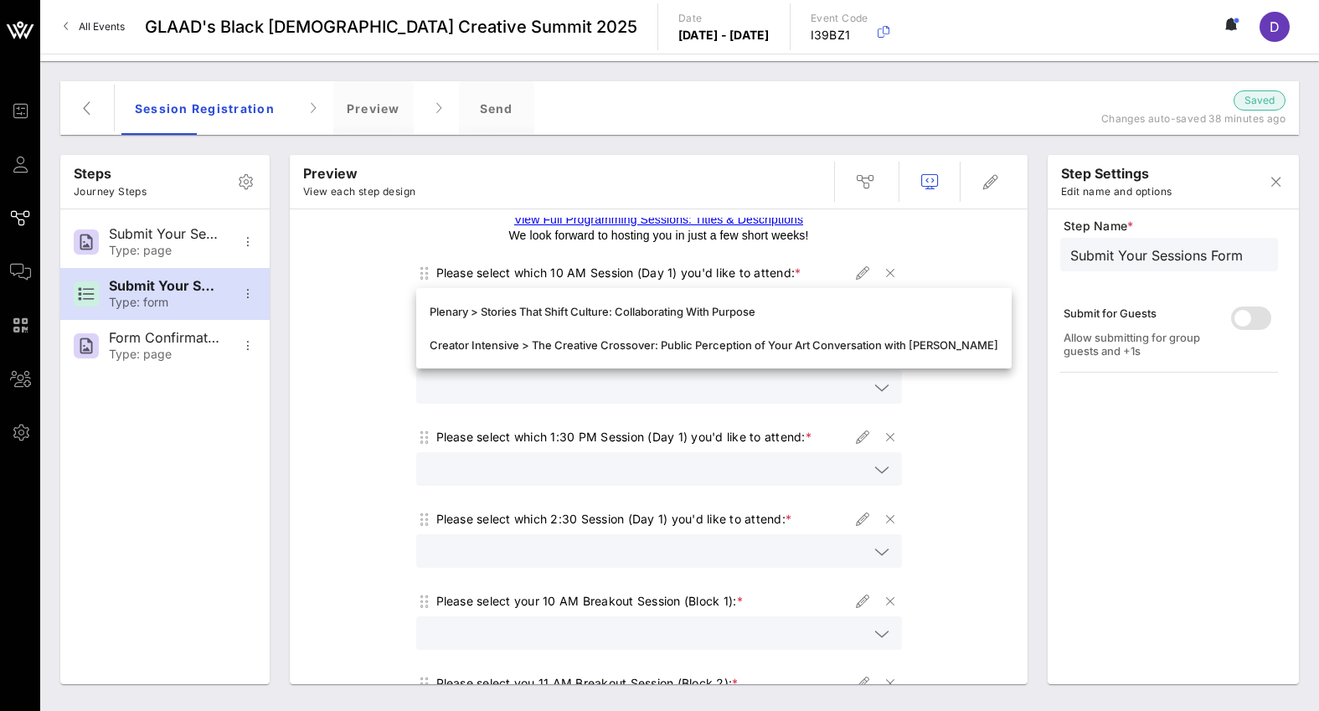
click at [973, 465] on div "Welcome to the BQCS 2025 Session Registration Form! To make the most of your Su…" at bounding box center [658, 531] width 721 height 1180
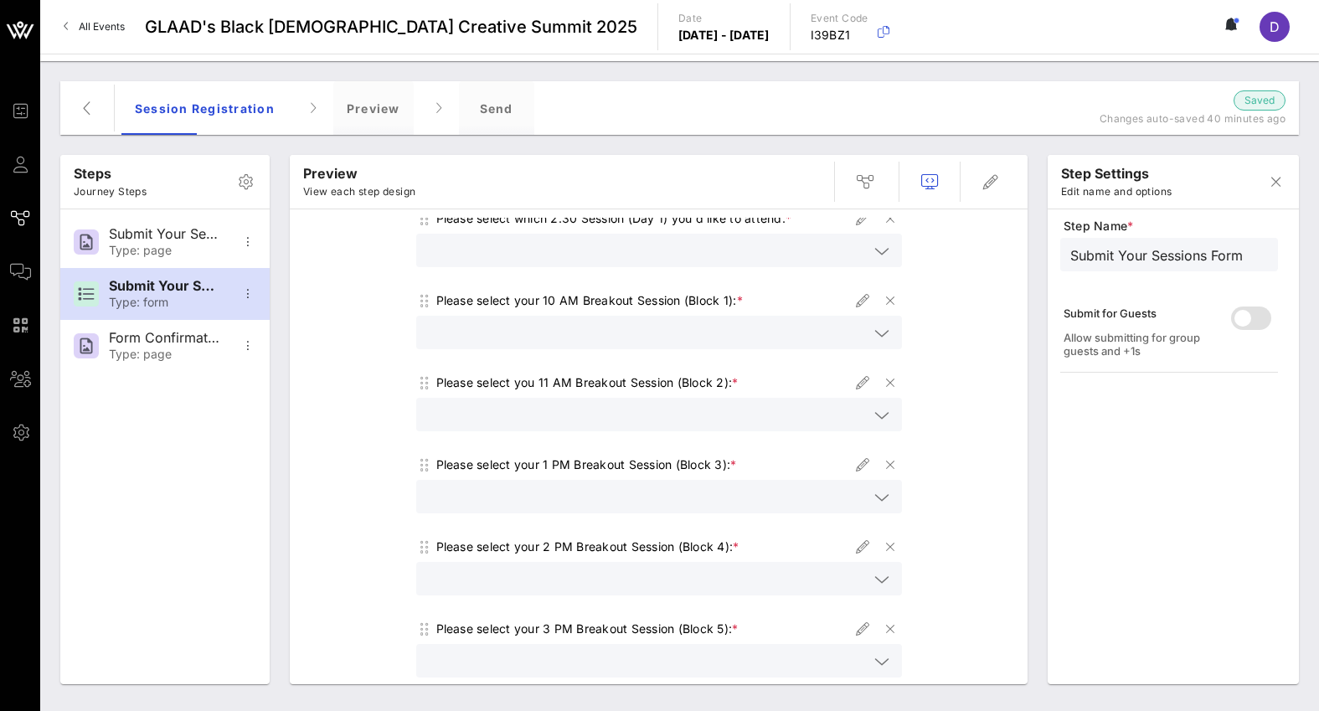
scroll to position [0, 0]
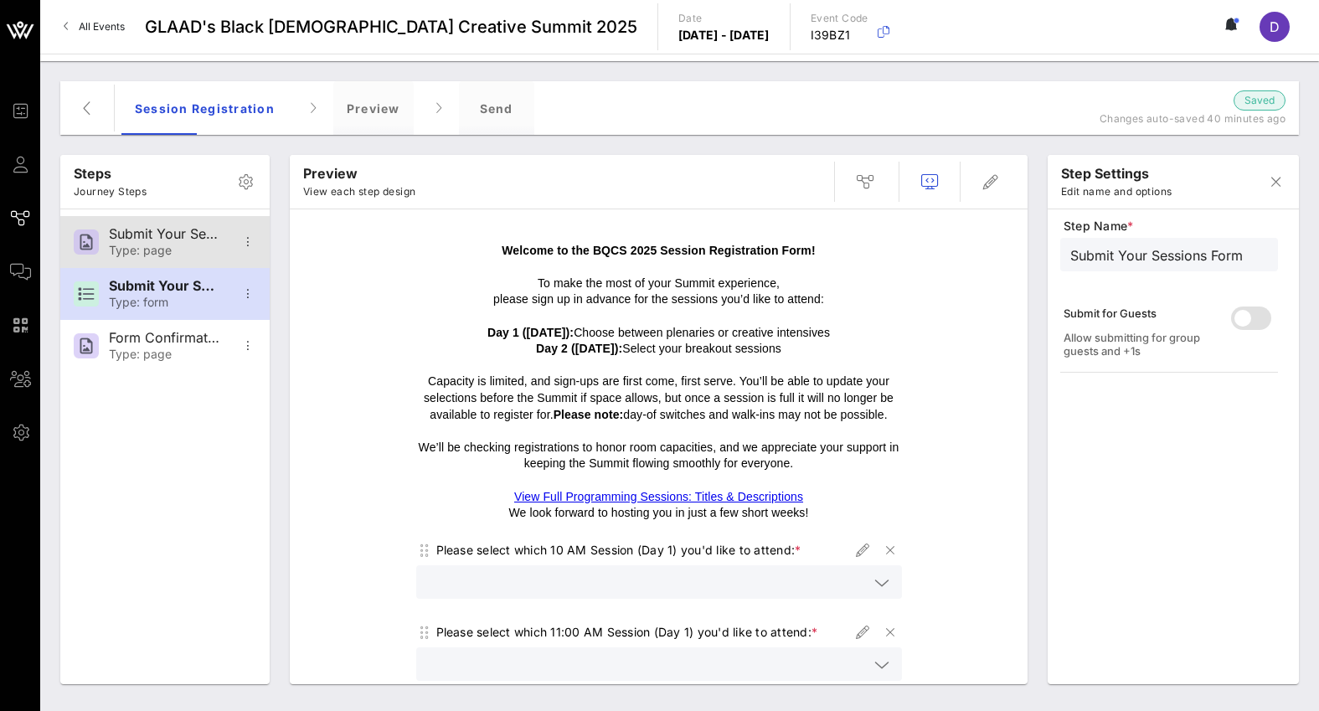
click at [193, 241] on div "Submit Your Sessions Here" at bounding box center [164, 234] width 111 height 16
type input "Submit Your Sessions Here"
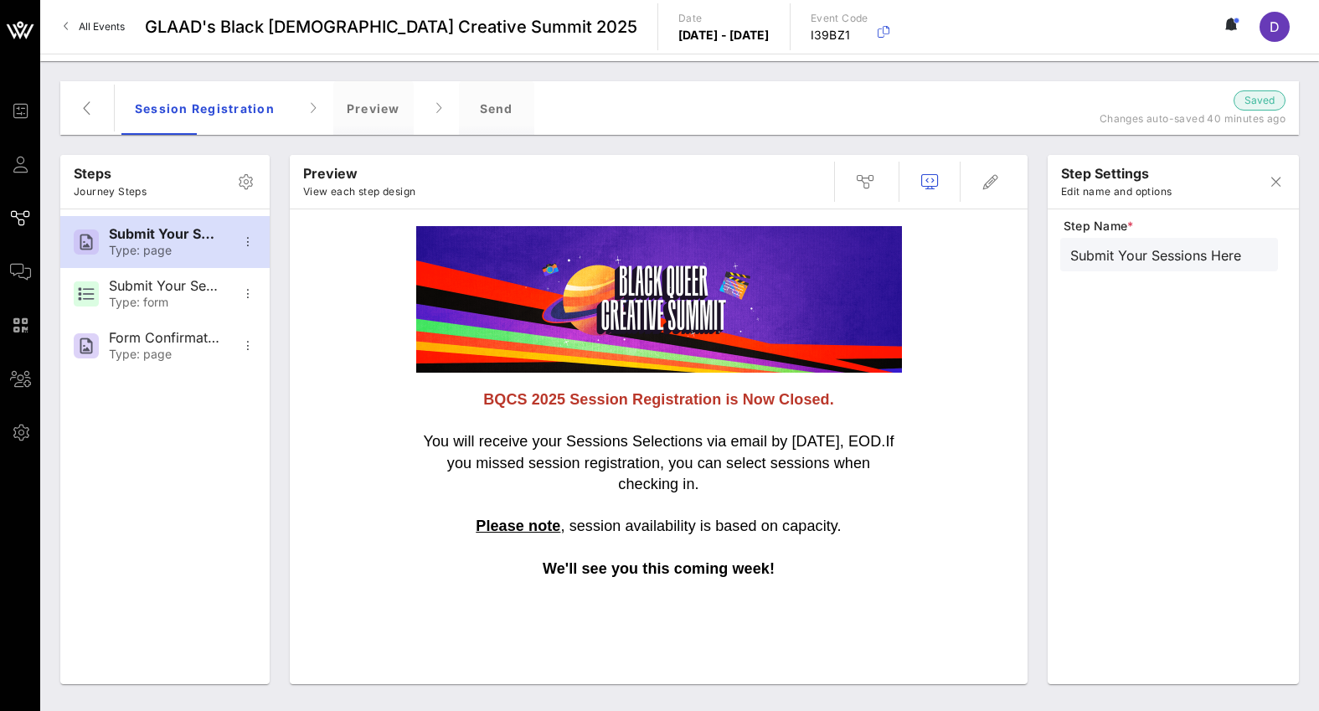
click at [672, 560] on strong "We'll see you this coming week!" at bounding box center [659, 568] width 232 height 17
click at [680, 433] on span "will receive your Sessions Selections via email by Wednesday, September 17th, E…" at bounding box center [669, 441] width 432 height 17
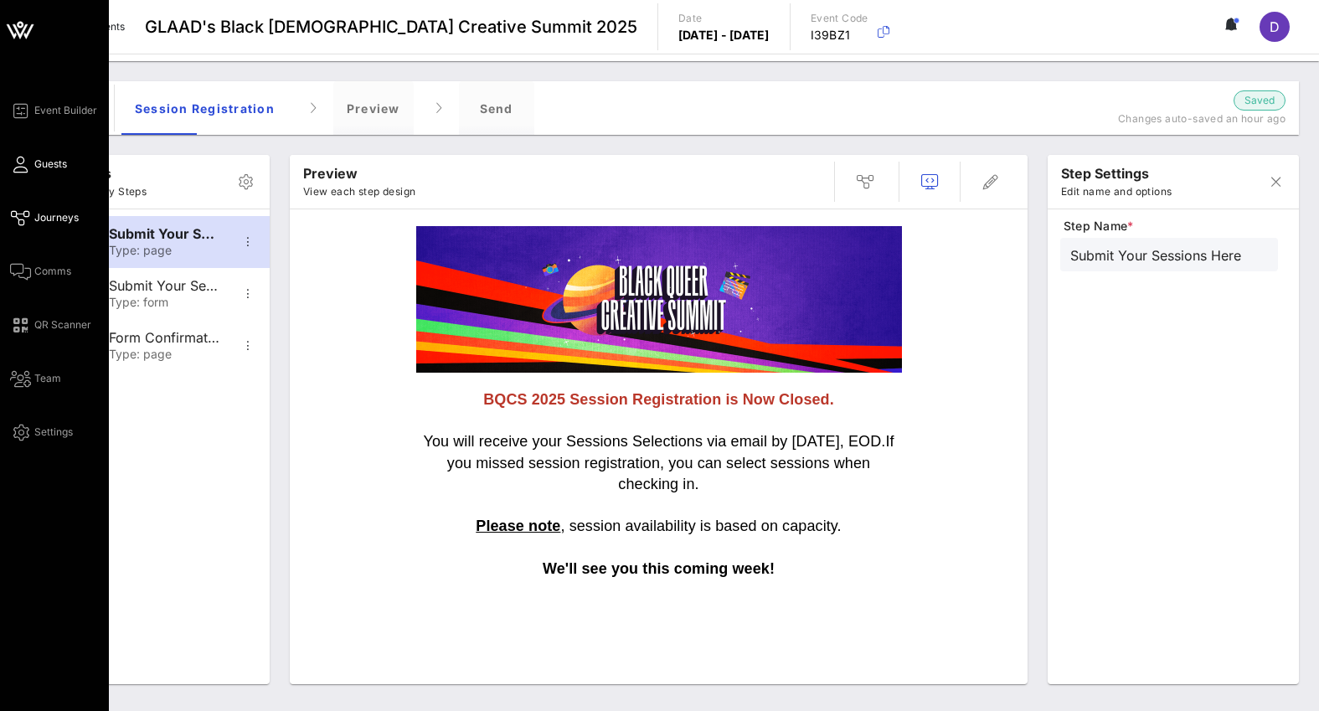
click at [34, 167] on span "Guests" at bounding box center [50, 164] width 33 height 15
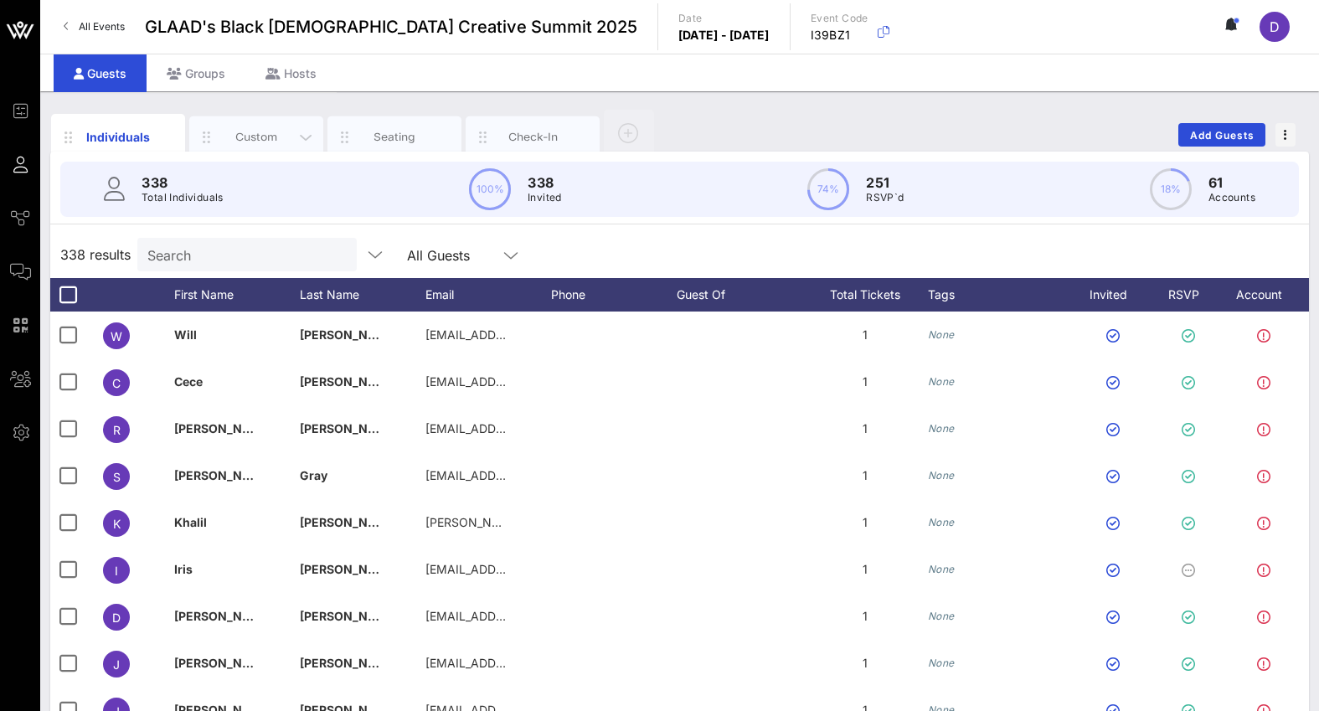
click at [235, 121] on div "Custom" at bounding box center [256, 137] width 134 height 42
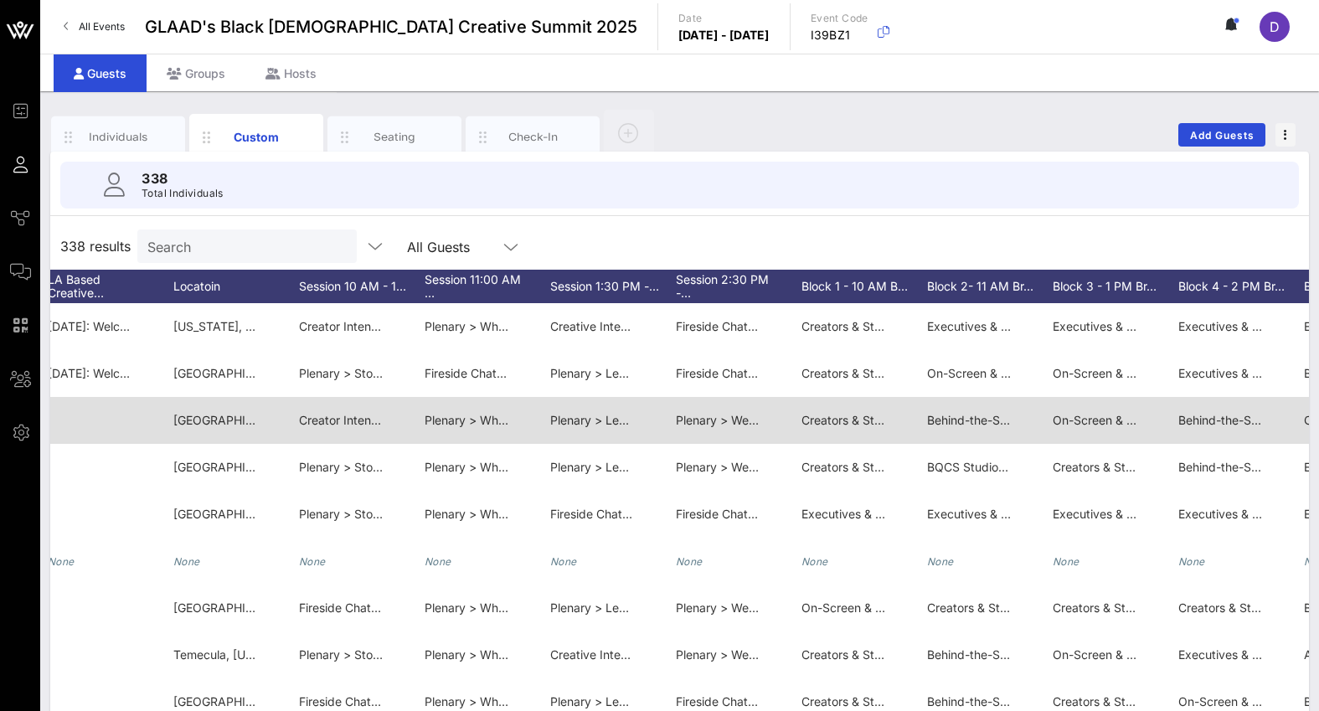
scroll to position [0, 3271]
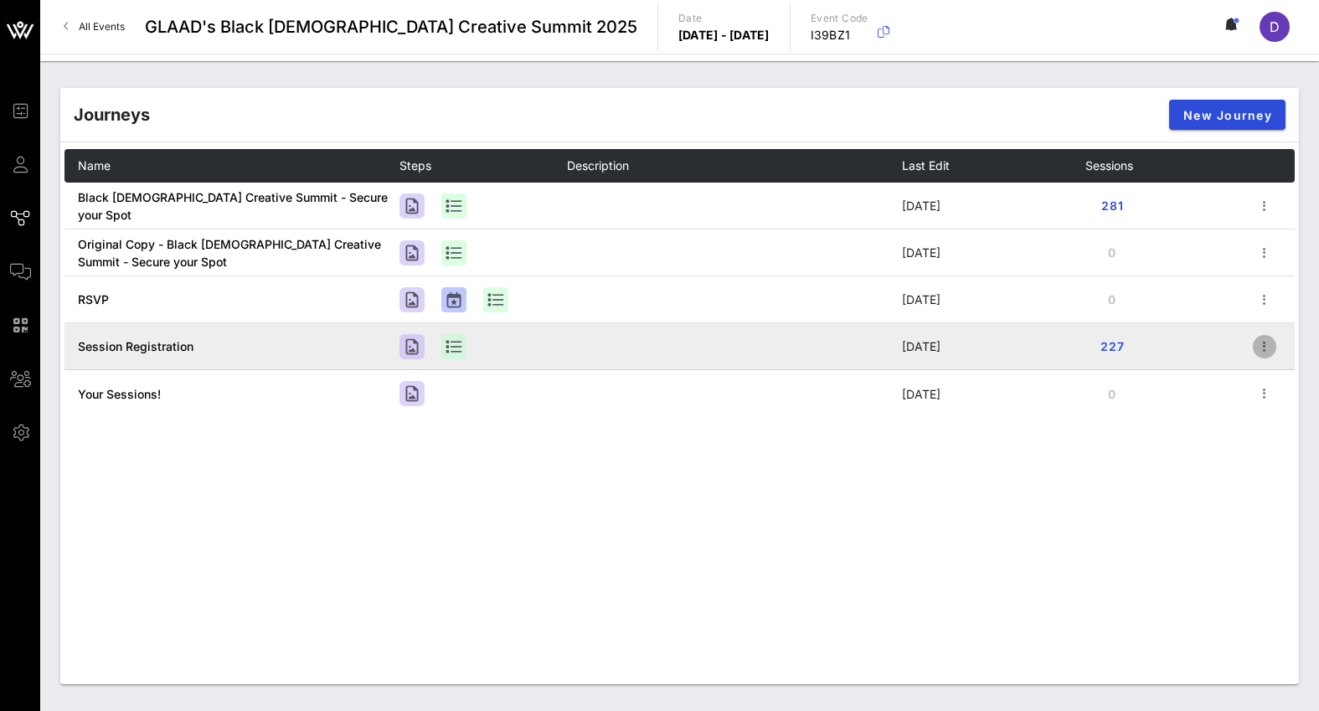
click at [1260, 348] on icon "button" at bounding box center [1265, 347] width 20 height 20
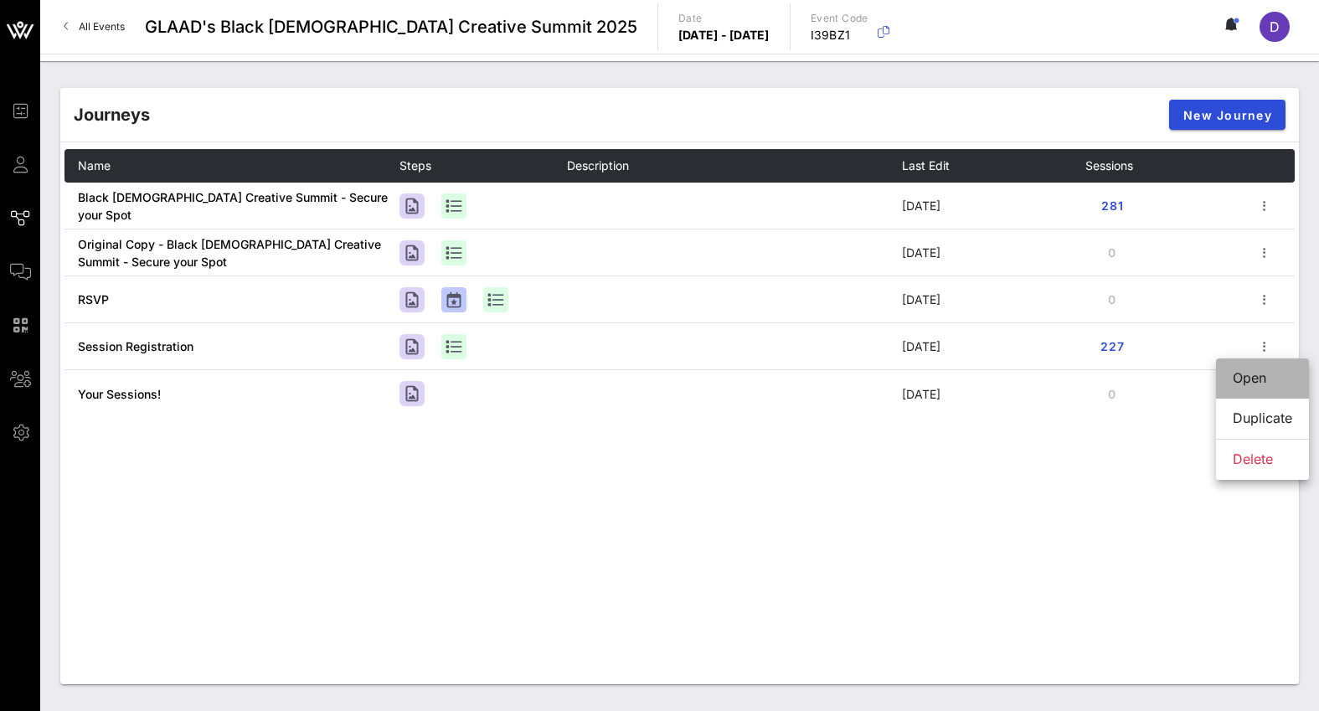
click at [1244, 369] on div "Open" at bounding box center [1262, 378] width 59 height 36
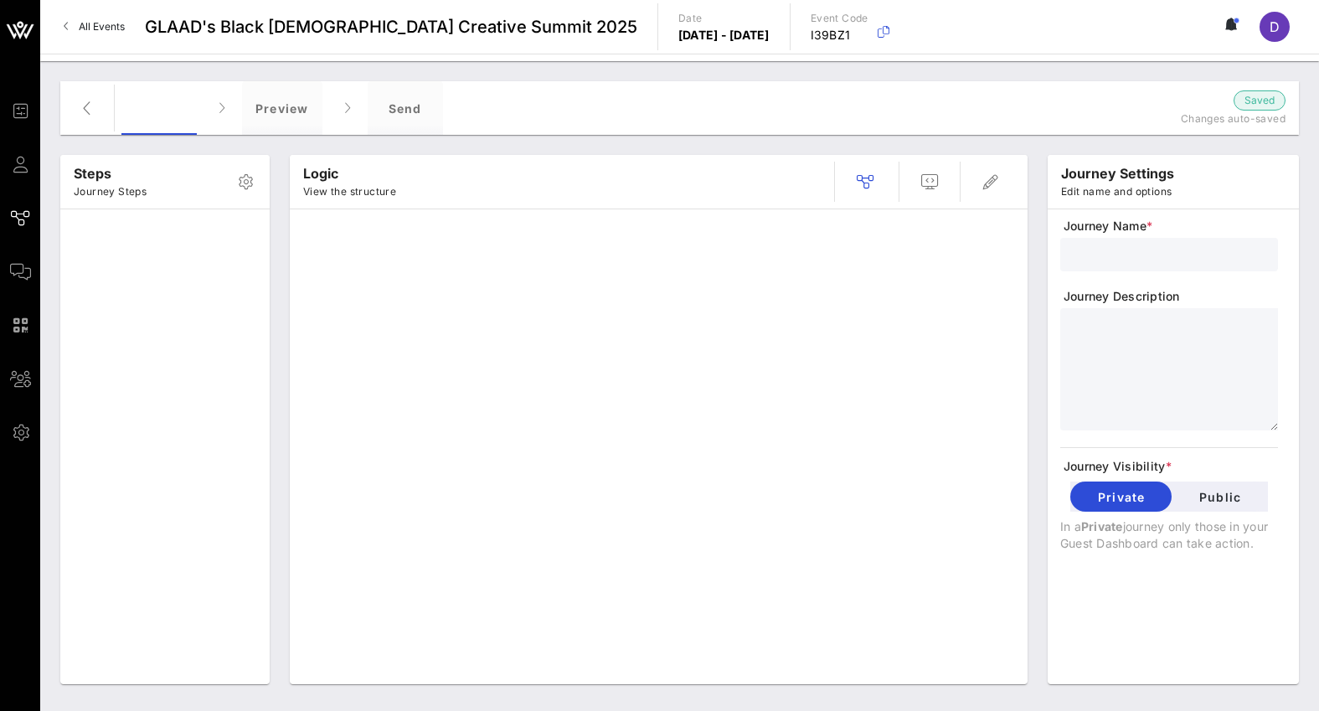
type input "Session Registration"
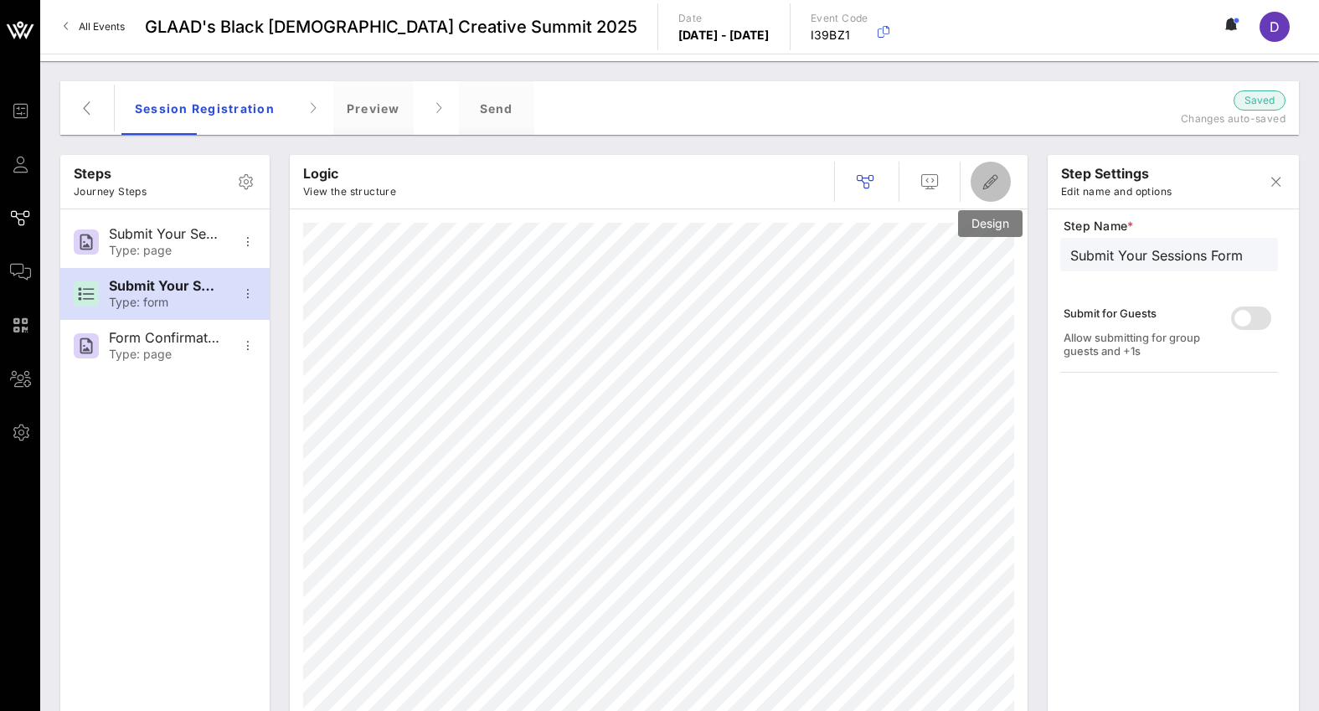
click at [993, 188] on icon "button" at bounding box center [991, 182] width 20 height 20
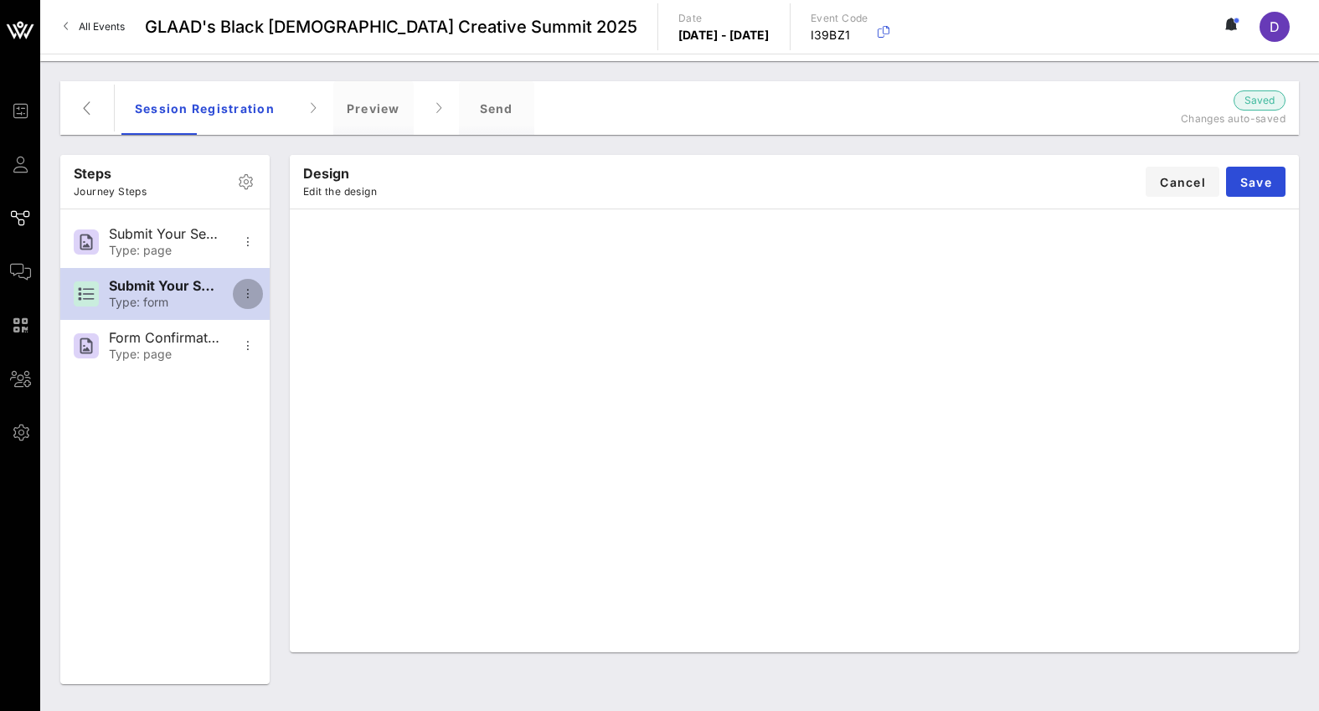
click at [247, 291] on icon "button" at bounding box center [248, 294] width 20 height 20
click at [1243, 190] on button "Save" at bounding box center [1255, 182] width 59 height 30
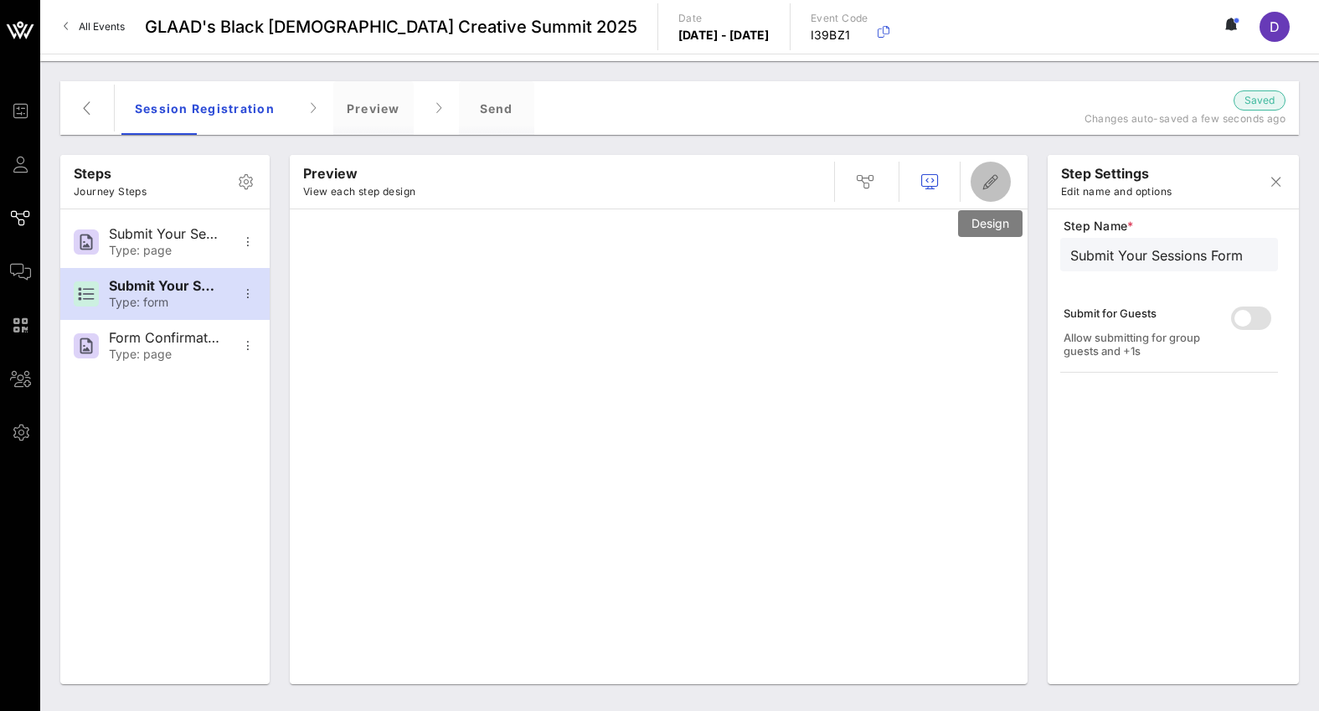
click at [996, 186] on icon "button" at bounding box center [991, 182] width 20 height 20
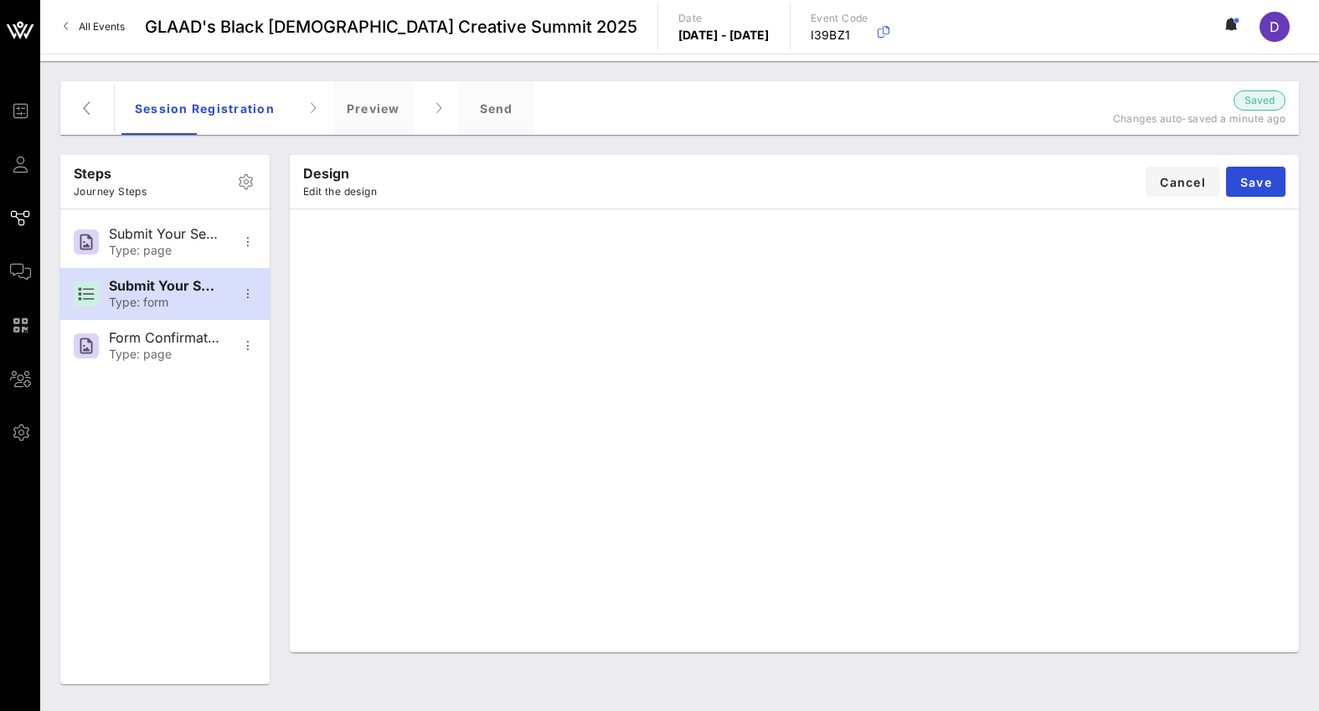
click at [1287, 181] on div "Design Edit the design Cancel Save" at bounding box center [794, 182] width 1009 height 54
click at [1262, 181] on span "Save" at bounding box center [1256, 182] width 33 height 14
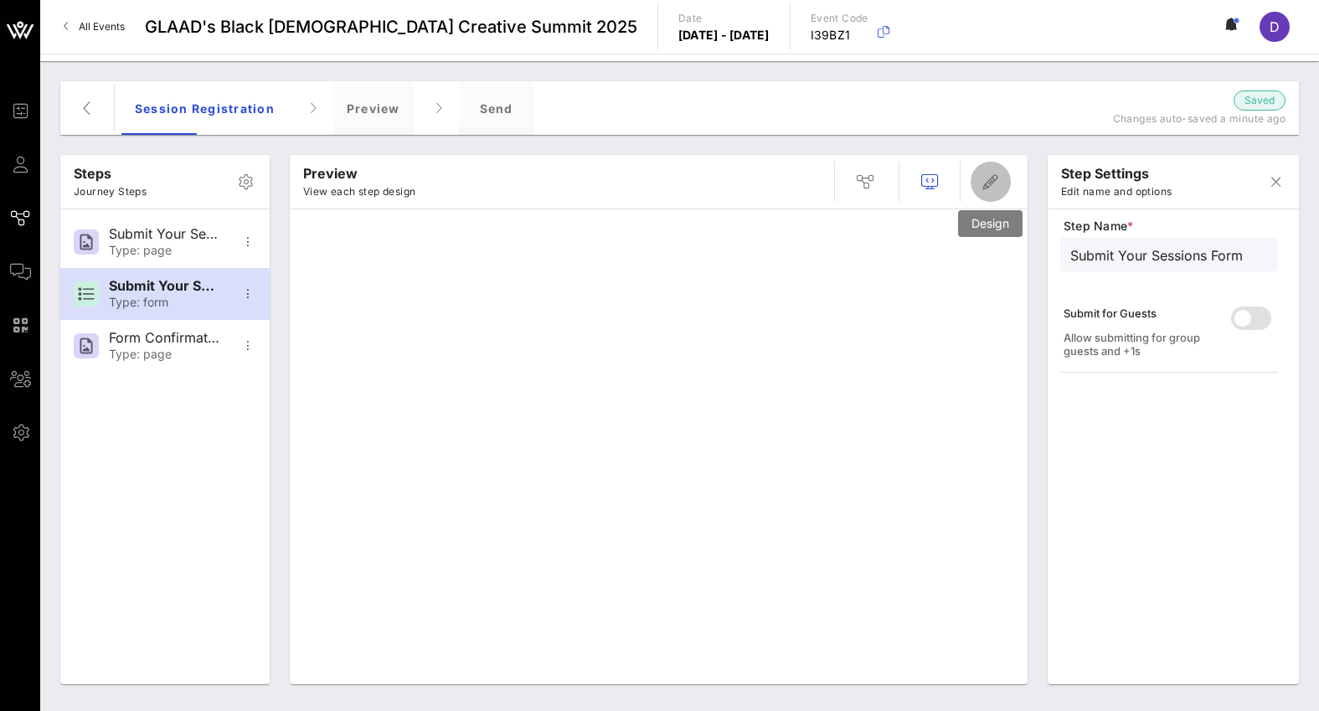
click at [985, 189] on icon "button" at bounding box center [991, 182] width 20 height 20
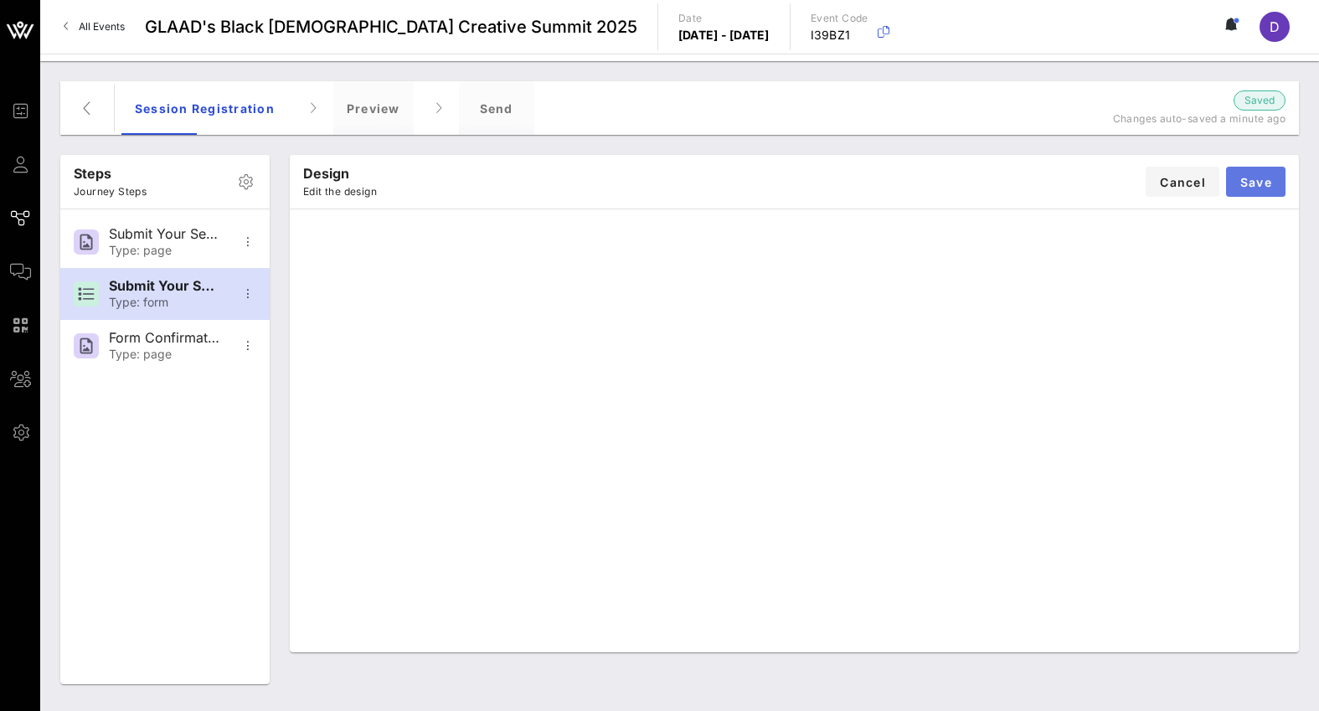
click at [1242, 178] on span "Save" at bounding box center [1256, 182] width 33 height 14
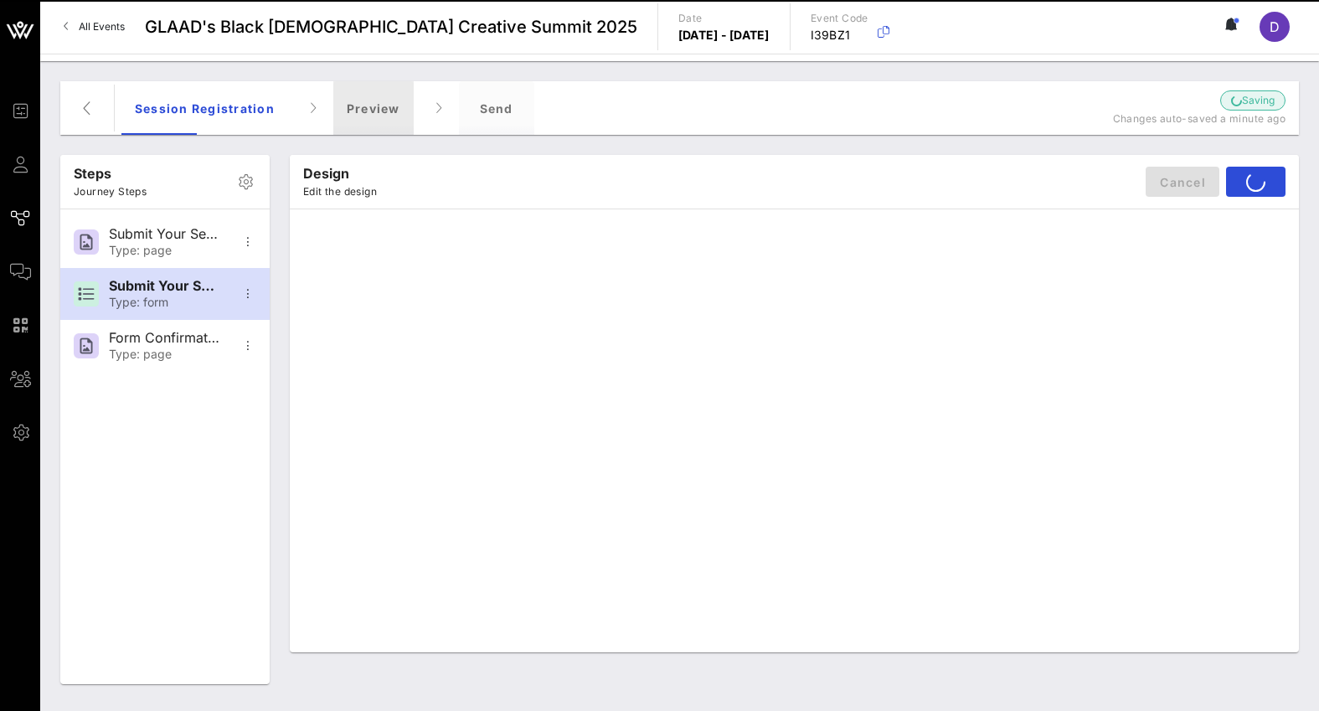
click at [378, 114] on div "Preview" at bounding box center [373, 108] width 80 height 54
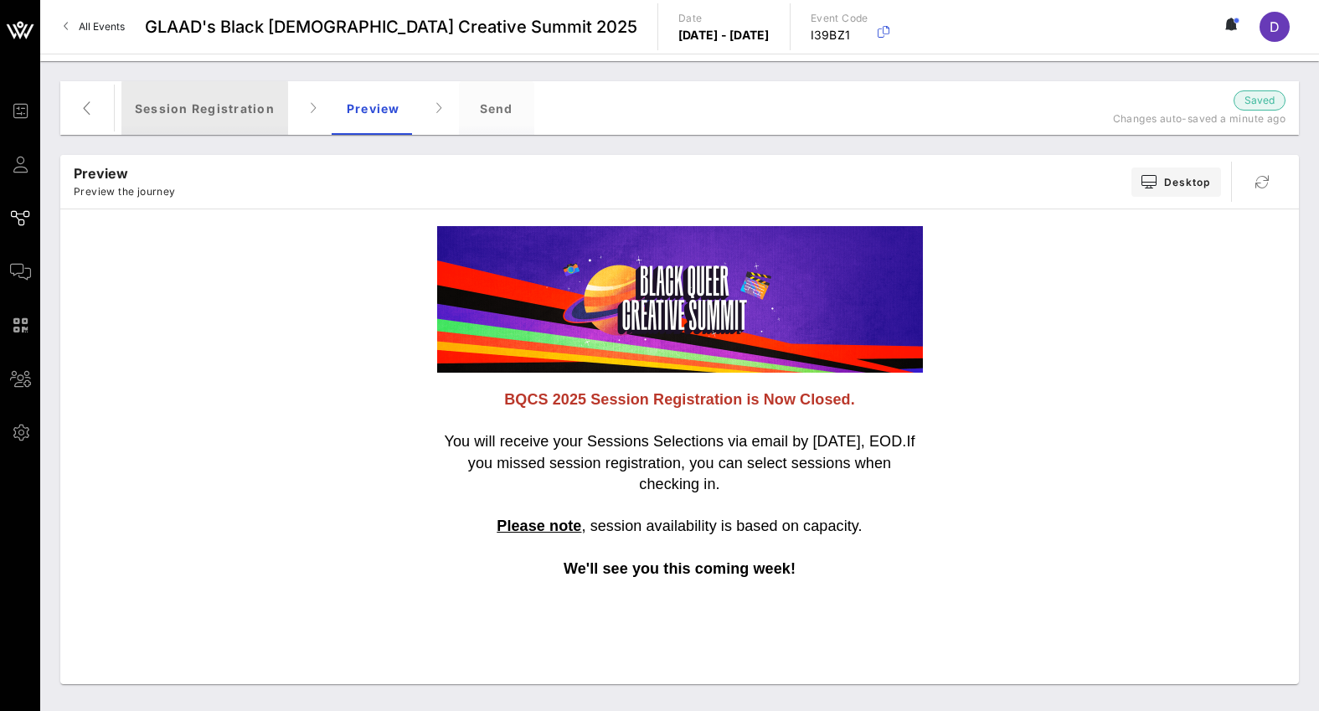
click at [264, 130] on div "Session Registration" at bounding box center [204, 108] width 167 height 54
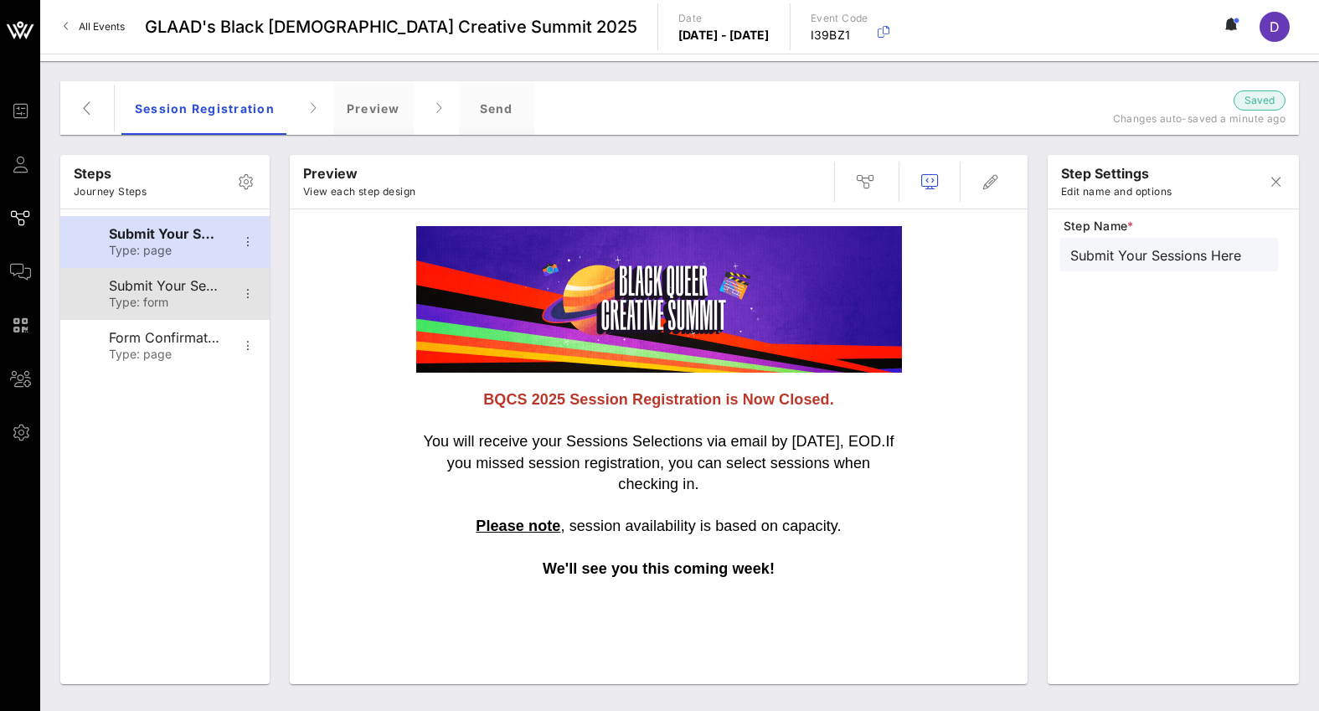
click at [135, 282] on div "Submit Your Sessions Form" at bounding box center [164, 286] width 111 height 16
type input "Submit Your Sessions Form"
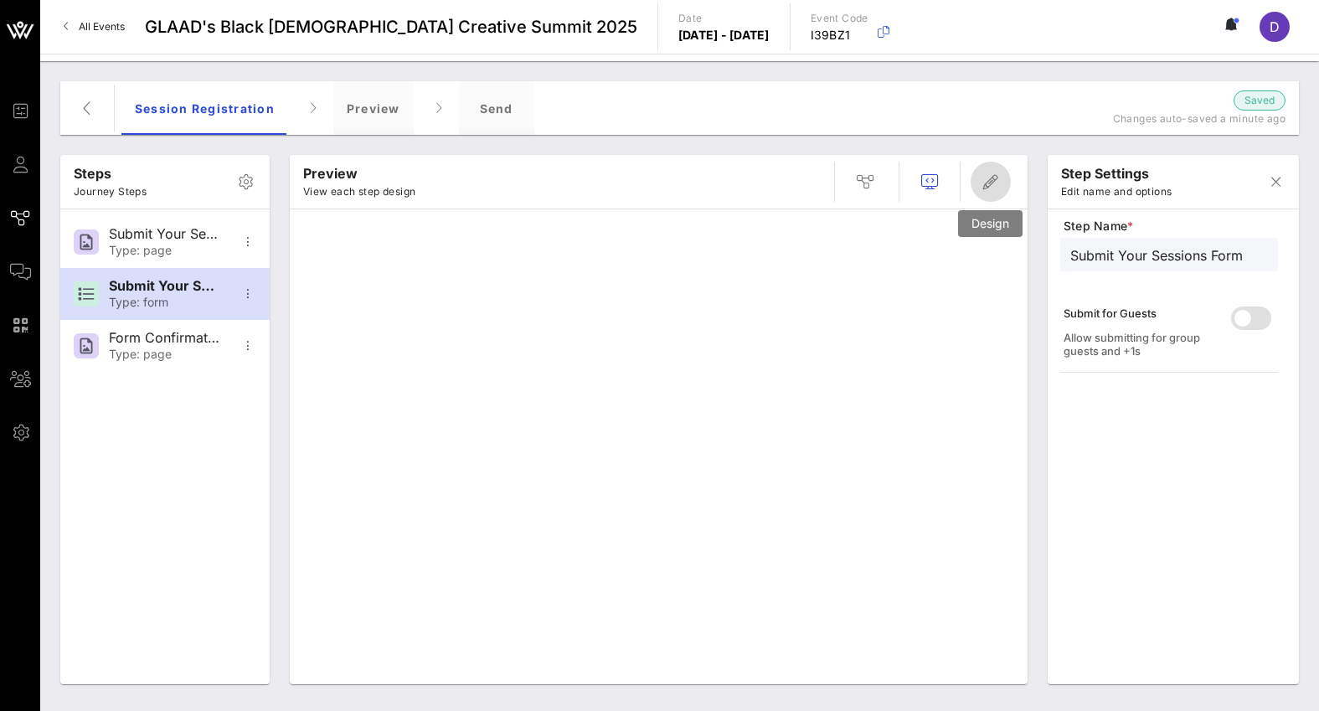
click at [1000, 178] on icon "button" at bounding box center [991, 182] width 20 height 20
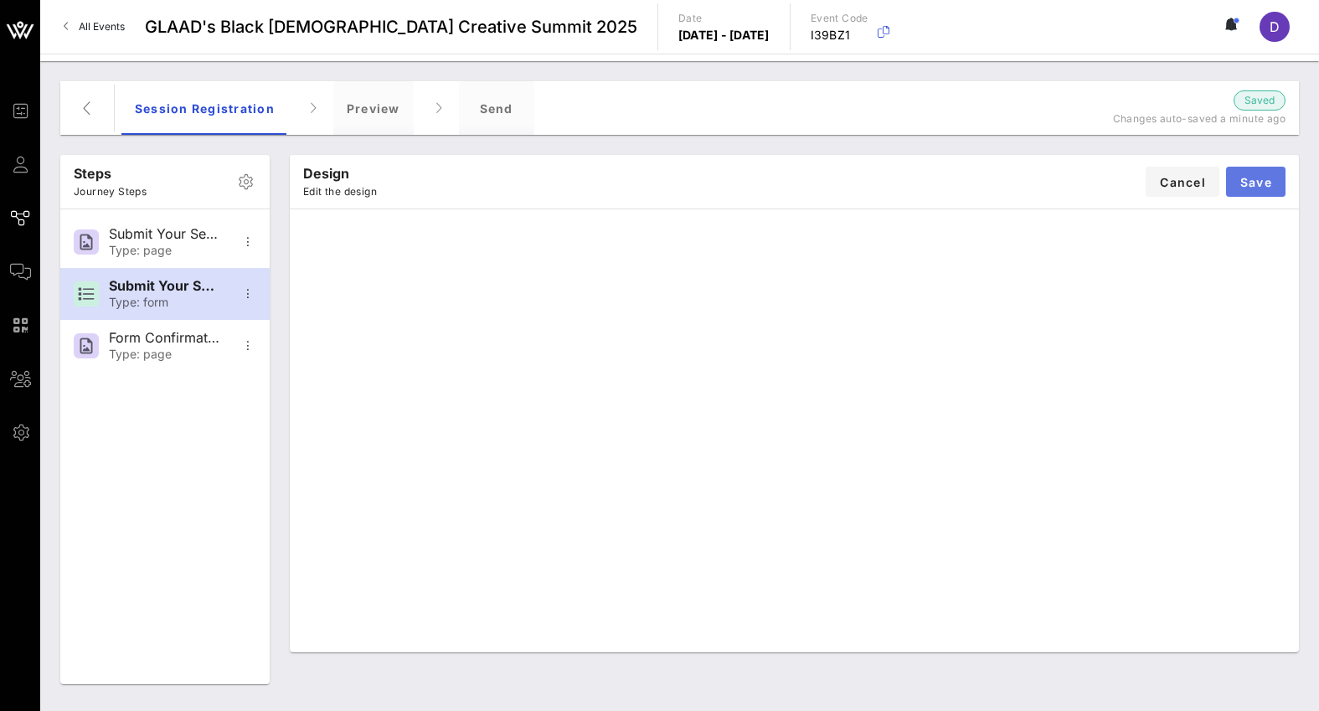
click at [1259, 193] on button "Save" at bounding box center [1255, 182] width 59 height 30
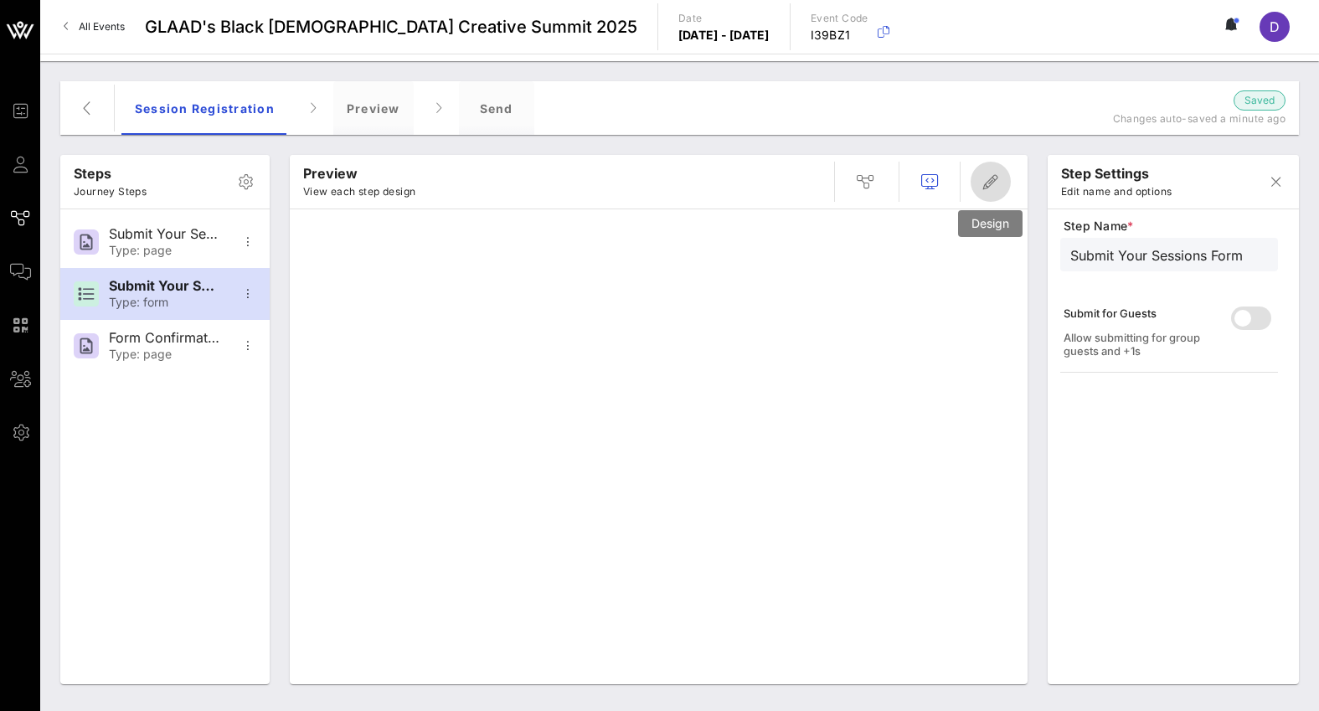
click at [989, 187] on icon "button" at bounding box center [991, 182] width 20 height 20
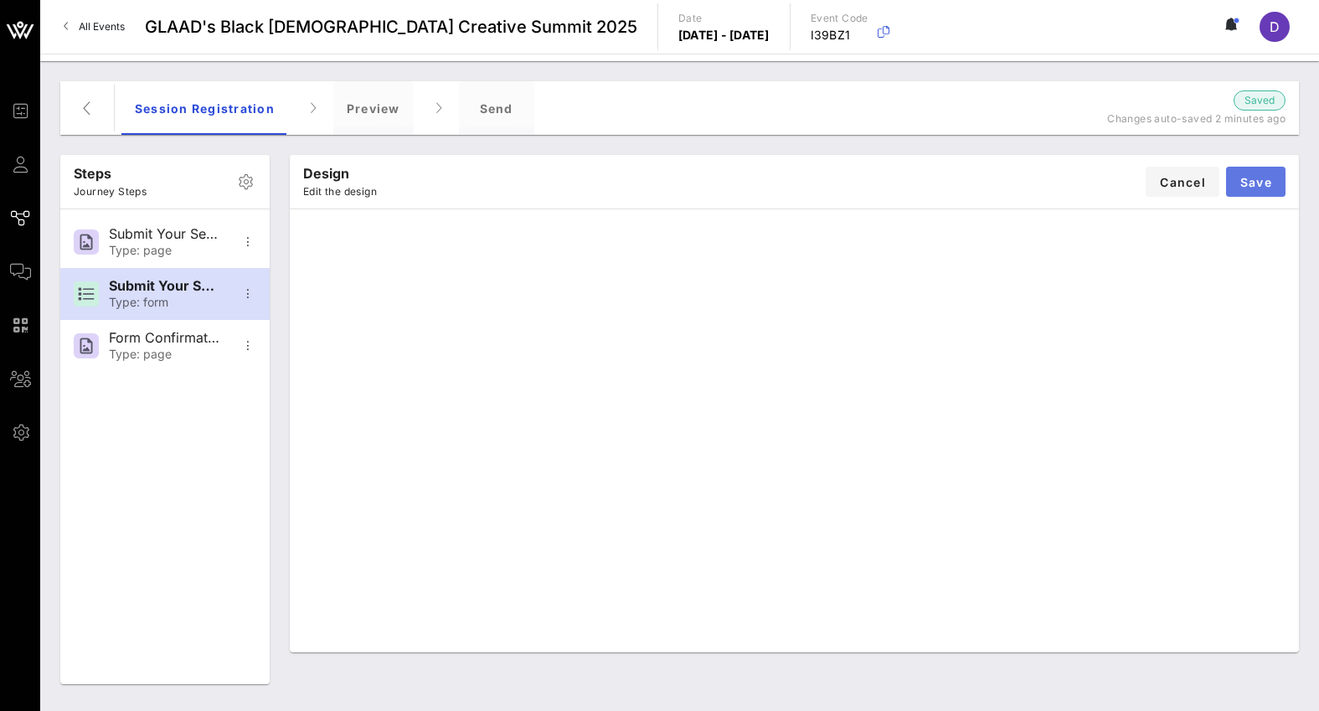
click at [1262, 180] on span "Save" at bounding box center [1256, 182] width 33 height 14
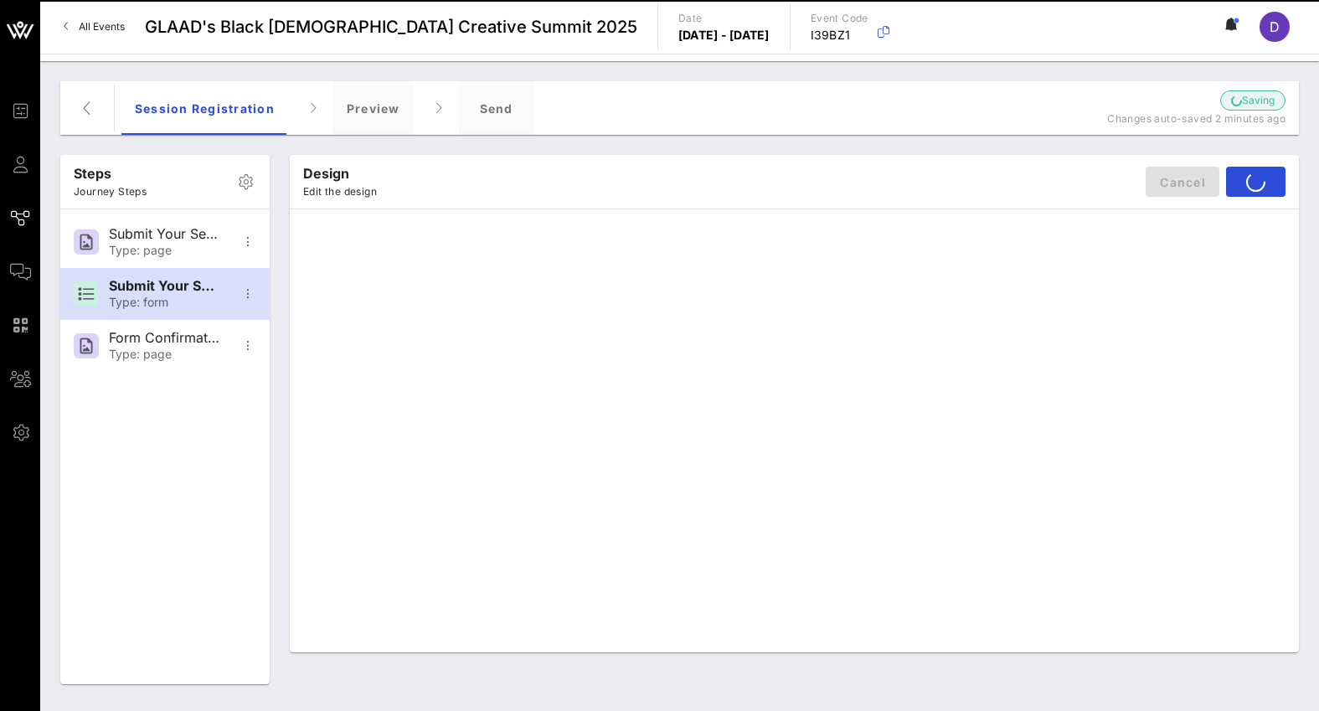
click at [1176, 179] on div "Design Edit the design Cancel Save" at bounding box center [794, 182] width 1009 height 54
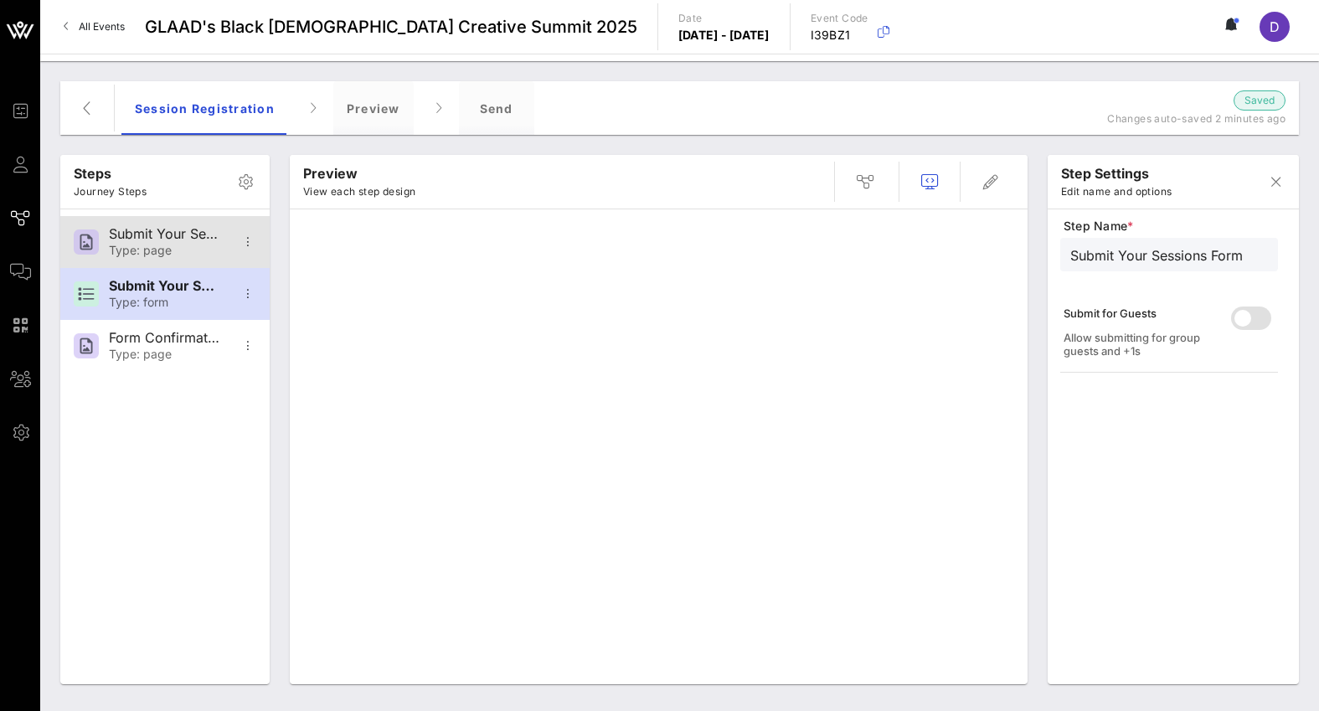
click at [158, 232] on div "Submit Your Sessions Here" at bounding box center [164, 234] width 111 height 16
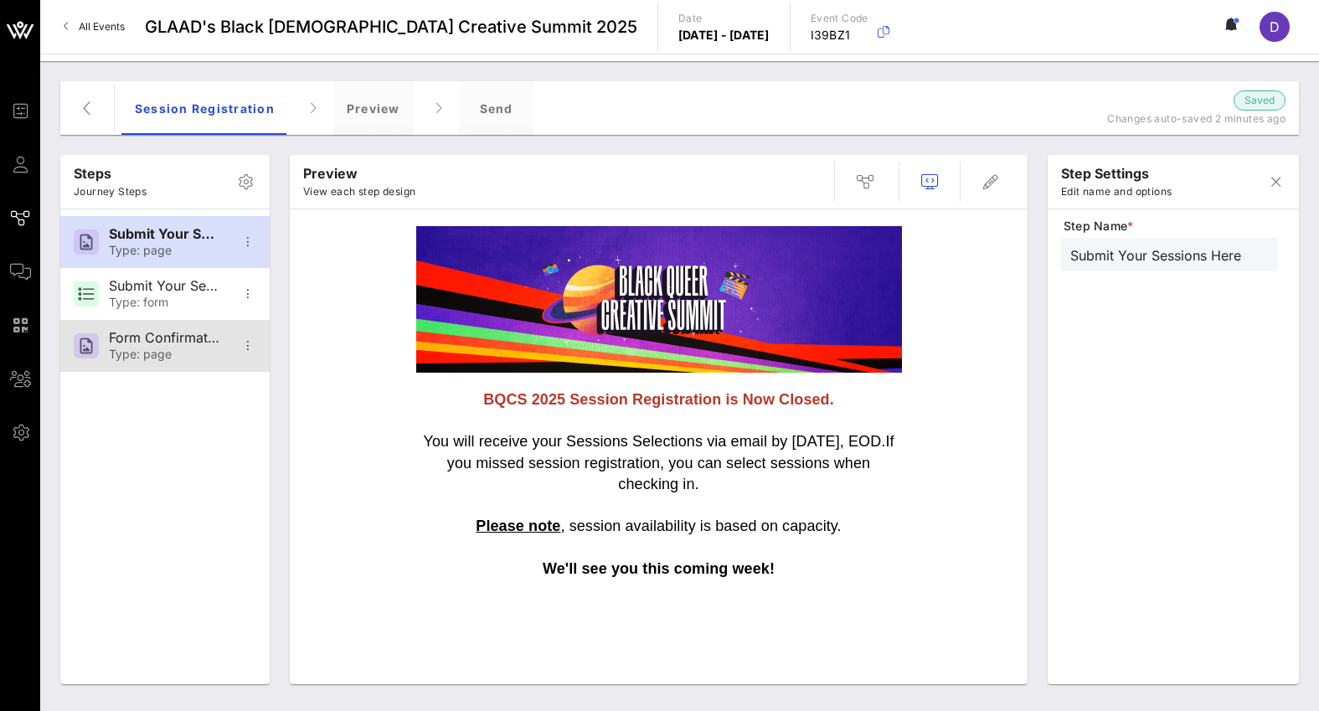
click at [162, 331] on div "Form Confirmation Message" at bounding box center [164, 338] width 111 height 16
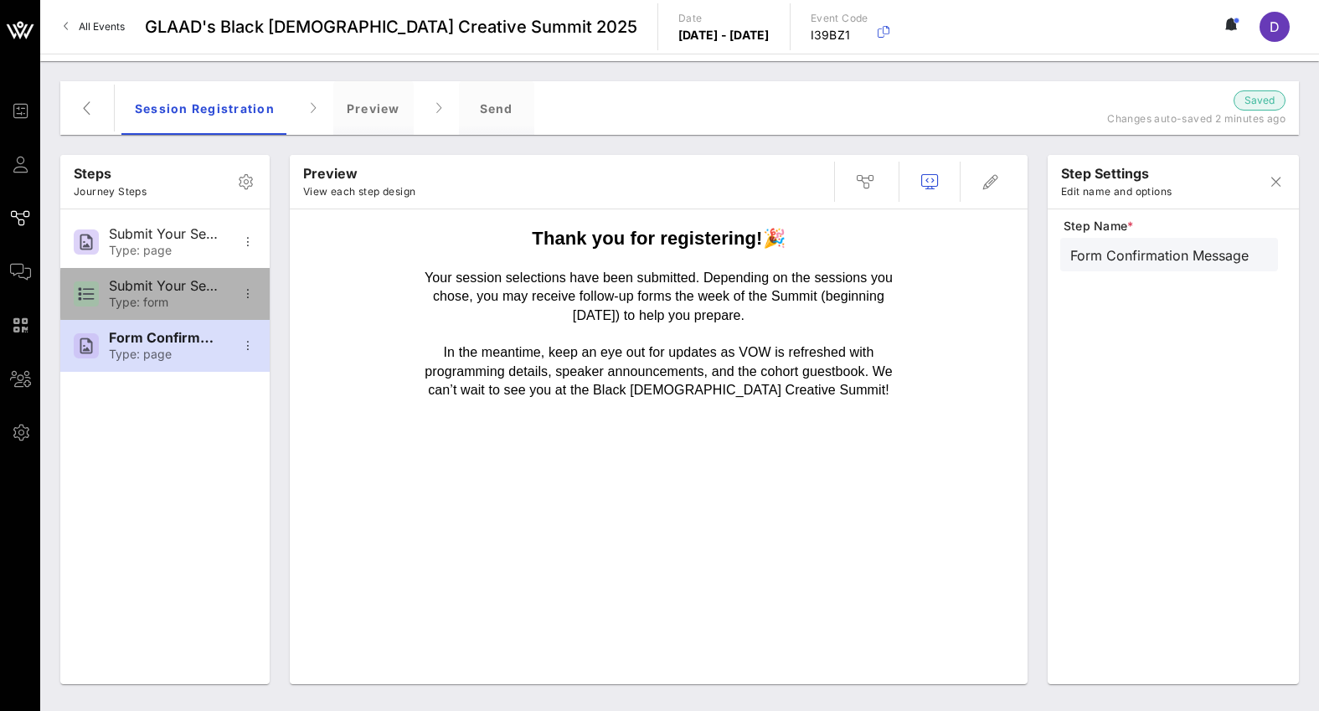
click at [161, 299] on div "Type: form" at bounding box center [164, 303] width 111 height 14
type input "Submit Your Sessions Form"
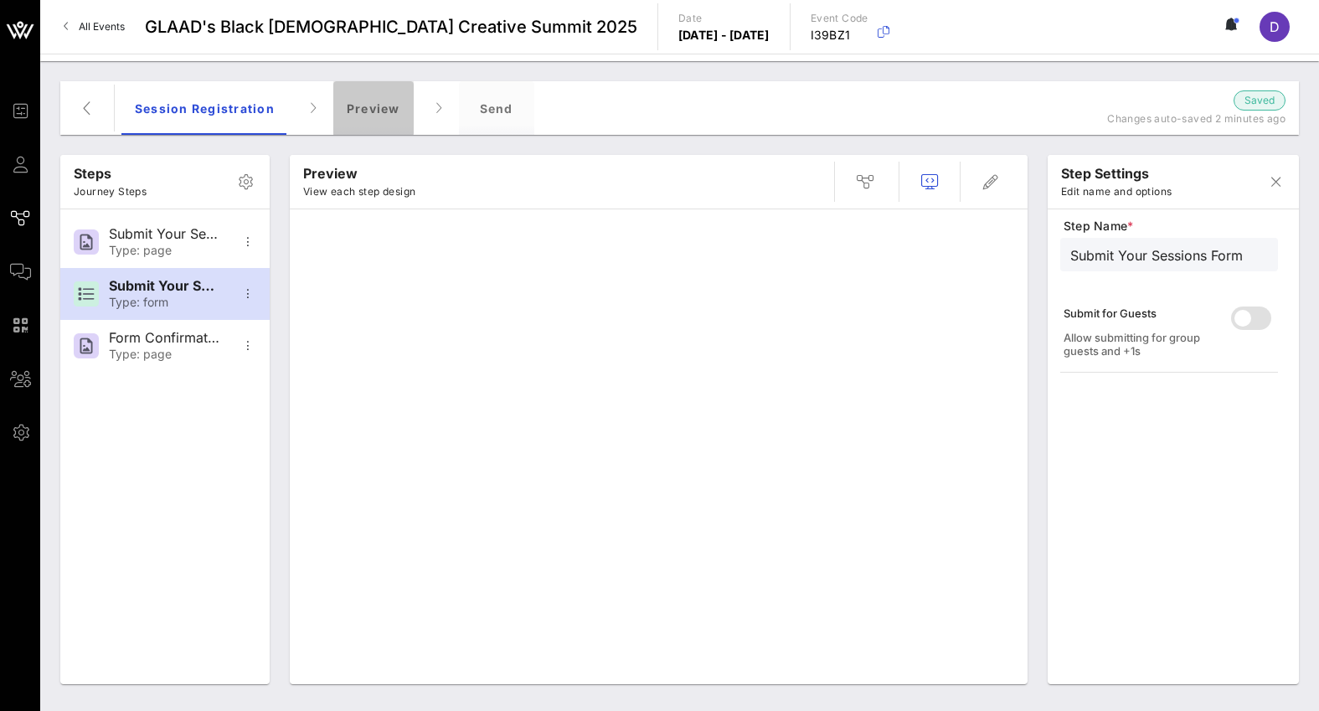
click at [395, 111] on div "Preview" at bounding box center [373, 108] width 80 height 54
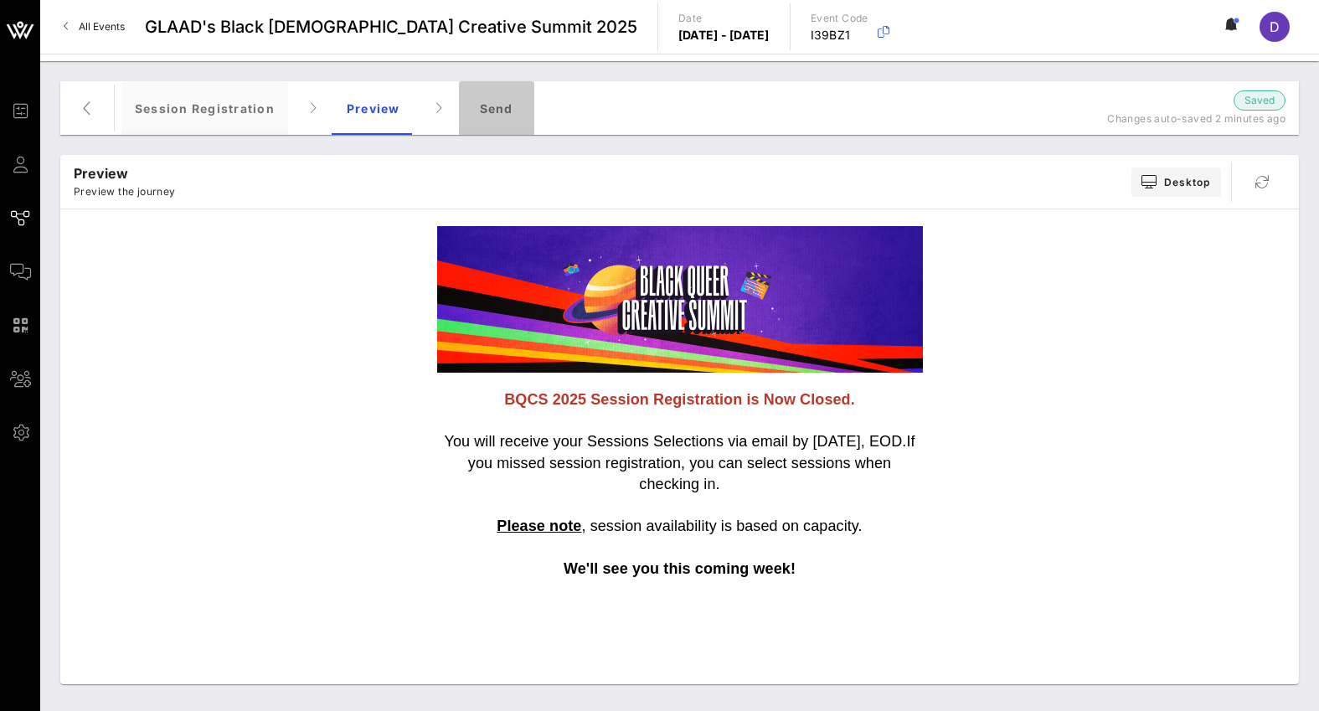
click at [502, 116] on div "Send" at bounding box center [496, 108] width 75 height 54
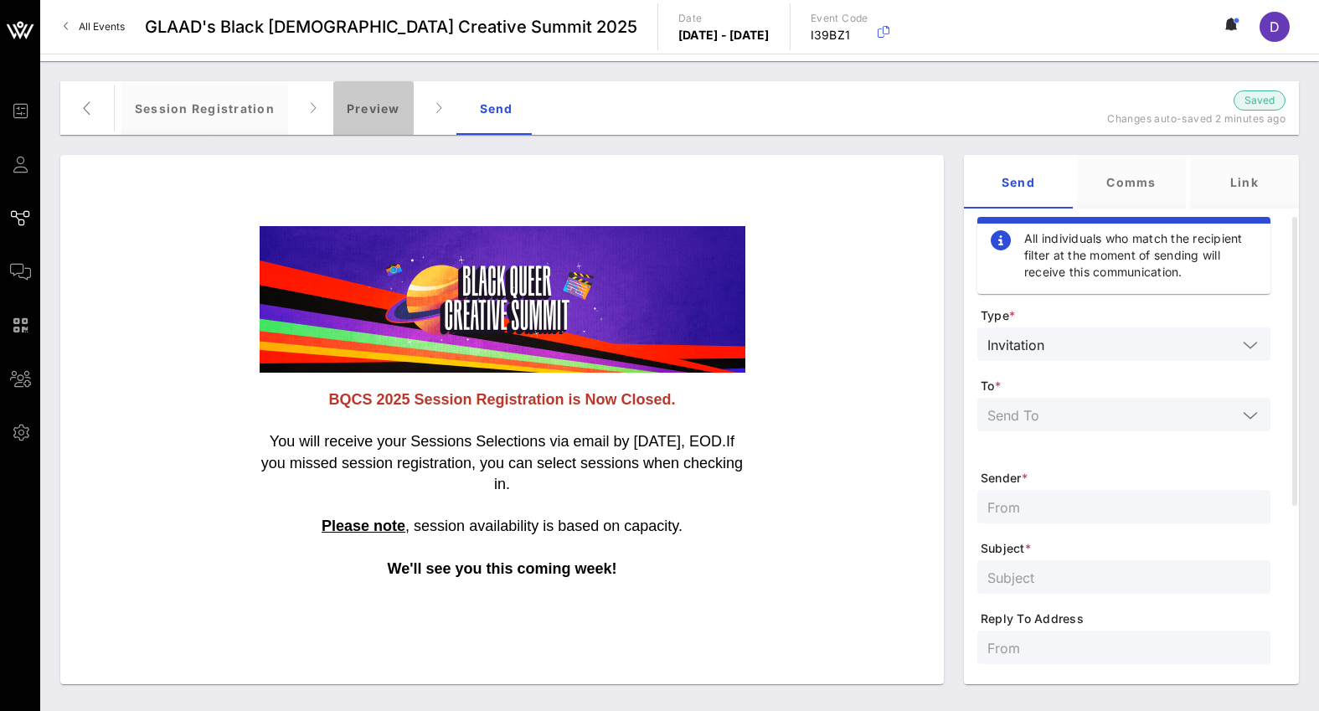
click at [395, 111] on div "Preview" at bounding box center [373, 108] width 80 height 54
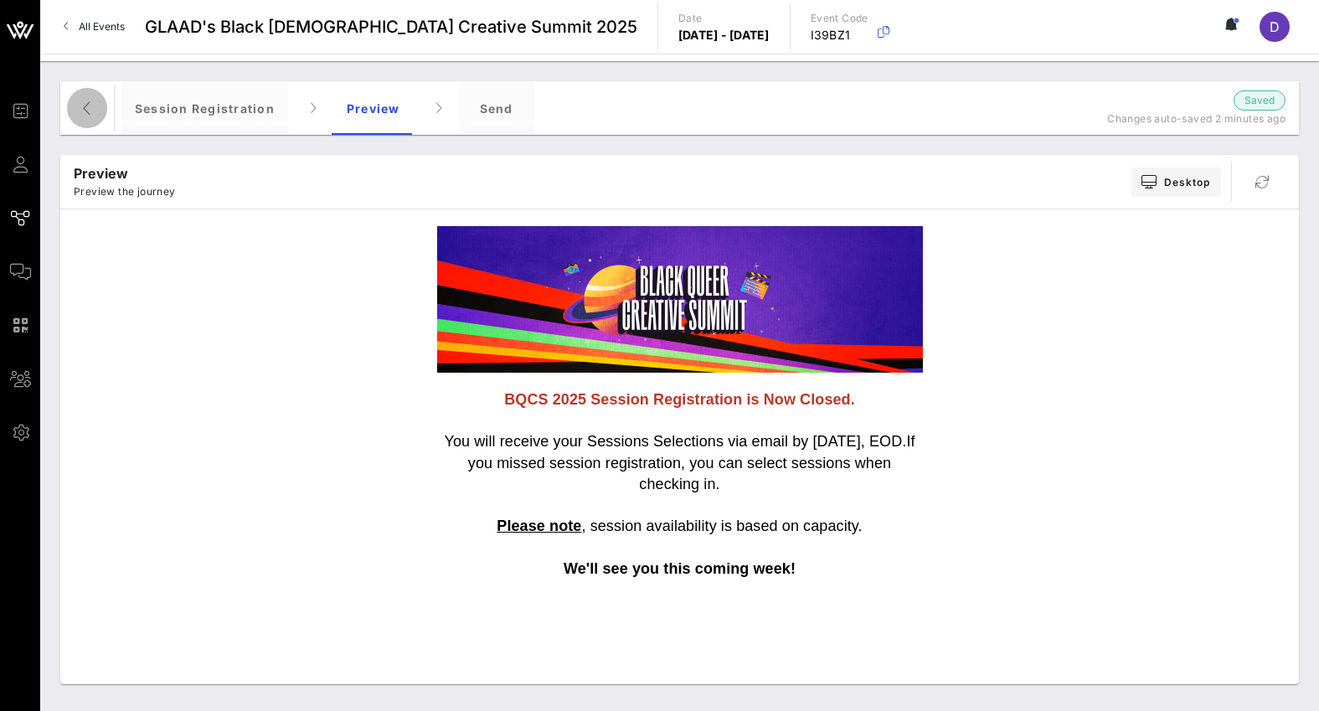
click at [103, 111] on span "button" at bounding box center [87, 108] width 40 height 20
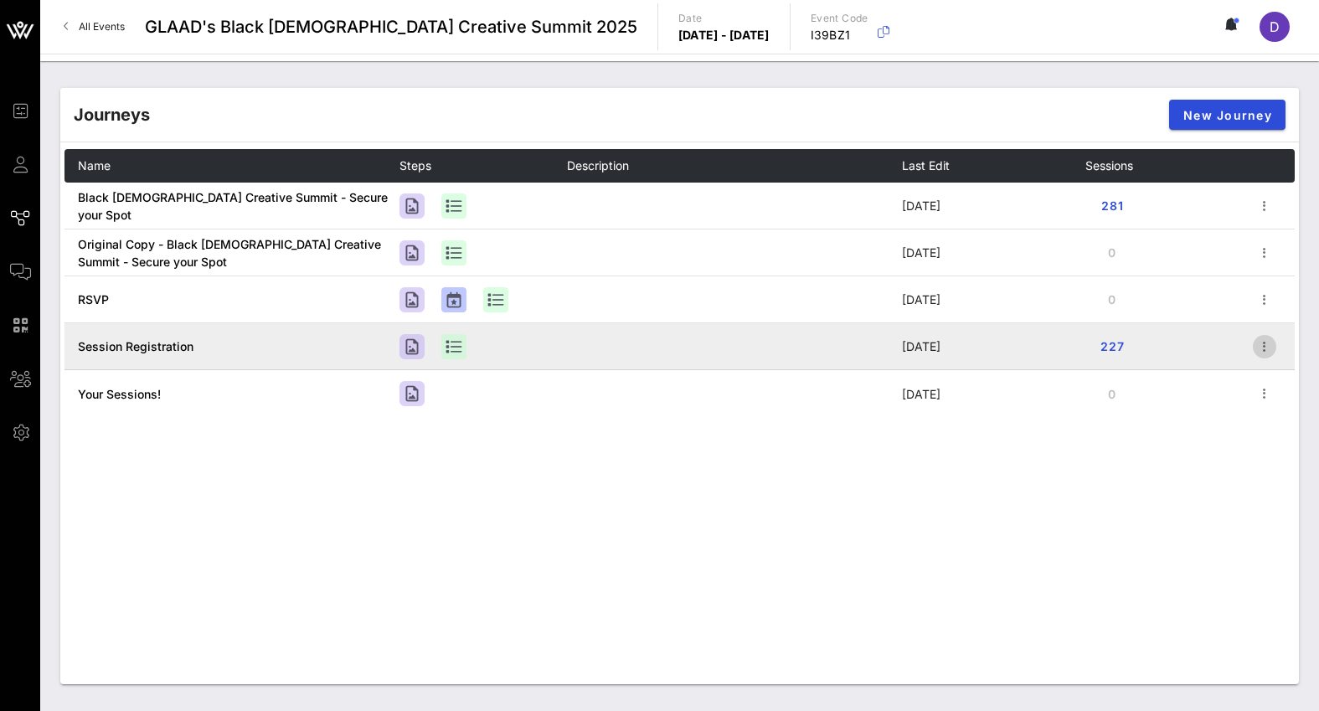
click at [1263, 343] on icon "button" at bounding box center [1265, 347] width 20 height 20
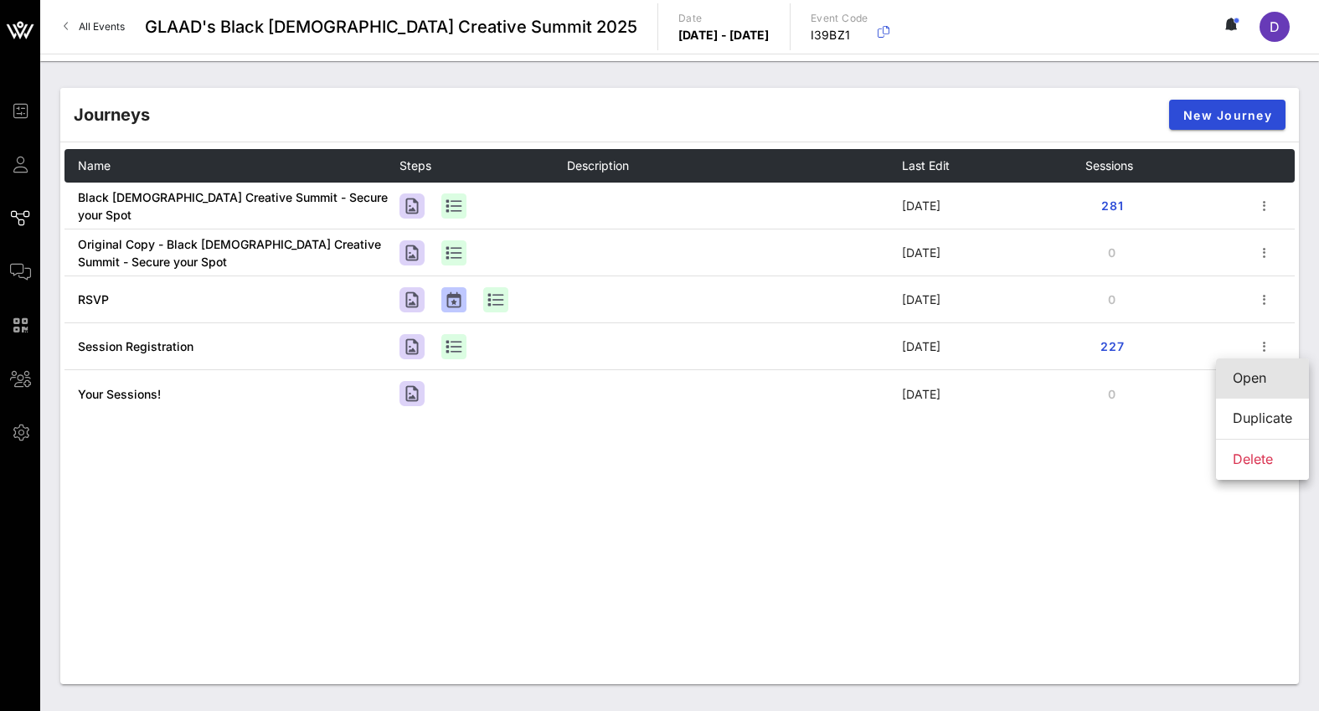
click at [1254, 375] on div "Open" at bounding box center [1262, 378] width 59 height 16
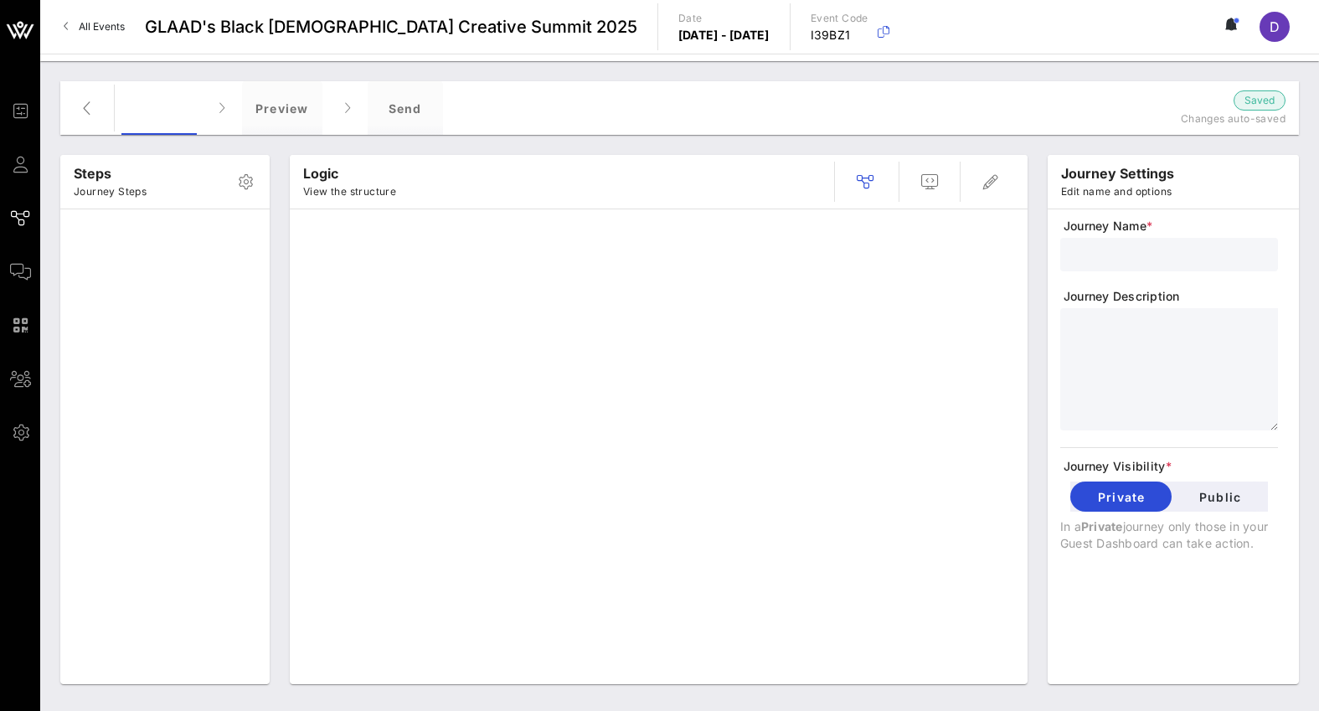
type input "Session Registration"
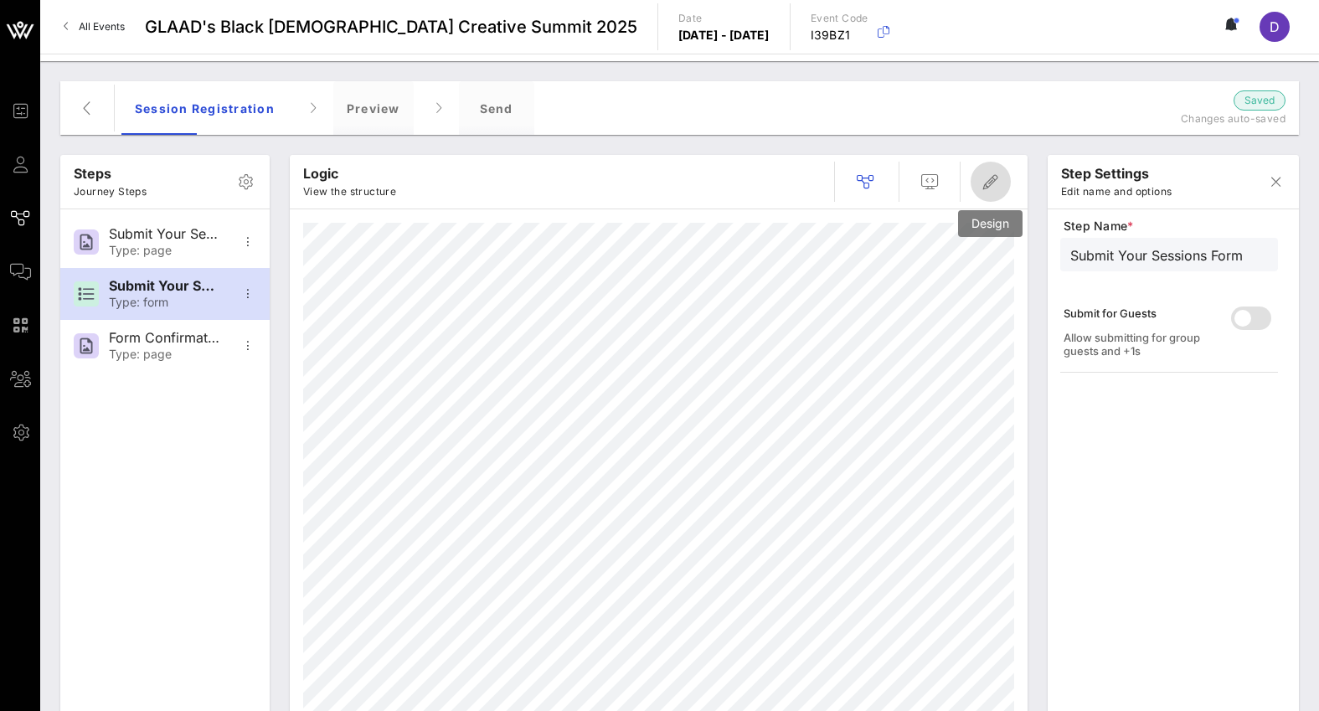
click at [988, 171] on button "button" at bounding box center [991, 182] width 40 height 40
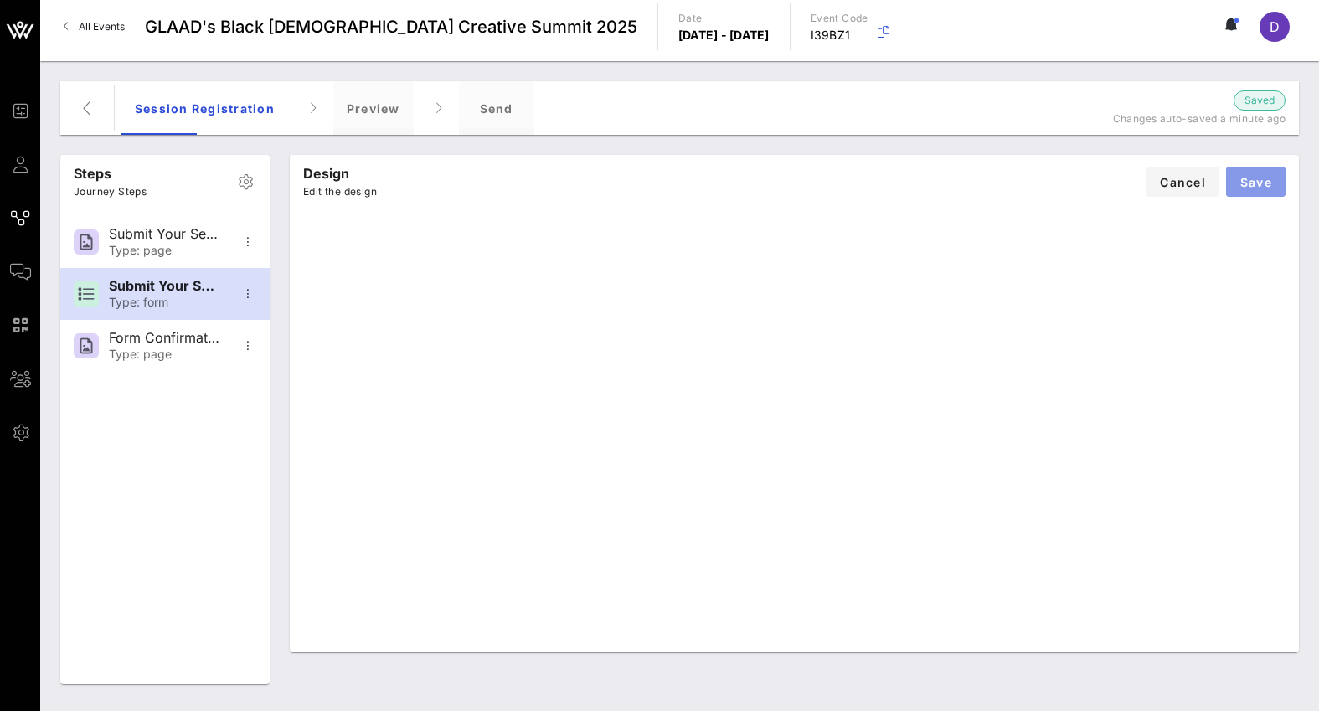
click at [1248, 187] on span "Save" at bounding box center [1256, 182] width 33 height 14
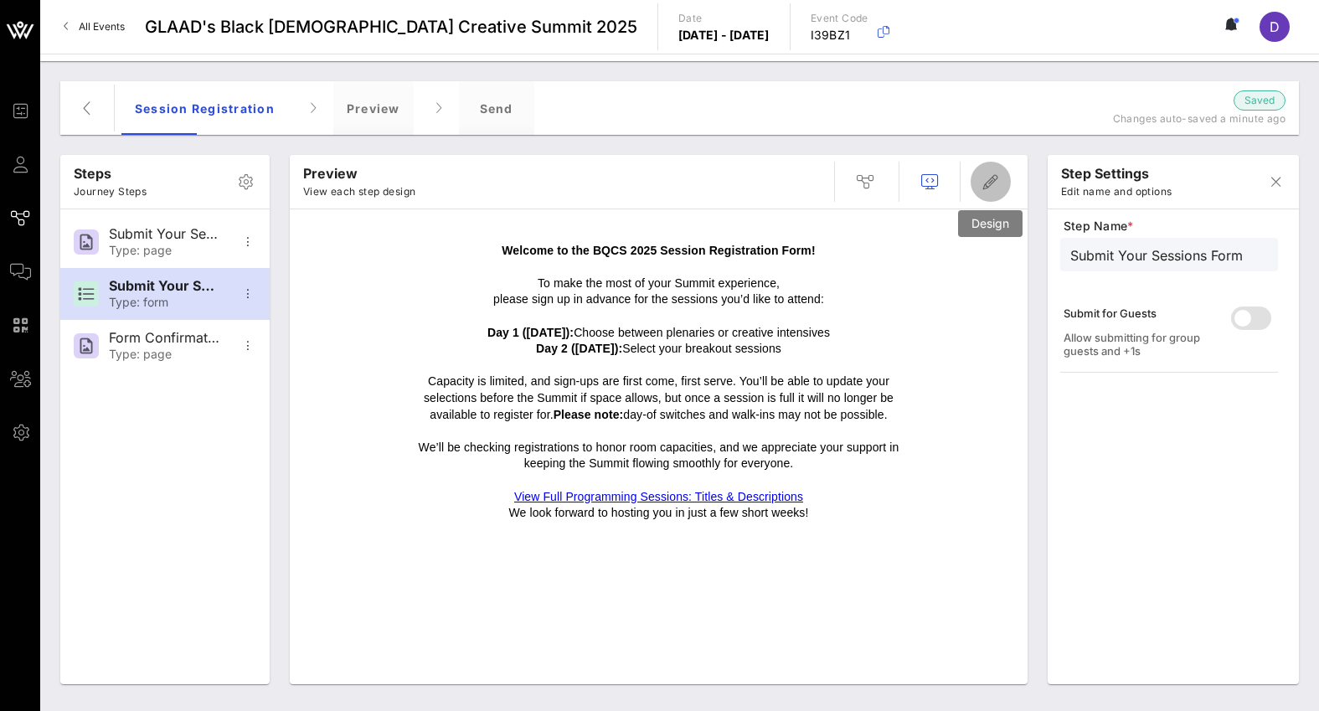
click at [985, 187] on icon "button" at bounding box center [991, 182] width 20 height 20
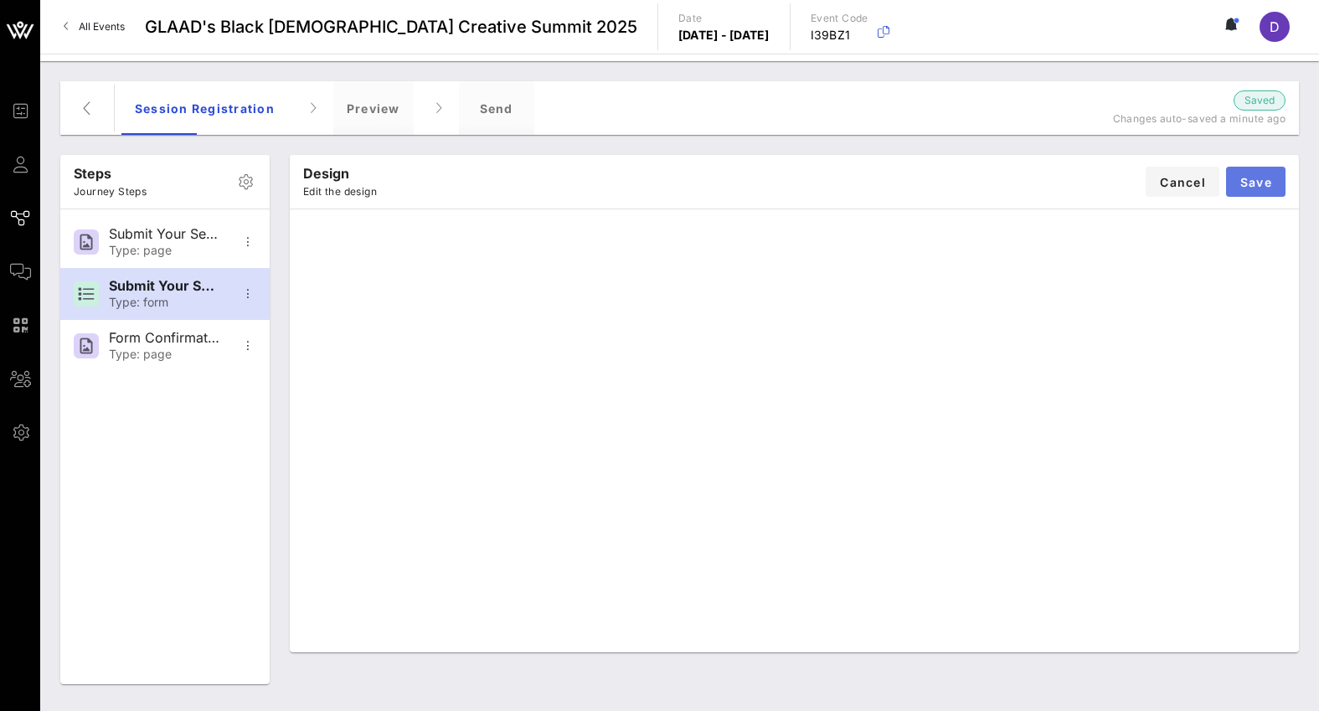
click at [1245, 188] on span "Save" at bounding box center [1256, 182] width 33 height 14
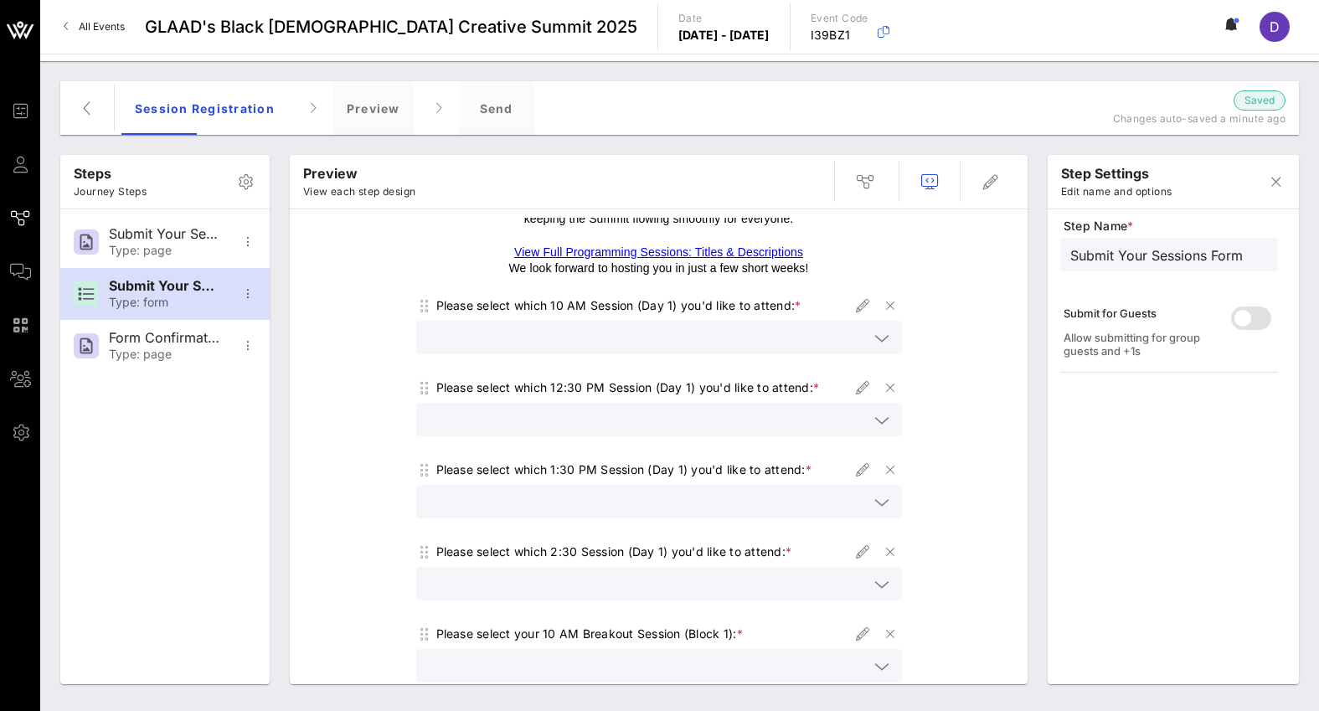
scroll to position [229, 0]
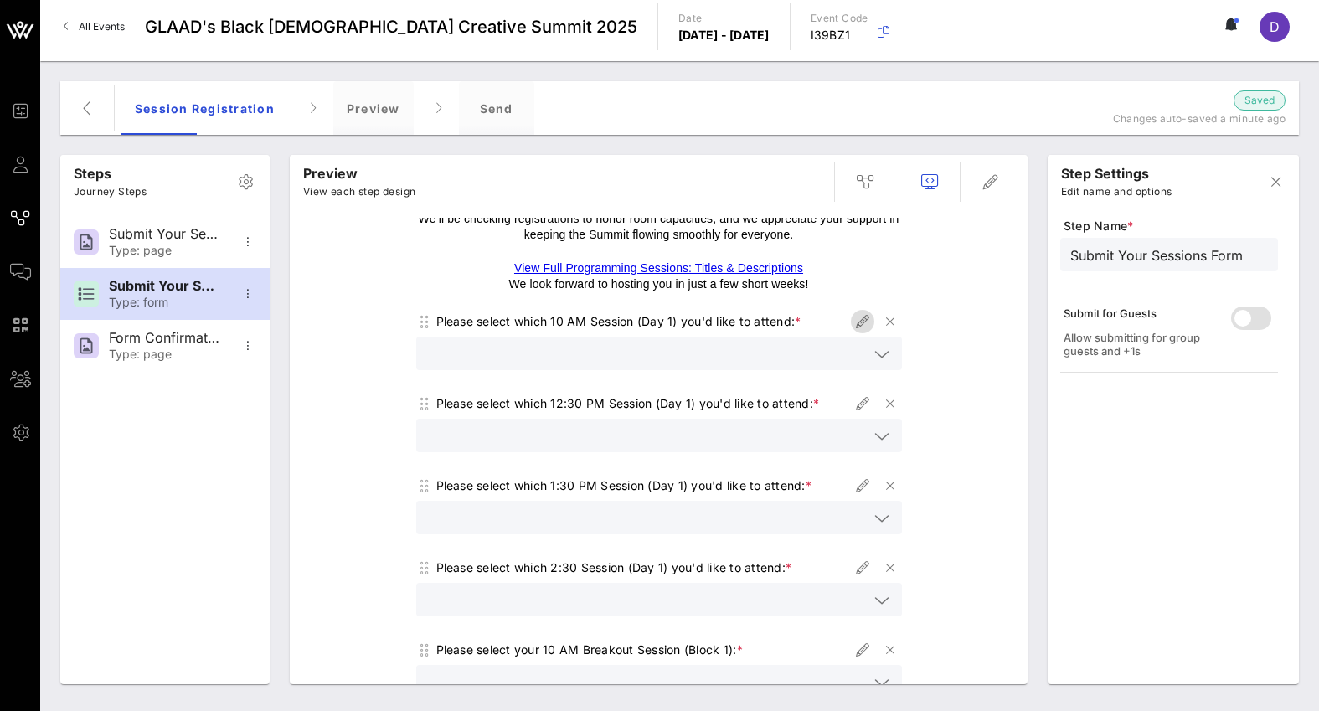
click at [863, 324] on icon "button" at bounding box center [863, 322] width 20 height 20
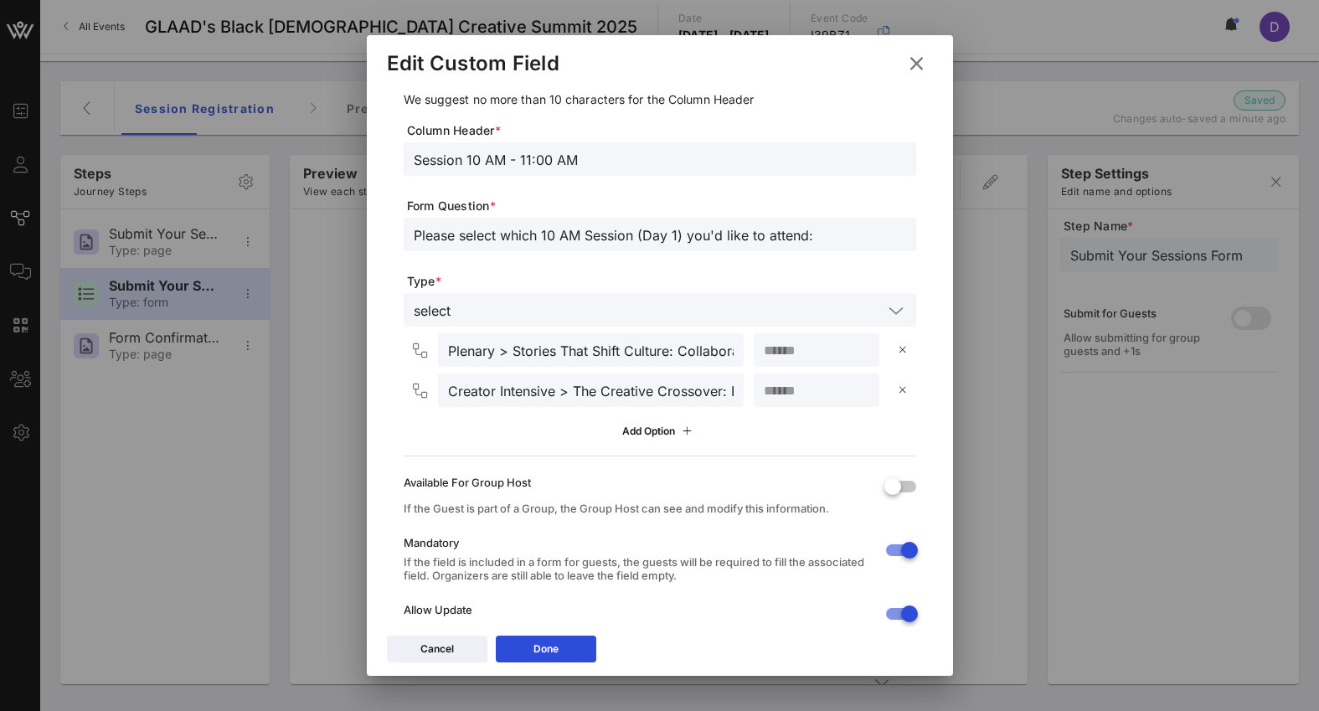
scroll to position [91, 0]
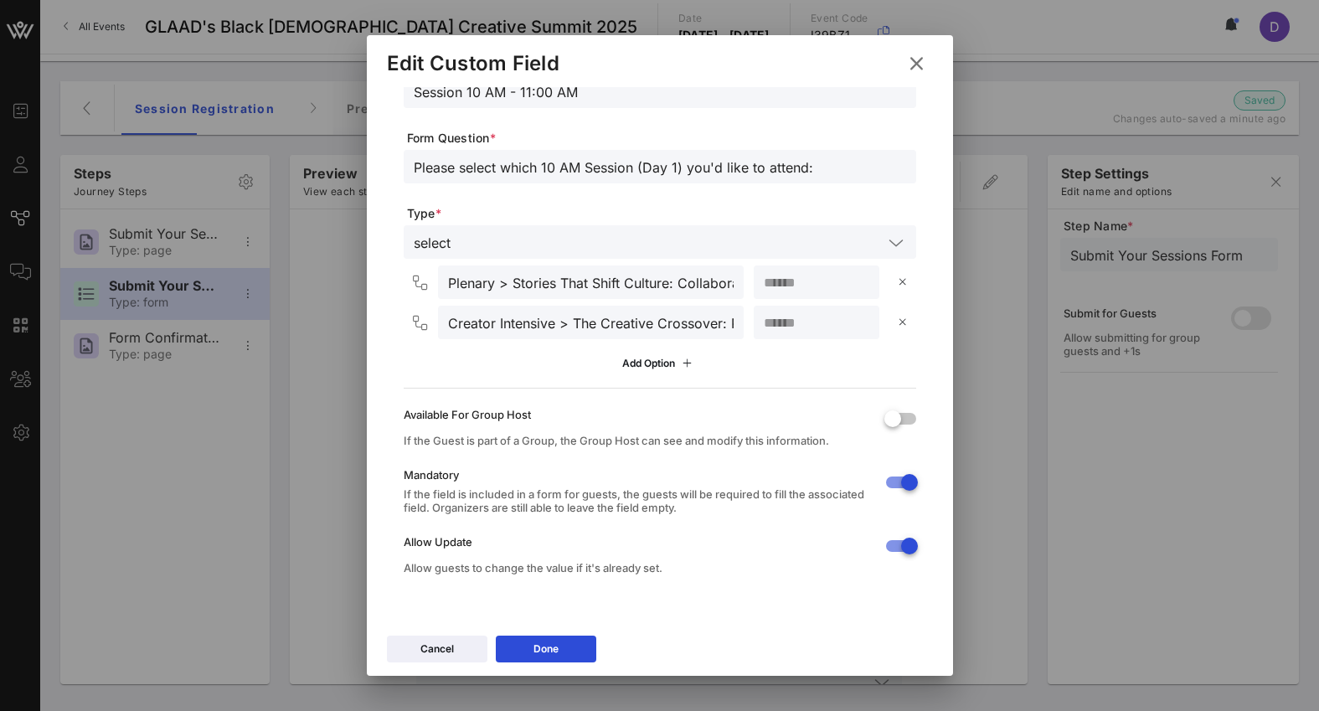
click at [919, 66] on icon at bounding box center [916, 64] width 23 height 20
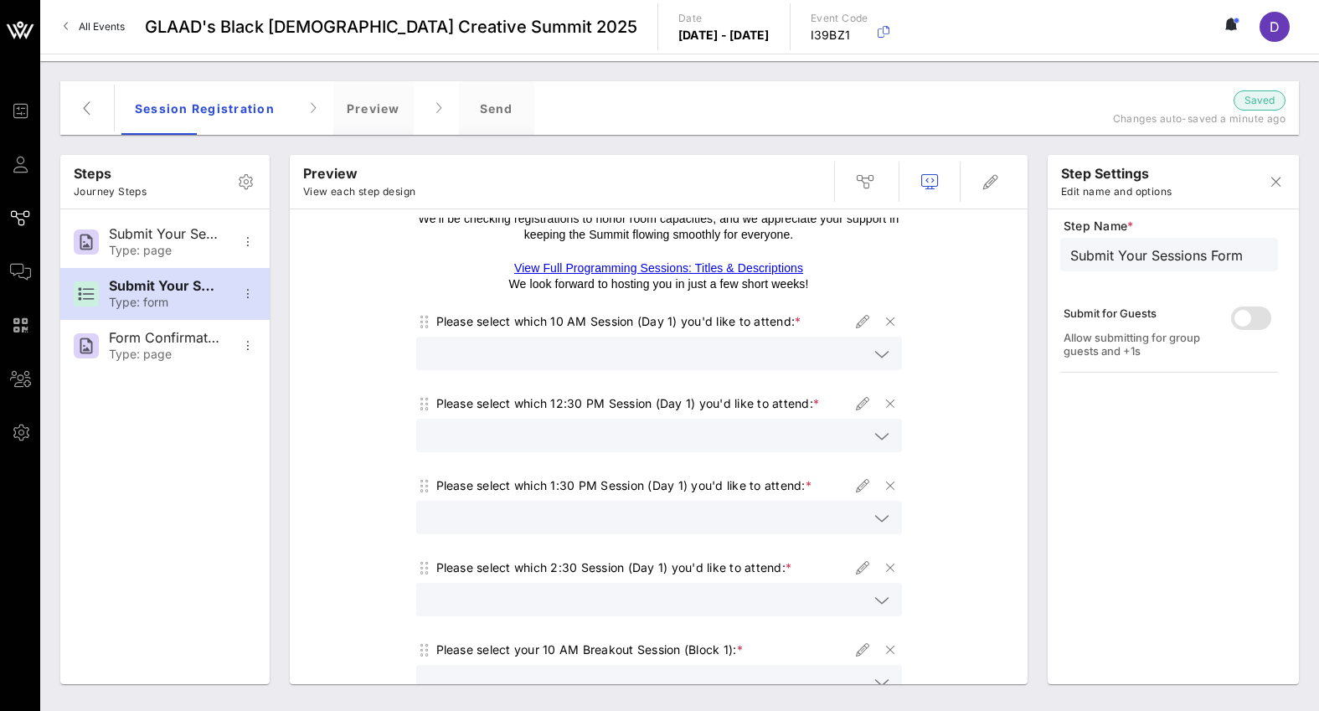
scroll to position [0, 0]
click at [862, 408] on icon "button" at bounding box center [863, 404] width 20 height 20
type input "Session 12:30 PM - 1:30 PM"
type input "Please select which 12:30 PM Session (Day 1) you'd like to attend:"
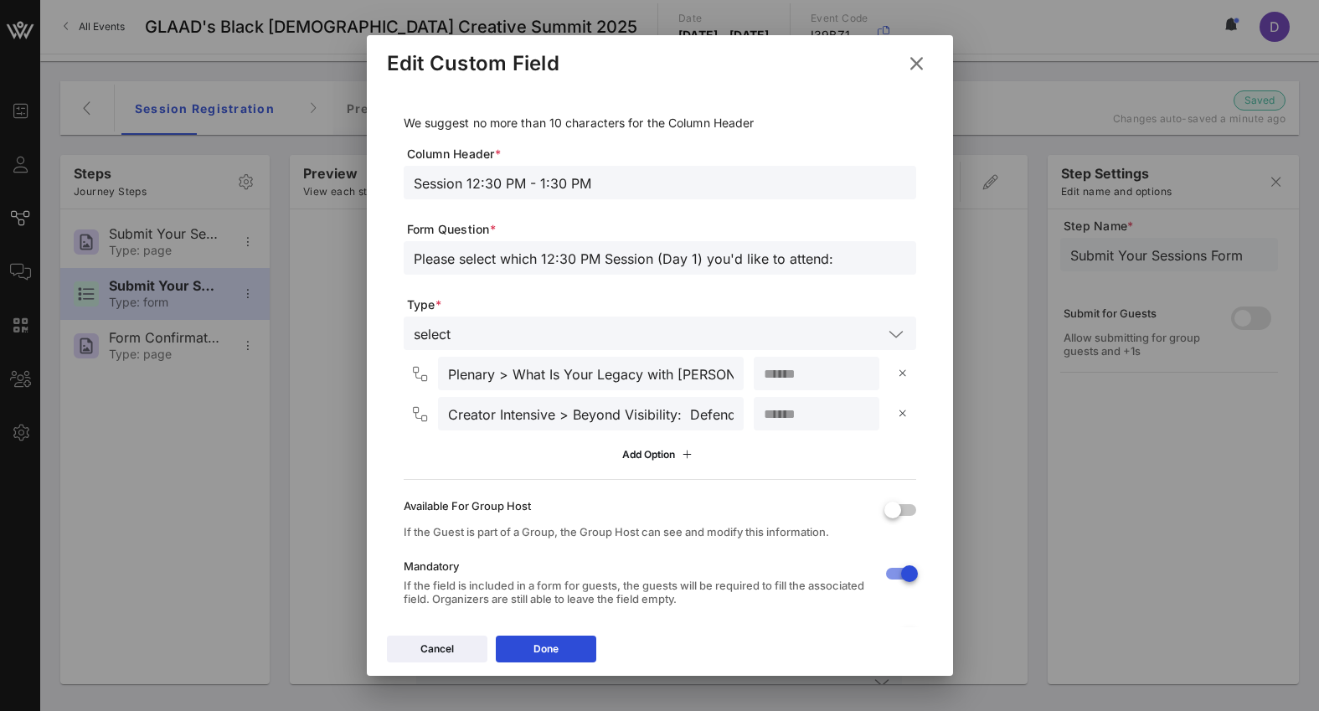
click at [918, 56] on icon at bounding box center [916, 64] width 23 height 20
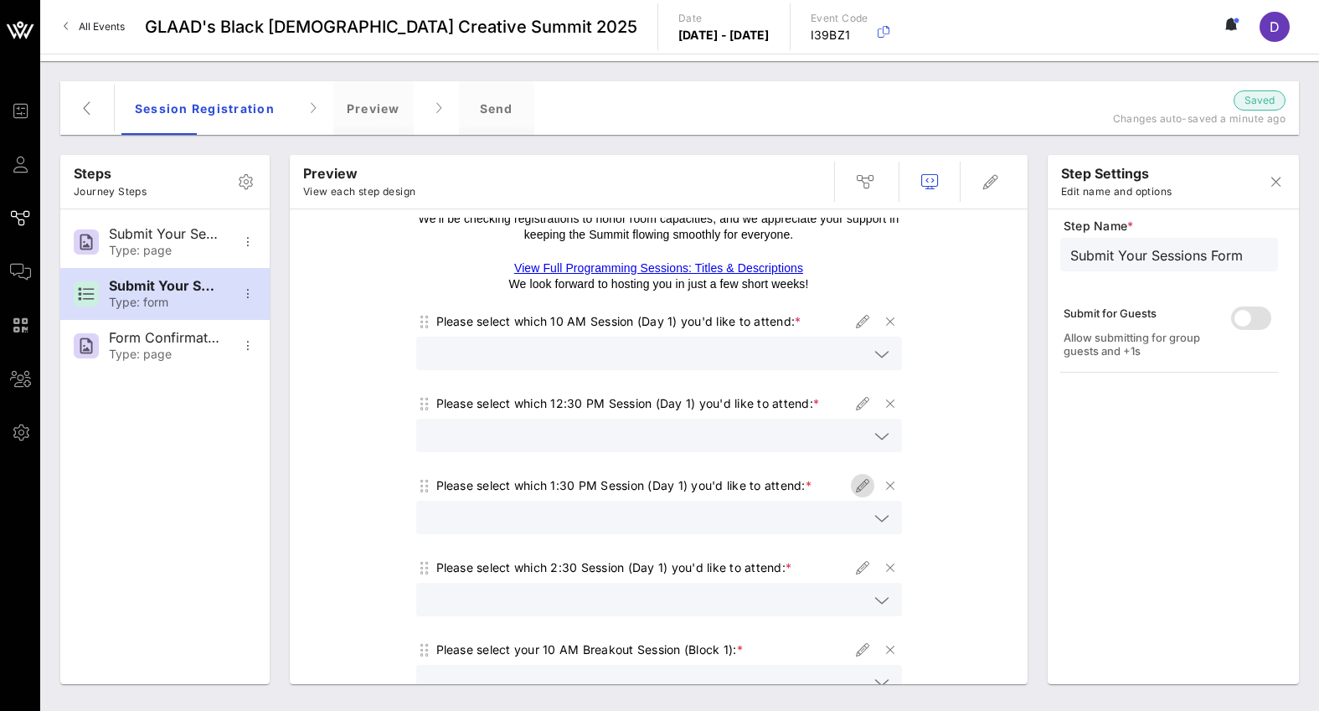
click at [861, 481] on icon "button" at bounding box center [863, 486] width 20 height 20
type input "Session 1:30 PM - 2:30 PM"
type input "Please select which 1:30 PM Session (Day 1) you'd like to attend:"
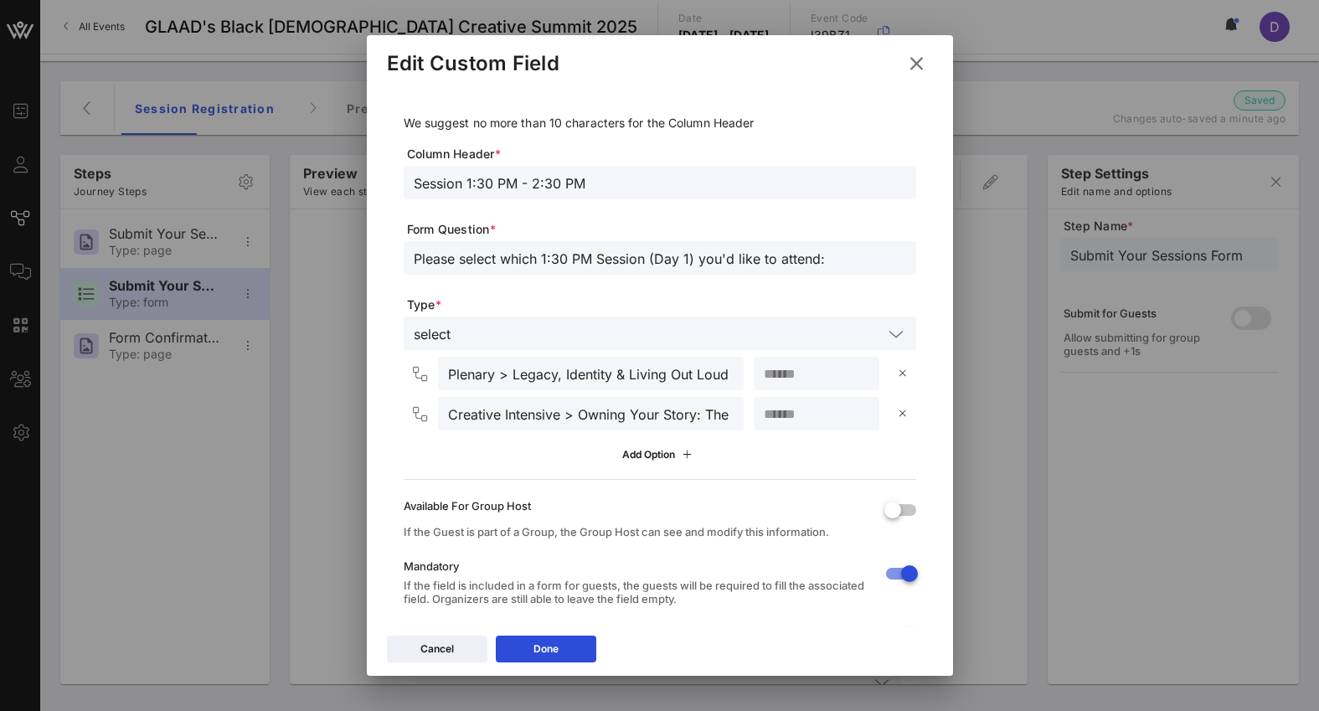
click at [908, 59] on icon at bounding box center [916, 64] width 23 height 20
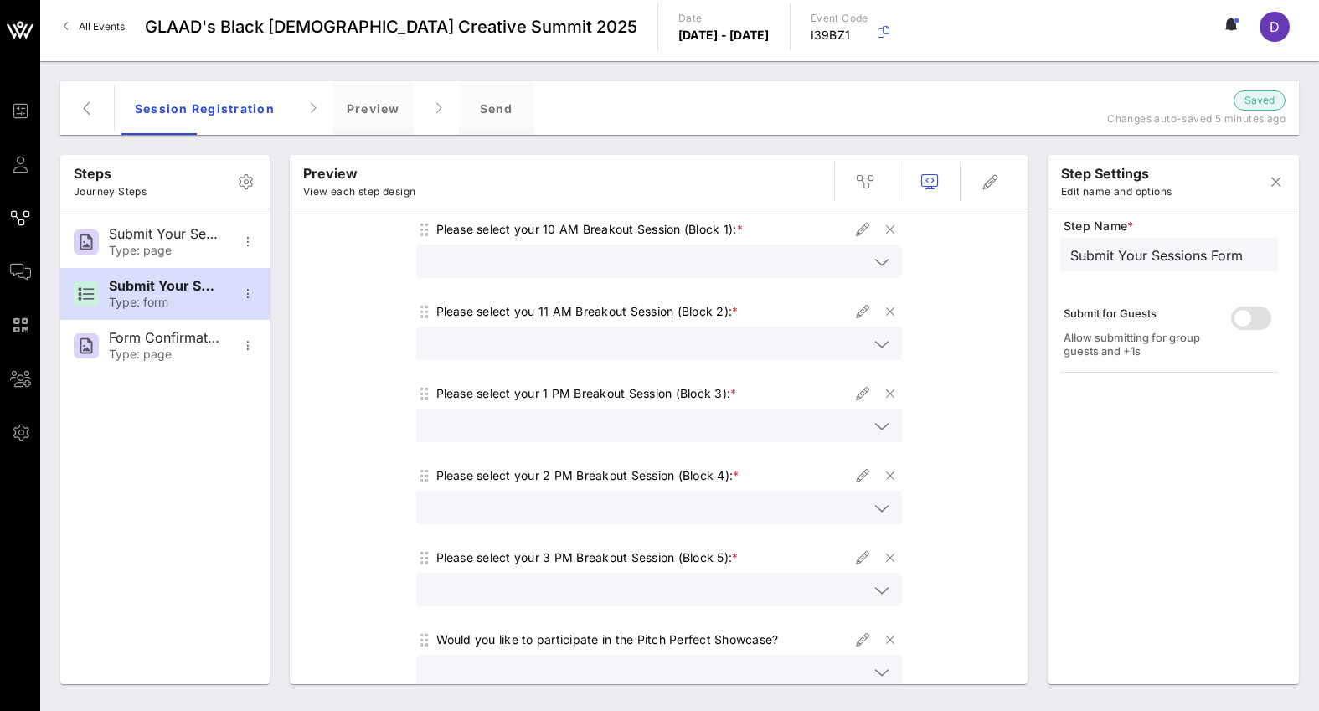
scroll to position [658, 0]
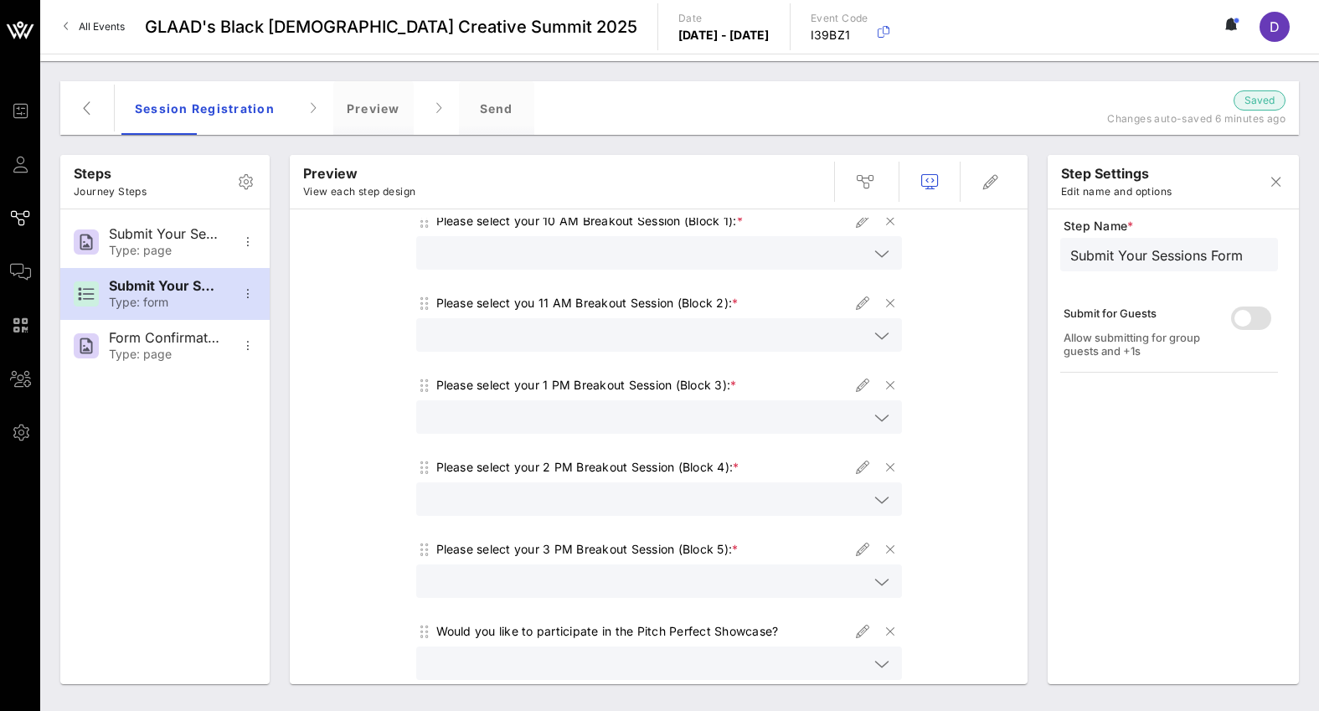
click at [882, 254] on icon at bounding box center [881, 254] width 15 height 20
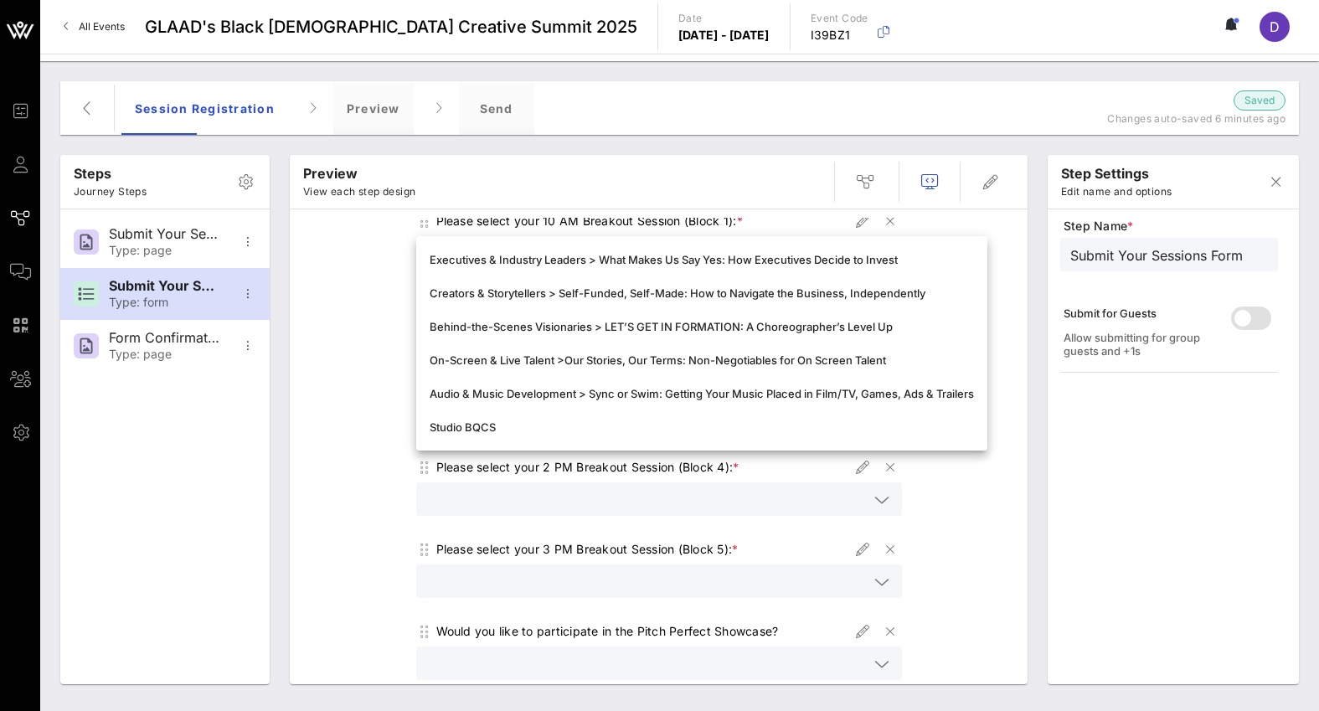
click at [1003, 588] on div "Welcome to the BQCS 2025 Session Registration Form! To make the most of your Su…" at bounding box center [658, 150] width 721 height 1180
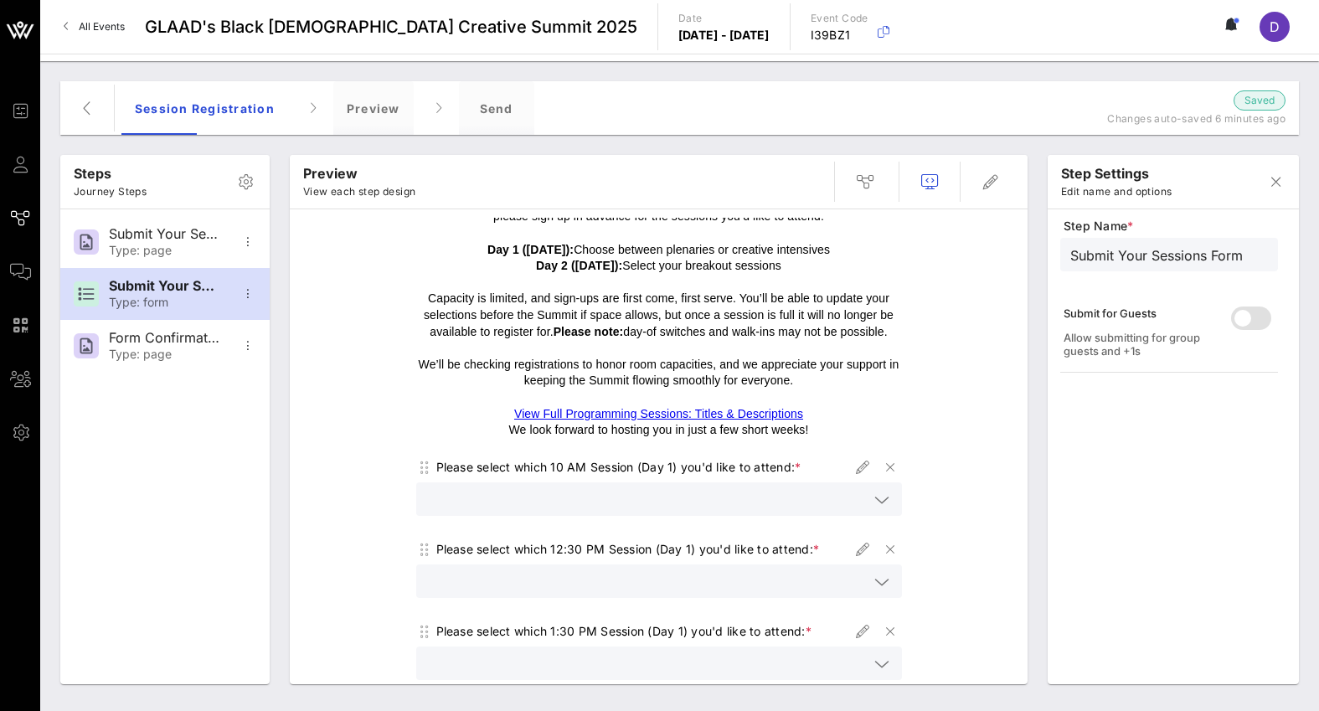
scroll to position [84, 0]
click at [883, 498] on icon at bounding box center [881, 499] width 15 height 20
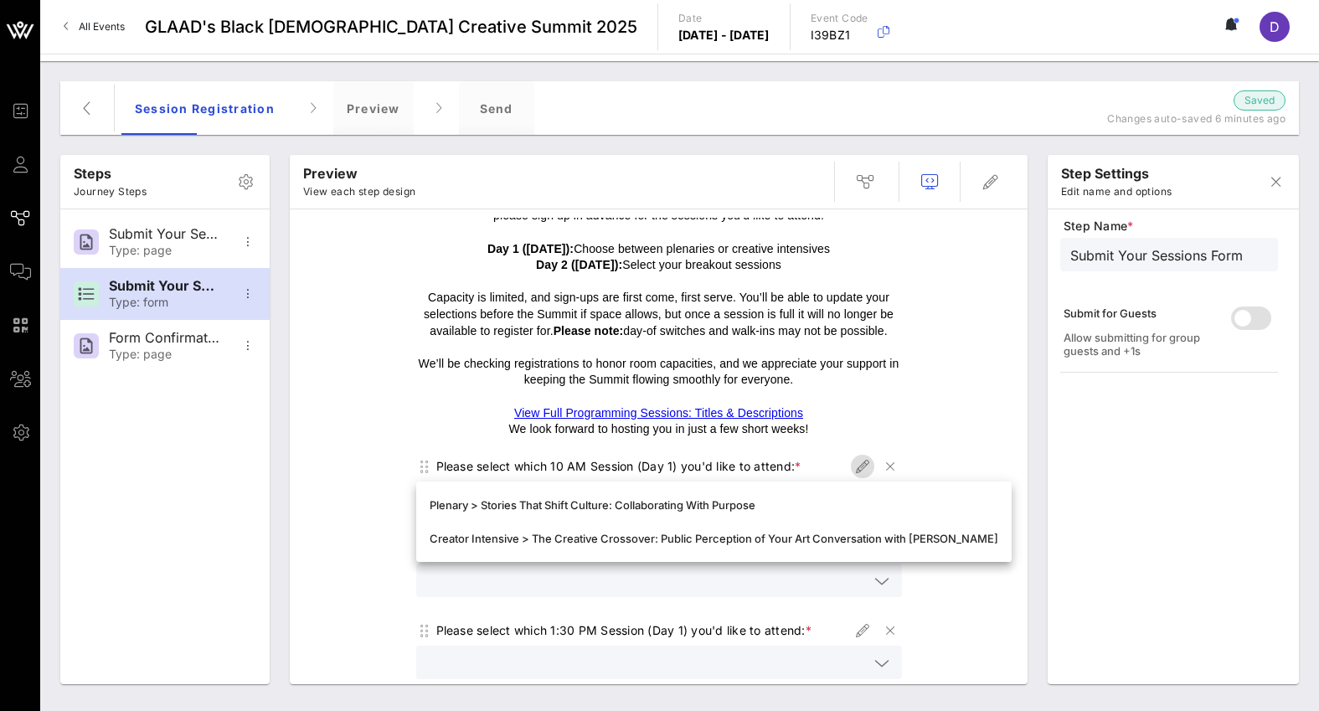
click at [858, 467] on icon "button" at bounding box center [863, 466] width 20 height 20
type input "Session 10 AM - 11:00 AM"
type input "Please select which 10 AM Session (Day 1) you'd like to attend:"
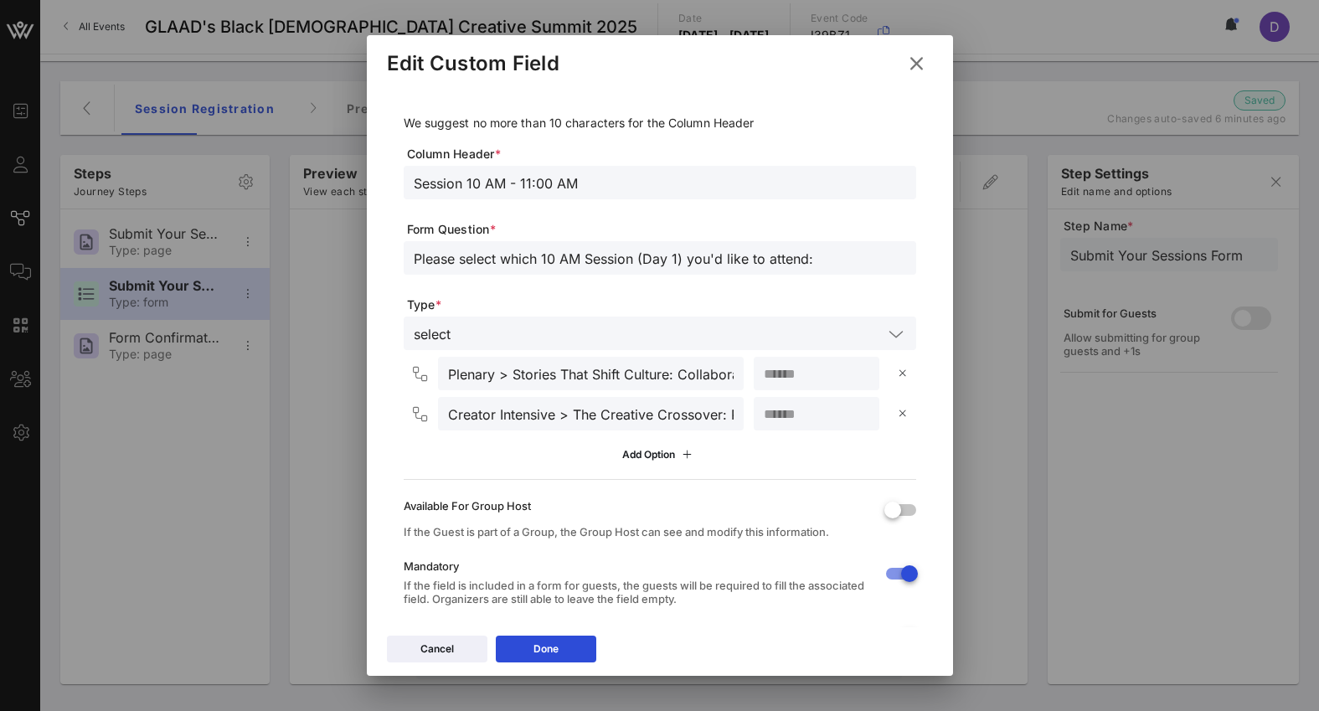
click at [921, 64] on icon at bounding box center [916, 64] width 23 height 20
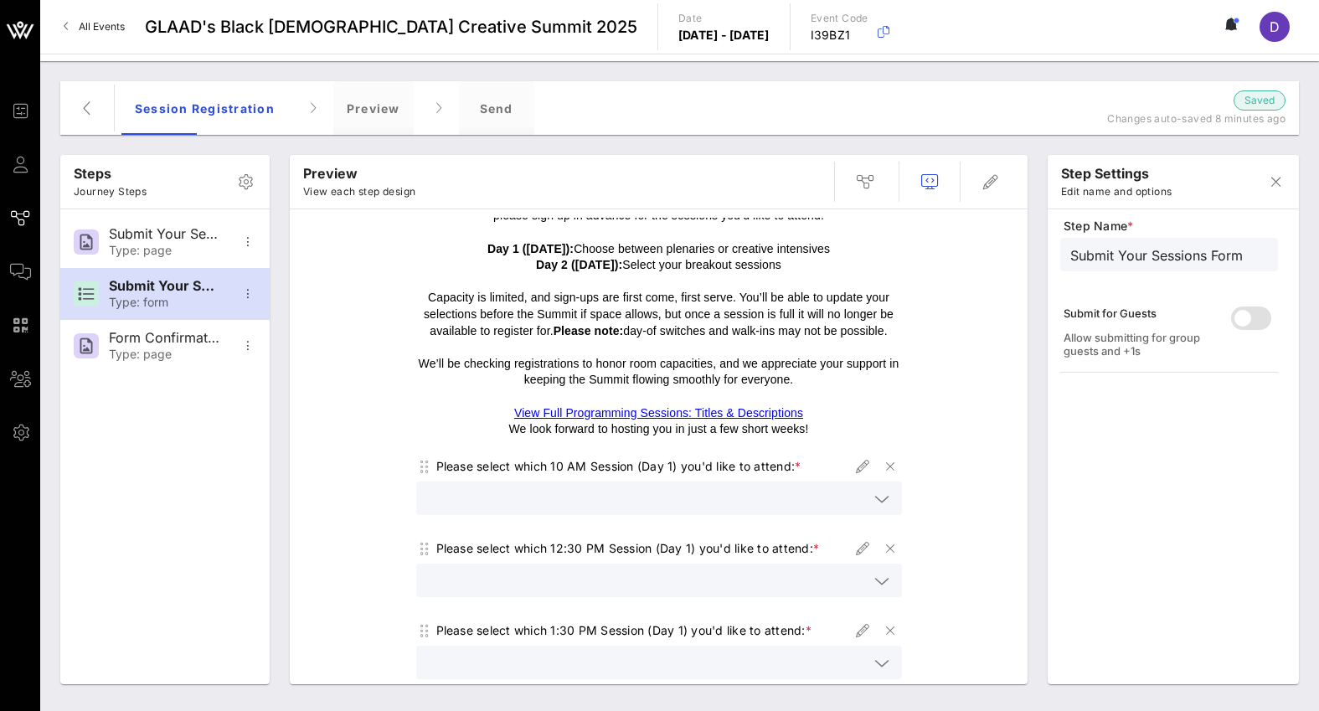
scroll to position [111, 0]
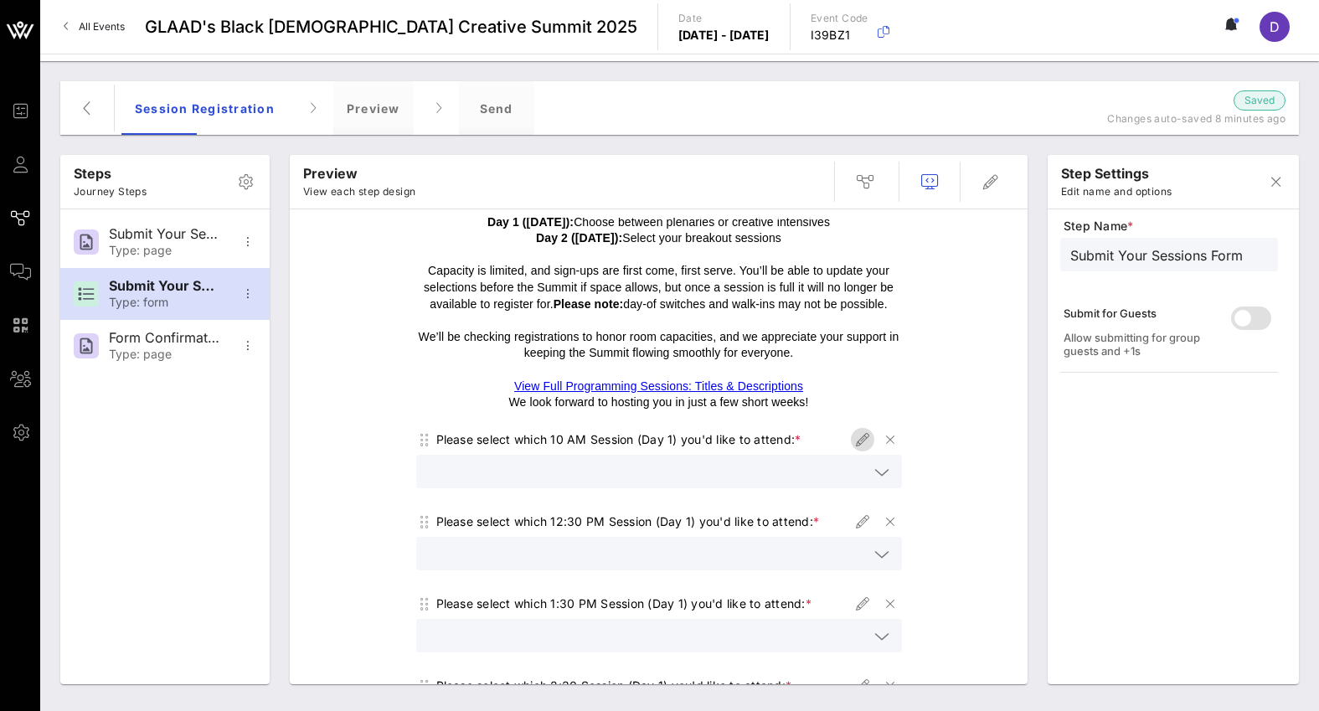
click at [856, 441] on icon "button" at bounding box center [863, 440] width 20 height 20
type input "Session 10 AM - 11:00 AM"
type input "Please select which 10 AM Session (Day 1) you'd like to attend:"
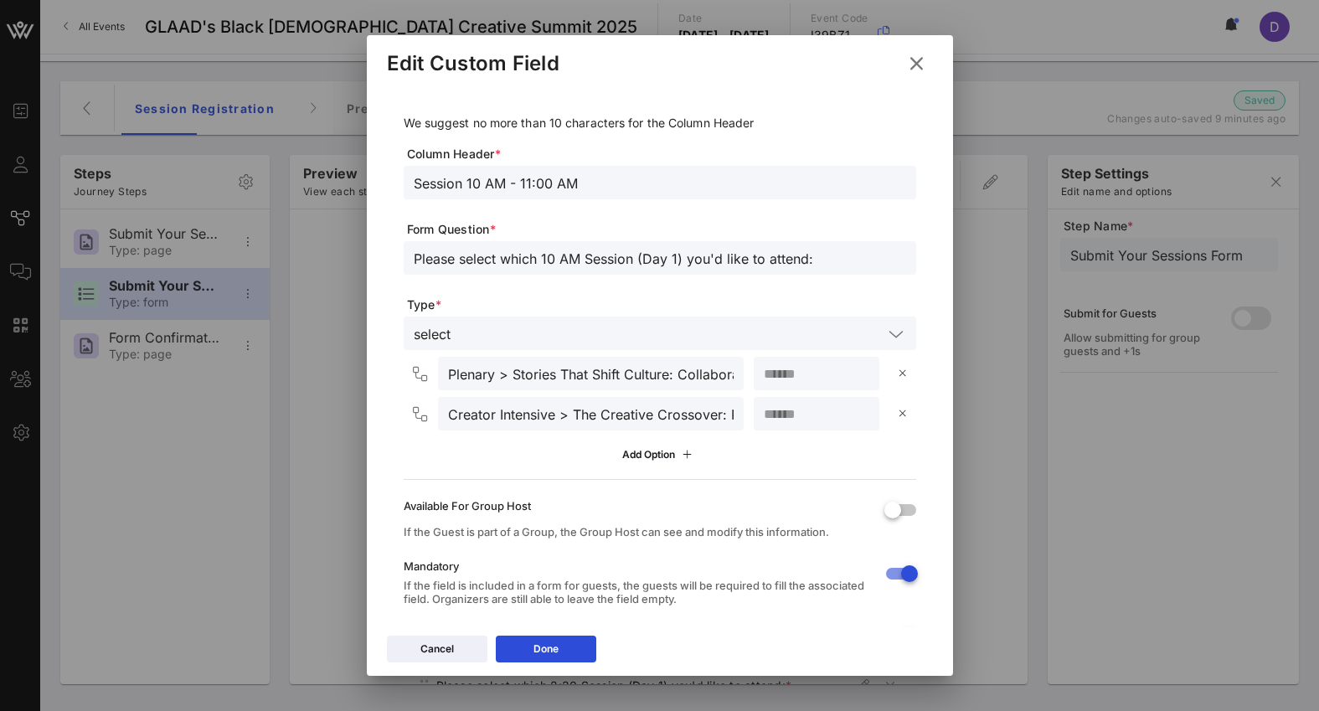
click at [541, 415] on input "Creator Intensive > The Creative Crossover: Public Perception of Your Art Conve…" at bounding box center [591, 414] width 286 height 22
click at [567, 416] on input "Creator Intensive > The Creative Crossover: Public Perception of Your Art Conve…" at bounding box center [591, 414] width 286 height 22
drag, startPoint x: 554, startPoint y: 413, endPoint x: 447, endPoint y: 411, distance: 107.2
click at [448, 411] on input "Creator Intensive > The Creative Crossover: Public Perception of Your Art Conve…" at bounding box center [591, 414] width 286 height 22
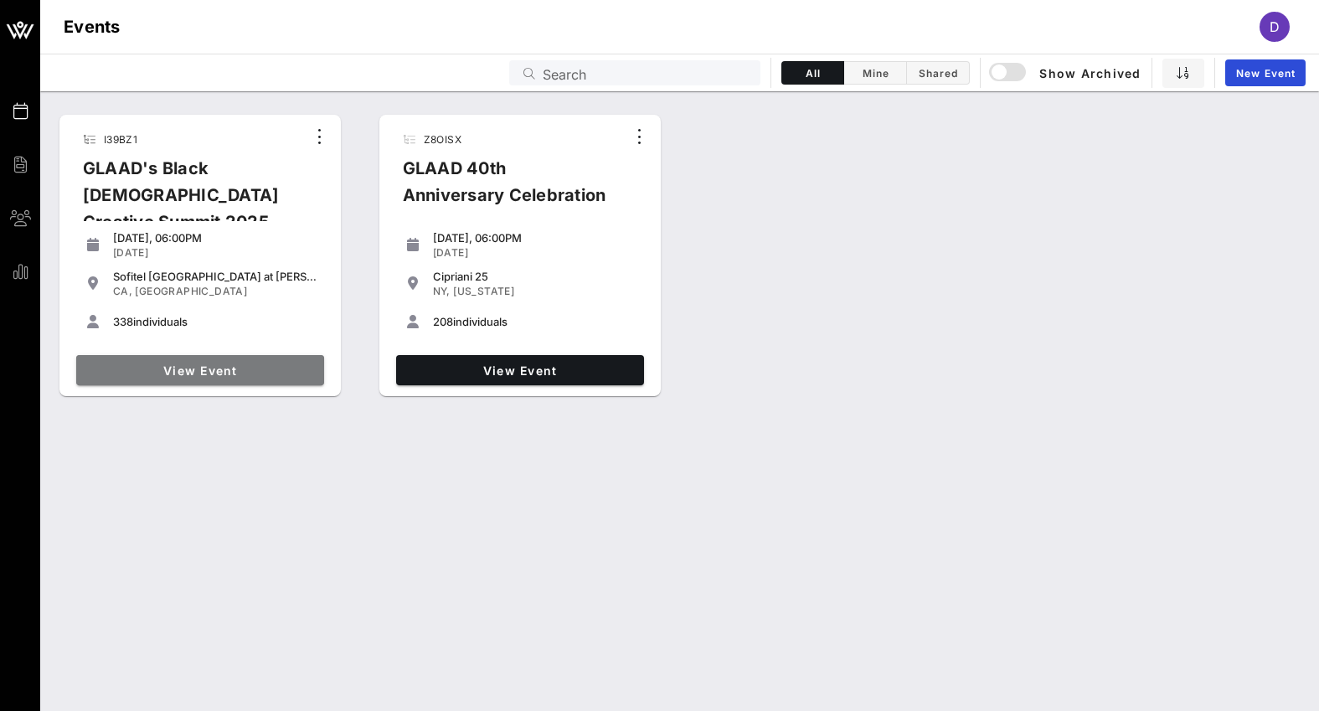
click at [201, 362] on link "View Event" at bounding box center [200, 370] width 248 height 30
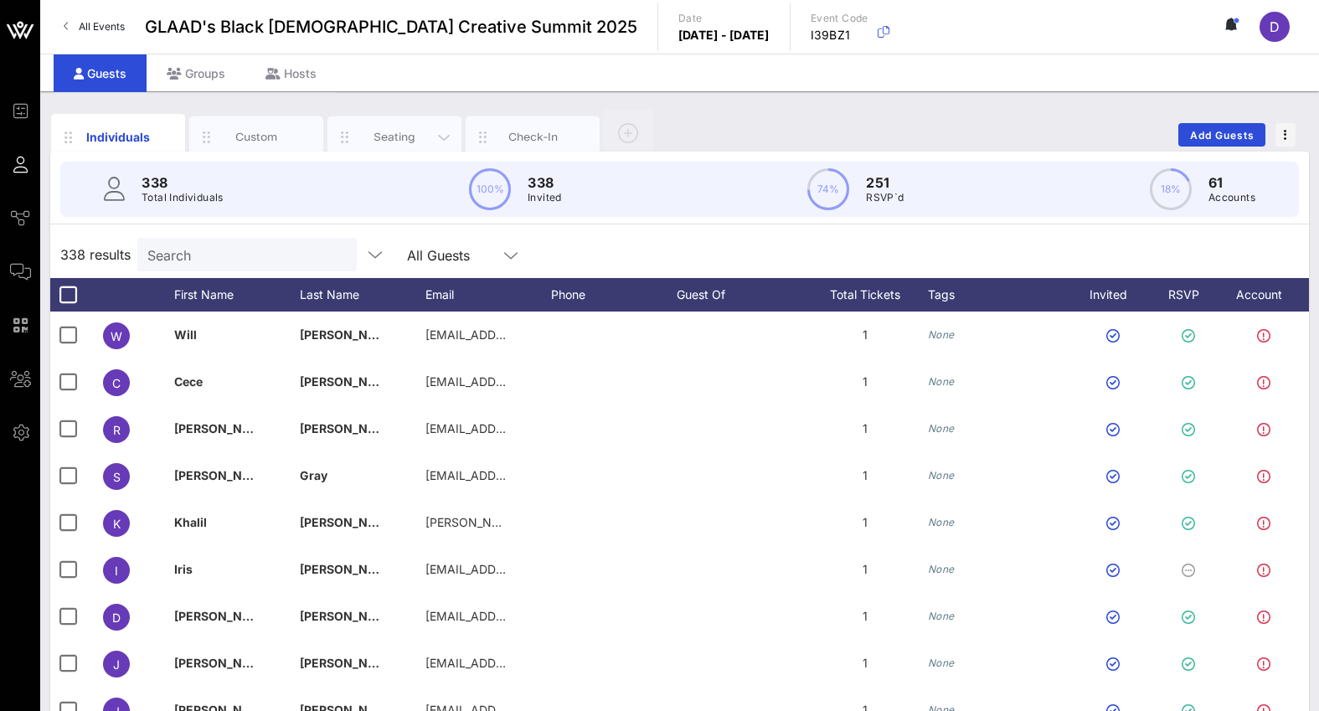
click at [401, 122] on div "Seating" at bounding box center [394, 137] width 134 height 42
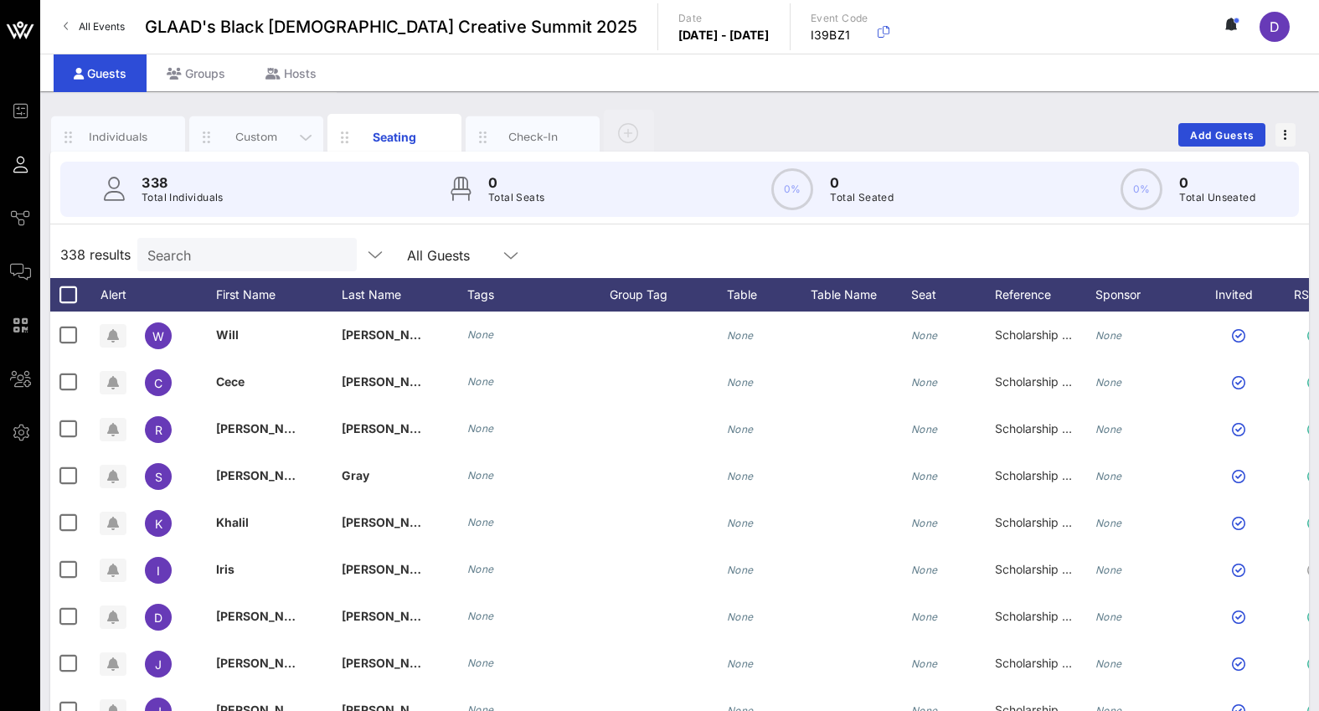
click at [279, 130] on div "Custom" at bounding box center [256, 137] width 75 height 16
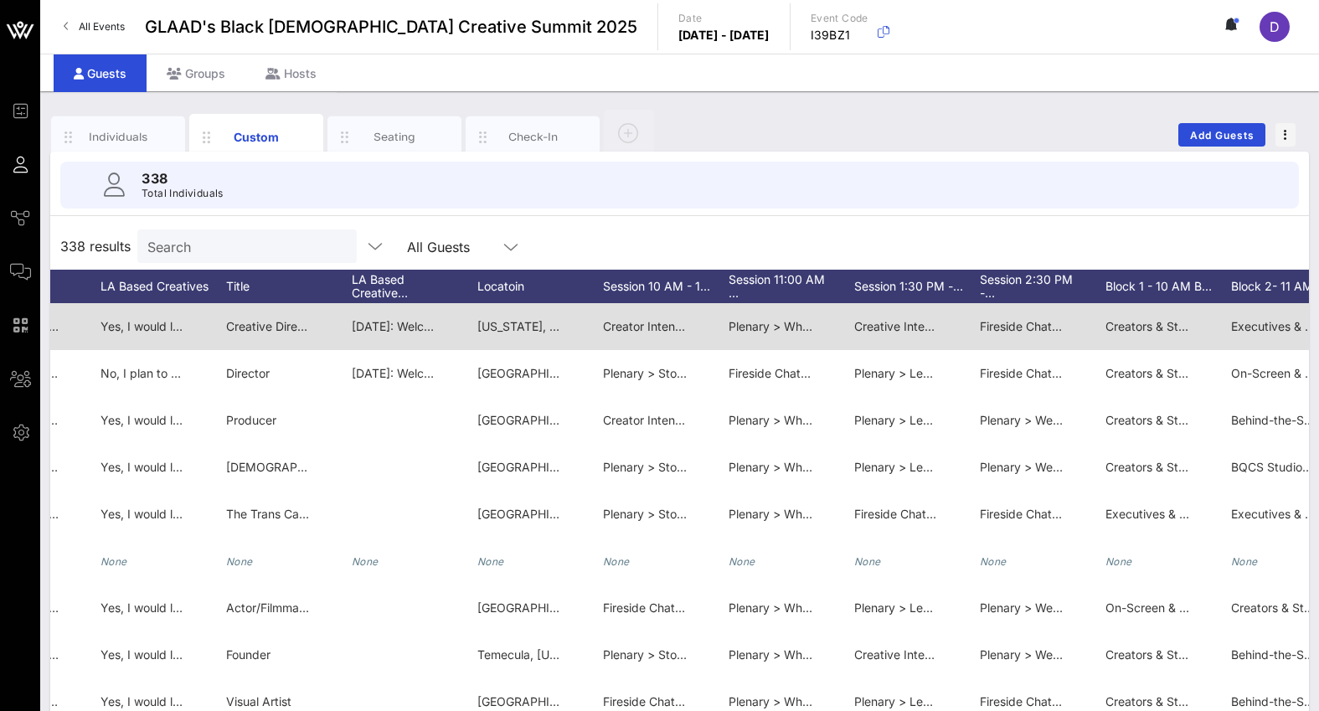
scroll to position [0, 2632]
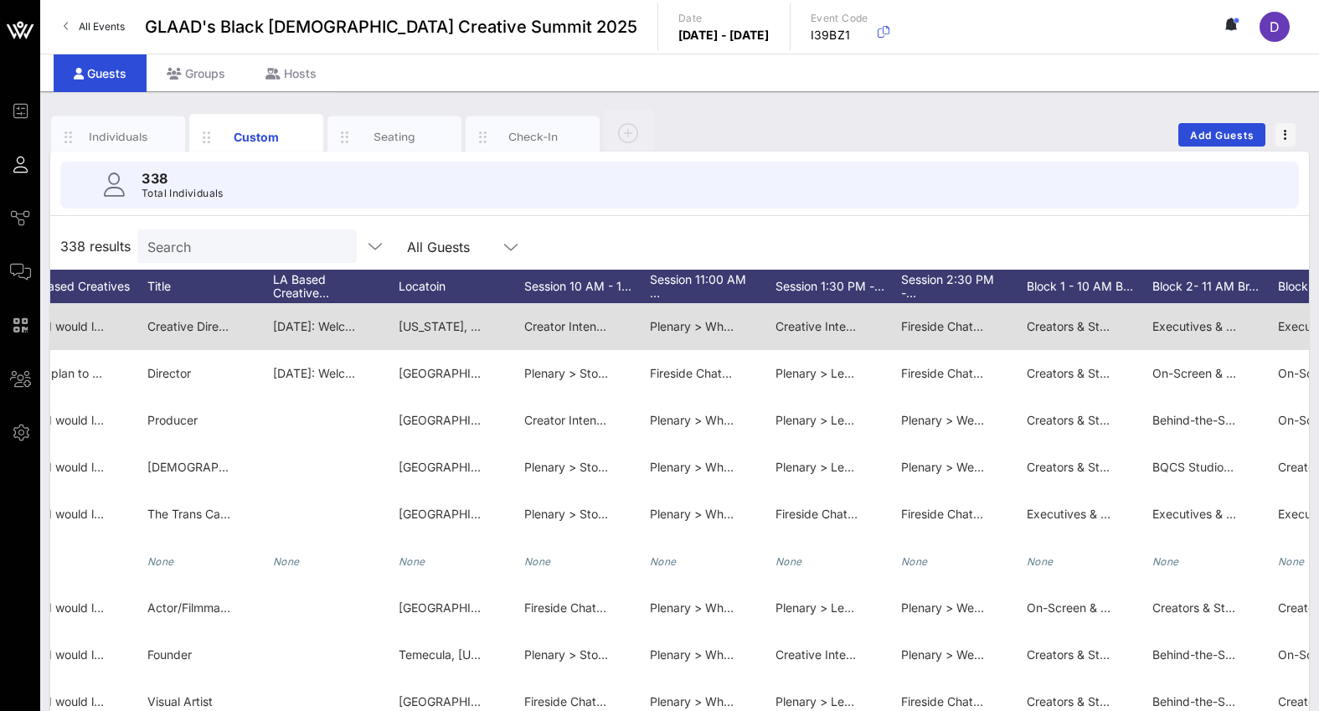
click at [590, 328] on span "Creator Intensive > The Creative Crossover: Public Perception of Your Art Conve…" at bounding box center [826, 326] width 604 height 14
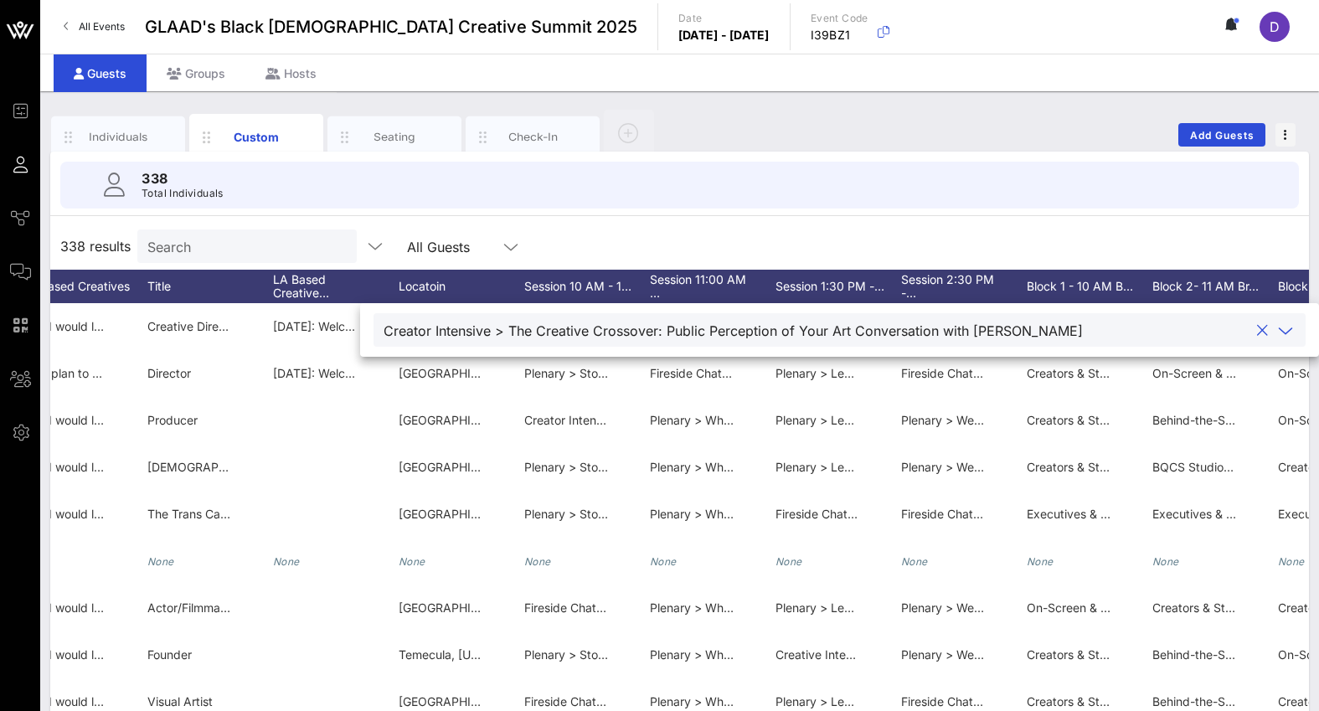
click at [1279, 336] on icon at bounding box center [1285, 331] width 15 height 20
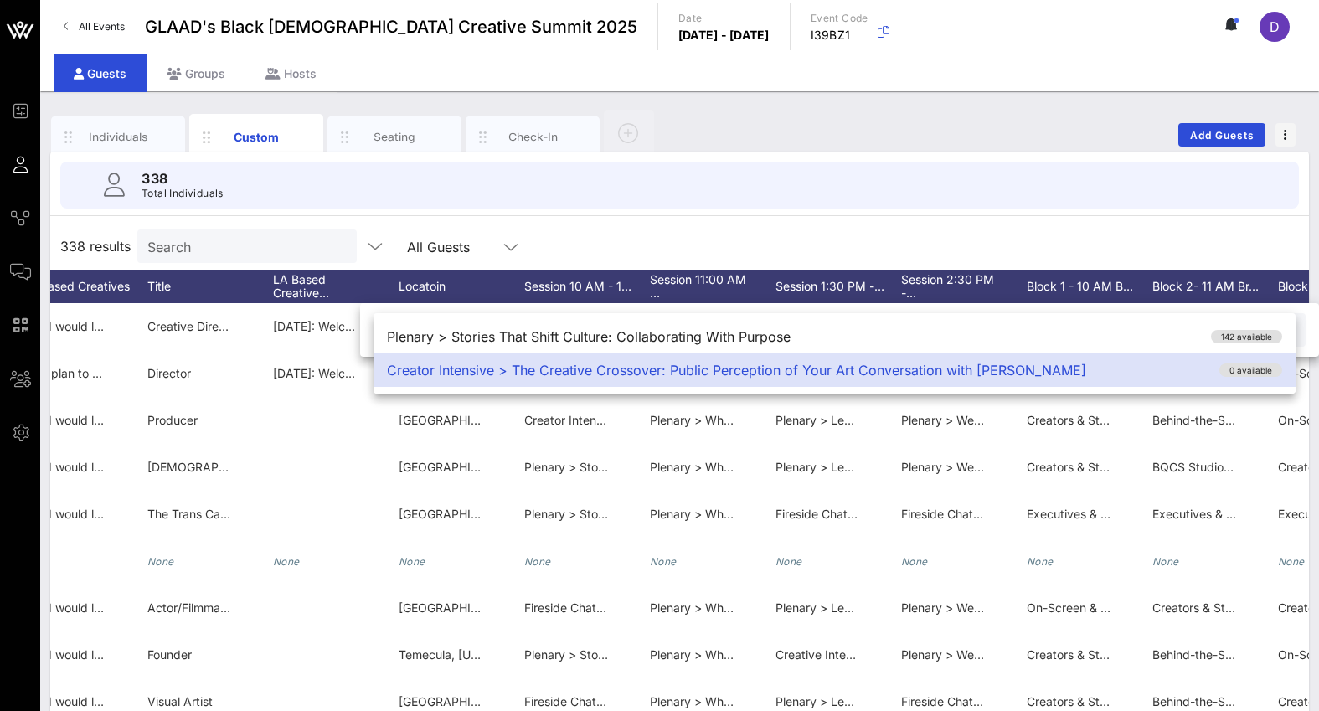
click at [1194, 235] on div "338 results Search All Guests" at bounding box center [679, 246] width 1259 height 47
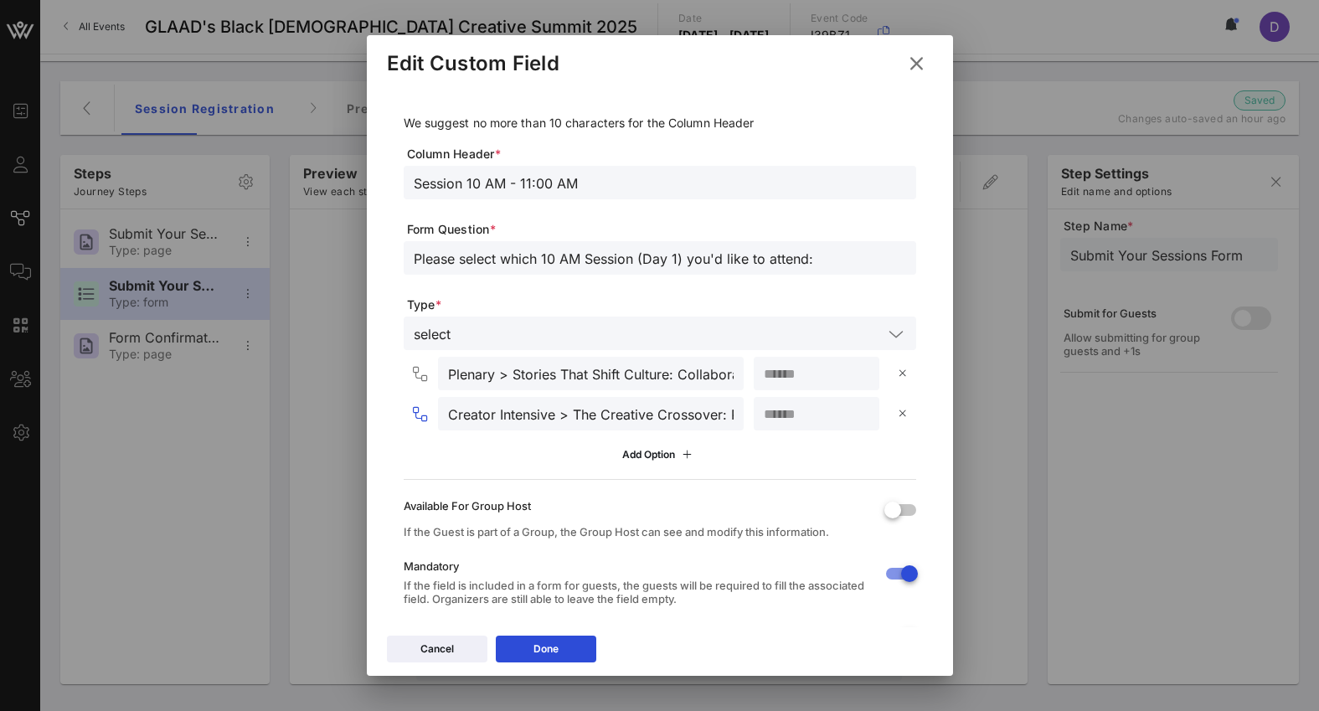
scroll to position [111, 0]
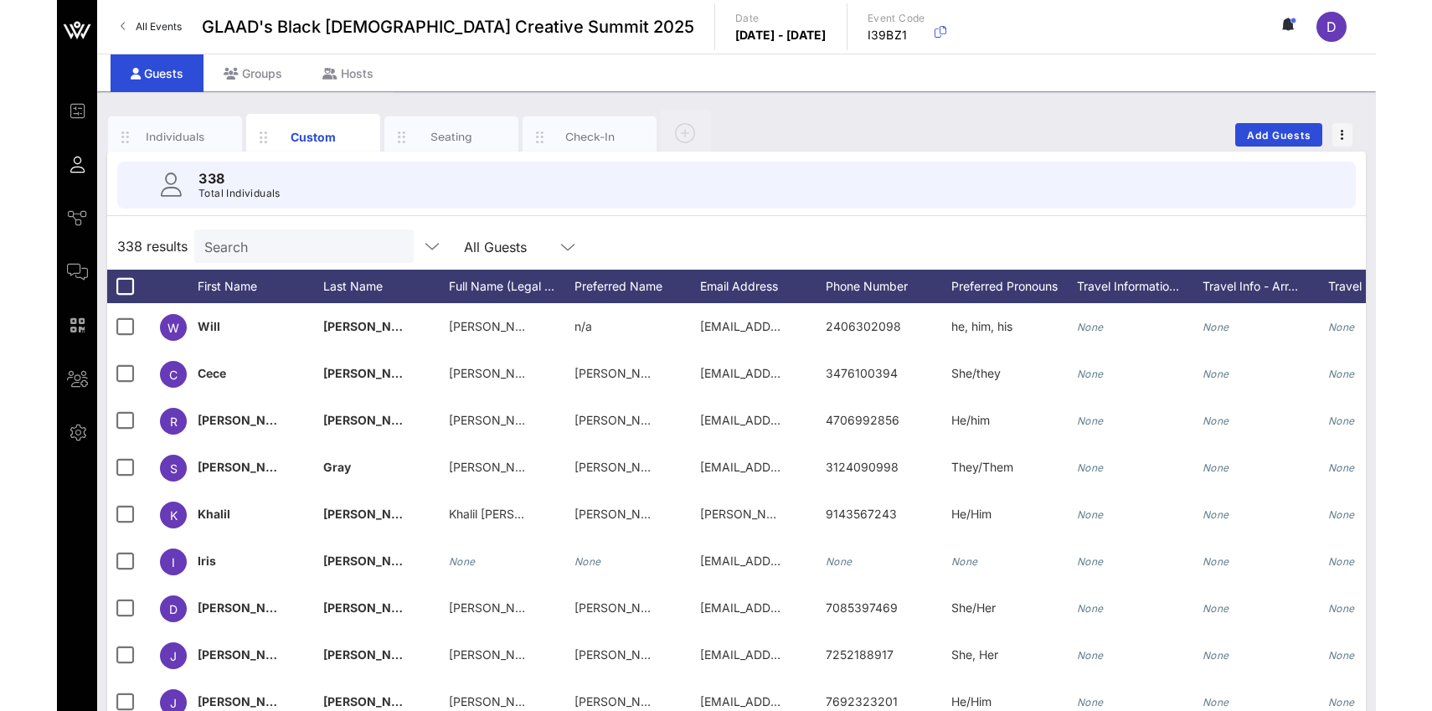
scroll to position [0, 2632]
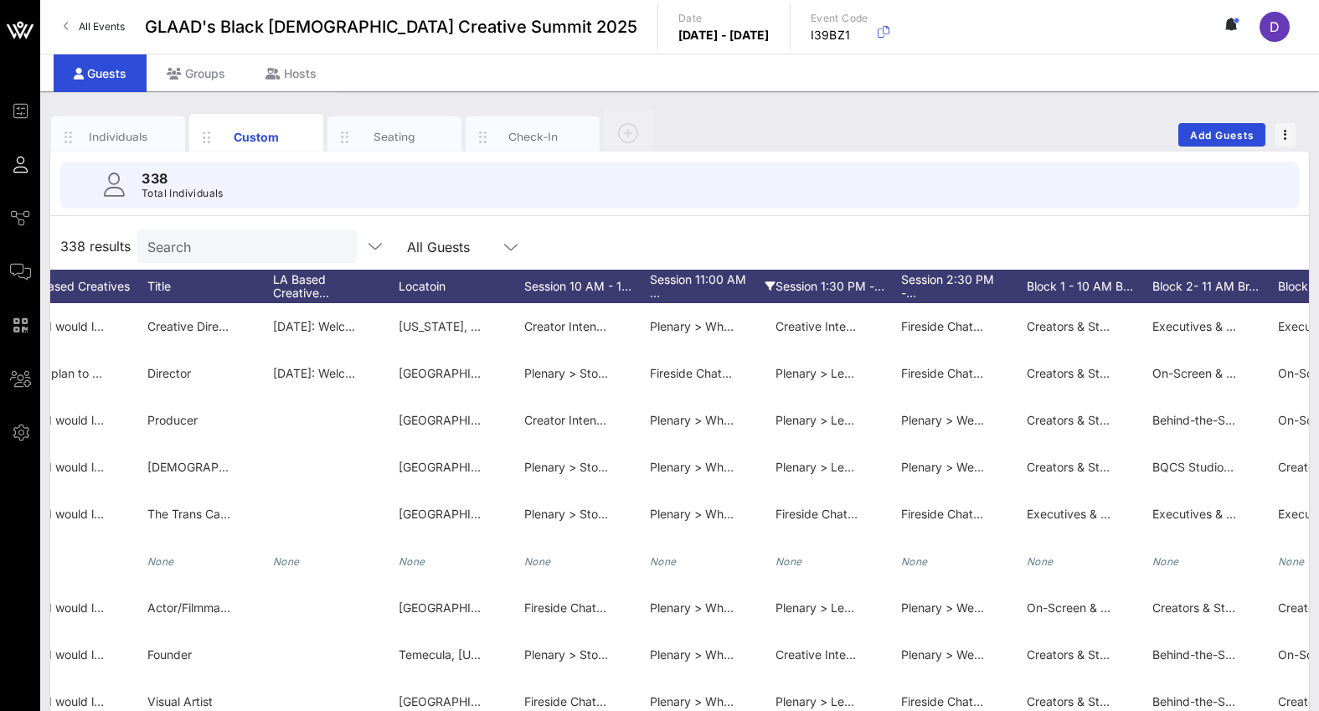
click at [721, 281] on div "Session 11:00 AM …" at bounding box center [713, 287] width 126 height 34
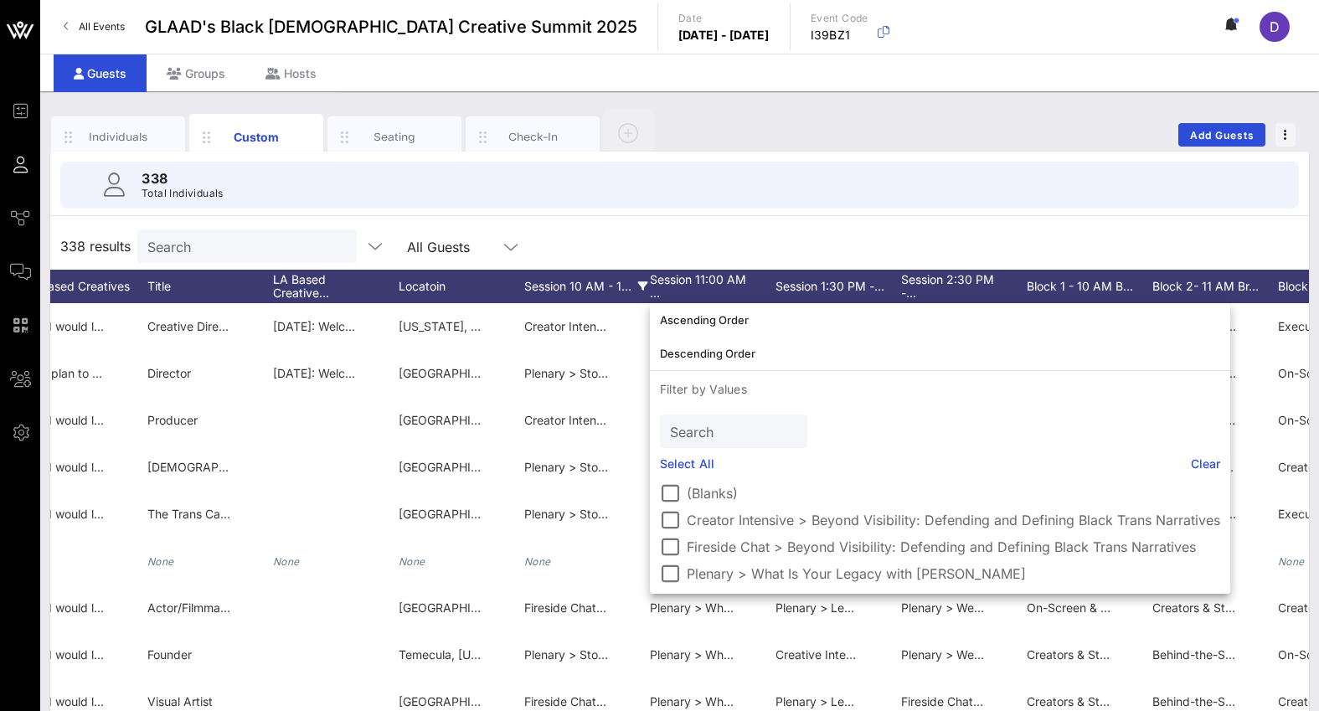
click at [579, 286] on div "Session 10 AM - 1…" at bounding box center [587, 287] width 126 height 34
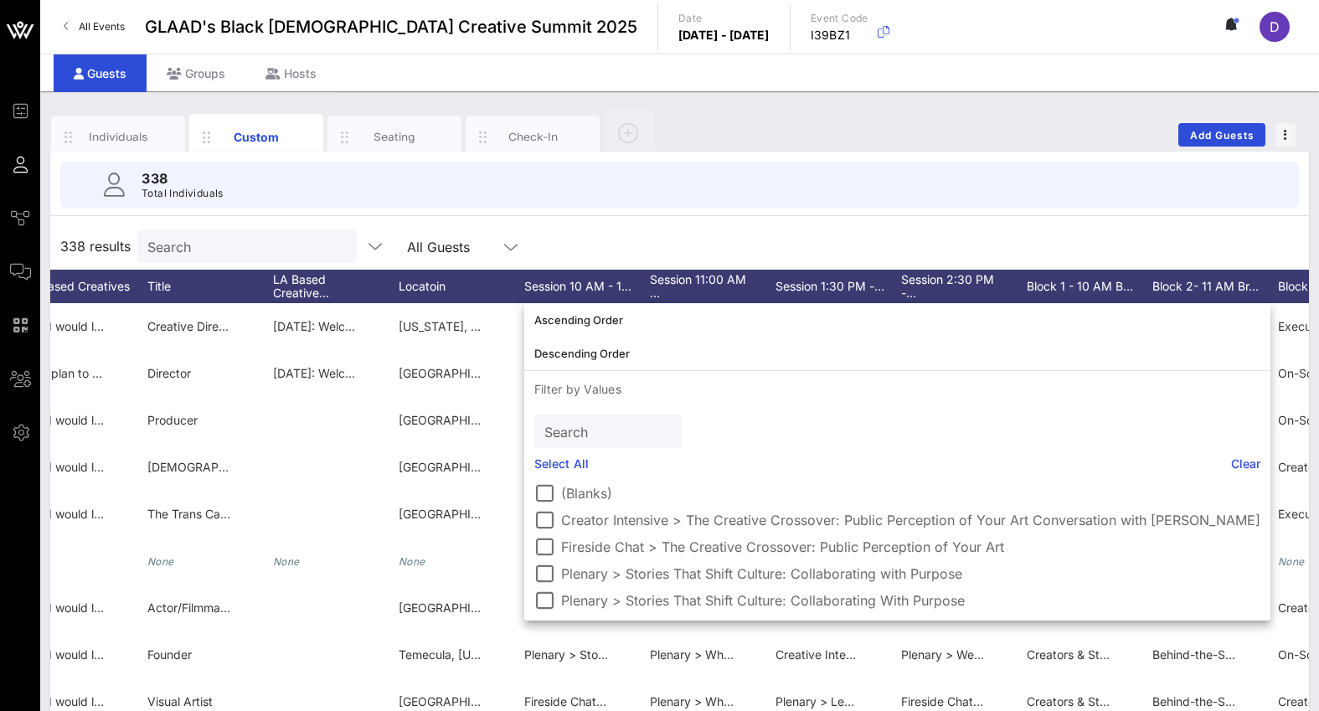
click at [591, 232] on div "338 results Search All Guests" at bounding box center [679, 246] width 1259 height 47
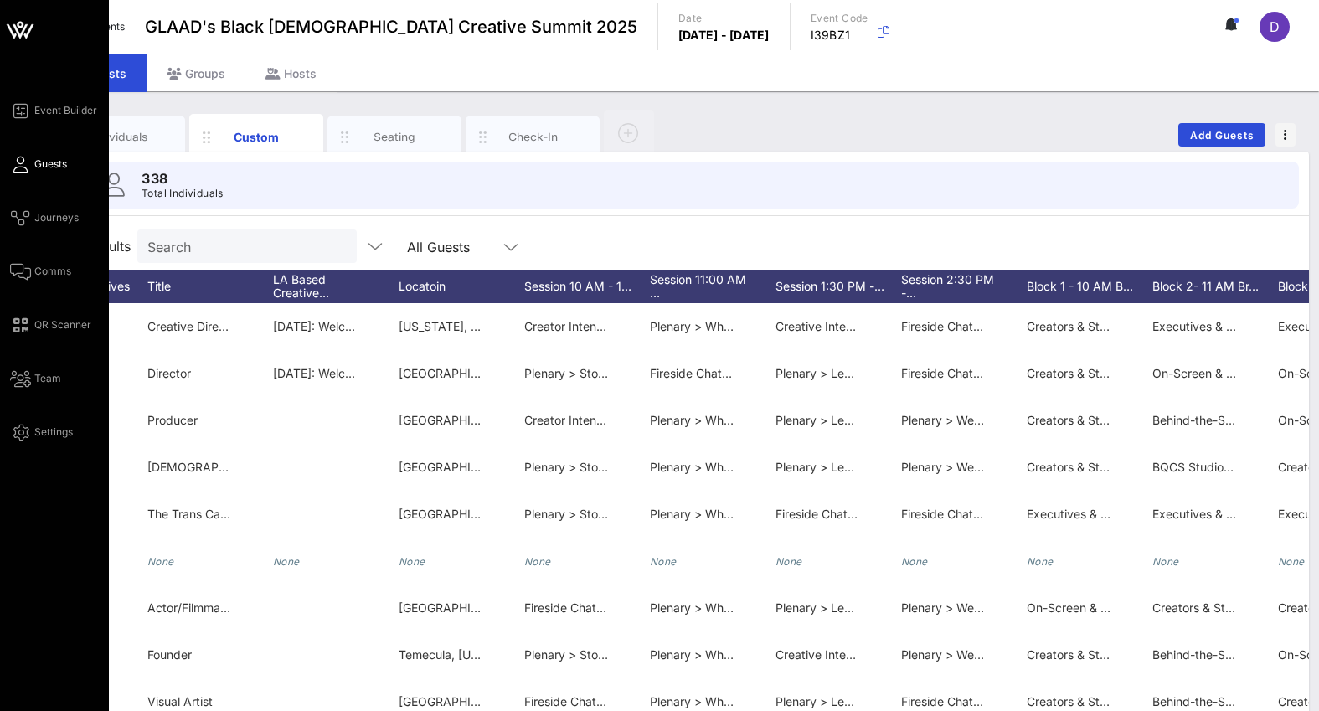
click at [3, 325] on div "Event Builder Guests Journeys Comms QR Scanner Team Settings" at bounding box center [54, 411] width 109 height 823
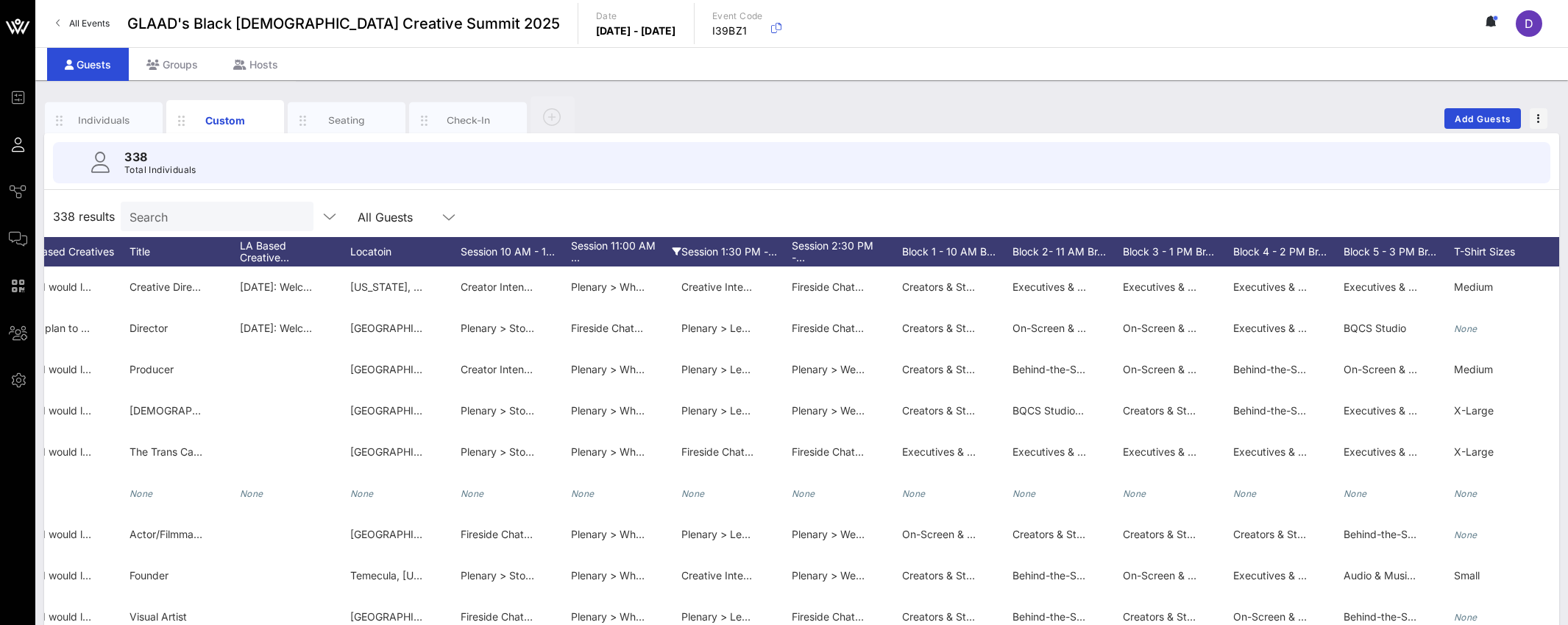
click at [618, 245] on div "Session 11:00 AM …" at bounding box center [626, 252] width 111 height 30
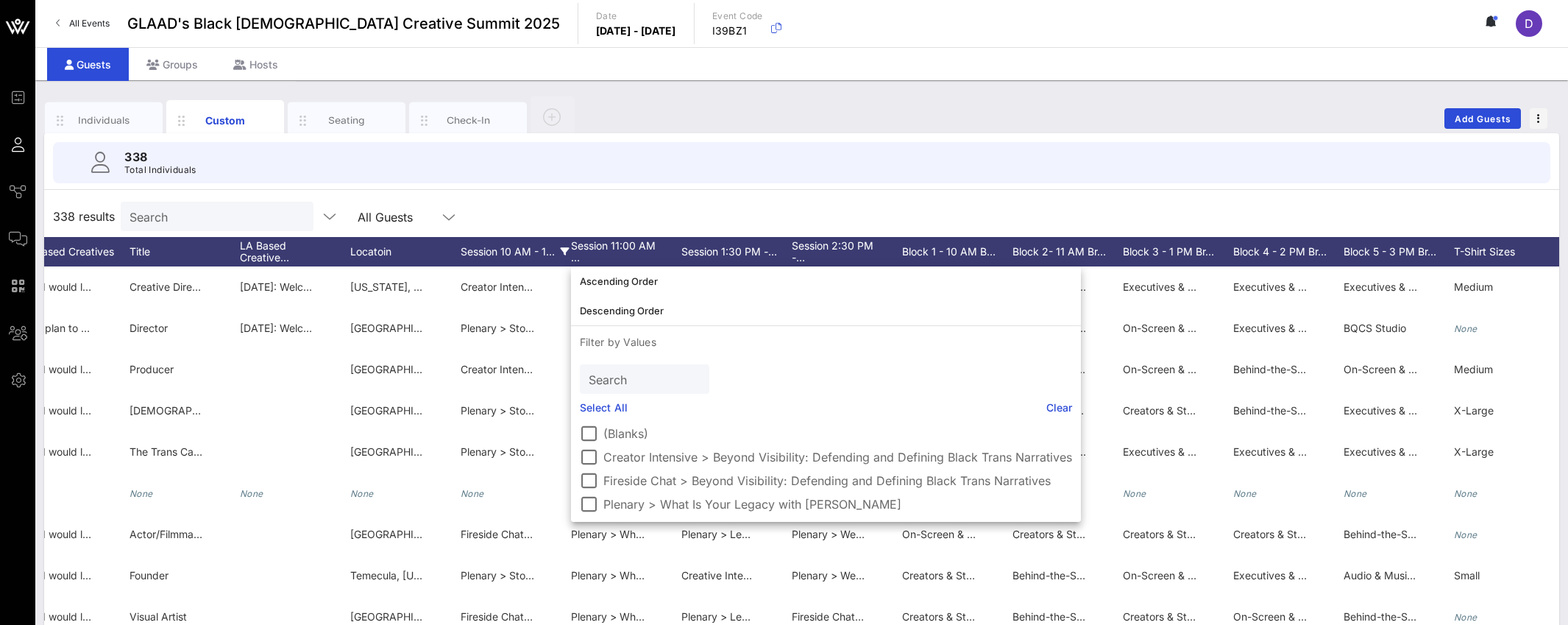
click at [524, 248] on div "Session 10 AM - 1…" at bounding box center [516, 252] width 111 height 30
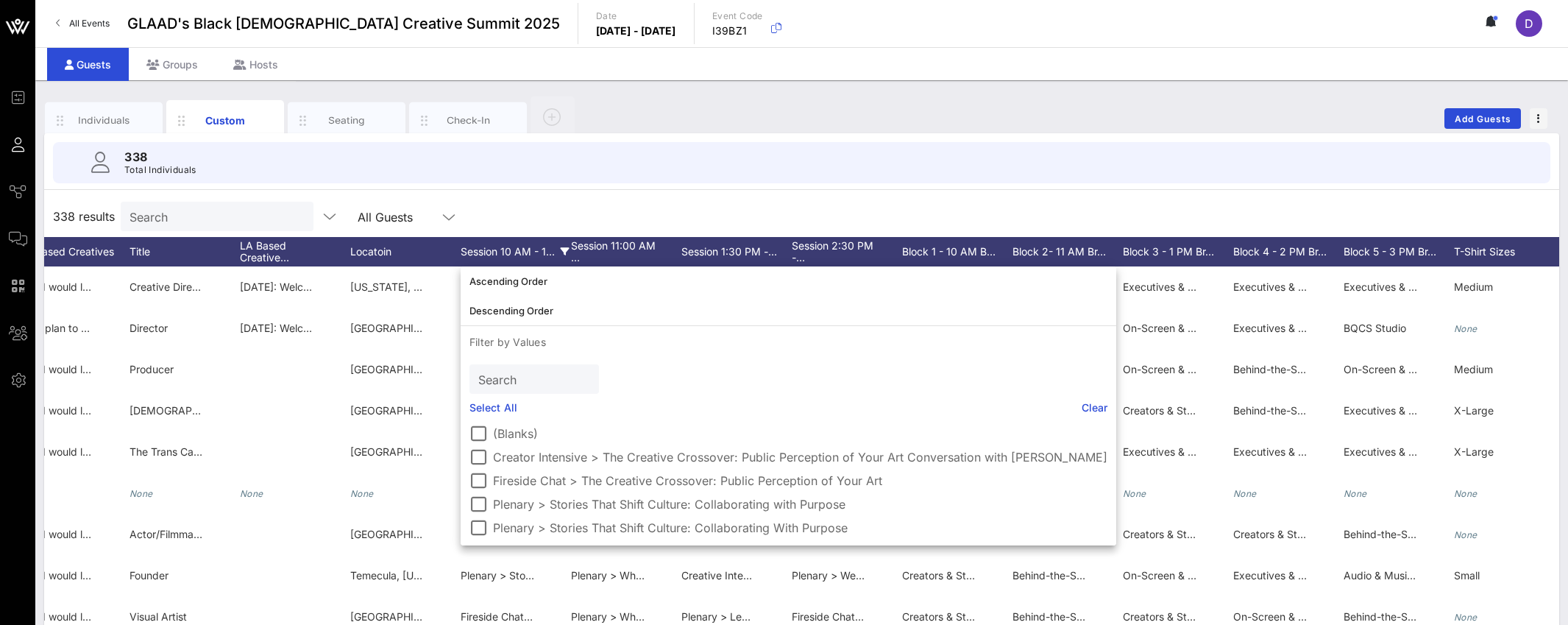
click at [524, 248] on div "Session 10 AM - 1…" at bounding box center [516, 252] width 111 height 30
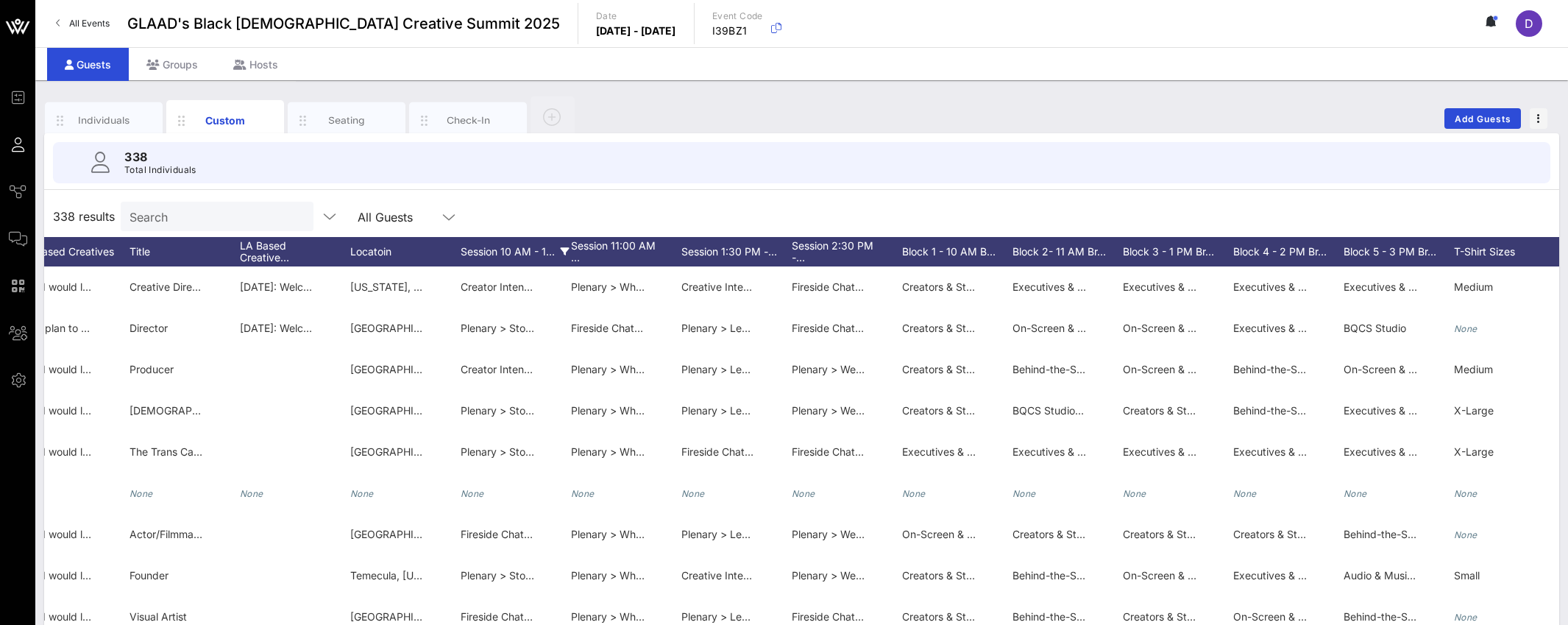
click at [567, 246] on div "Session 10 AM - 1…" at bounding box center [516, 252] width 111 height 30
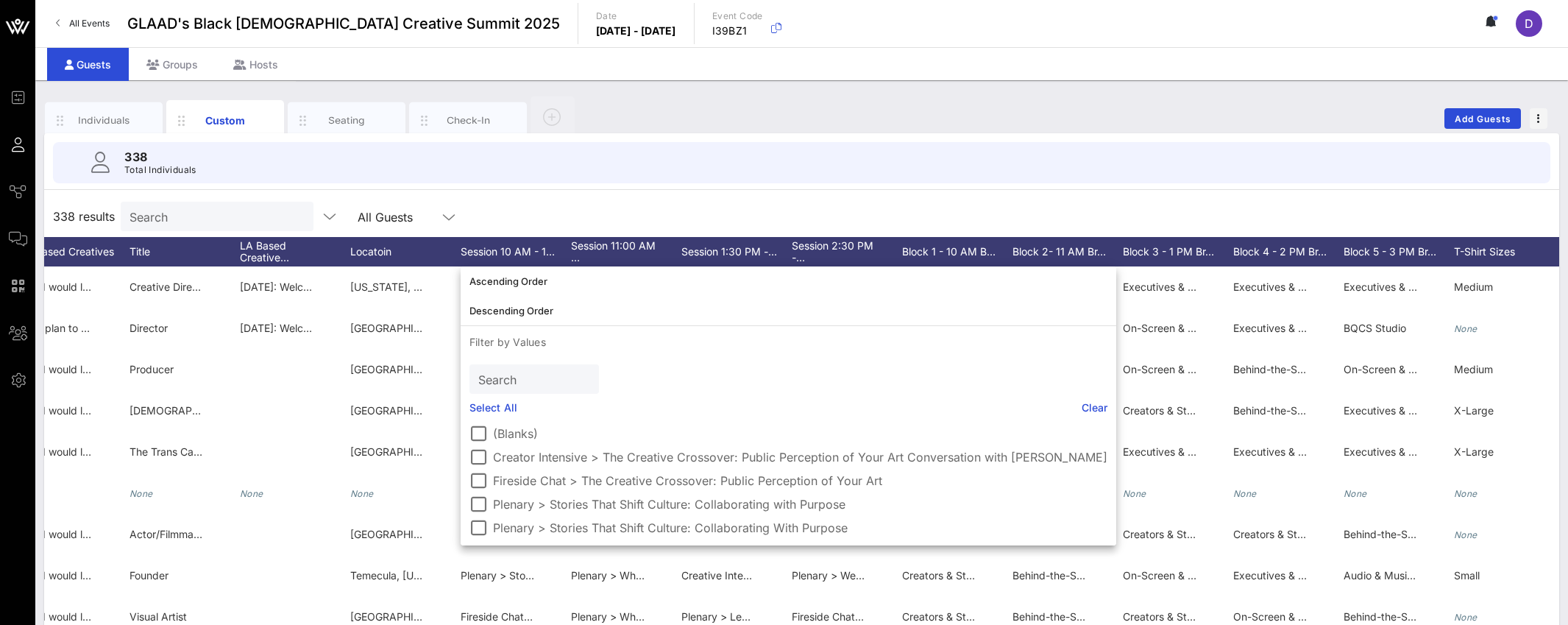
click at [567, 191] on div "338 Total Individuals" at bounding box center [801, 163] width 1533 height 59
